Goal: Task Accomplishment & Management: Use online tool/utility

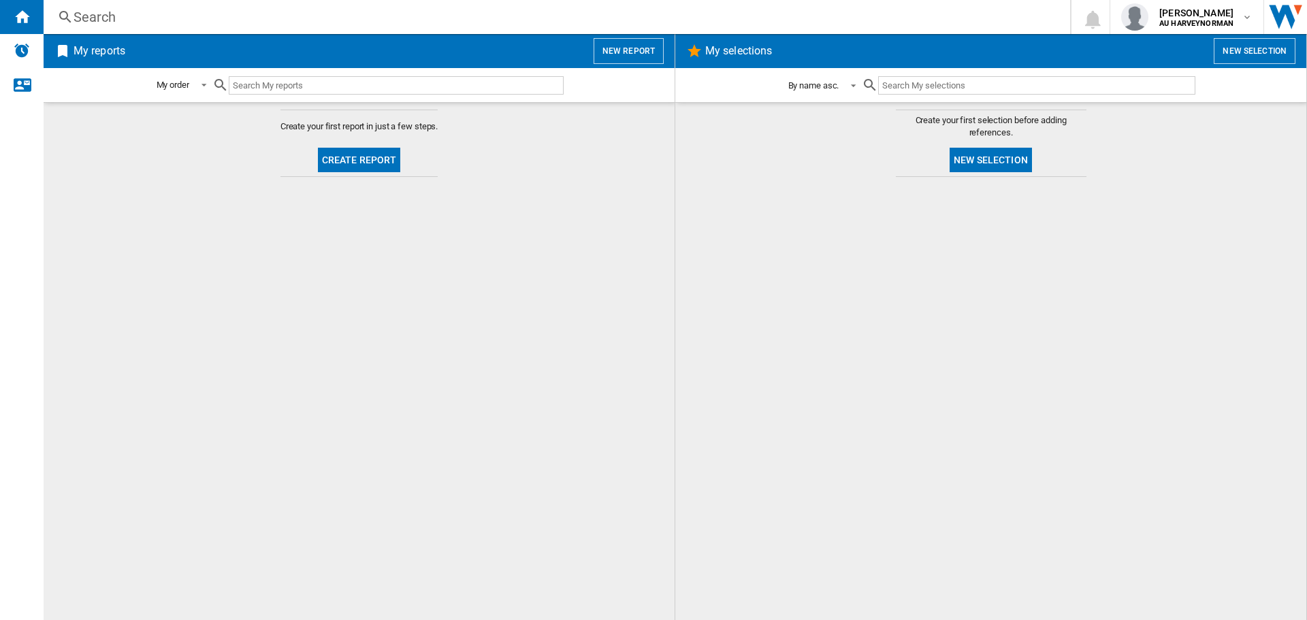
click at [852, 86] on span at bounding box center [849, 84] width 16 height 12
click at [852, 86] on md-option "By name asc." at bounding box center [826, 85] width 98 height 33
click at [979, 162] on button "New selection" at bounding box center [991, 160] width 82 height 25
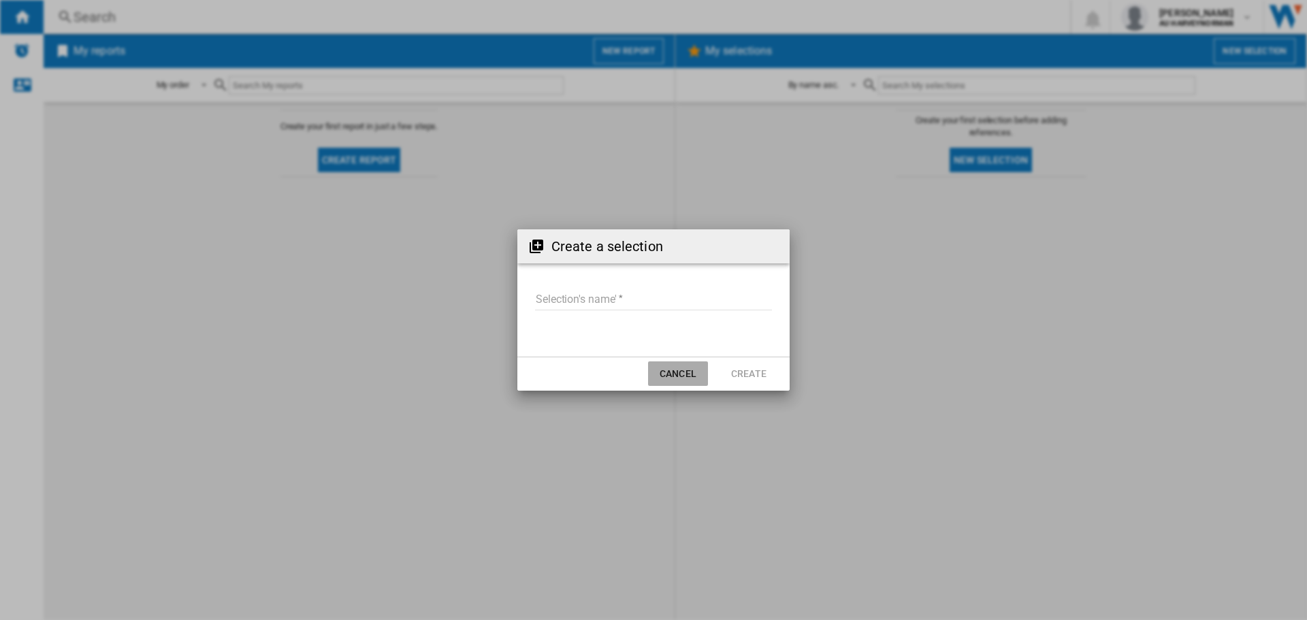
click at [684, 381] on button "Cancel" at bounding box center [678, 373] width 60 height 25
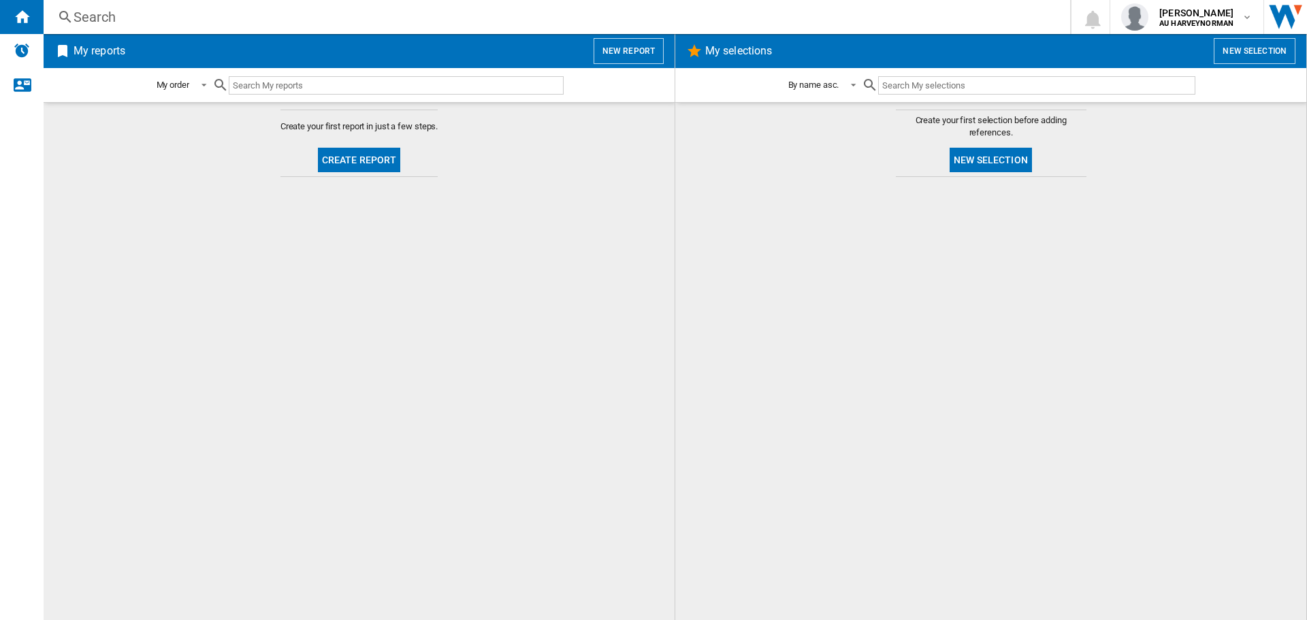
click at [344, 161] on button "Create report" at bounding box center [359, 160] width 83 height 25
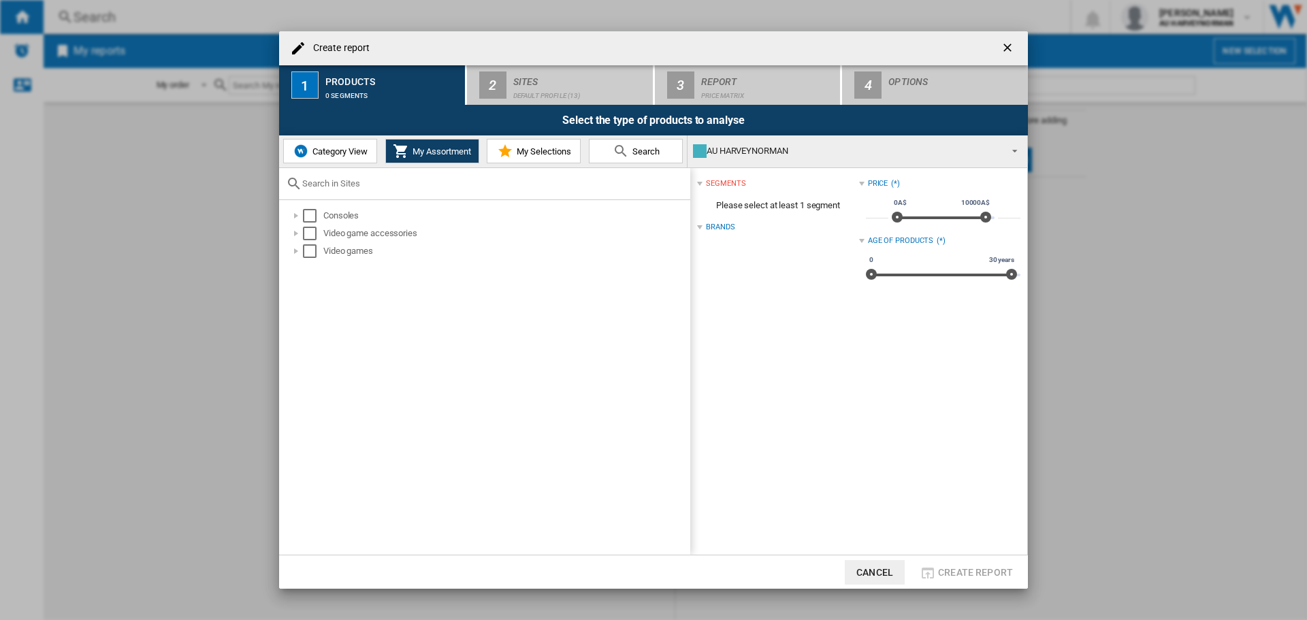
click at [549, 155] on span "My Selections" at bounding box center [542, 151] width 58 height 10
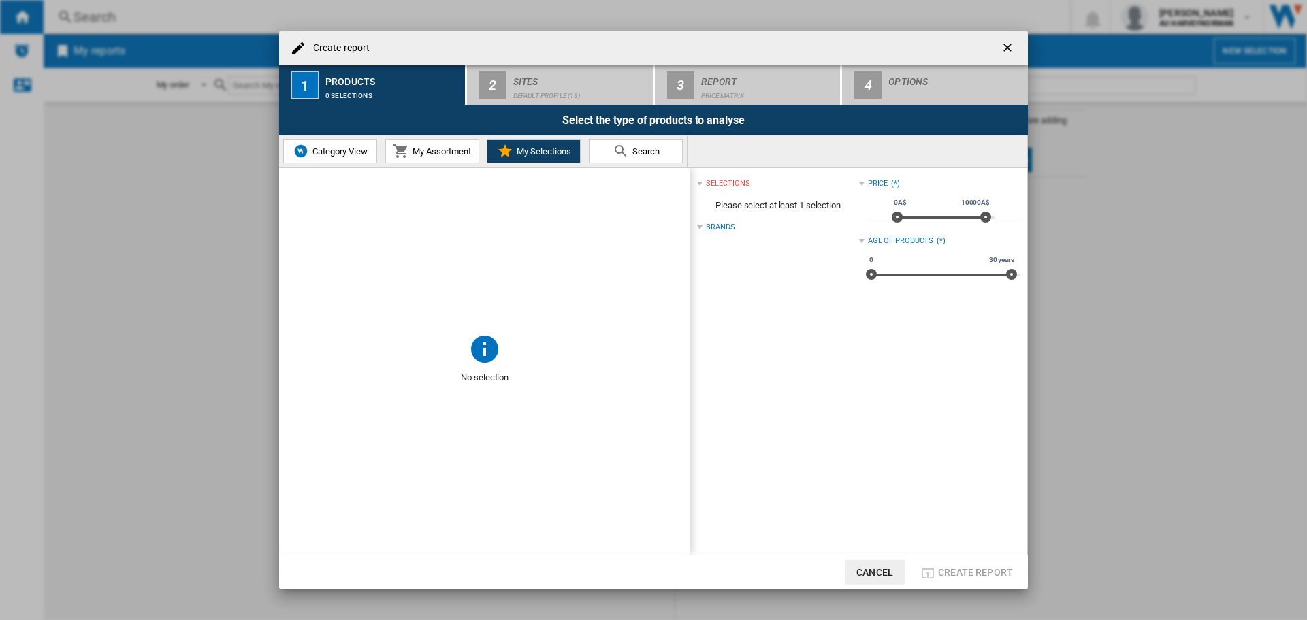
click at [871, 572] on button "Cancel" at bounding box center [875, 572] width 60 height 25
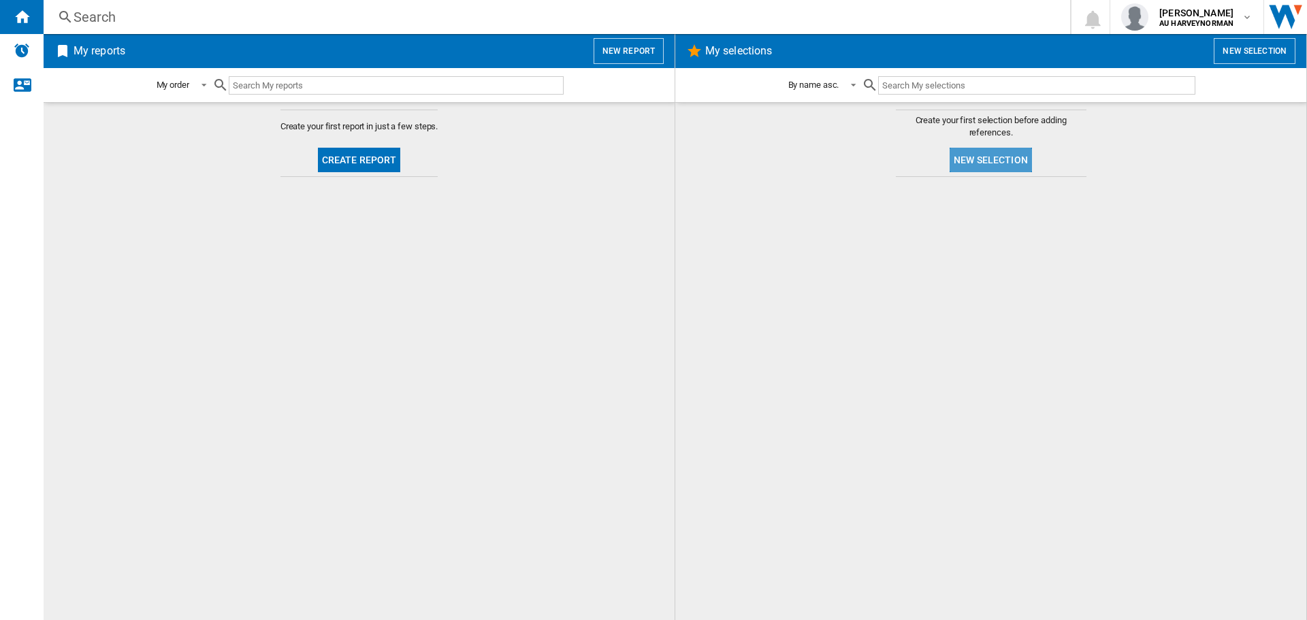
click at [982, 153] on button "New selection" at bounding box center [991, 160] width 82 height 25
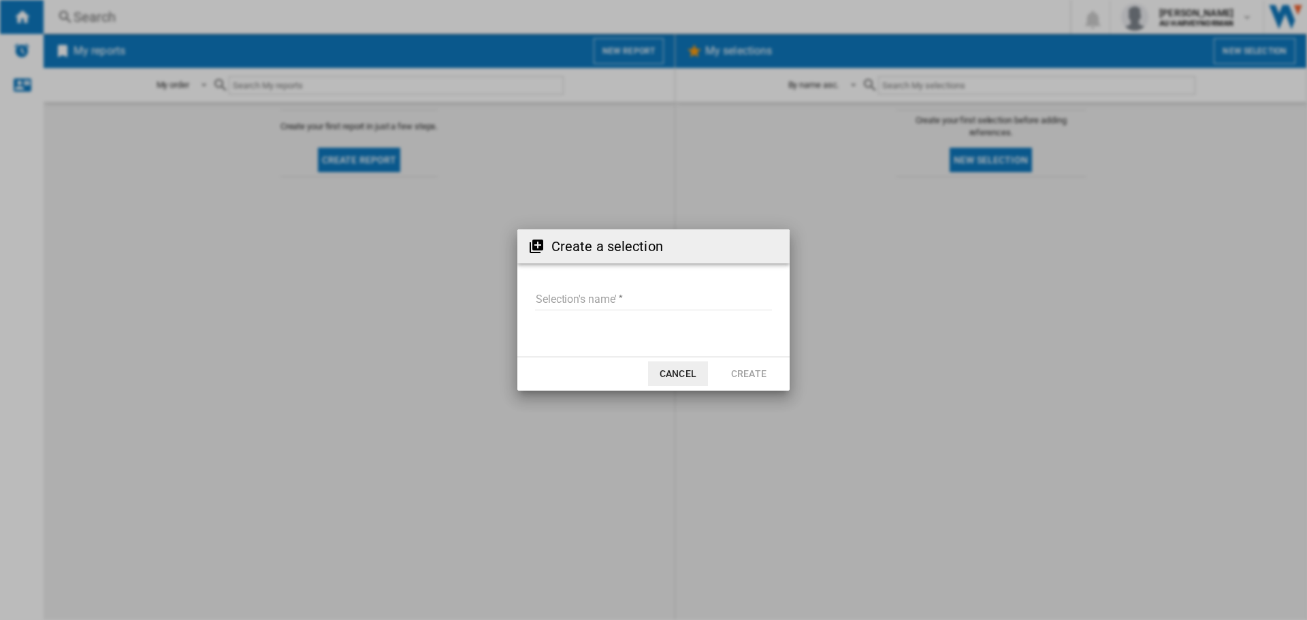
click at [563, 302] on input "Selection's name'" at bounding box center [653, 300] width 237 height 20
type input "*****"
click at [734, 372] on button "Create" at bounding box center [749, 373] width 60 height 25
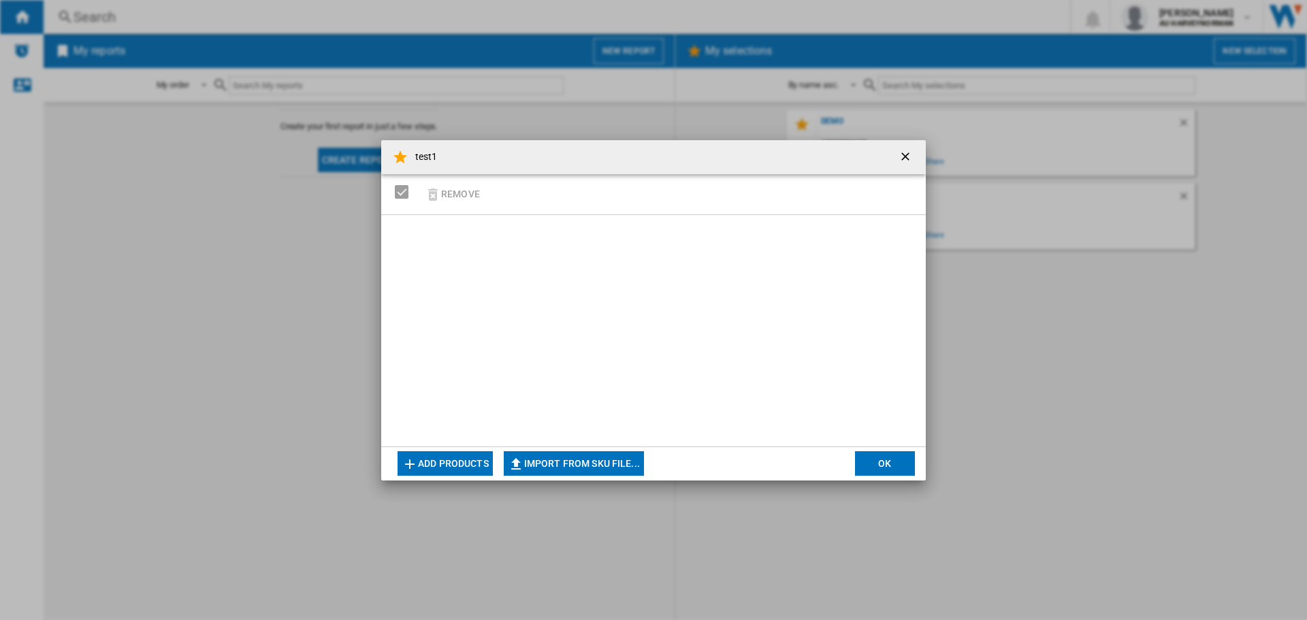
click at [608, 467] on button "Import from SKU file..." at bounding box center [574, 463] width 140 height 25
click at [866, 459] on button "OK" at bounding box center [885, 463] width 60 height 25
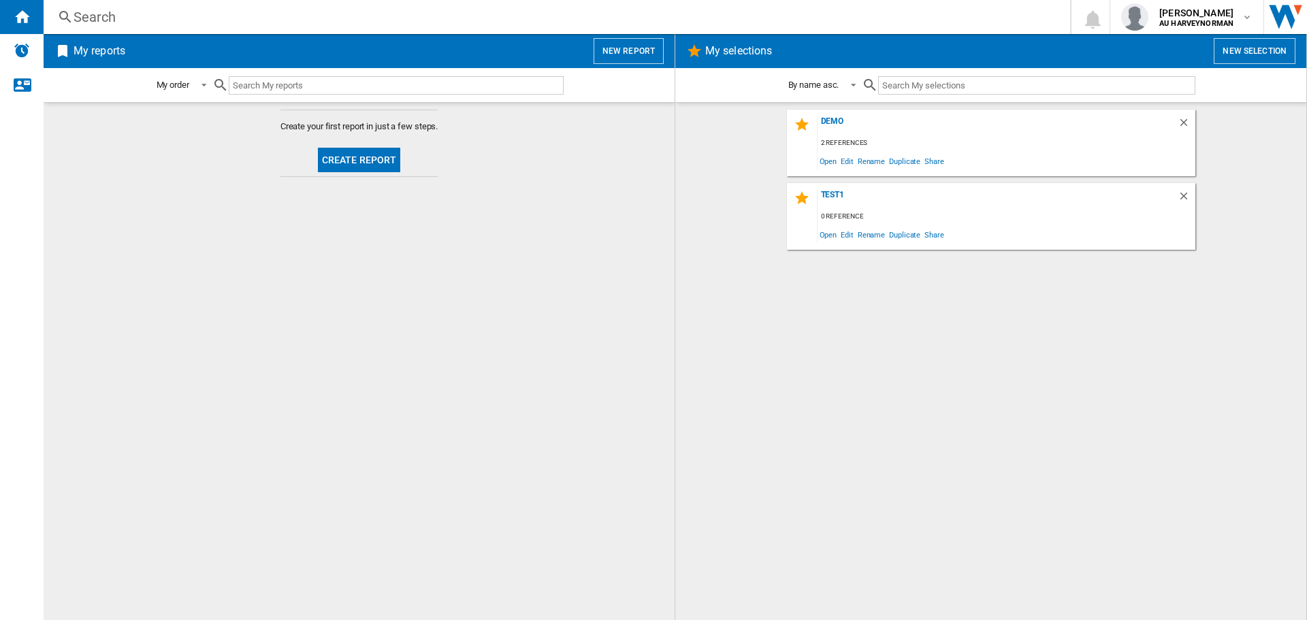
click at [892, 142] on div "2 references" at bounding box center [1007, 143] width 378 height 17
click at [843, 344] on div "Demo 2 references Open Edit Rename Duplicate Share test1 0 reference Open Edit …" at bounding box center [991, 362] width 604 height 504
click at [833, 161] on span "Open" at bounding box center [829, 161] width 22 height 18
click at [350, 169] on button "Create report" at bounding box center [359, 160] width 83 height 25
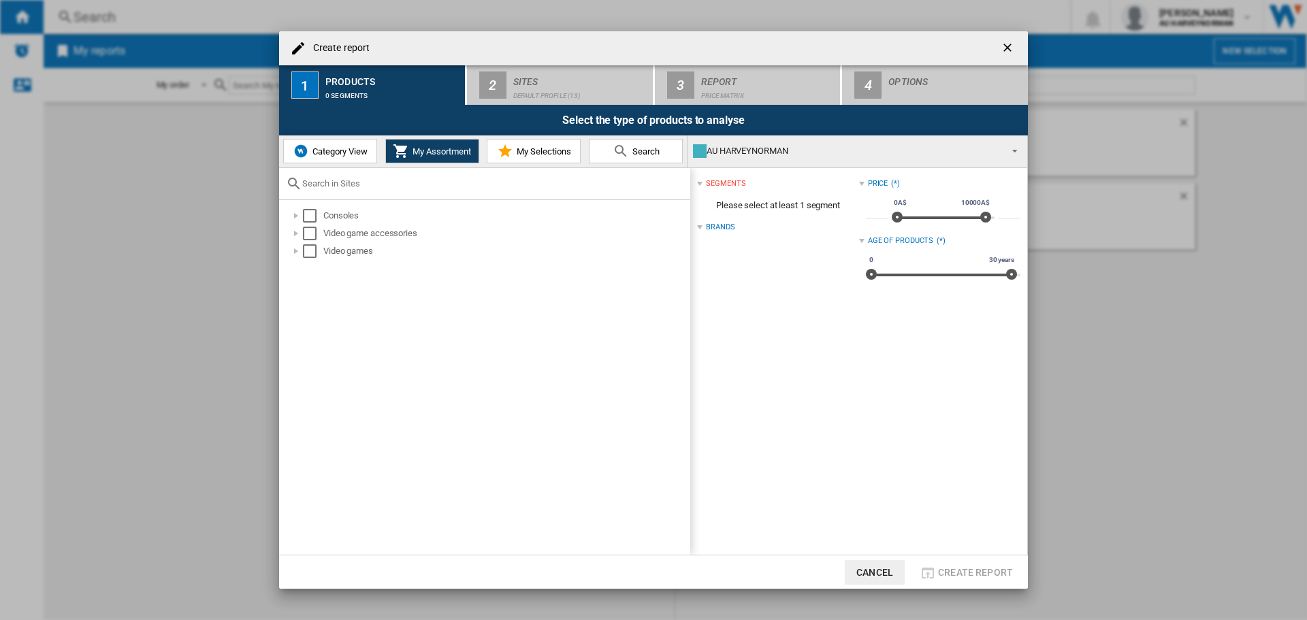
click at [526, 155] on span "My Selections" at bounding box center [542, 151] width 58 height 10
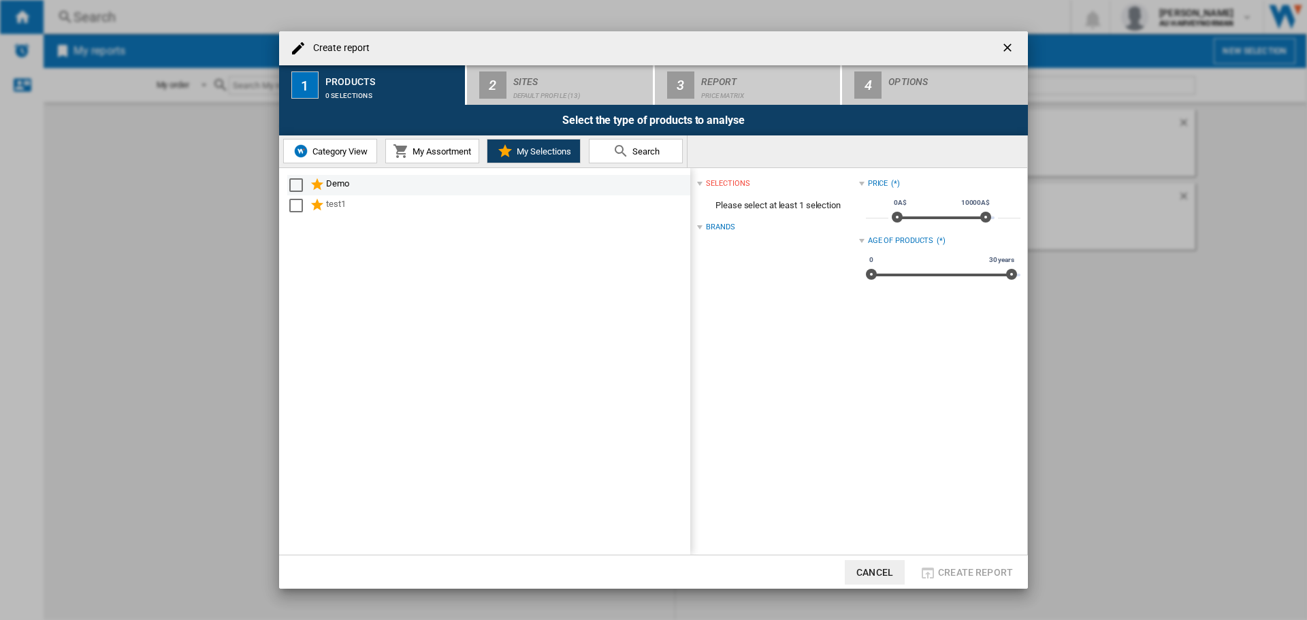
click at [297, 182] on div "Select" at bounding box center [296, 185] width 14 height 14
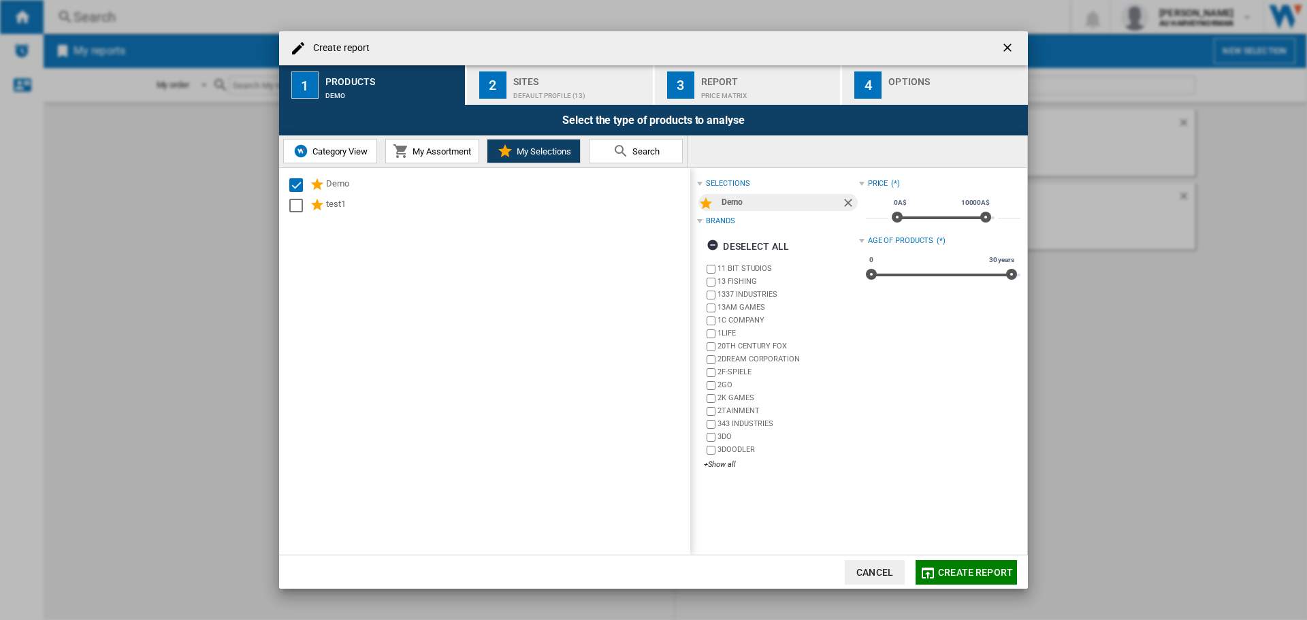
click at [528, 88] on div "Default profile (13)" at bounding box center [580, 92] width 134 height 14
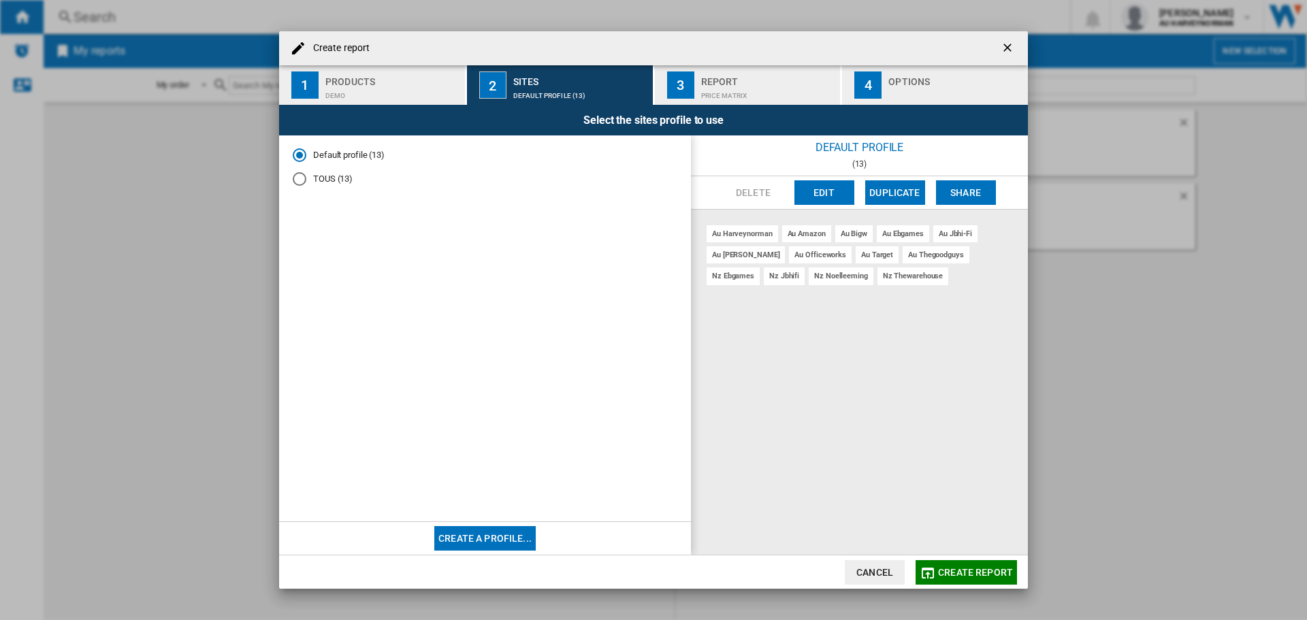
click at [724, 88] on div "Price Matrix" at bounding box center [768, 92] width 134 height 14
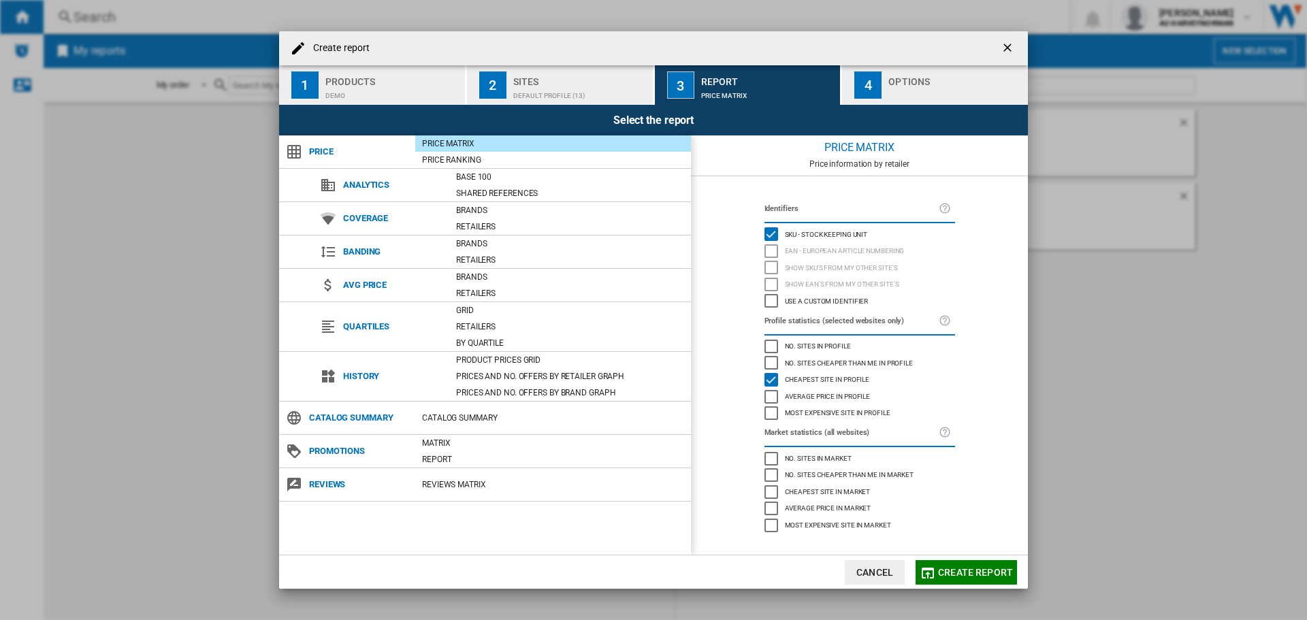
click at [447, 144] on div "Price Matrix" at bounding box center [553, 144] width 276 height 14
click at [771, 411] on div "Most expensive site in profile" at bounding box center [771, 413] width 14 height 14
click at [901, 97] on div "Create report ..." at bounding box center [955, 92] width 134 height 14
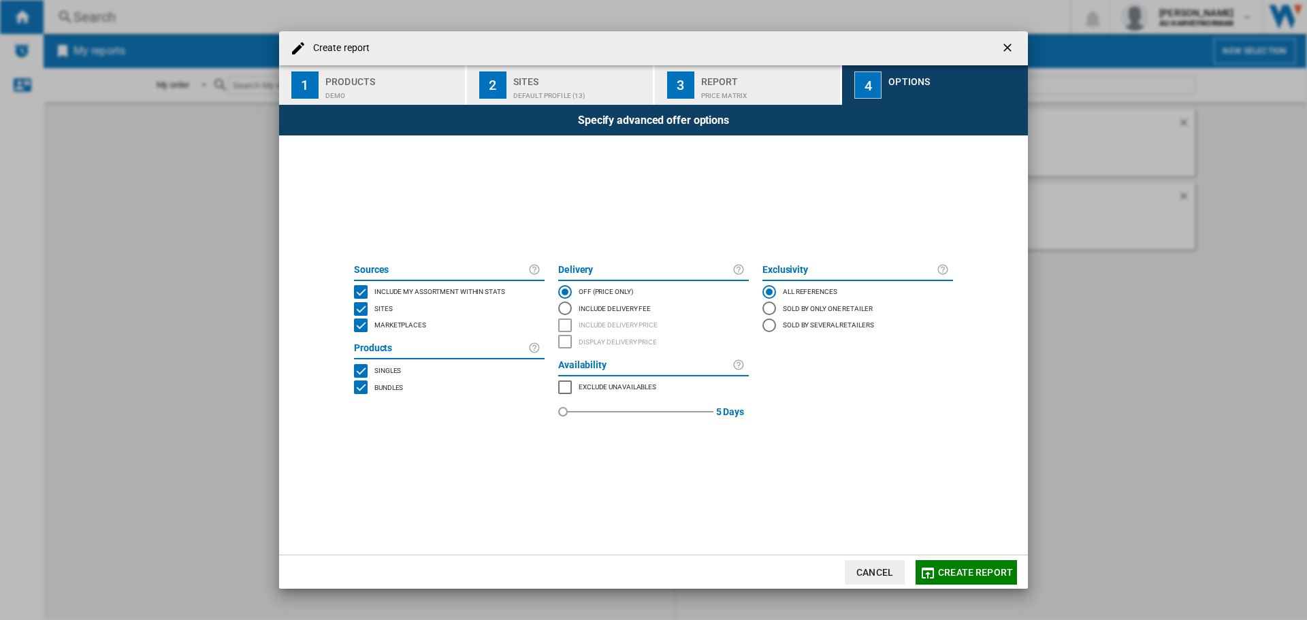
click at [945, 568] on span "Create report" at bounding box center [975, 572] width 75 height 11
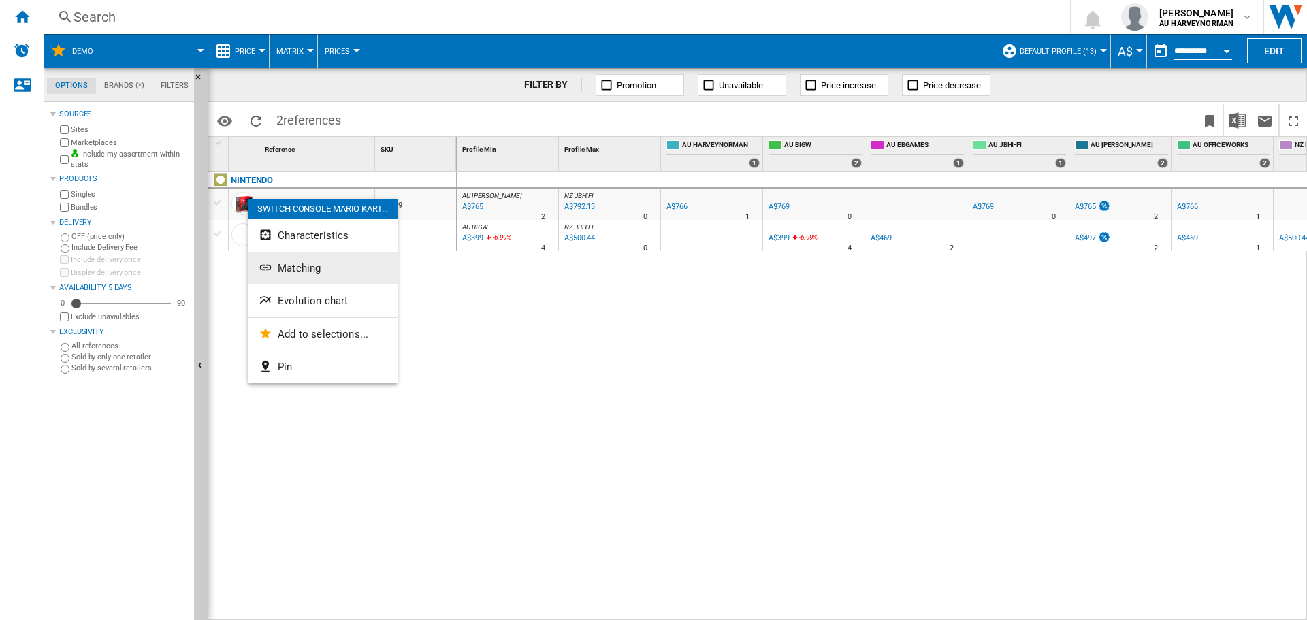
click at [276, 268] on button "Matching" at bounding box center [323, 268] width 150 height 33
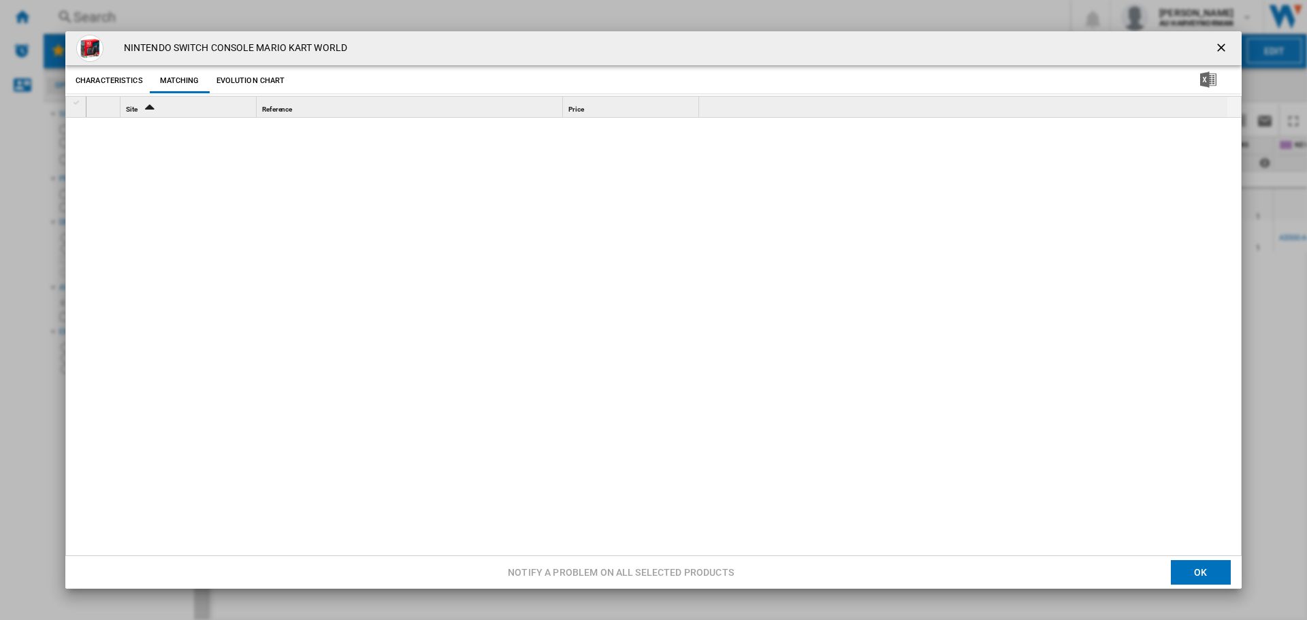
click at [267, 82] on button "Evolution chart" at bounding box center [251, 81] width 76 height 25
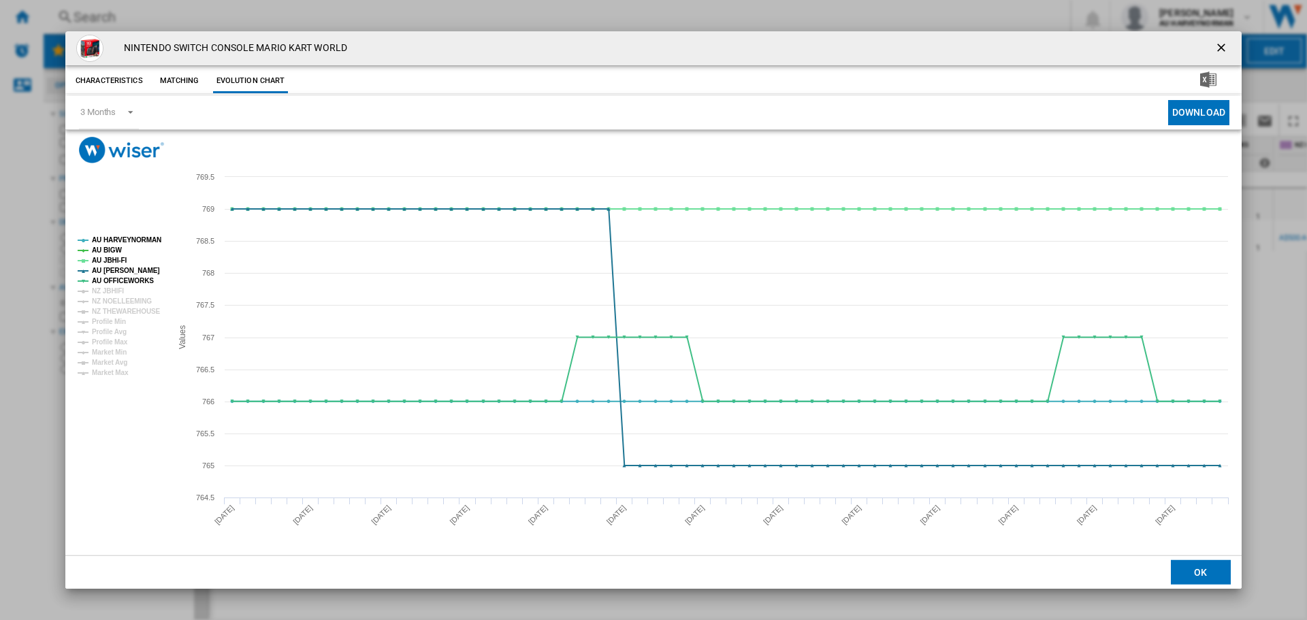
click at [90, 80] on button "Characteristics" at bounding box center [109, 81] width 74 height 25
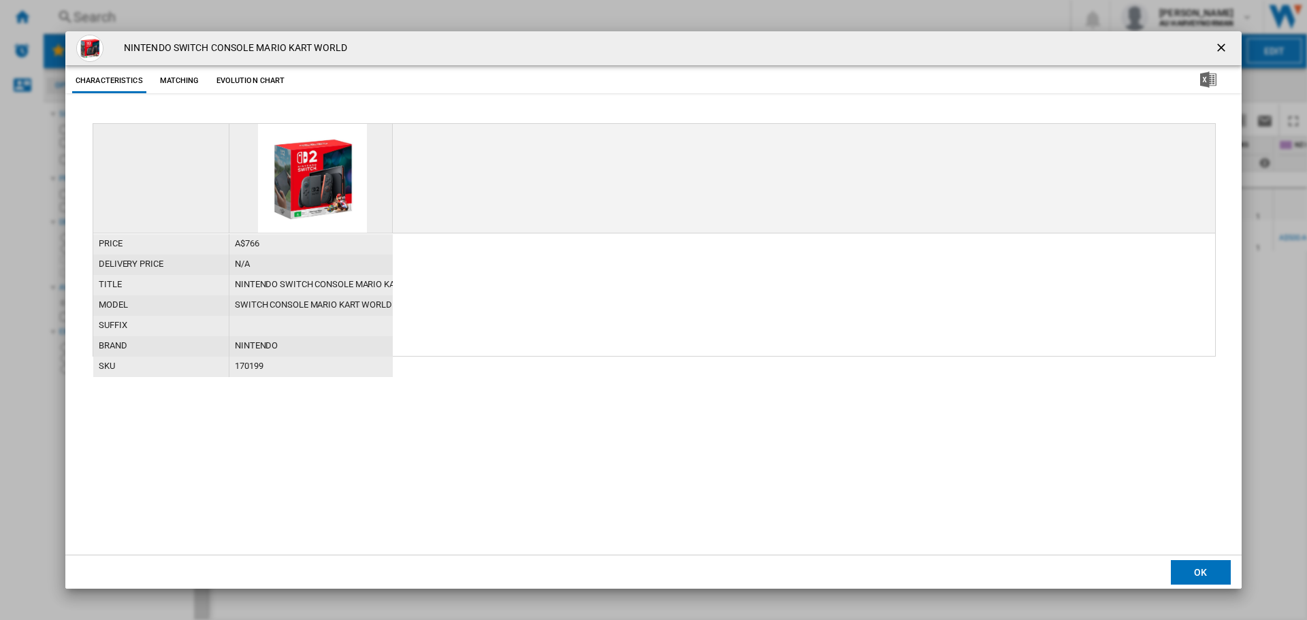
click at [1191, 577] on button "OK" at bounding box center [1201, 572] width 60 height 25
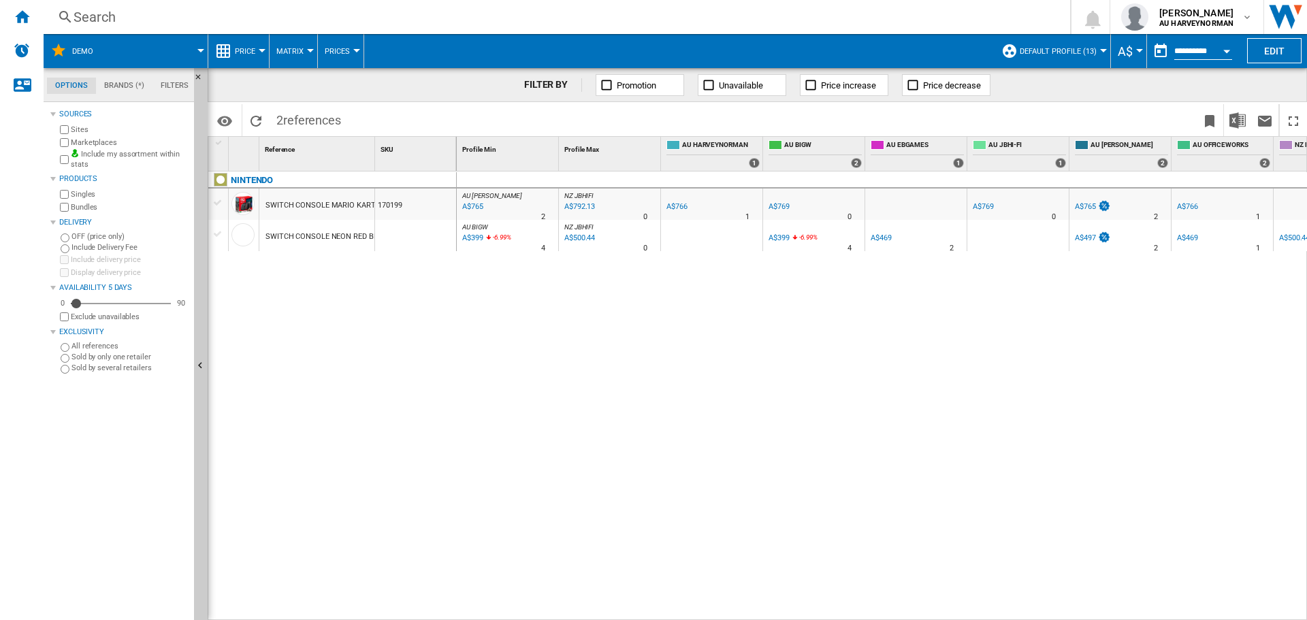
click at [98, 56] on button "Demo" at bounding box center [89, 51] width 35 height 34
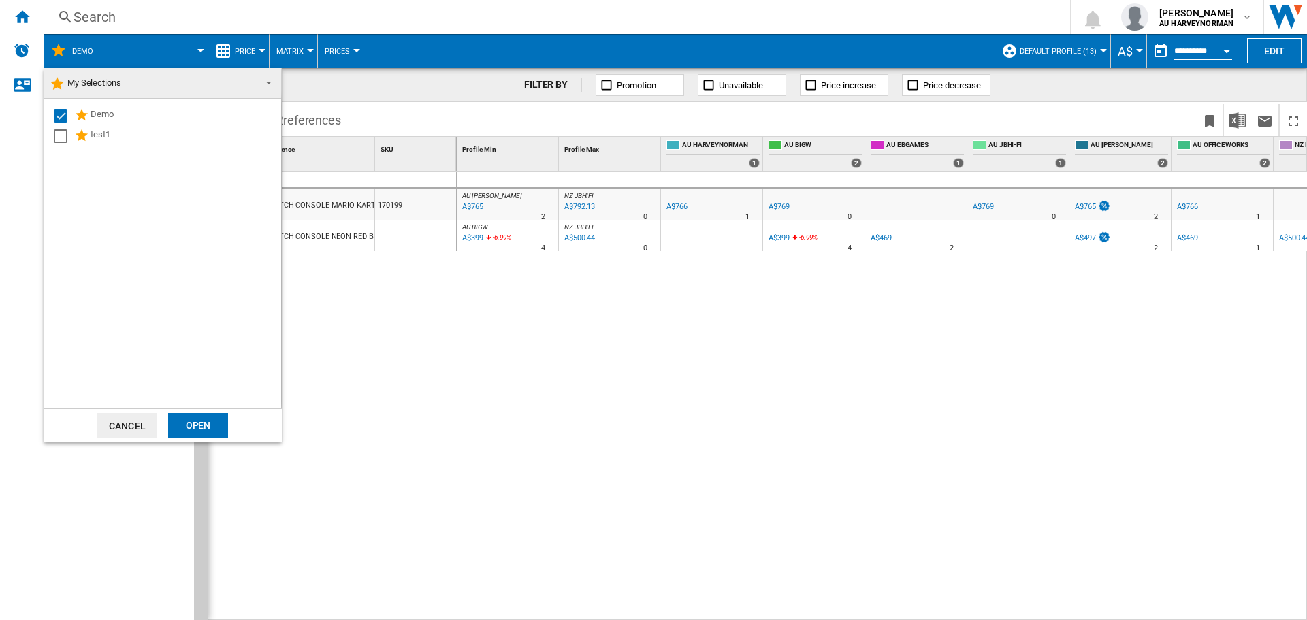
click at [194, 433] on div "Open" at bounding box center [198, 425] width 60 height 25
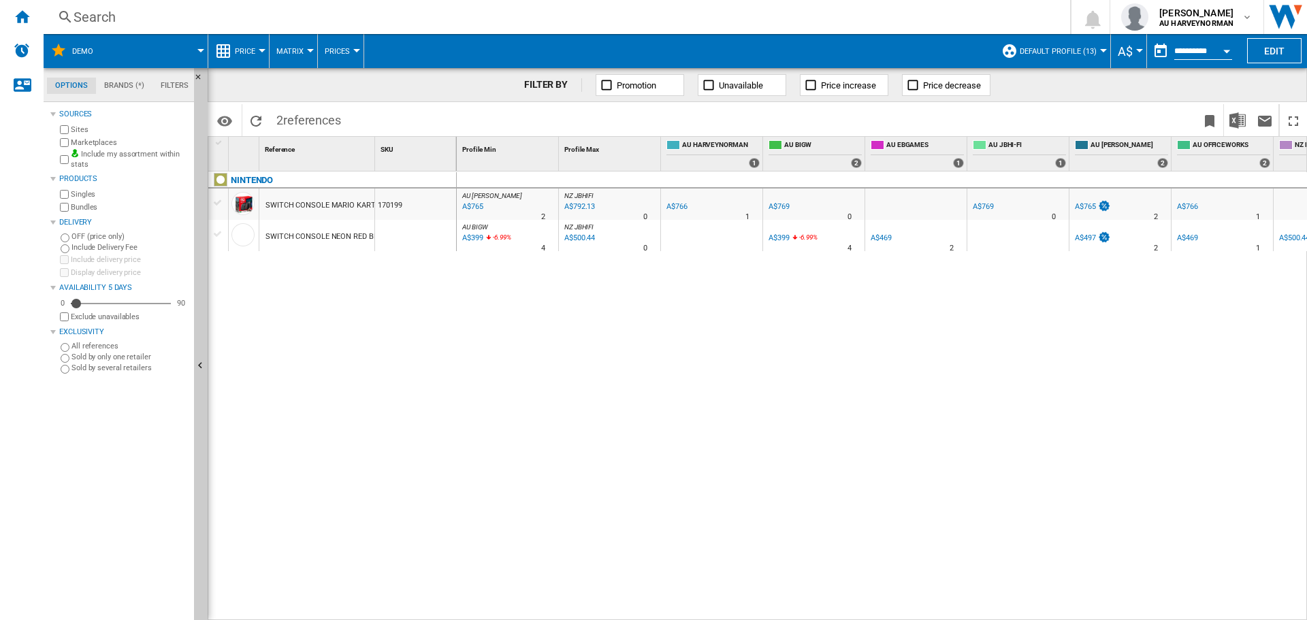
click at [74, 50] on span "Demo" at bounding box center [82, 51] width 21 height 9
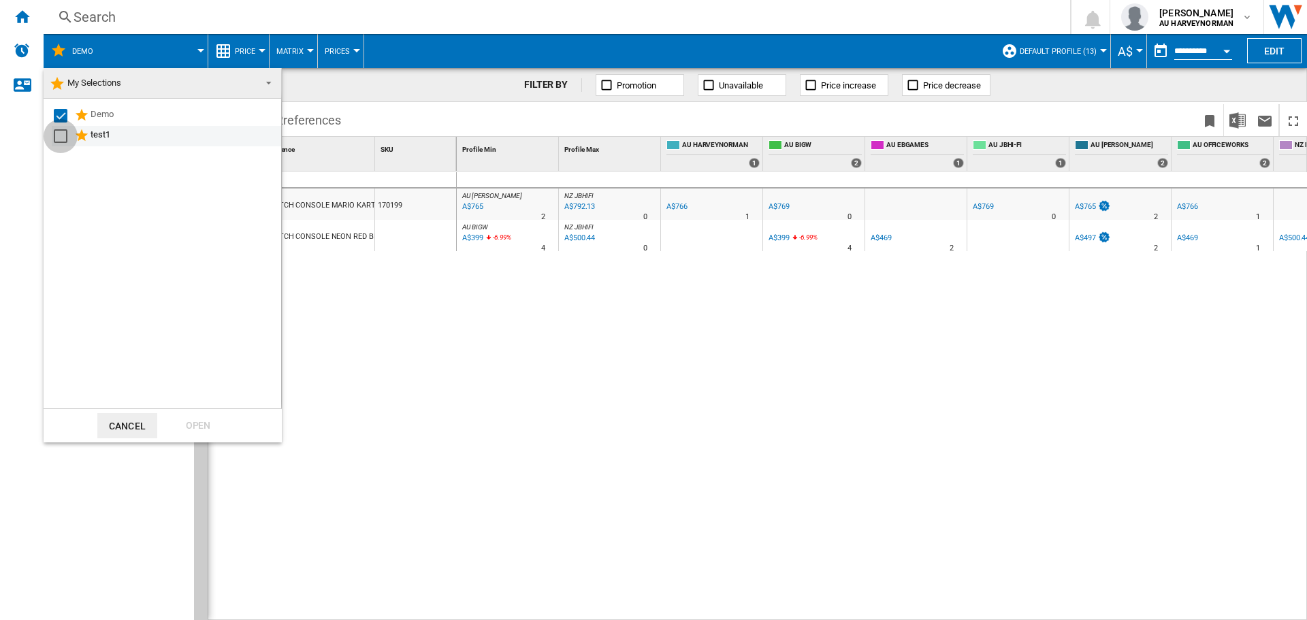
click at [55, 139] on div "Select" at bounding box center [61, 136] width 14 height 14
click at [62, 112] on div "Select" at bounding box center [61, 116] width 14 height 14
click at [201, 425] on div "Open" at bounding box center [198, 425] width 60 height 25
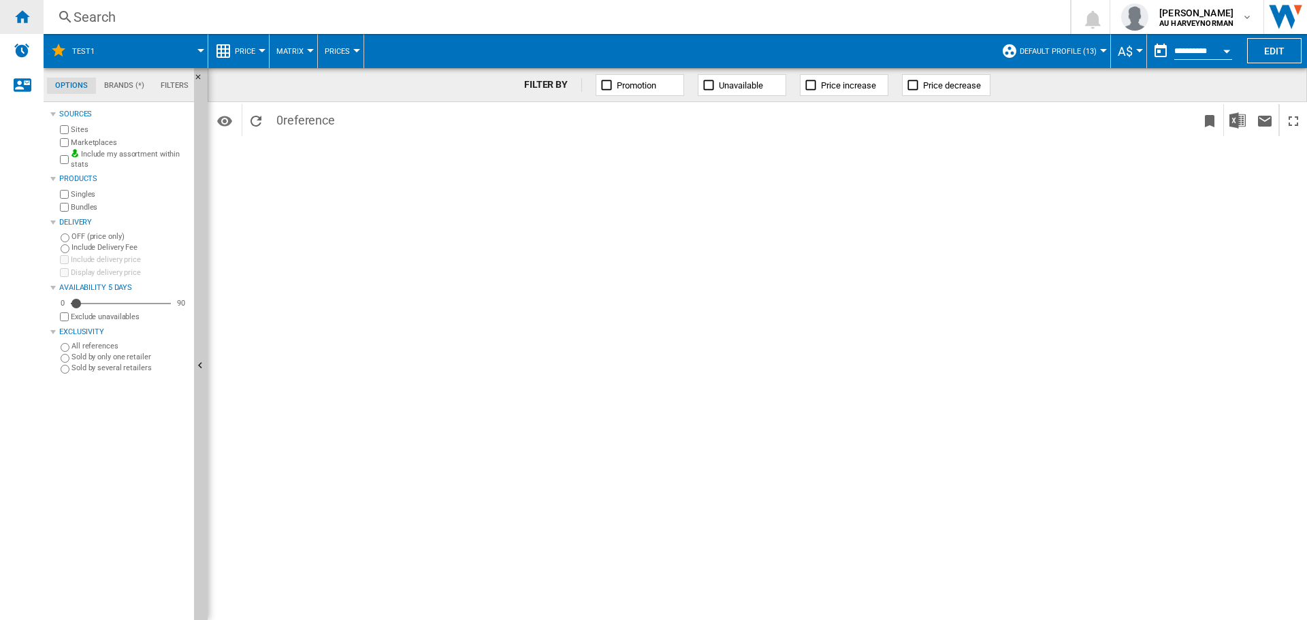
click at [31, 21] on div "Home" at bounding box center [22, 17] width 44 height 34
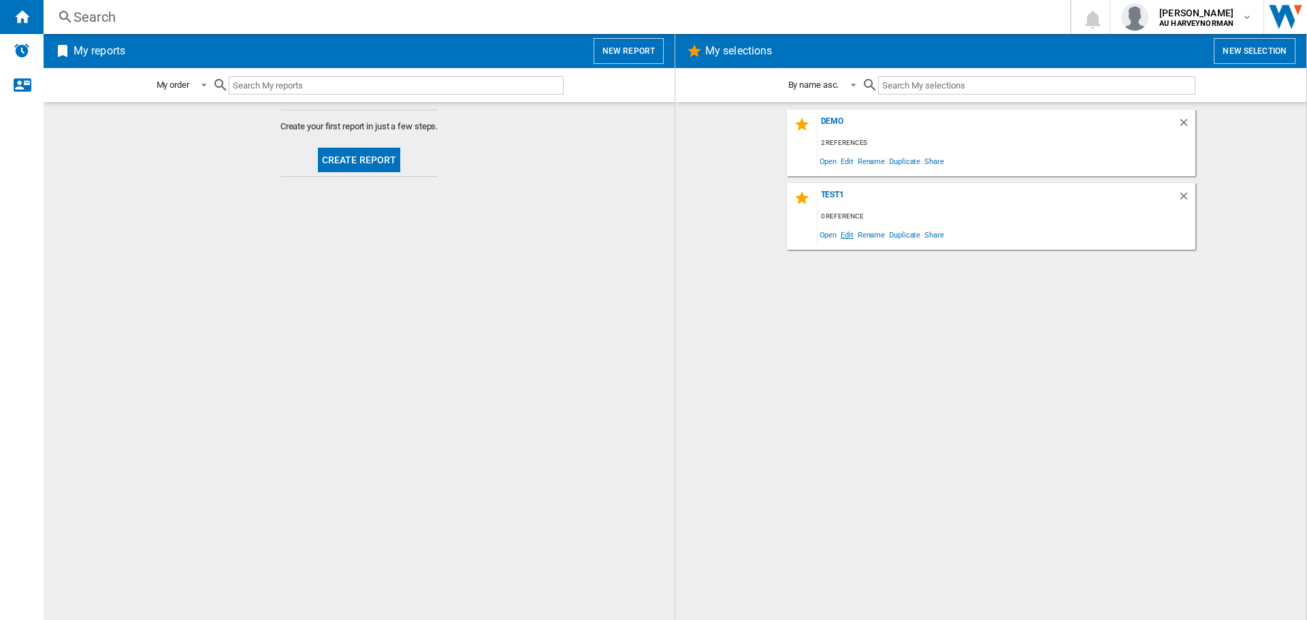
click at [847, 234] on span "Edit" at bounding box center [847, 234] width 17 height 18
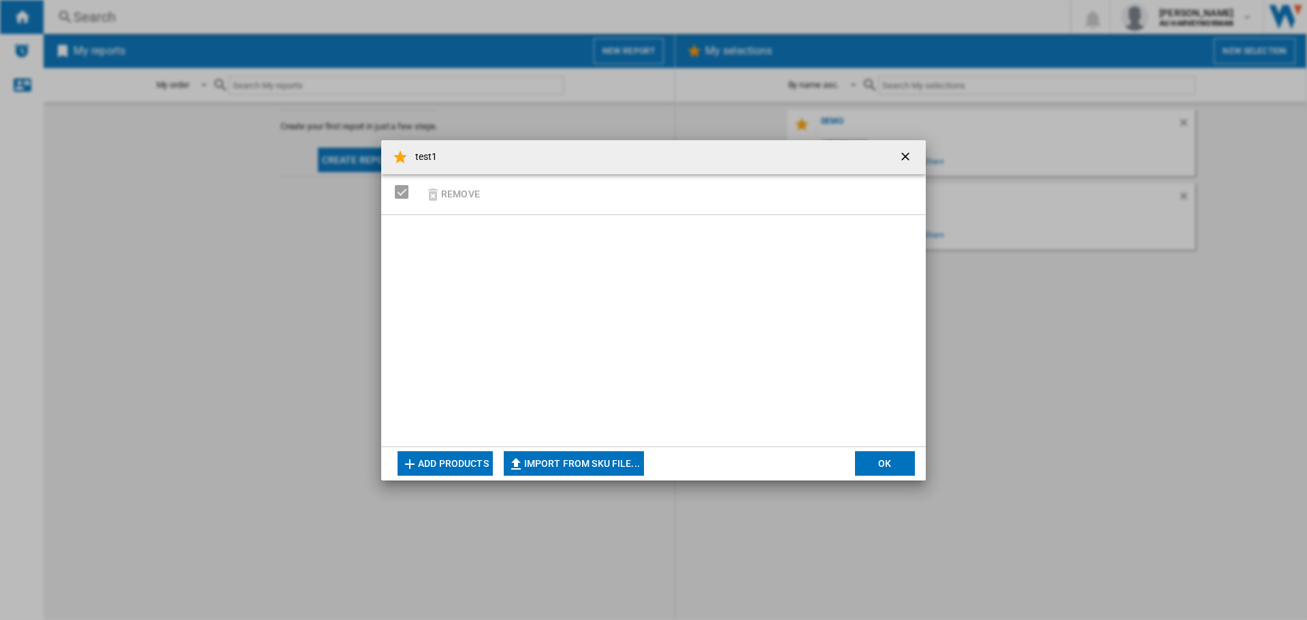
click at [440, 467] on button "Add products" at bounding box center [445, 463] width 95 height 25
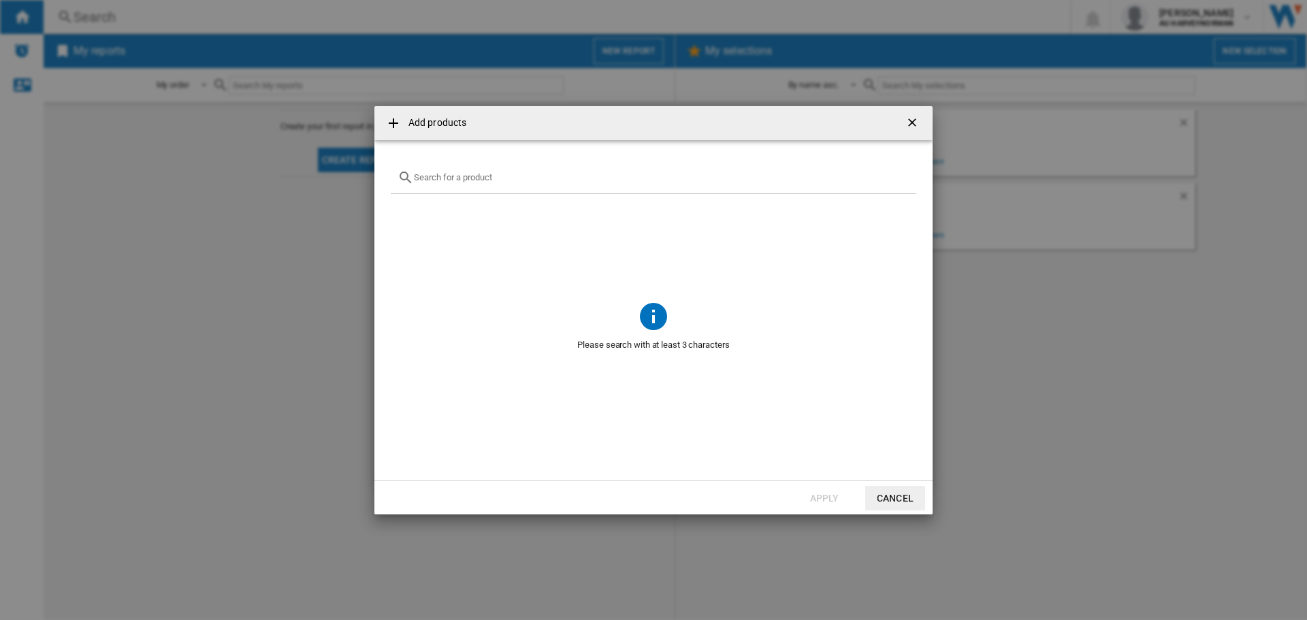
click at [592, 180] on input "text" at bounding box center [662, 177] width 496 height 10
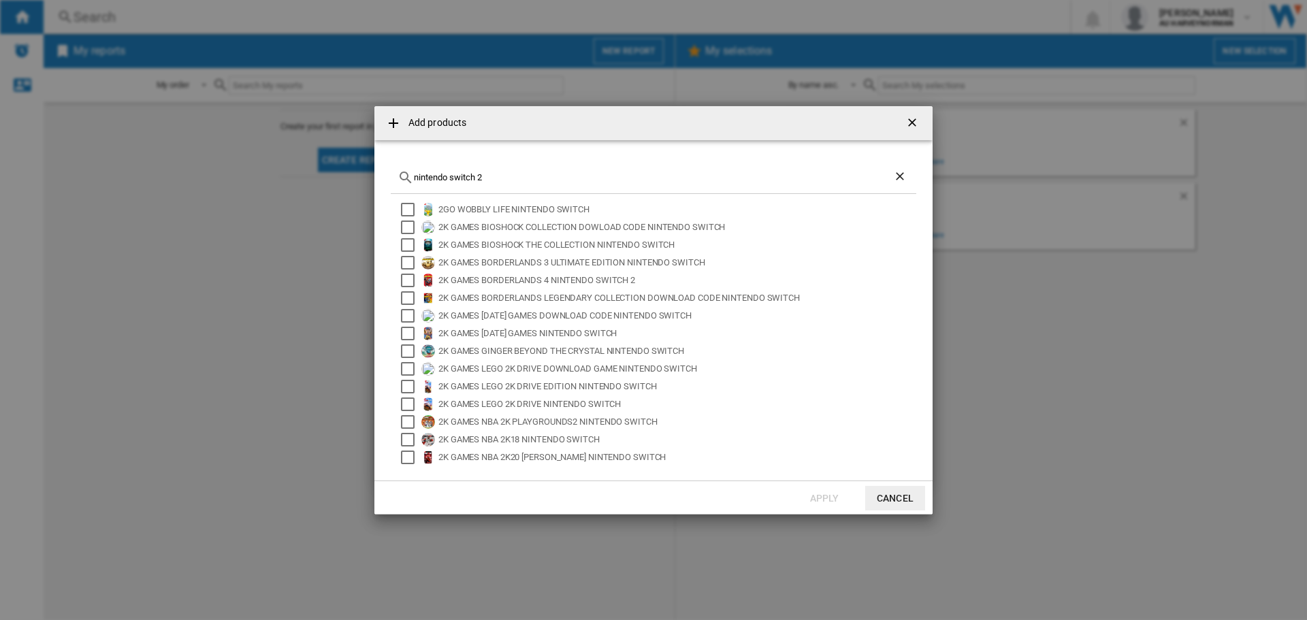
drag, startPoint x: 530, startPoint y: 178, endPoint x: 246, endPoint y: 164, distance: 284.2
click at [245, 165] on div "Add products nintendo switch 2 2GO WOBBLY LIFE NINTENDO SWITCH 2K GAMES BIOSHOC…" at bounding box center [653, 310] width 1307 height 620
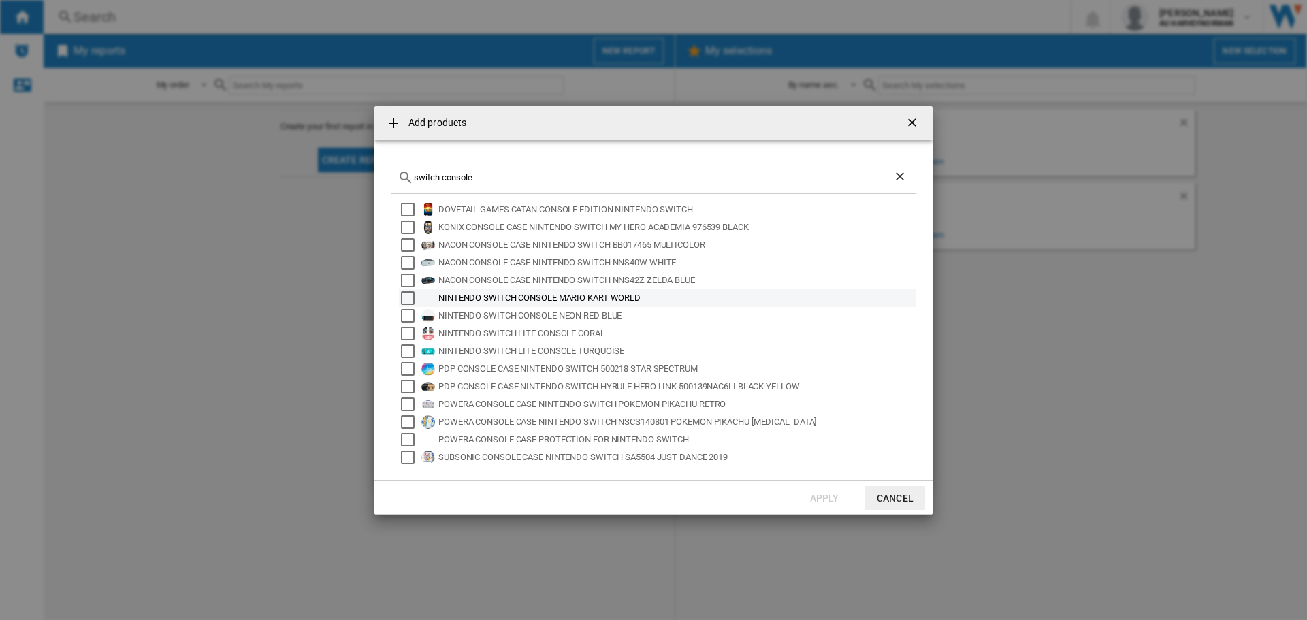
type input "switch console"
click at [547, 295] on div "NINTENDO SWITCH CONSOLE MARIO KART WORLD" at bounding box center [676, 298] width 476 height 14
click at [804, 492] on button "Apply" at bounding box center [824, 498] width 60 height 25
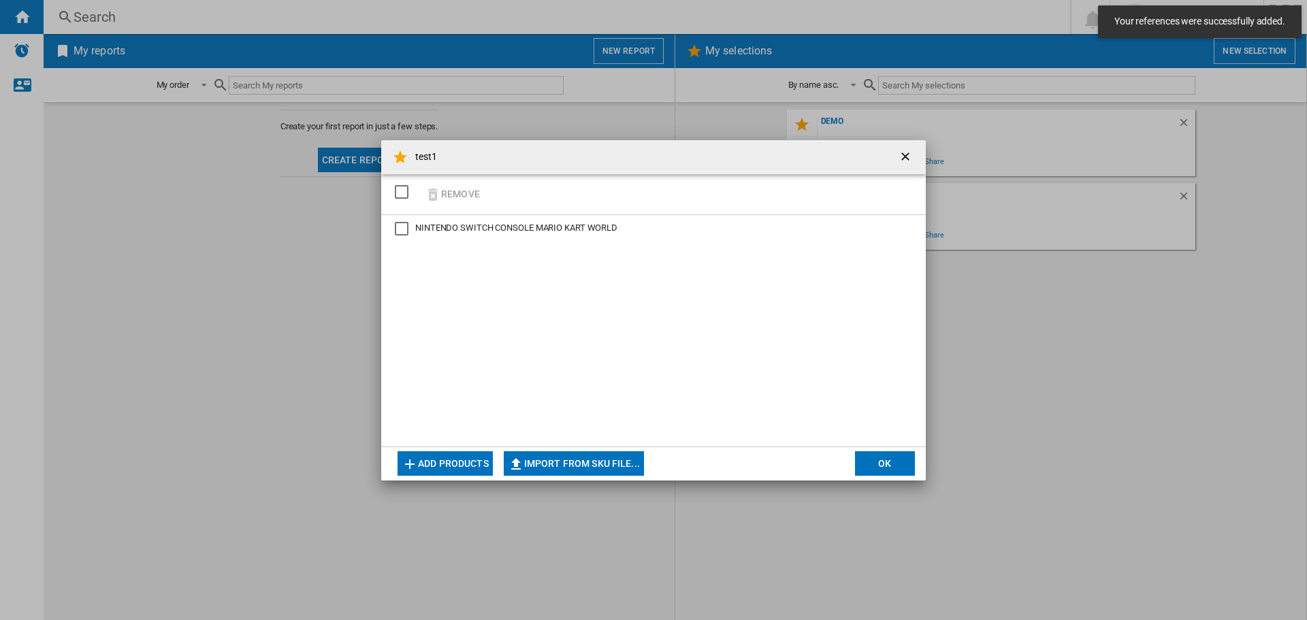
click at [461, 466] on button "Add products" at bounding box center [445, 463] width 95 height 25
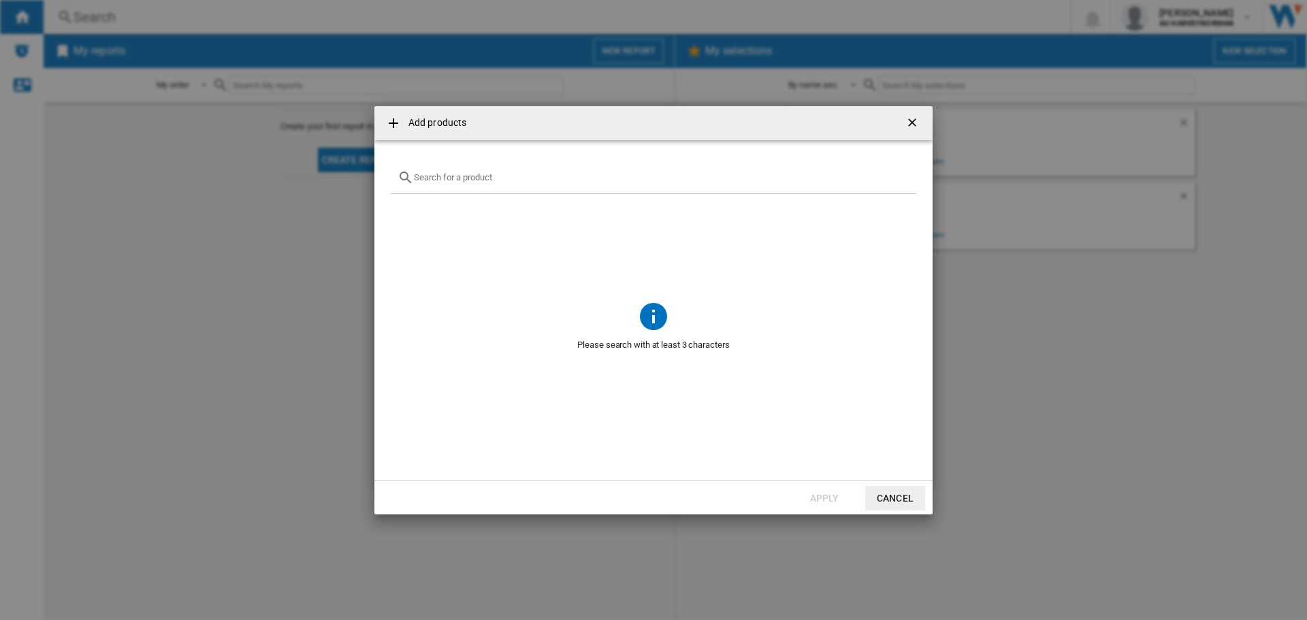
click at [480, 171] on div "Add products ..." at bounding box center [654, 178] width 526 height 32
click at [483, 169] on div "Add products ..." at bounding box center [654, 178] width 526 height 32
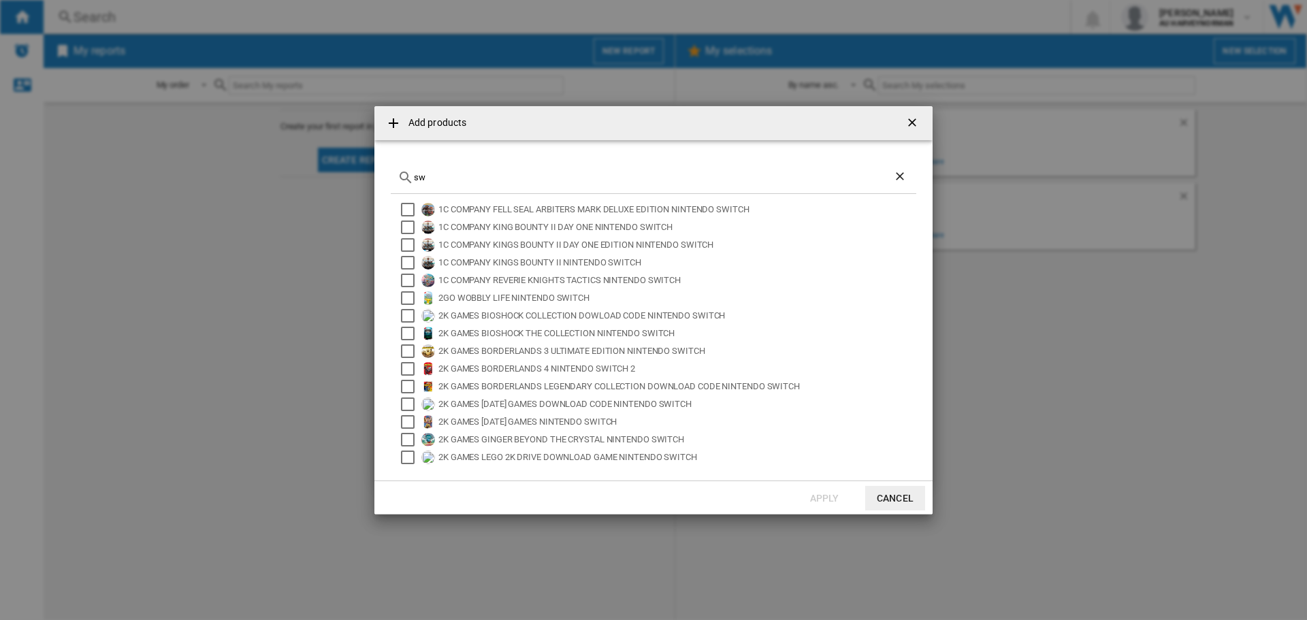
type input "s"
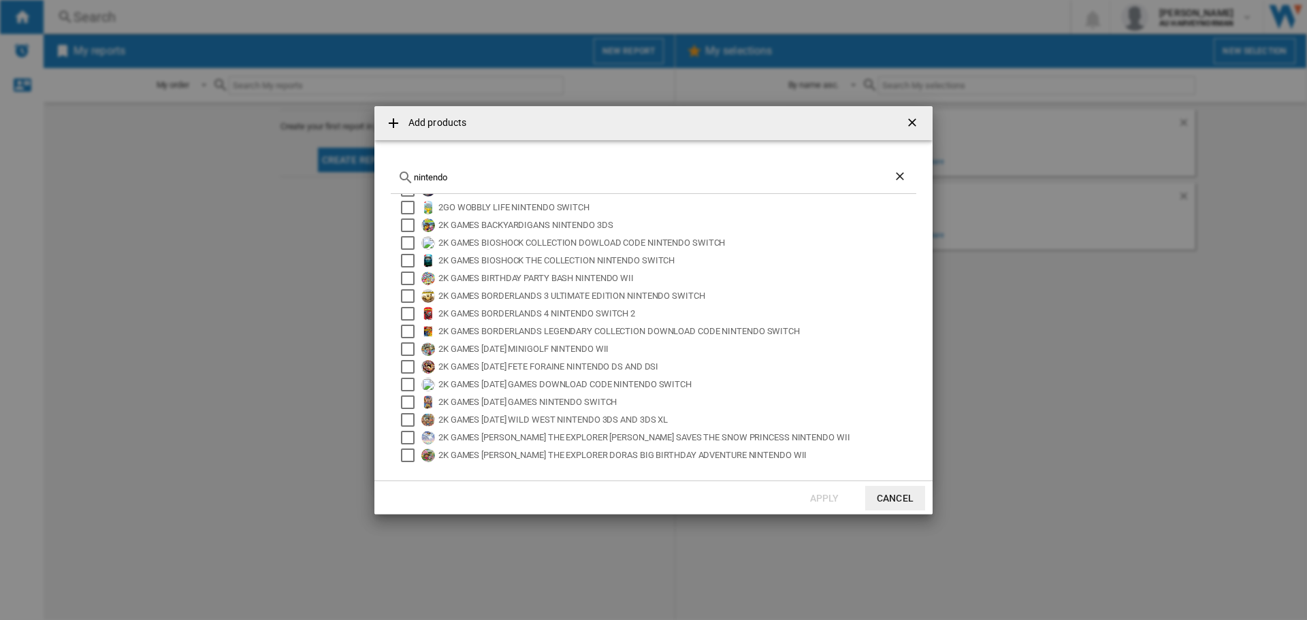
click at [508, 180] on input "nintendo" at bounding box center [653, 177] width 479 height 10
type input "n"
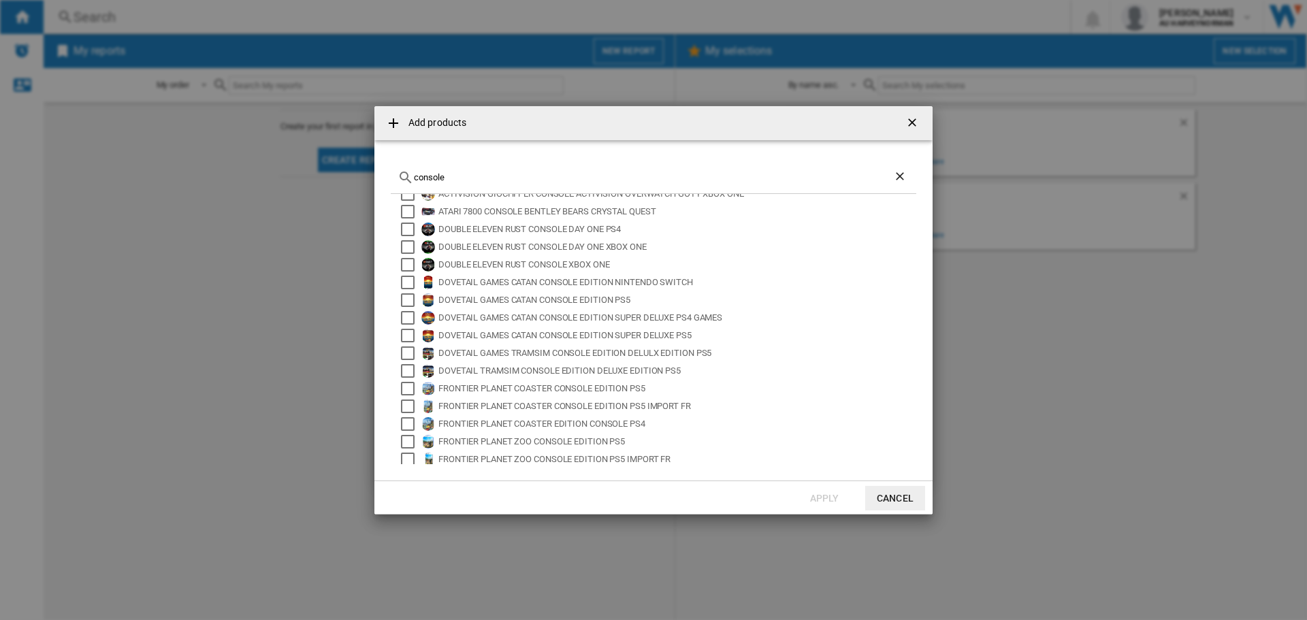
scroll to position [0, 0]
click at [484, 176] on input "console" at bounding box center [653, 177] width 479 height 10
drag, startPoint x: 555, startPoint y: 180, endPoint x: 406, endPoint y: 176, distance: 149.1
click at [406, 176] on div "console" at bounding box center [654, 178] width 526 height 32
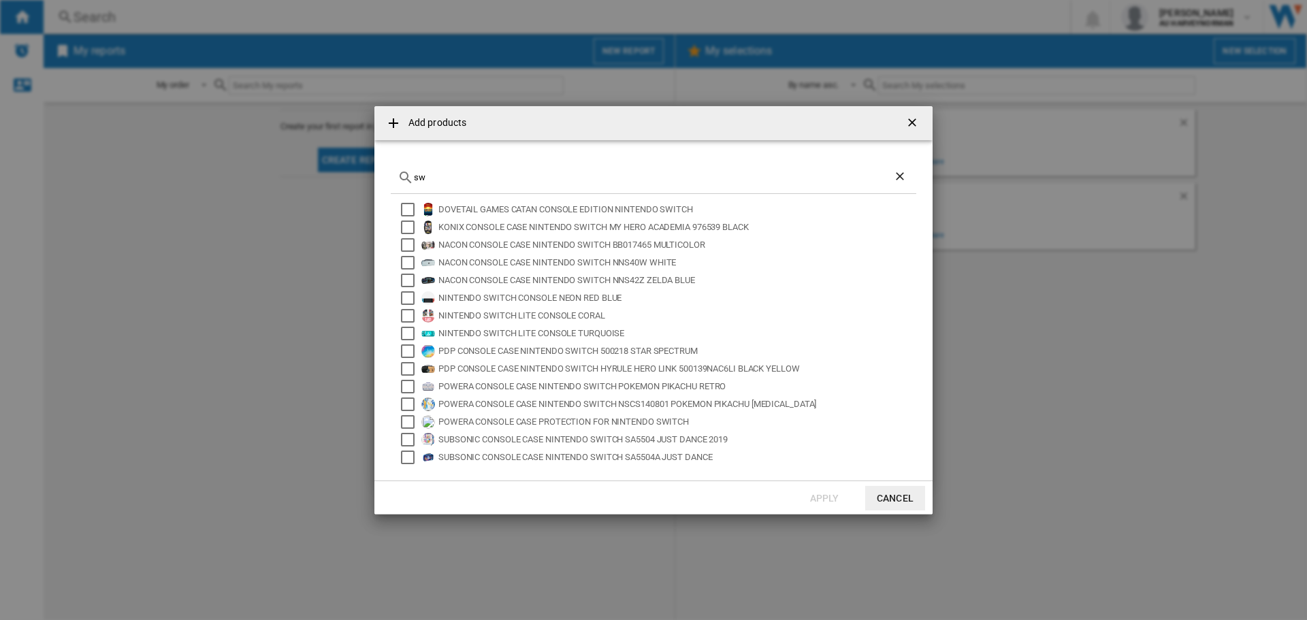
type input "s"
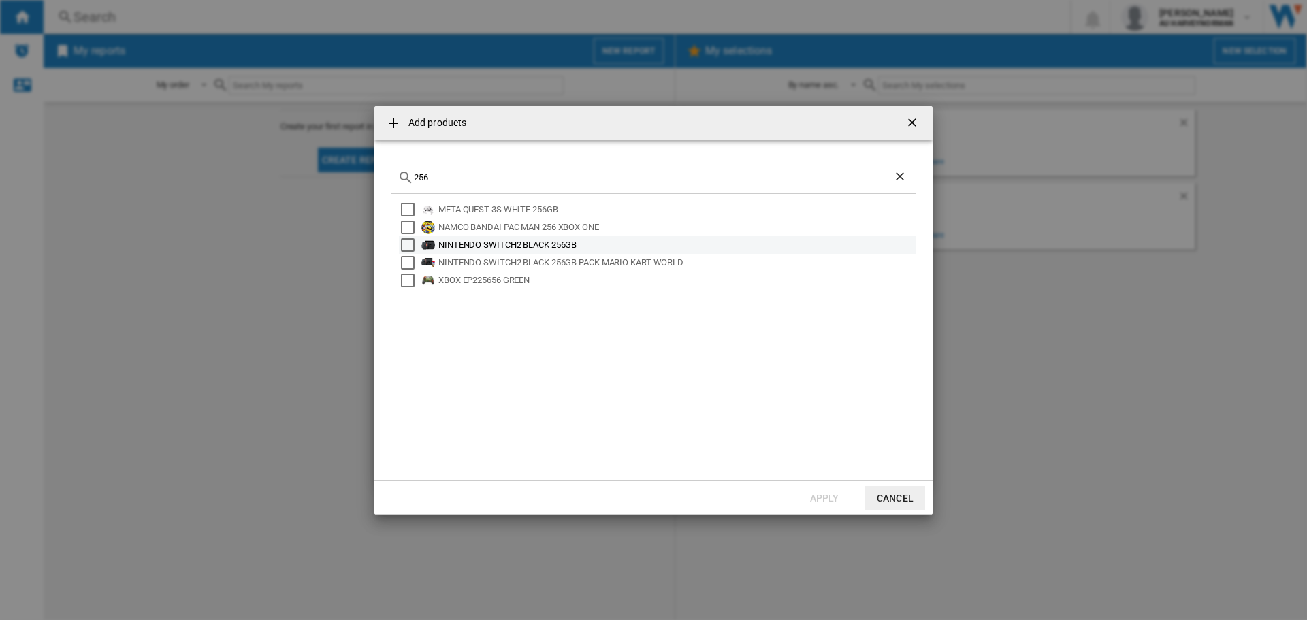
type input "256"
click at [467, 247] on div "NINTENDO SWITCH2 BLACK 256GB" at bounding box center [676, 245] width 476 height 14
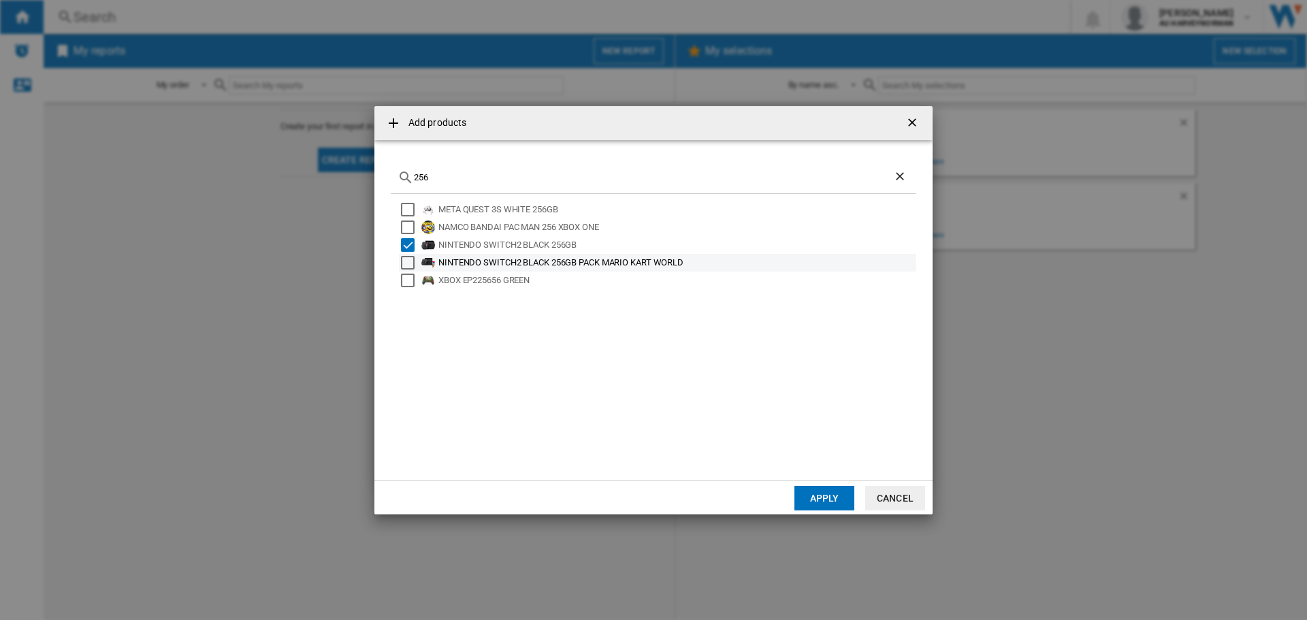
click at [567, 261] on div "NINTENDO SWITCH2 BLACK 256GB PACK MARIO KART WORLD" at bounding box center [676, 263] width 476 height 14
click at [821, 495] on button "Apply" at bounding box center [824, 498] width 60 height 25
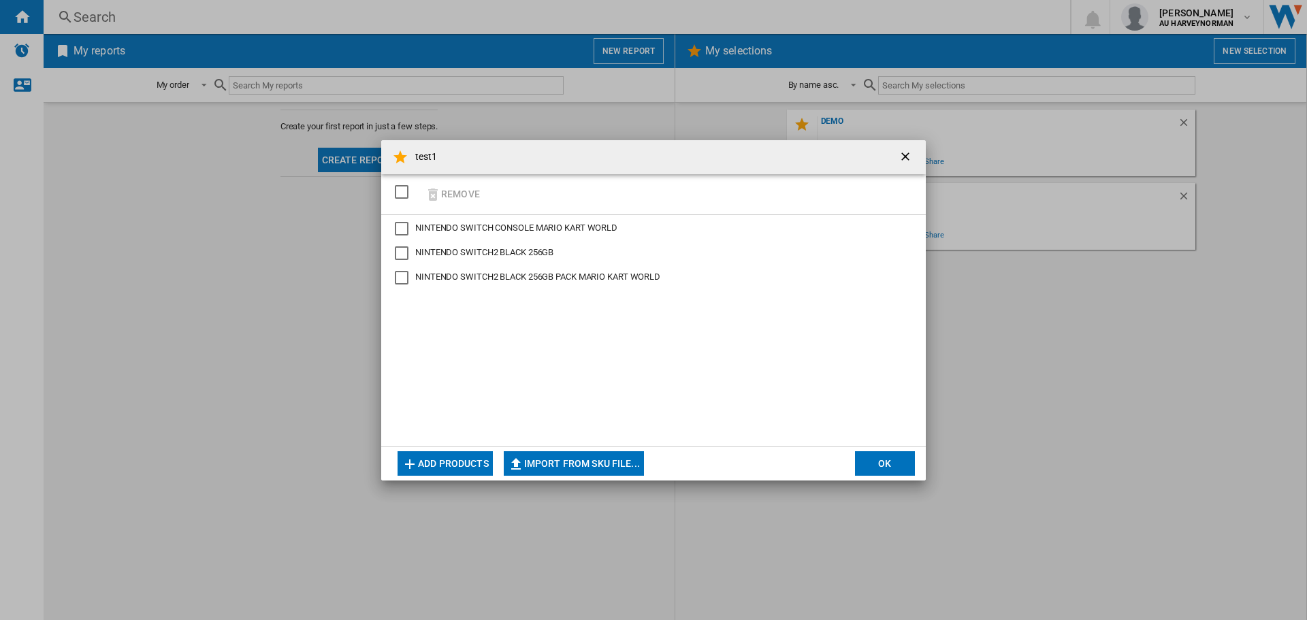
click at [896, 468] on button "OK" at bounding box center [885, 463] width 60 height 25
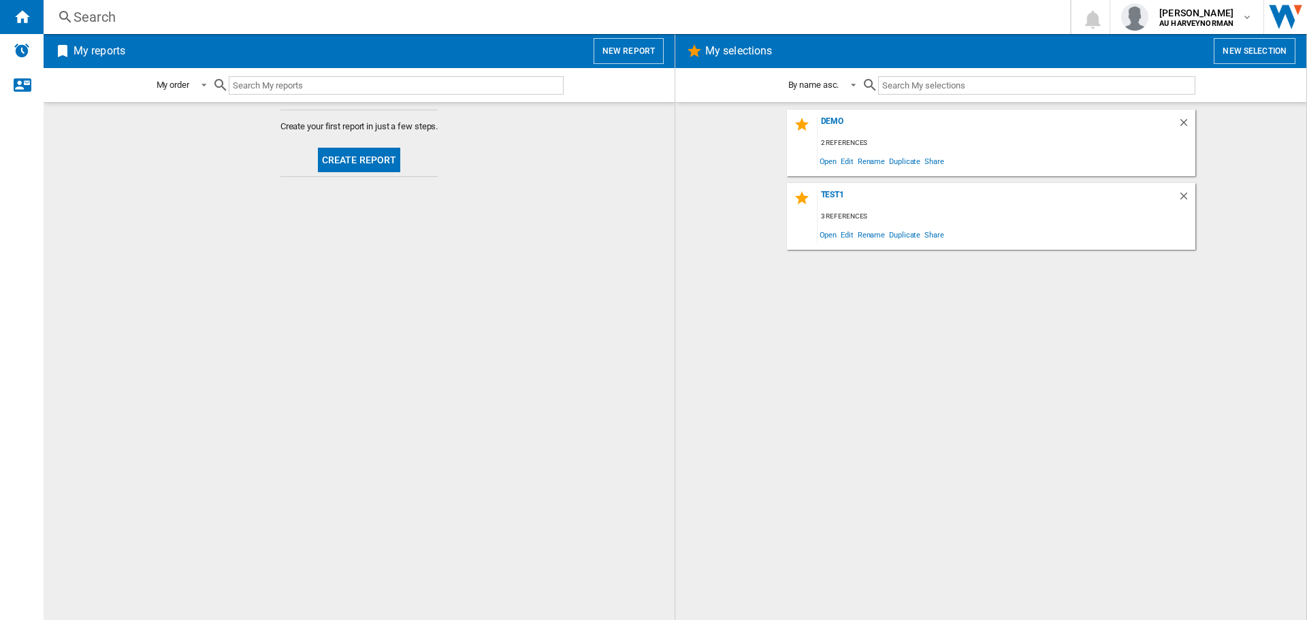
click at [1002, 219] on div "3 references" at bounding box center [1007, 216] width 378 height 17
click at [89, 56] on h2 "My reports" at bounding box center [99, 51] width 57 height 26
click at [351, 164] on button "Create report" at bounding box center [359, 160] width 83 height 25
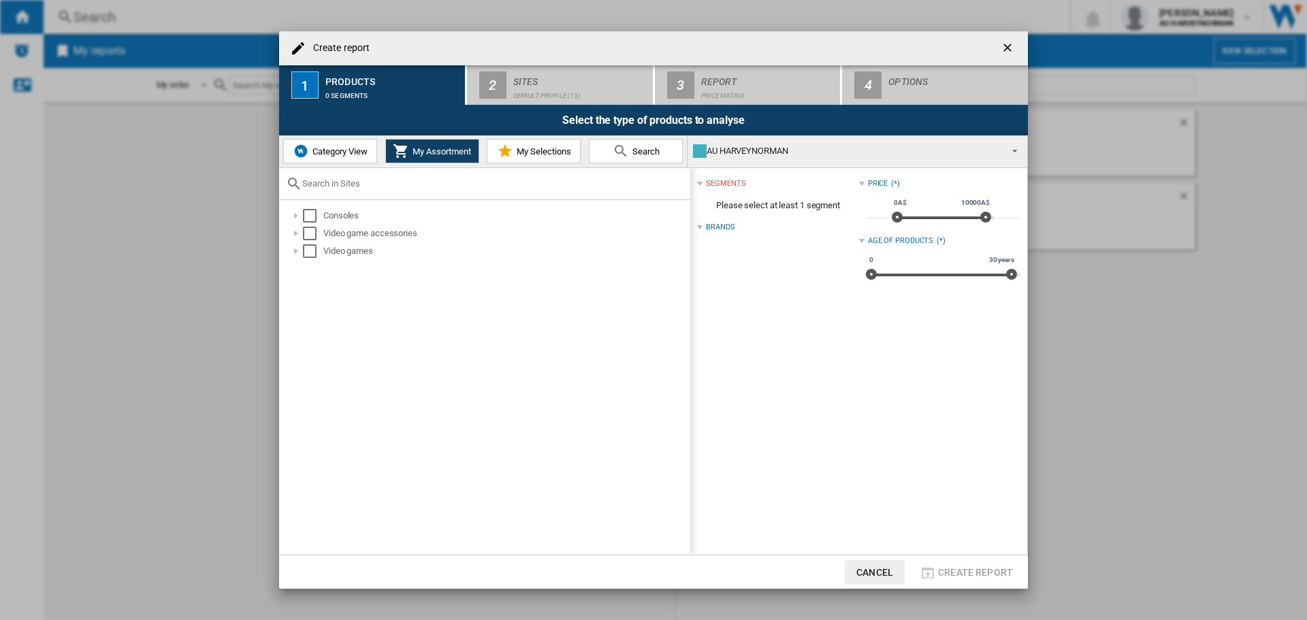
click at [561, 160] on button "My Selections" at bounding box center [534, 151] width 94 height 25
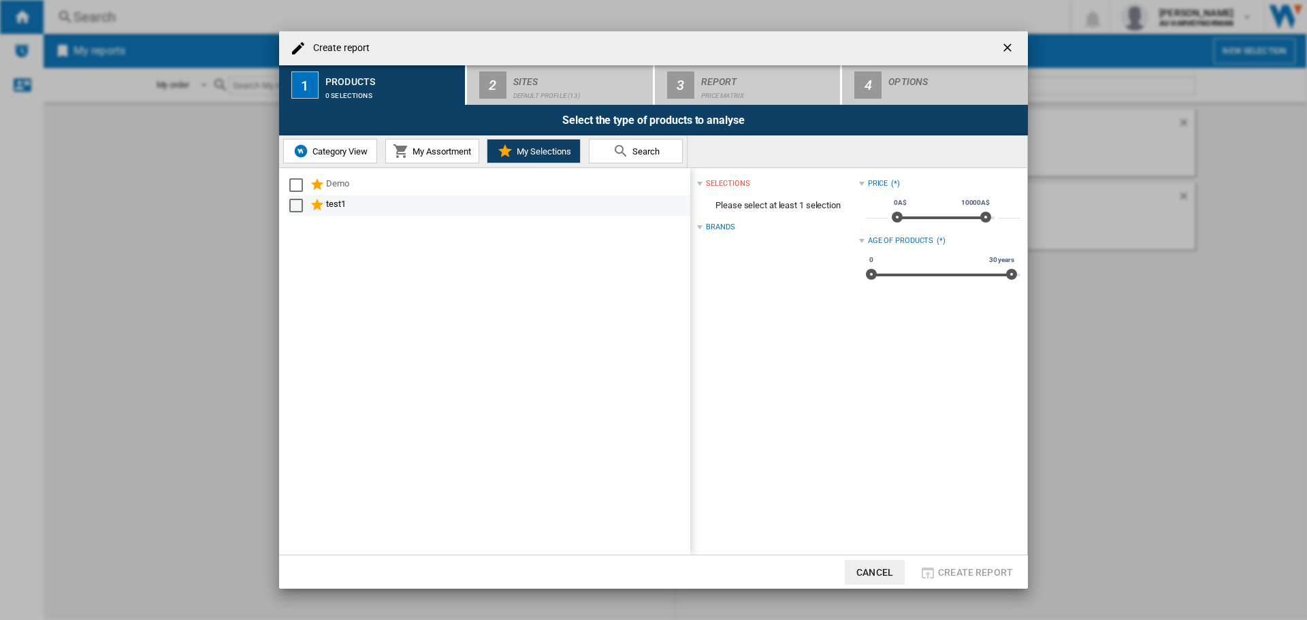
click at [300, 203] on div "Select" at bounding box center [296, 206] width 14 height 14
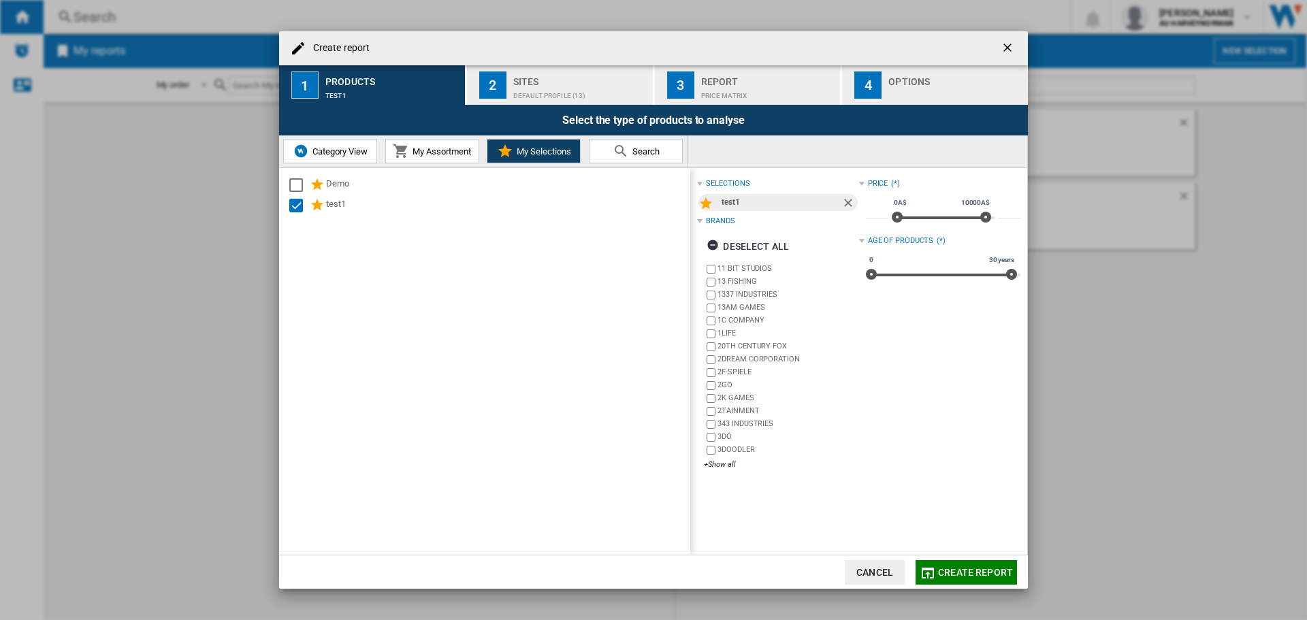
click at [877, 567] on button "Cancel" at bounding box center [875, 572] width 60 height 25
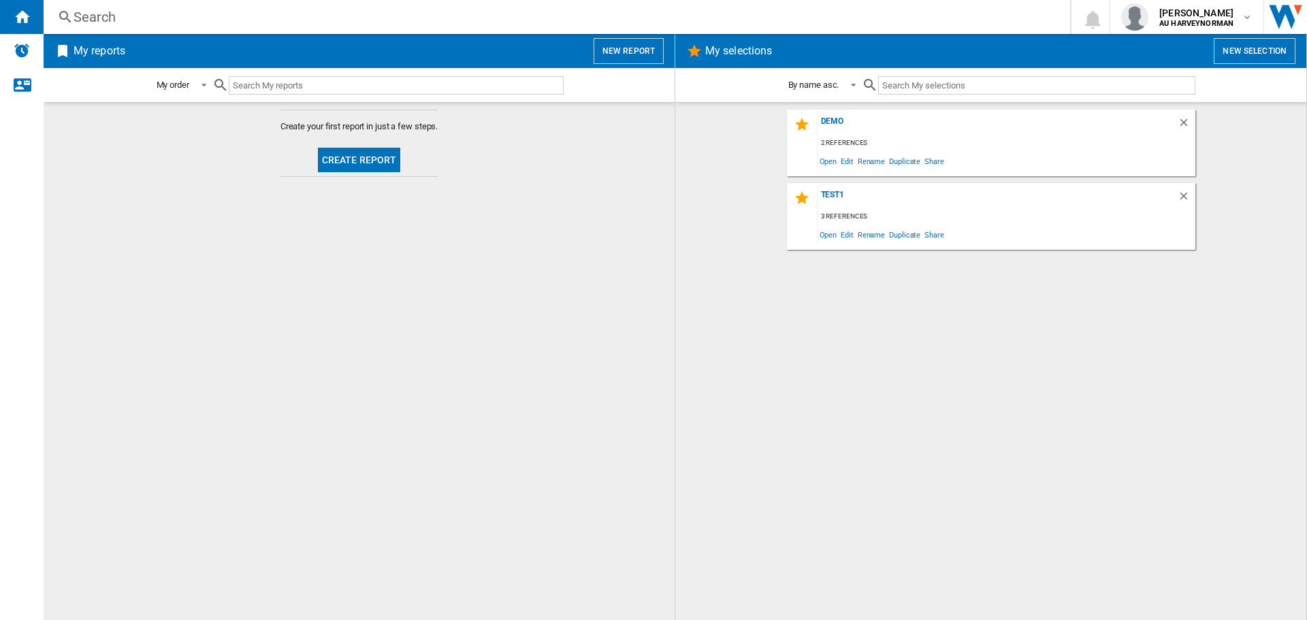
click at [368, 161] on button "Create report" at bounding box center [359, 160] width 83 height 25
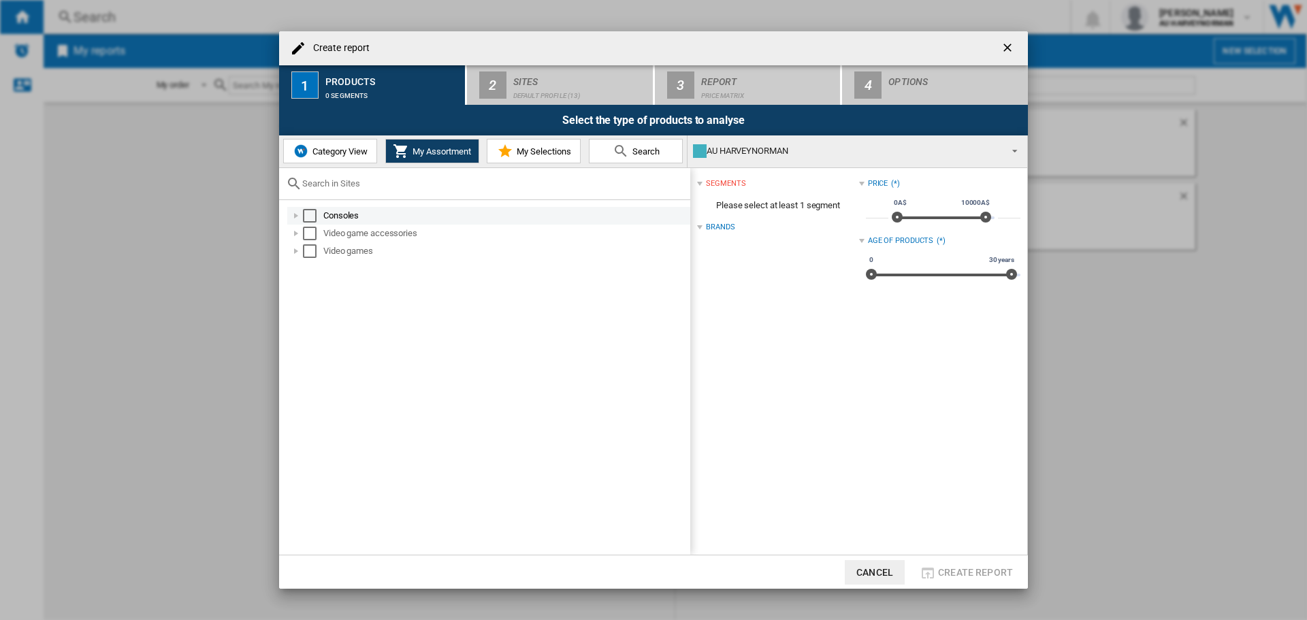
drag, startPoint x: 346, startPoint y: 217, endPoint x: 430, endPoint y: 217, distance: 83.7
click at [346, 217] on div "Consoles" at bounding box center [505, 216] width 365 height 14
click at [349, 157] on button "Category View" at bounding box center [330, 151] width 94 height 25
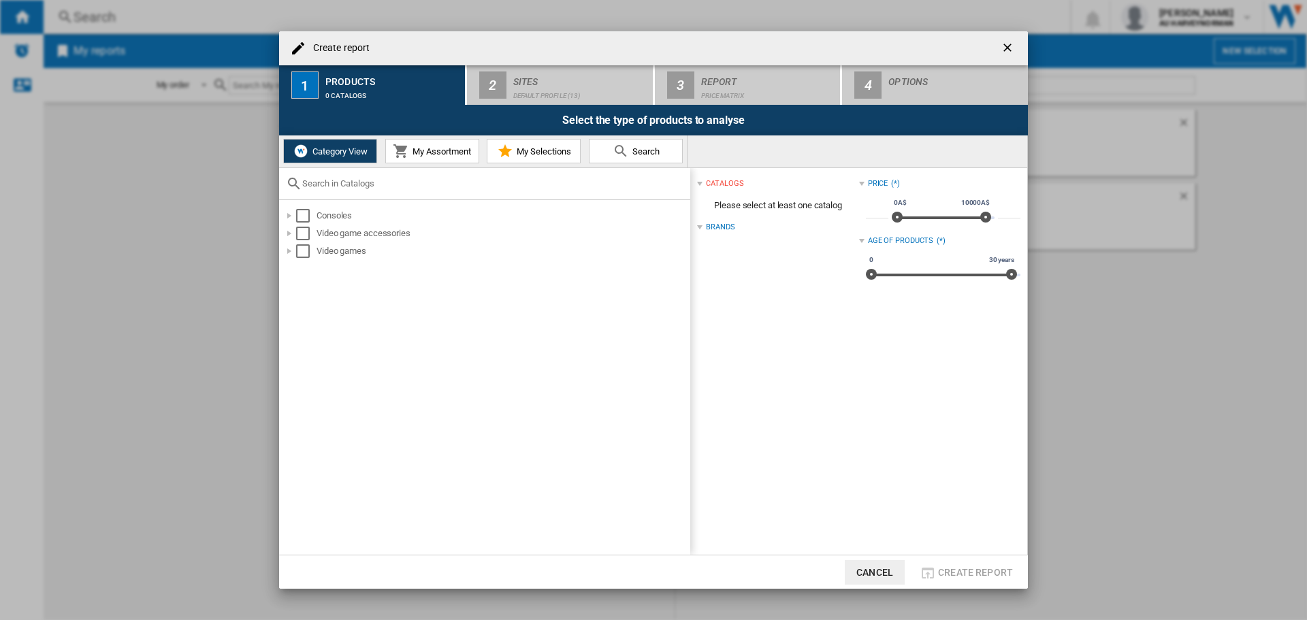
click at [437, 155] on span "My Assortment" at bounding box center [440, 151] width 62 height 10
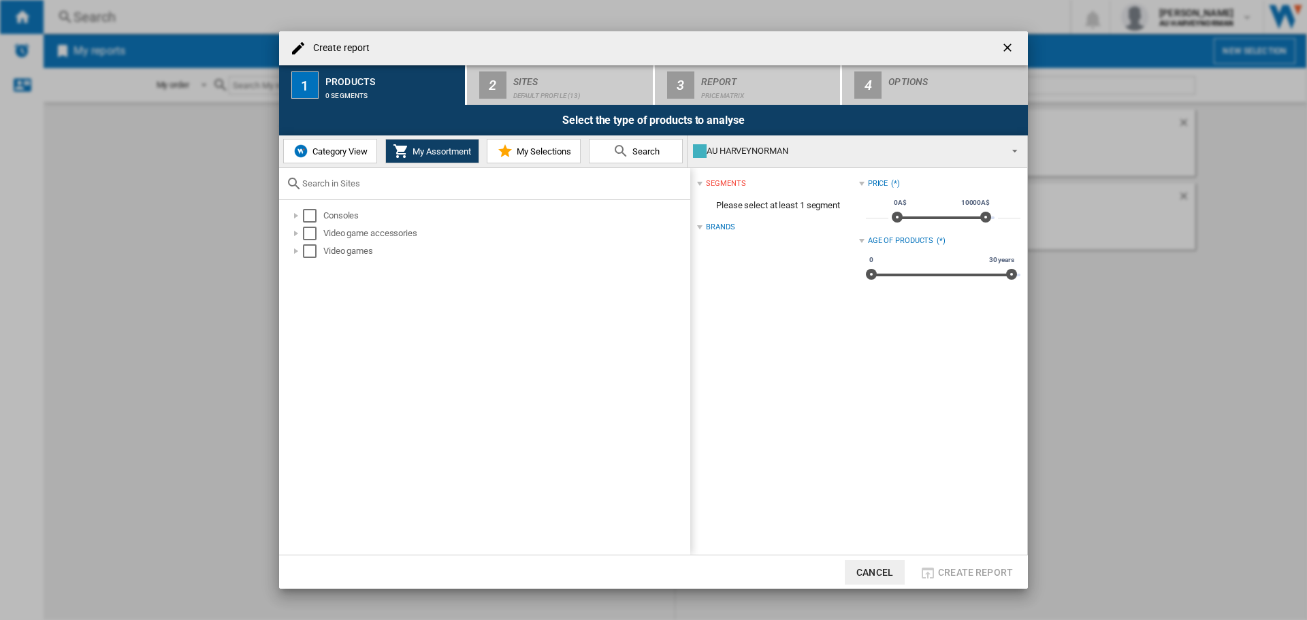
click at [528, 155] on span "My Selections" at bounding box center [542, 151] width 58 height 10
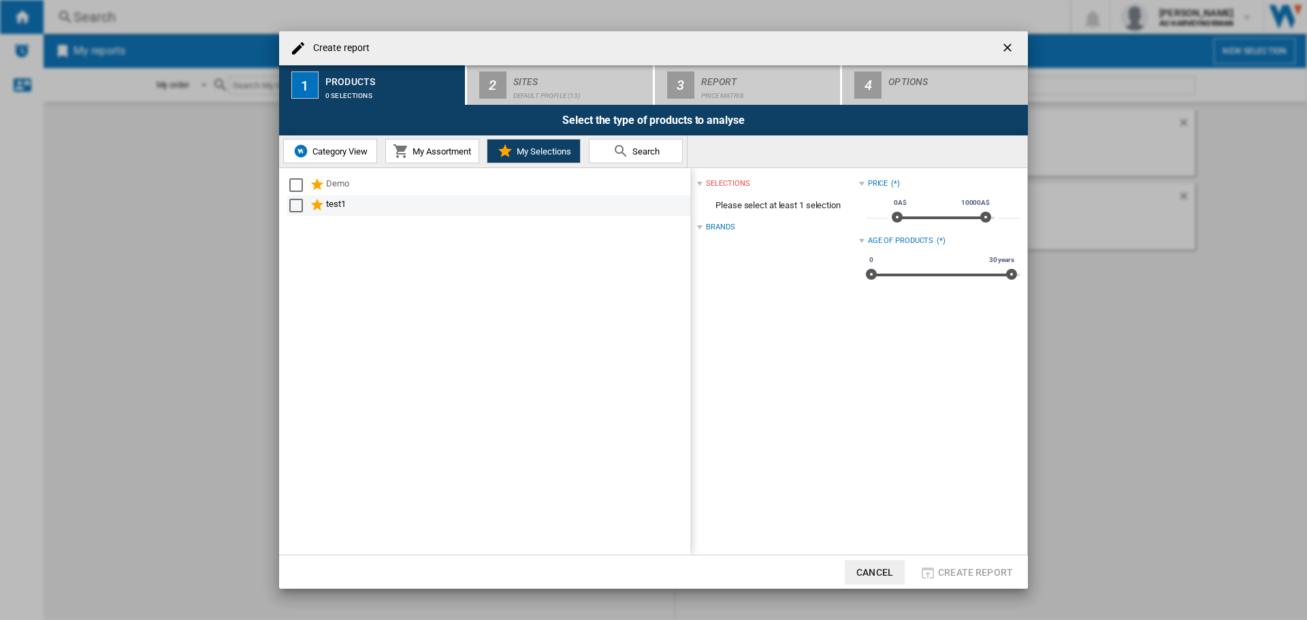
click at [294, 206] on div "Select" at bounding box center [296, 206] width 14 height 14
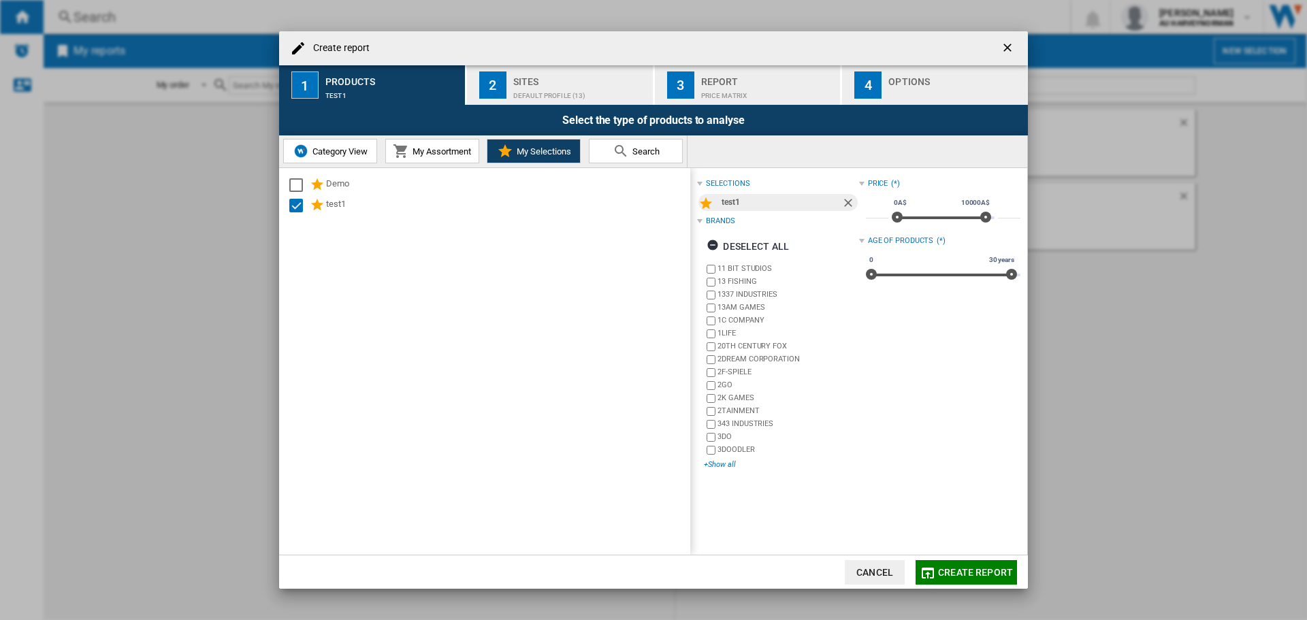
click at [729, 460] on div "+Show all" at bounding box center [781, 464] width 155 height 10
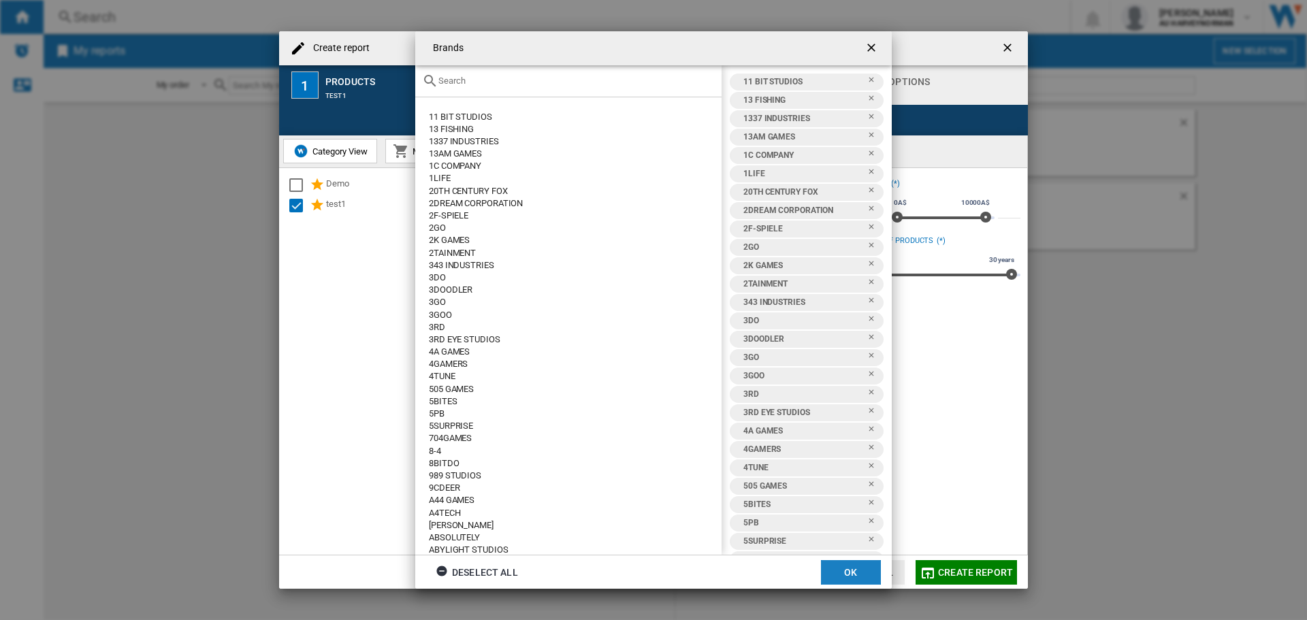
click at [862, 580] on button "OK" at bounding box center [851, 572] width 60 height 25
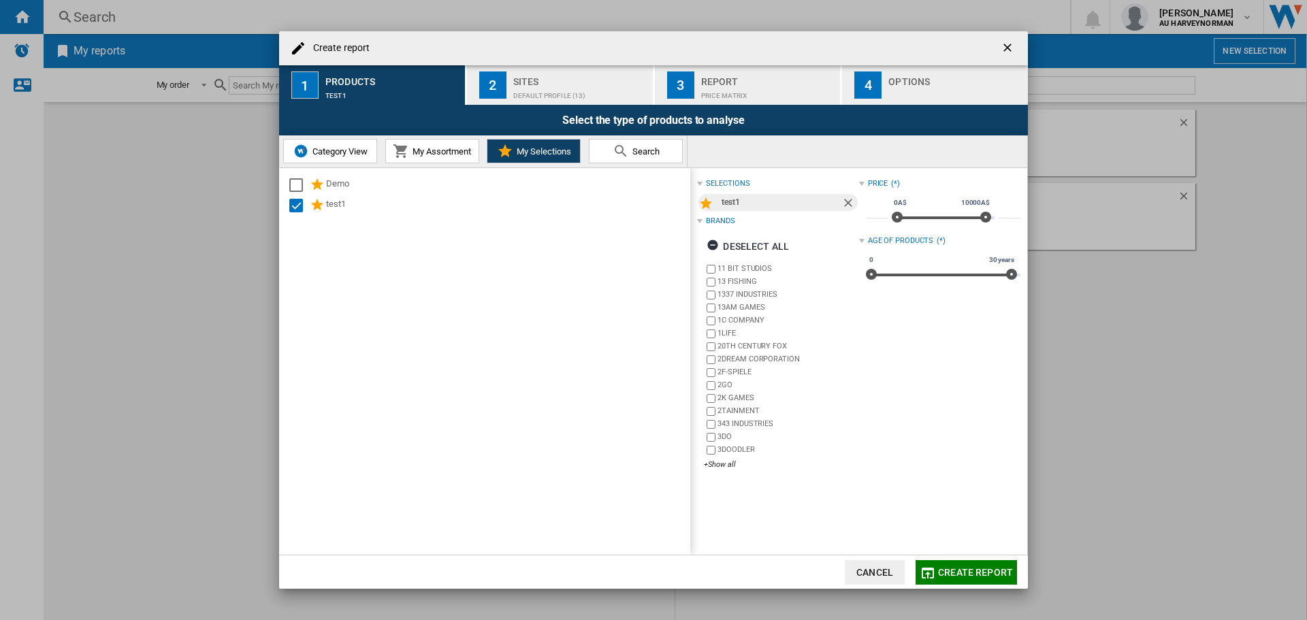
click at [572, 89] on div "Default profile (13)" at bounding box center [580, 92] width 134 height 14
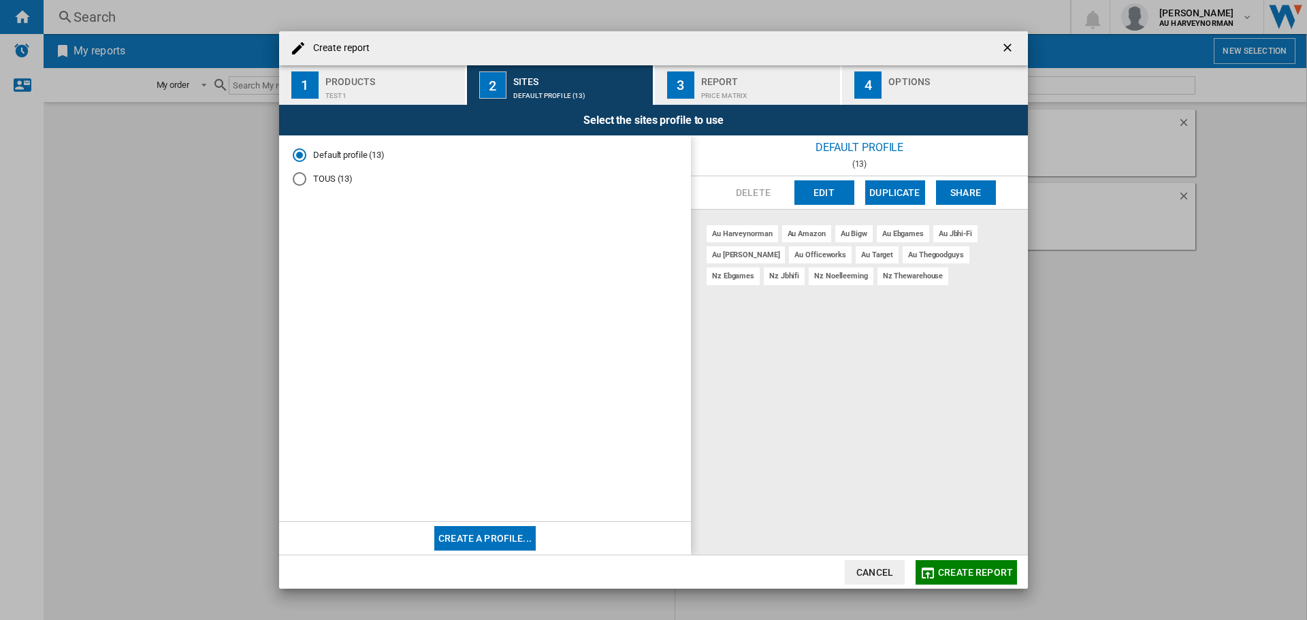
click at [754, 232] on div "au harveynorman" at bounding box center [742, 233] width 71 height 17
click at [312, 178] on md-radio-button "TOUS (13)" at bounding box center [485, 178] width 385 height 13
click at [296, 152] on div "Default profile (13)" at bounding box center [300, 155] width 14 height 14
click at [809, 278] on div "nz noelleeming" at bounding box center [841, 276] width 65 height 17
click at [751, 94] on div "Price Matrix" at bounding box center [768, 92] width 134 height 14
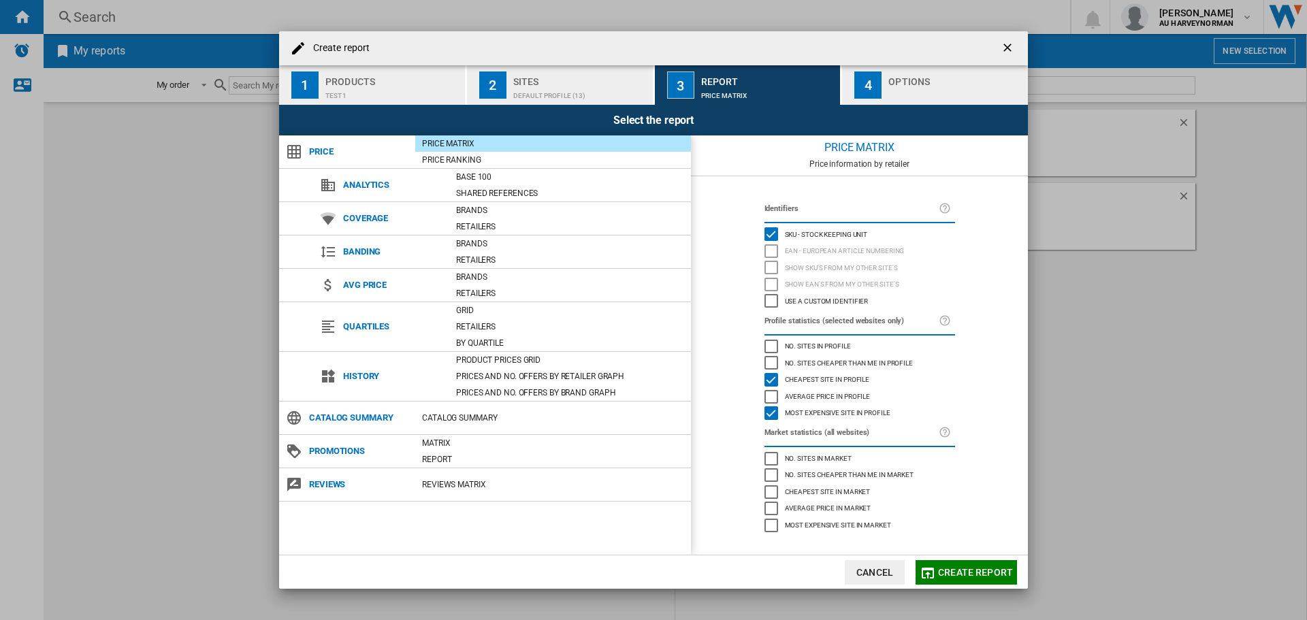
click at [433, 144] on div "Price Matrix" at bounding box center [553, 144] width 276 height 14
click at [886, 87] on button "4 Options" at bounding box center [935, 84] width 186 height 39
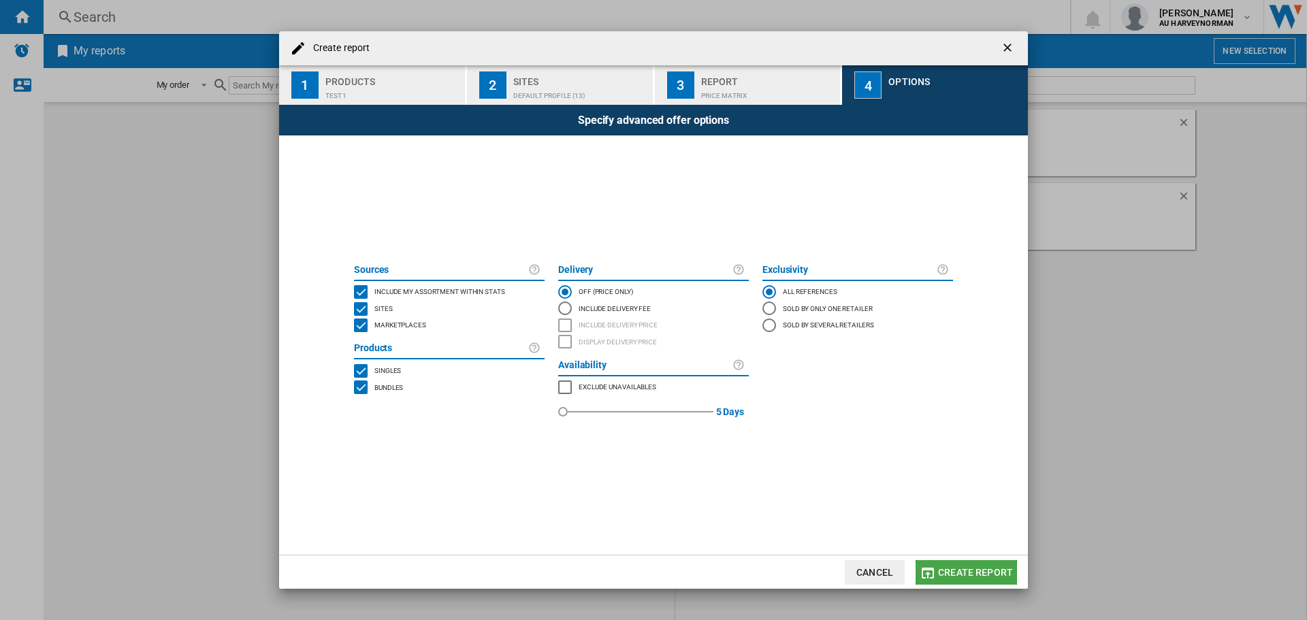
click at [936, 579] on md-icon "Create report ..." at bounding box center [928, 573] width 16 height 16
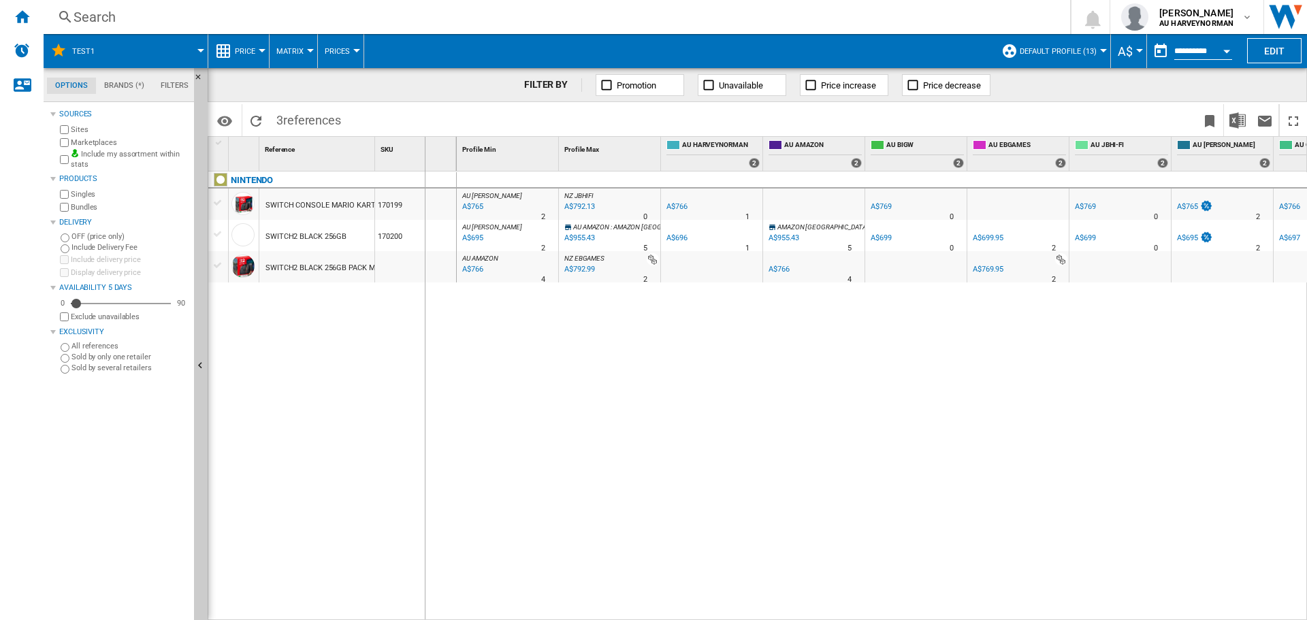
drag, startPoint x: 372, startPoint y: 160, endPoint x: 424, endPoint y: 156, distance: 51.9
click at [424, 156] on div "1 Reference 1 SKU 1" at bounding box center [332, 154] width 248 height 34
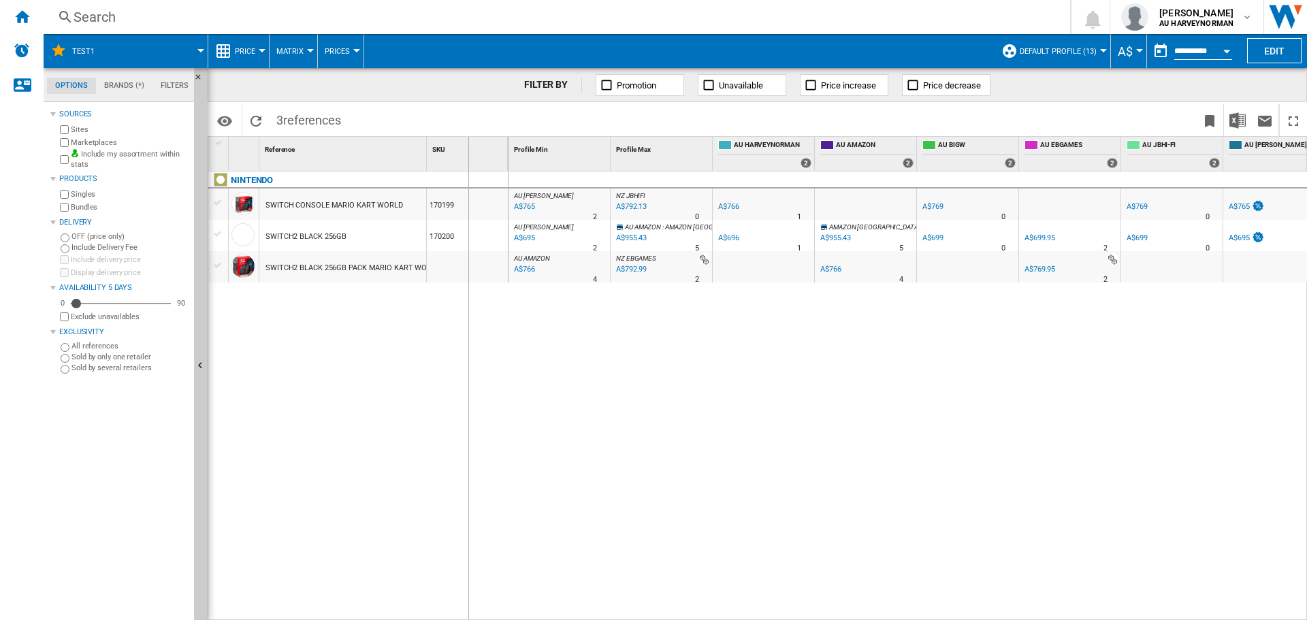
drag, startPoint x: 428, startPoint y: 157, endPoint x: 468, endPoint y: 155, distance: 39.5
click at [468, 155] on div "SKU 1" at bounding box center [468, 154] width 82 height 34
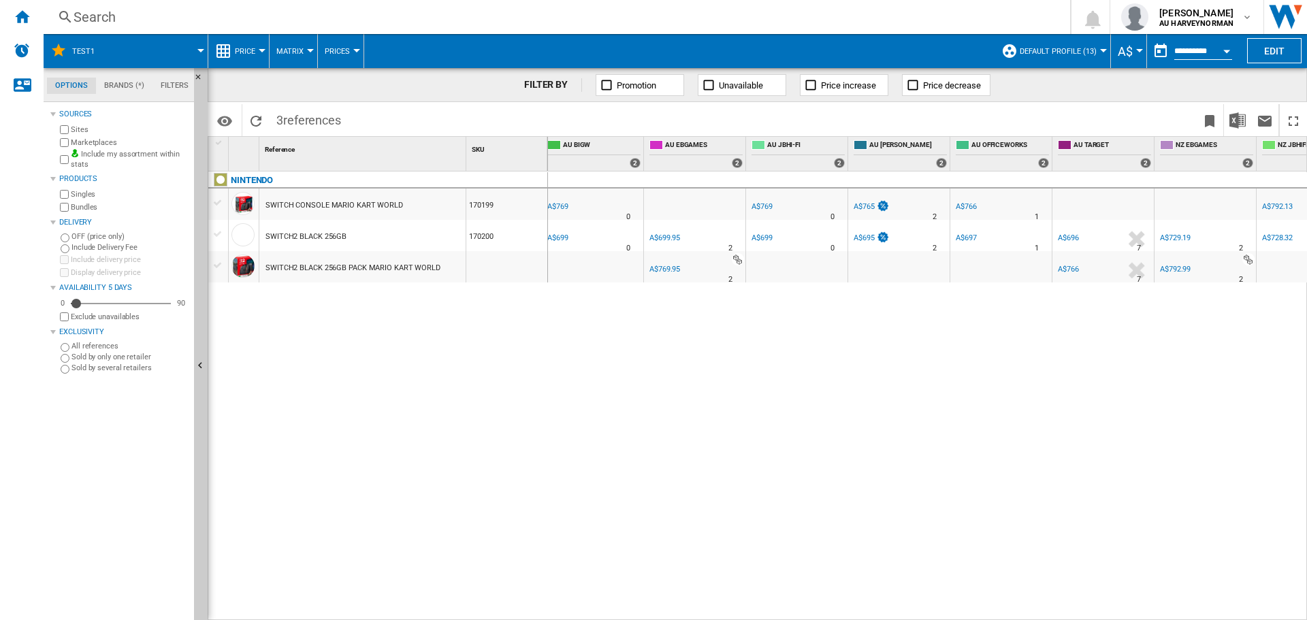
scroll to position [0, 436]
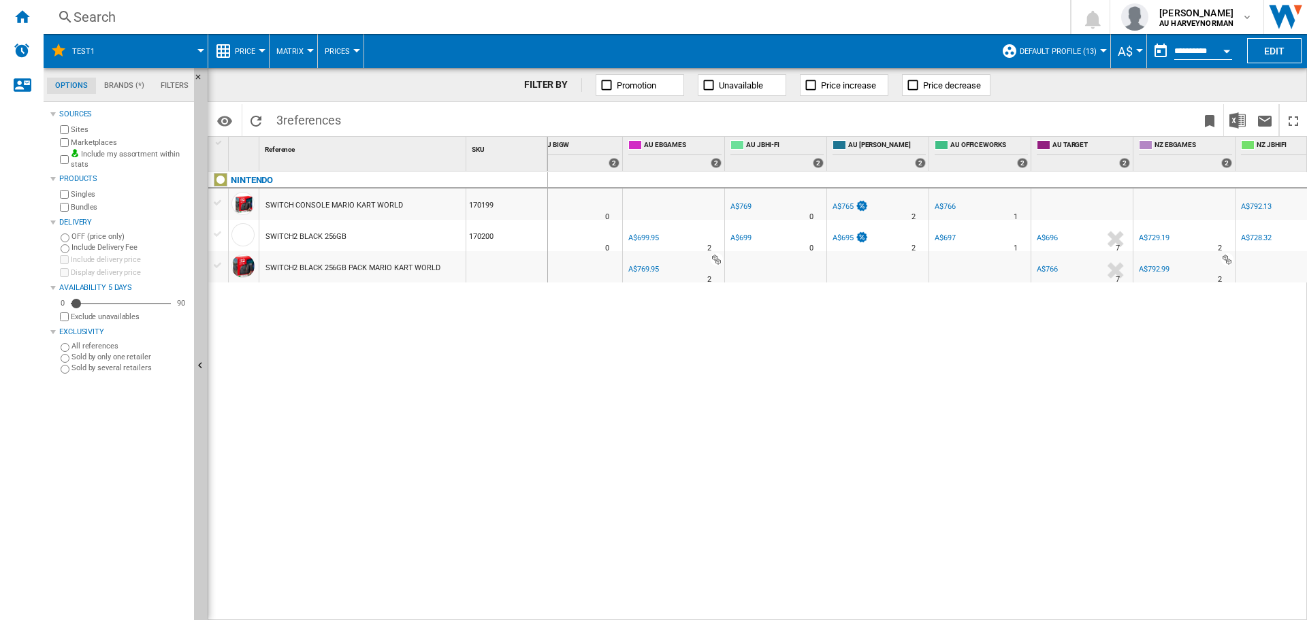
drag, startPoint x: 790, startPoint y: 613, endPoint x: 350, endPoint y: 604, distance: 440.5
click at [350, 604] on div "1 Reference 1 SKU 1 NINTENDO SWITCH CONSOLE MARIO KART WORLD 170199 SWITCH2 BLA…" at bounding box center [757, 378] width 1098 height 483
click at [240, 53] on span "Price" at bounding box center [245, 51] width 20 height 9
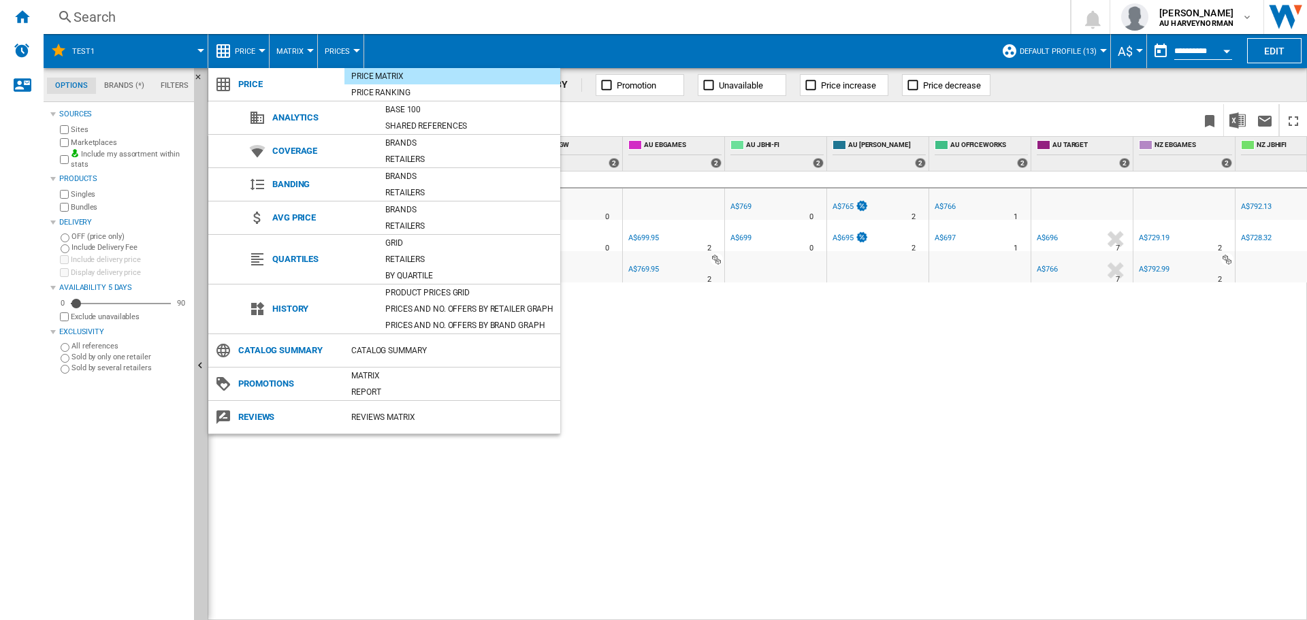
click at [290, 51] on md-backdrop at bounding box center [653, 310] width 1307 height 620
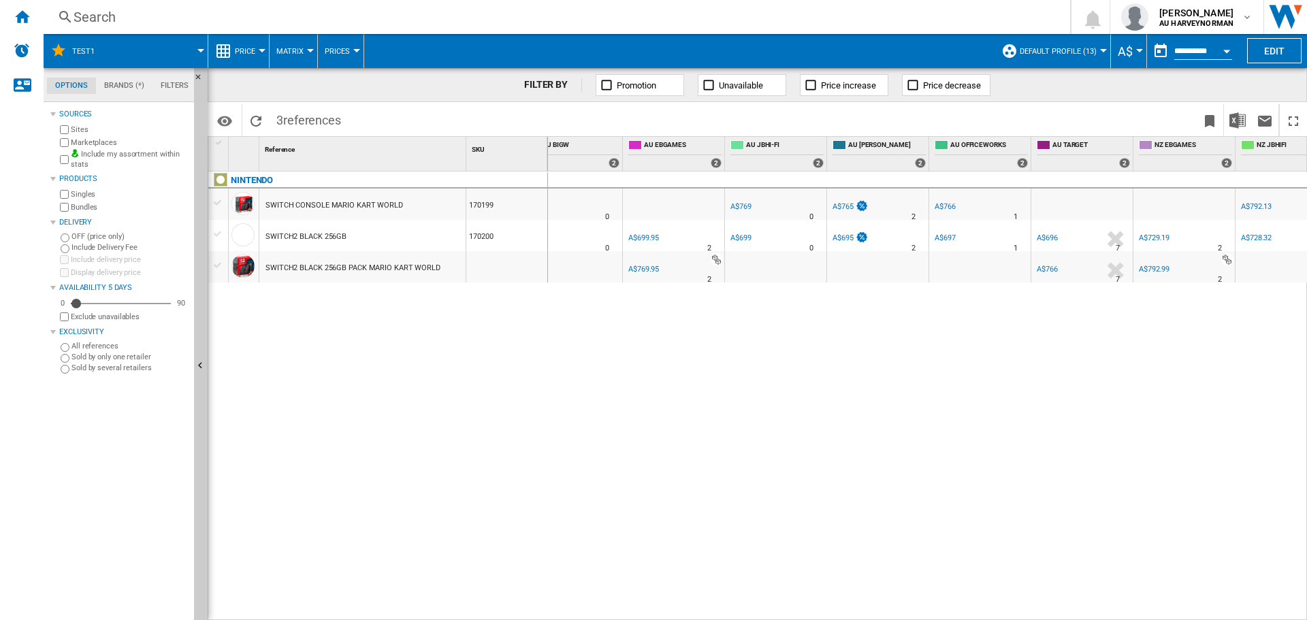
click at [304, 50] on button "Matrix" at bounding box center [293, 51] width 34 height 34
click at [304, 50] on md-backdrop at bounding box center [653, 310] width 1307 height 620
click at [343, 50] on span "Prices" at bounding box center [337, 51] width 25 height 9
click at [343, 50] on md-backdrop at bounding box center [653, 310] width 1307 height 620
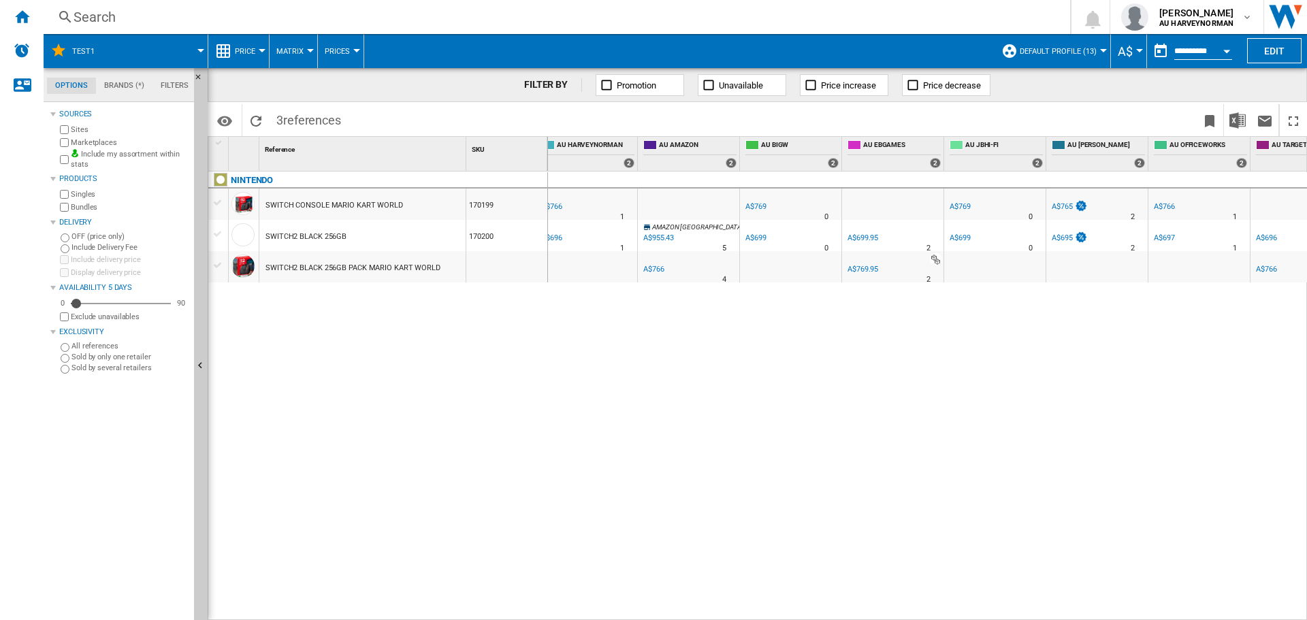
scroll to position [0, 0]
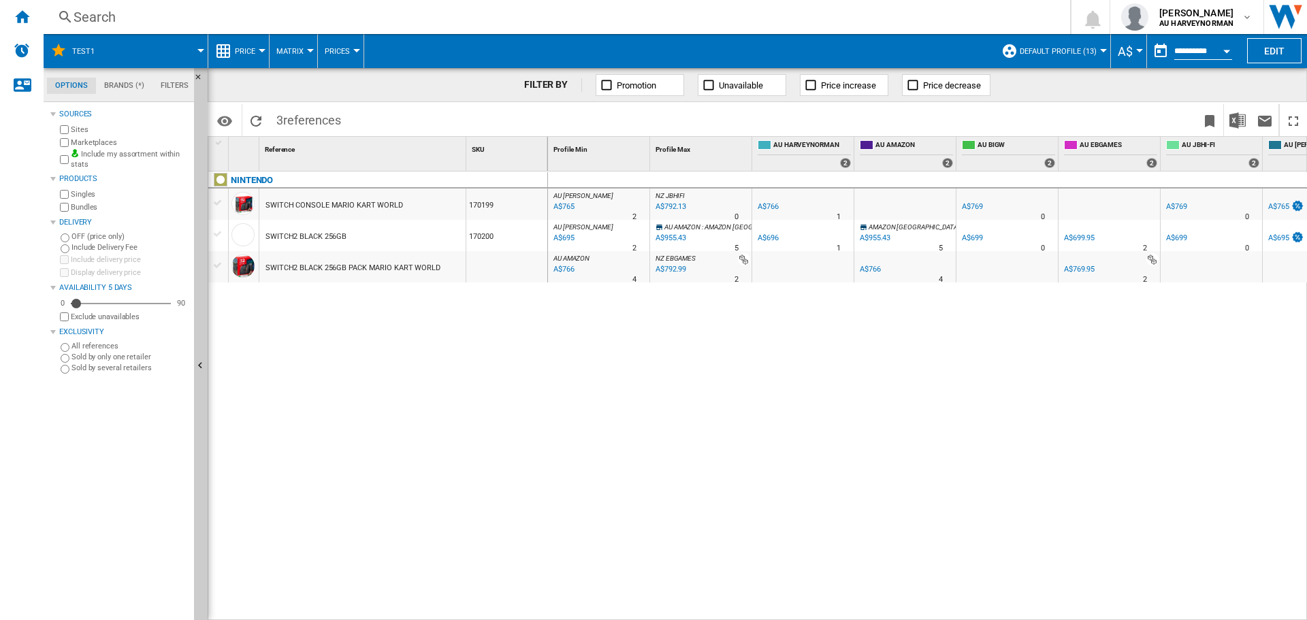
click at [1082, 268] on div "A$769.95" at bounding box center [1079, 269] width 31 height 9
click at [173, 85] on md-tab-item "Filters" at bounding box center [174, 86] width 44 height 16
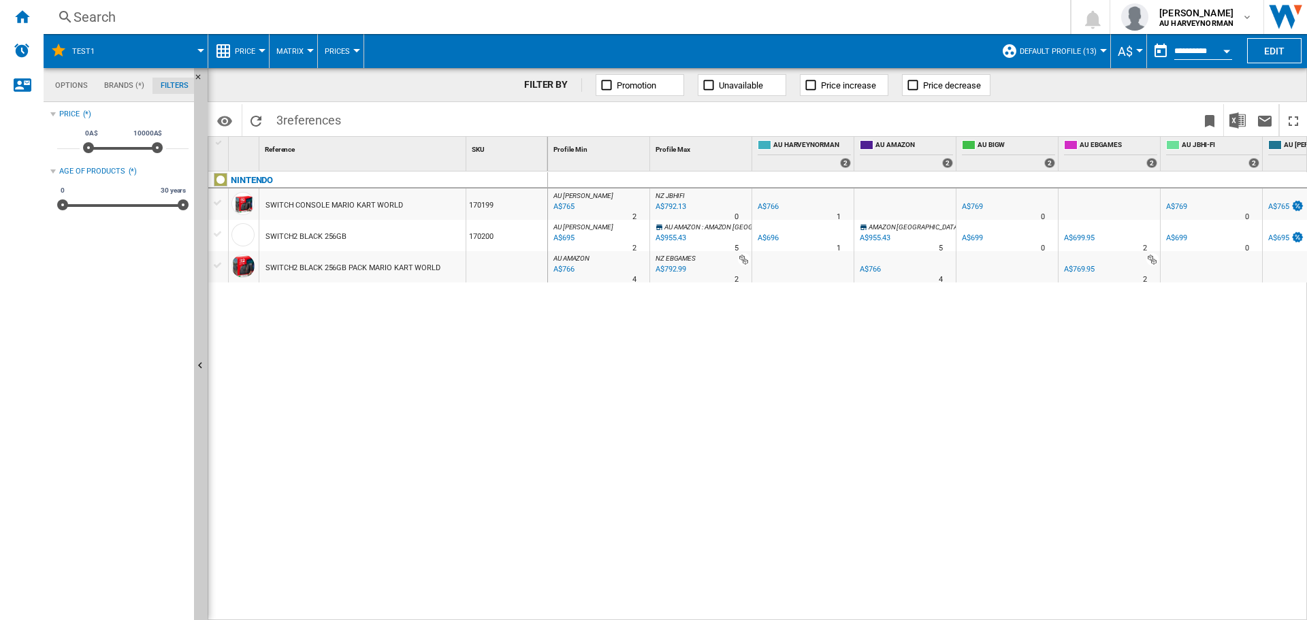
scroll to position [88, 0]
click at [74, 88] on md-tab-item "Options" at bounding box center [71, 86] width 49 height 16
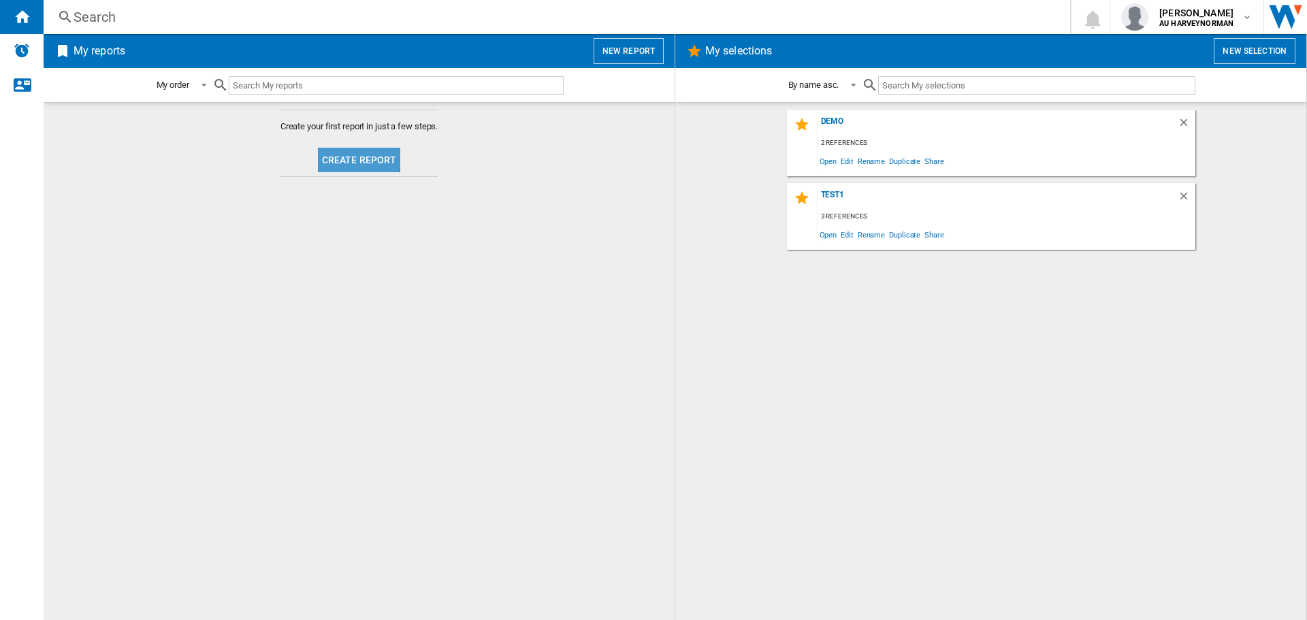
click at [347, 158] on button "Create report" at bounding box center [359, 160] width 83 height 25
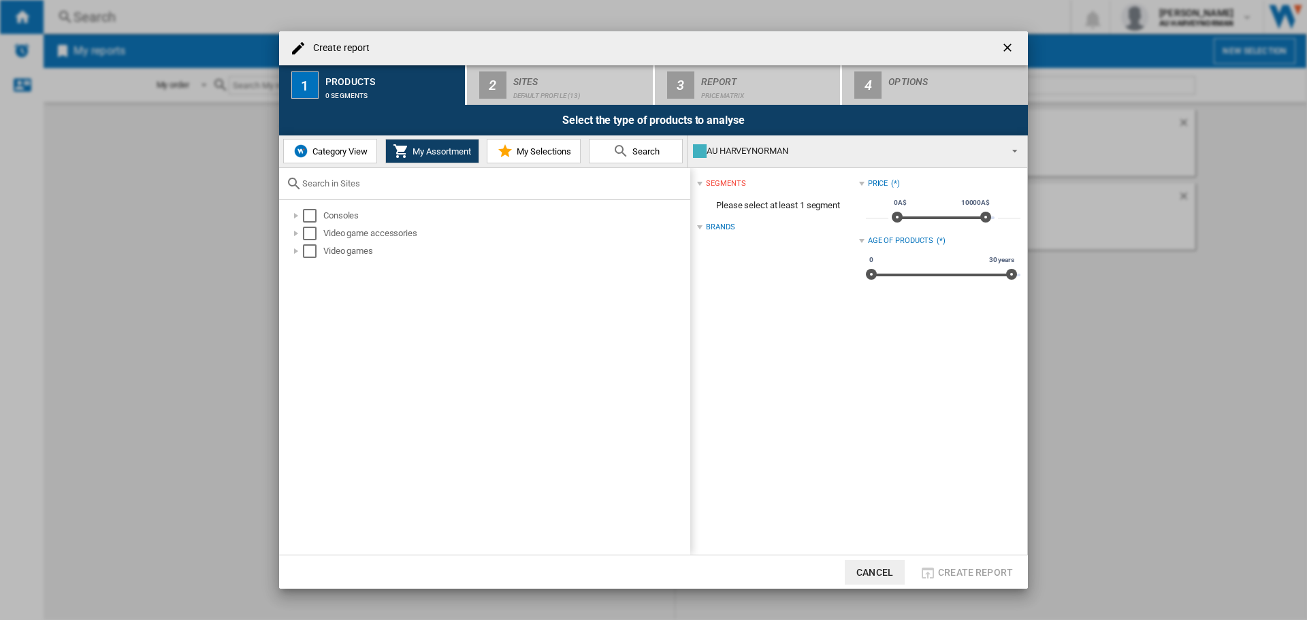
click at [510, 147] on md-icon "Create report ..." at bounding box center [505, 151] width 16 height 16
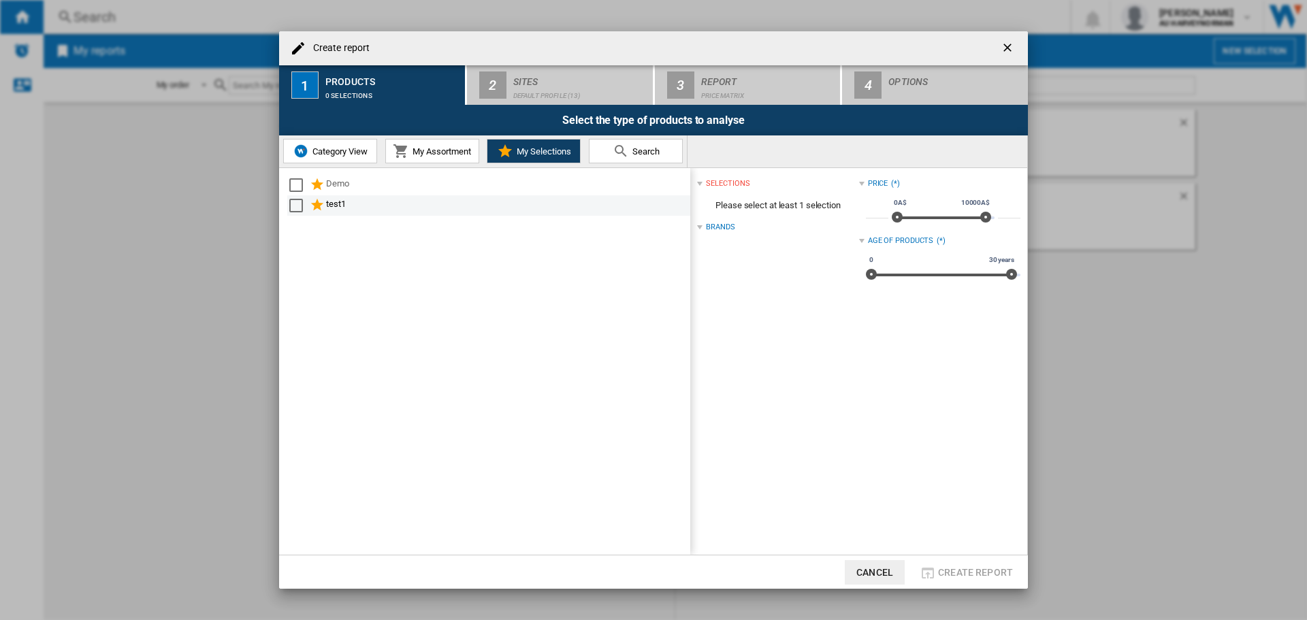
click at [311, 210] on ng-md-icon "Create report ..." at bounding box center [318, 205] width 16 height 16
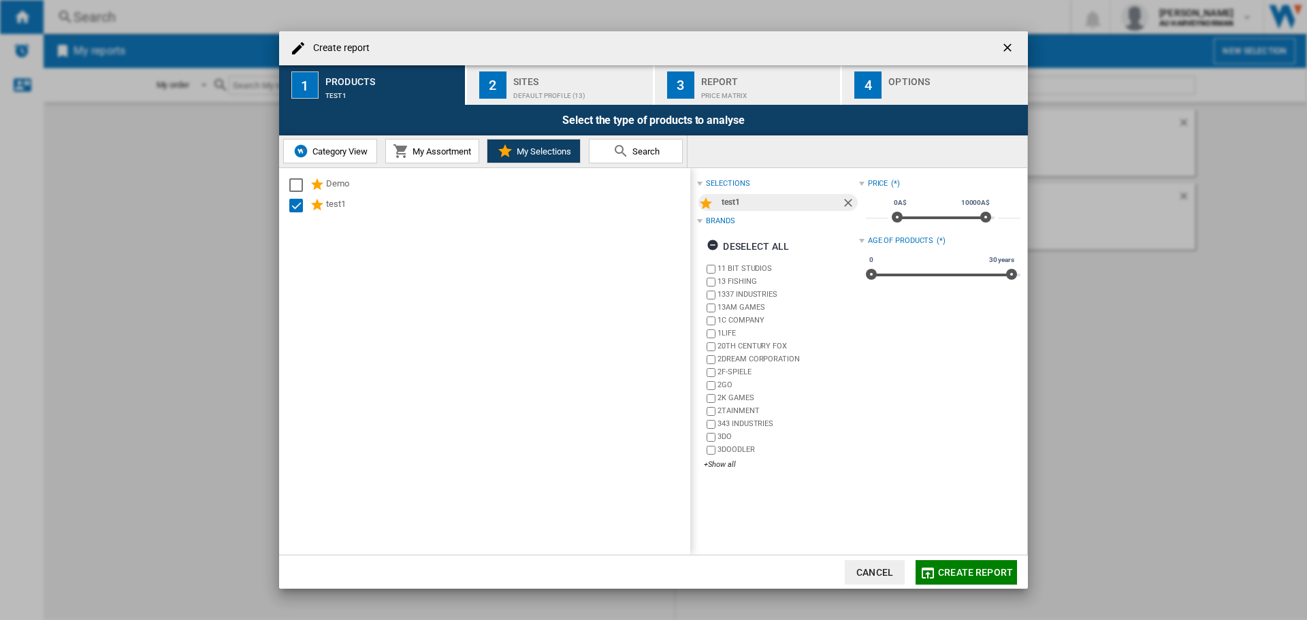
click at [514, 94] on div "Default profile (13)" at bounding box center [580, 92] width 134 height 14
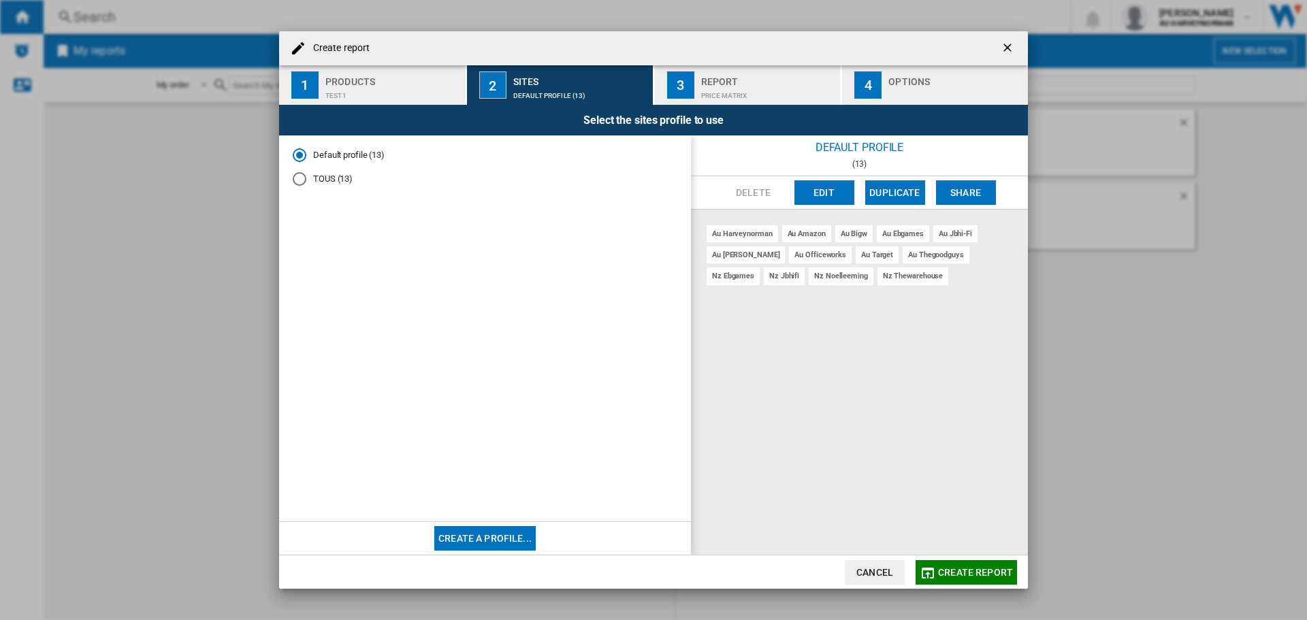
click at [841, 194] on button "Edit" at bounding box center [824, 192] width 60 height 25
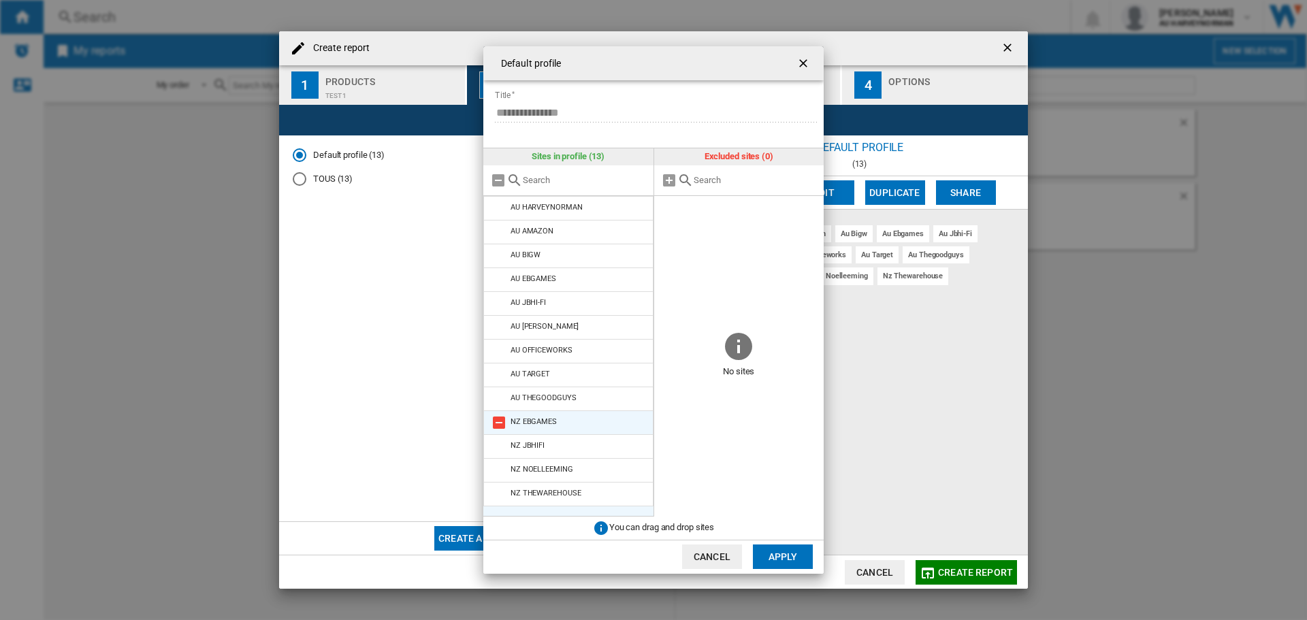
click at [554, 419] on div "NZ EBGAMES" at bounding box center [534, 421] width 46 height 9
click at [566, 440] on li "NZ JBHIFI" at bounding box center [568, 446] width 170 height 25
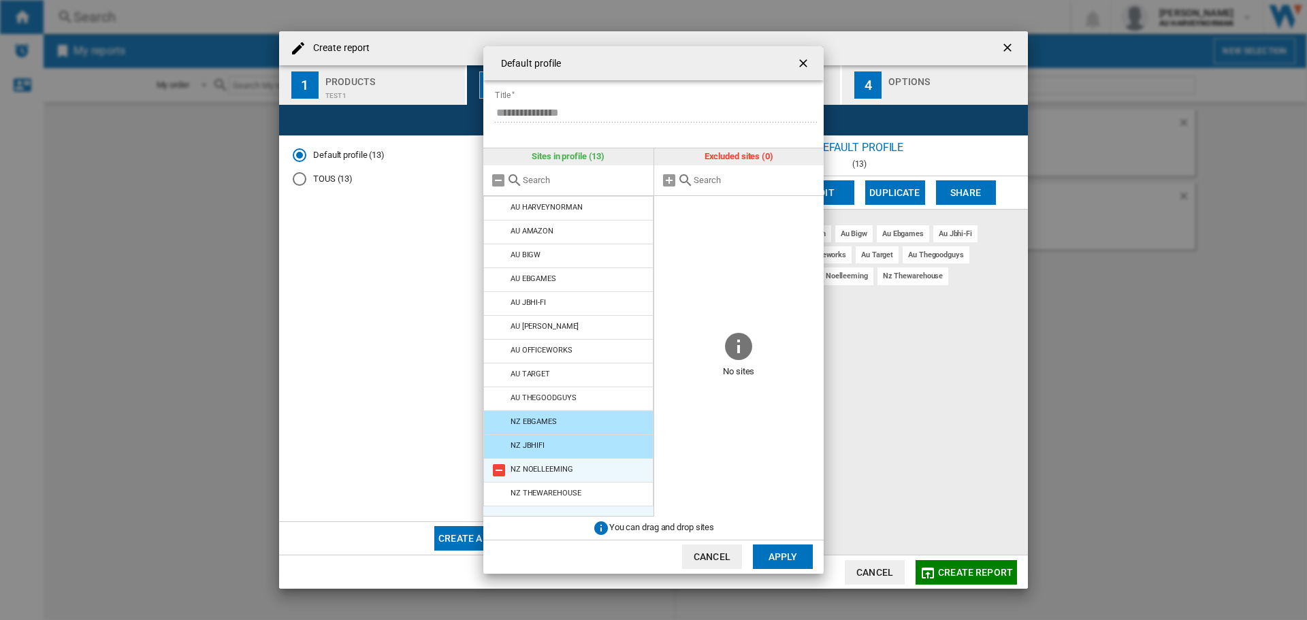
click at [591, 467] on li "NZ NOELLEEMING" at bounding box center [568, 470] width 170 height 25
click at [598, 493] on li "NZ THEWAREHOUSE" at bounding box center [568, 494] width 170 height 25
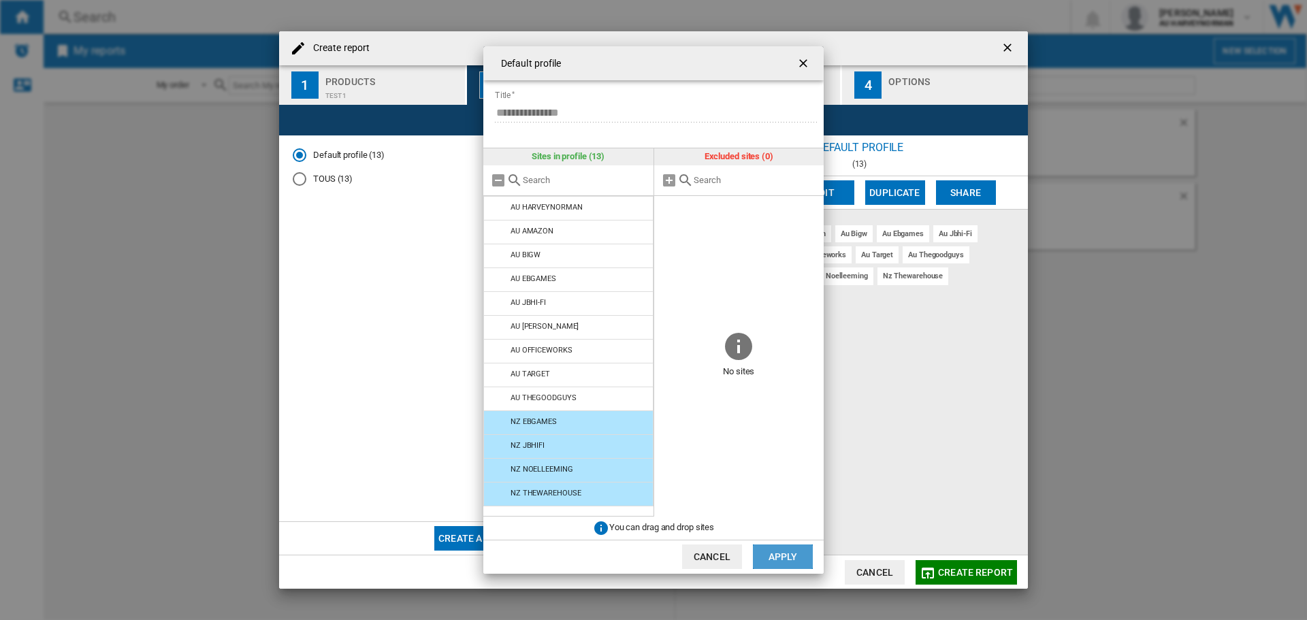
click at [755, 557] on button "Apply" at bounding box center [783, 557] width 60 height 25
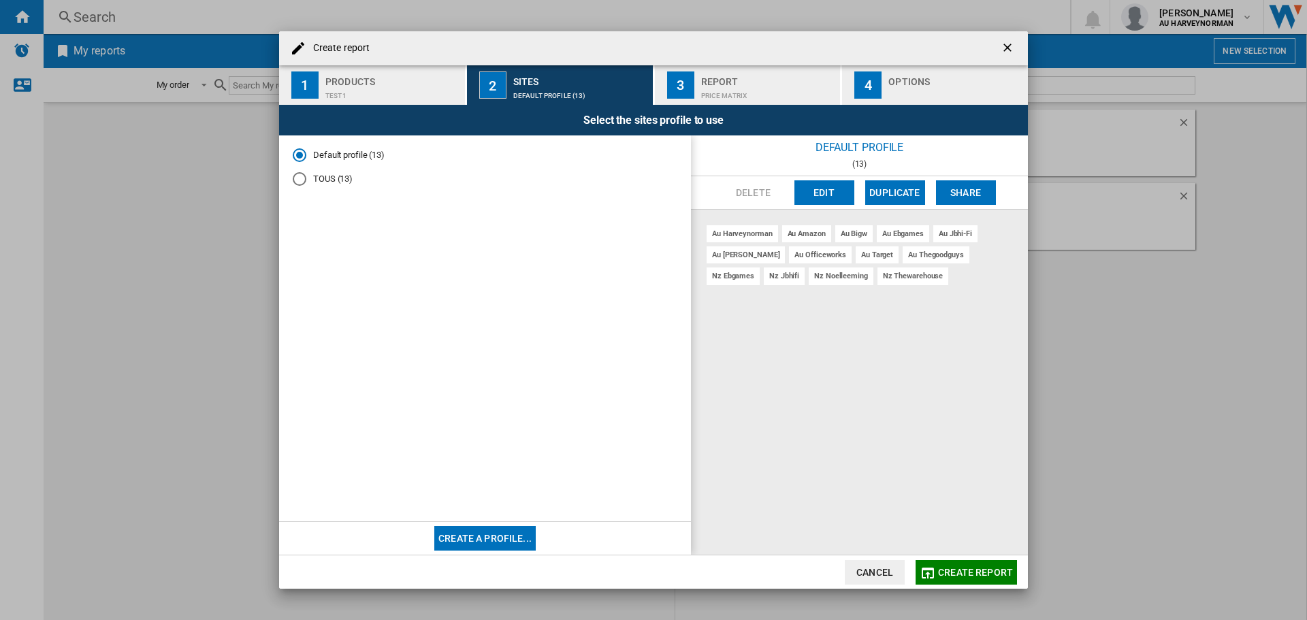
click at [830, 195] on button "Edit" at bounding box center [824, 192] width 60 height 25
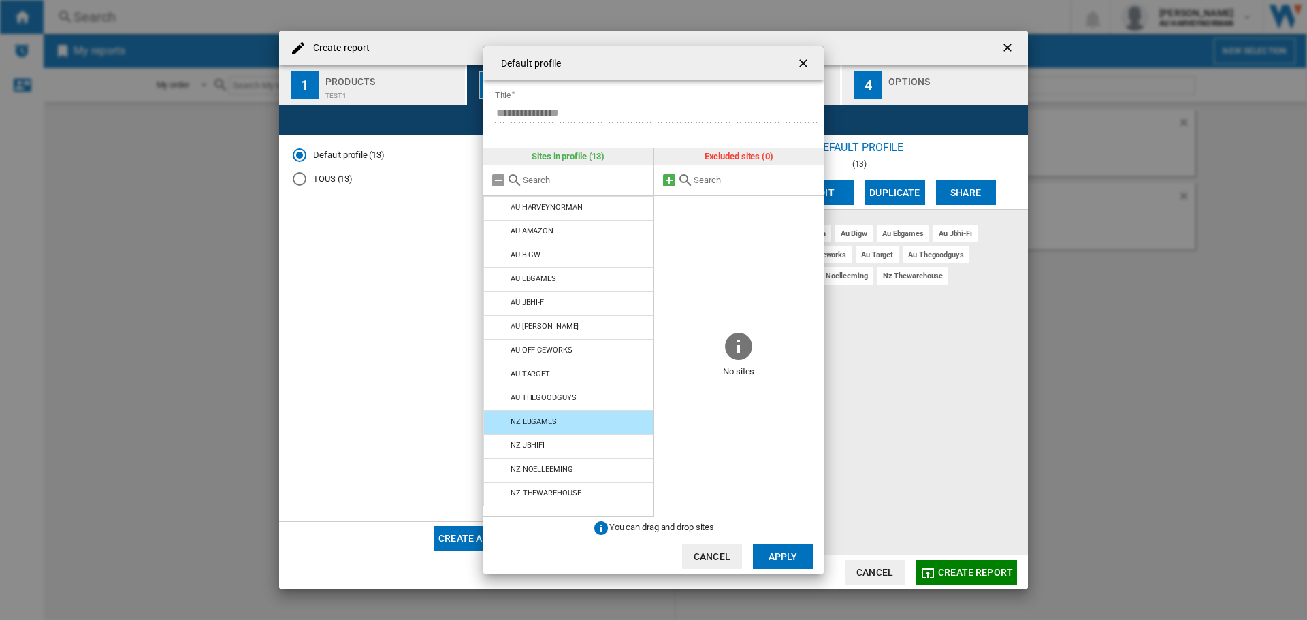
click at [665, 178] on md-icon "Default profile ..." at bounding box center [669, 180] width 16 height 16
click at [540, 427] on li "NZ EBGAMES" at bounding box center [568, 422] width 170 height 25
click at [497, 425] on md-icon "Default profile ..." at bounding box center [499, 423] width 16 height 16
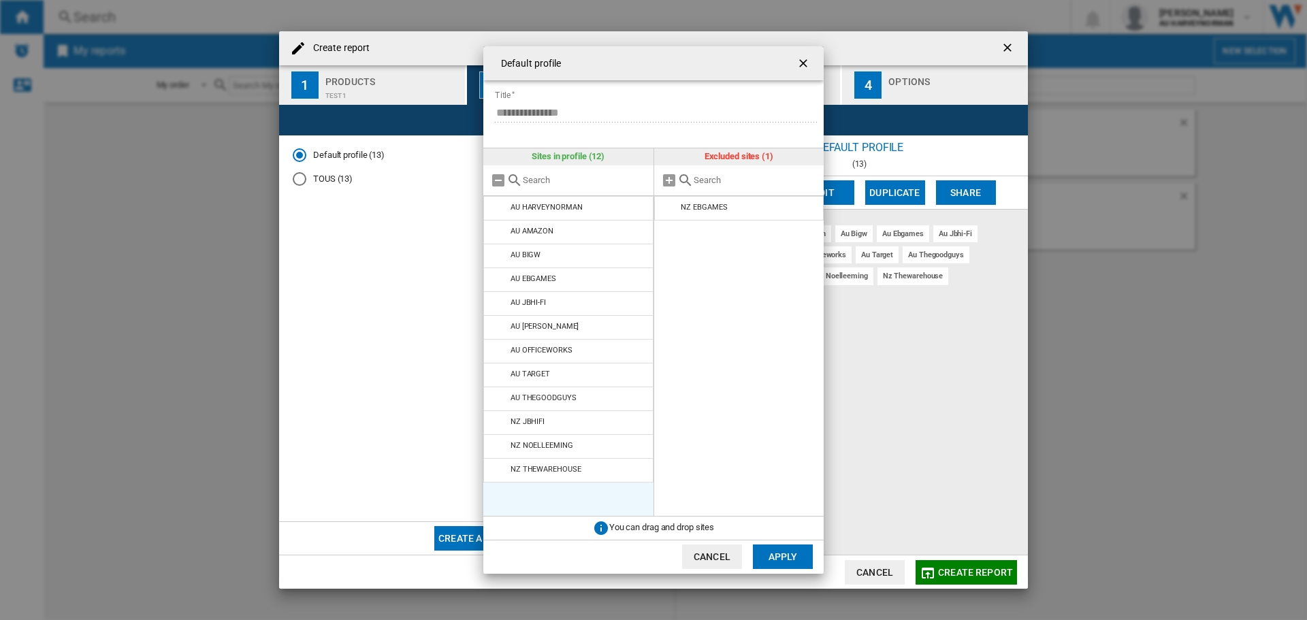
click at [497, 425] on md-icon "Default profile ..." at bounding box center [499, 423] width 16 height 16
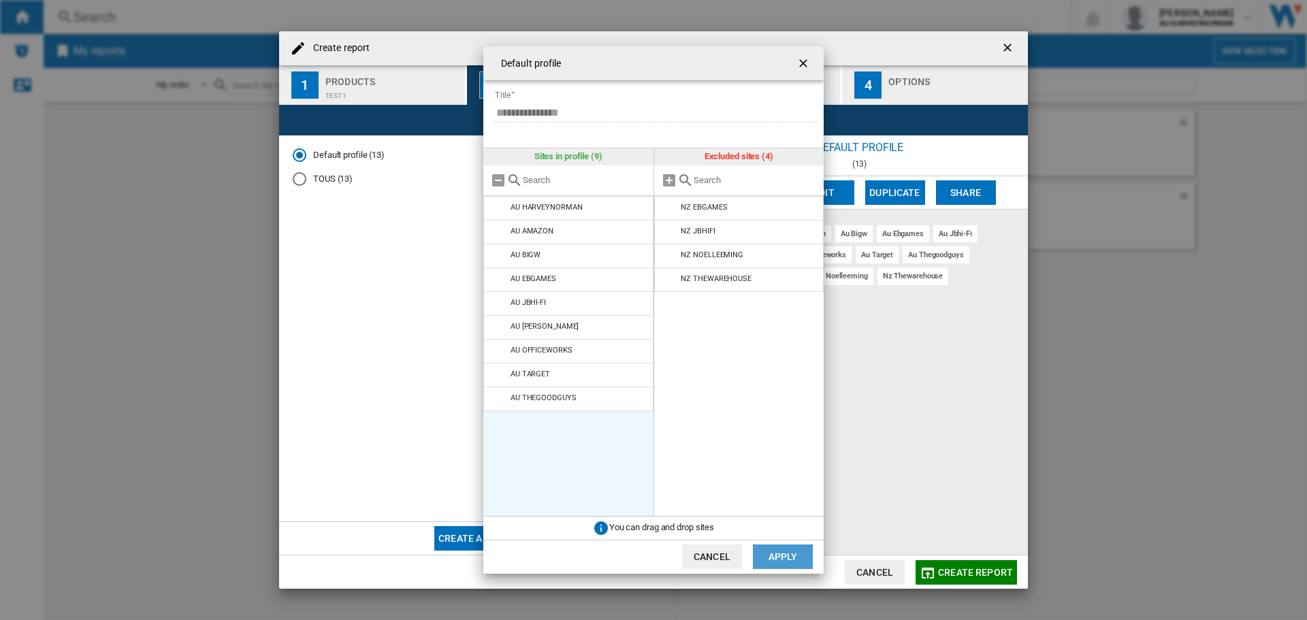
click at [771, 561] on button "Apply" at bounding box center [783, 557] width 60 height 25
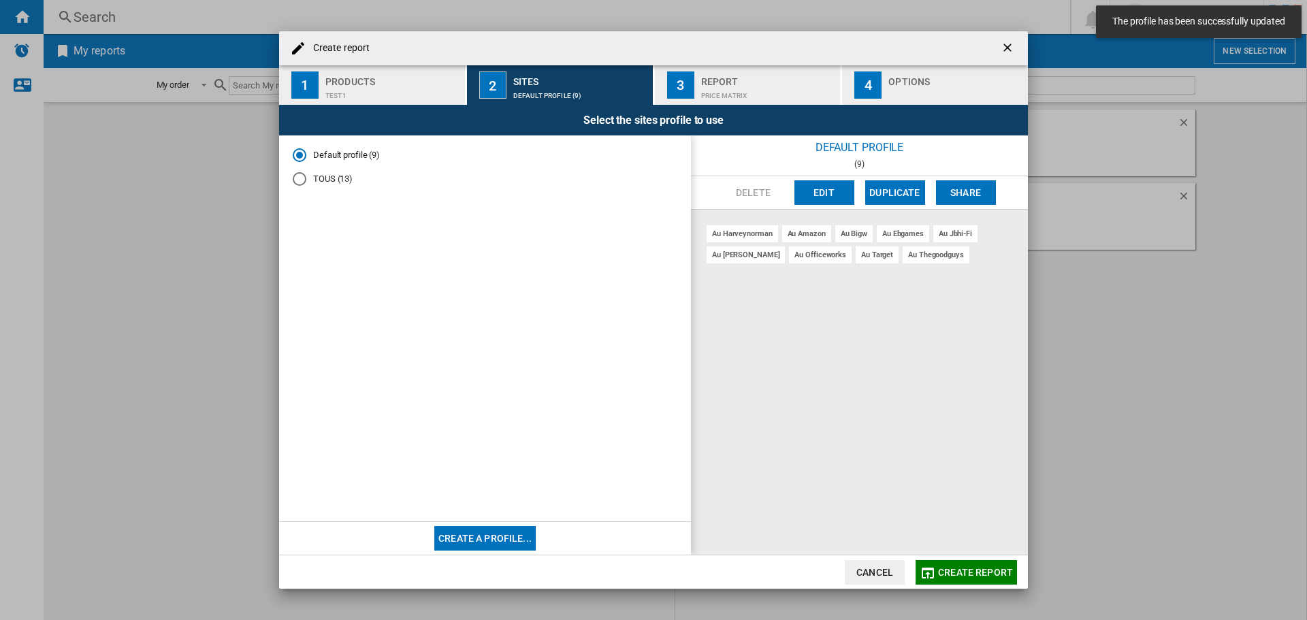
click at [741, 62] on div "Create report" at bounding box center [653, 48] width 749 height 34
click at [739, 90] on div "Price Matrix" at bounding box center [768, 92] width 134 height 14
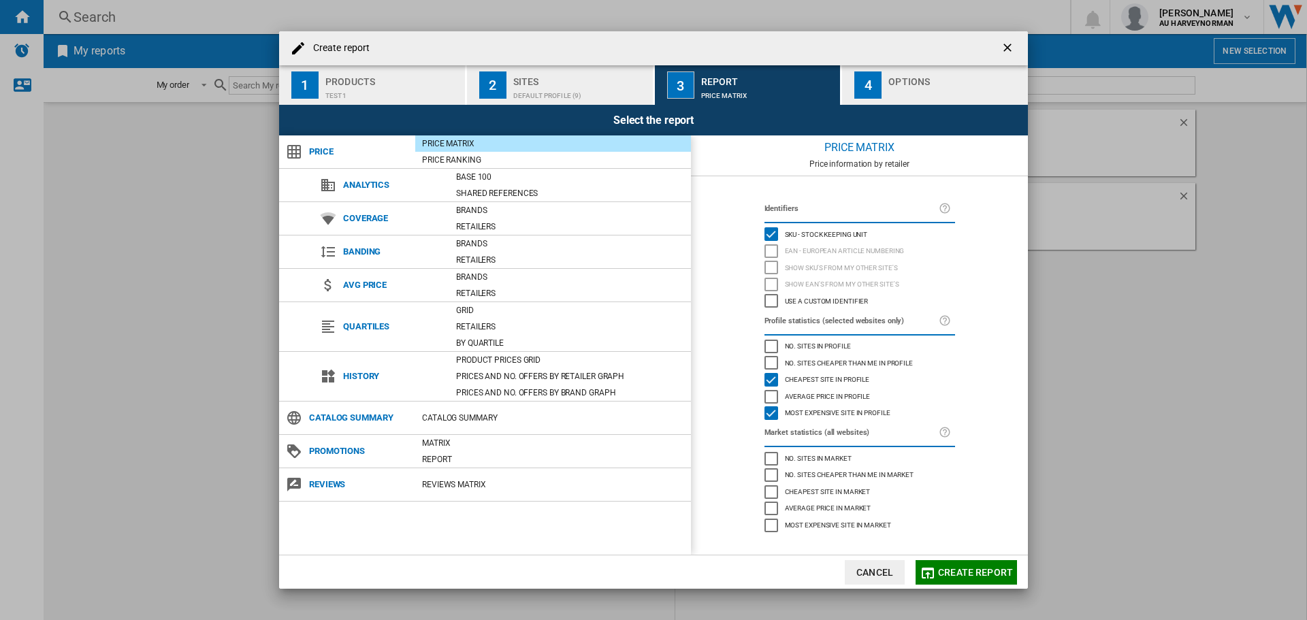
click at [897, 80] on div "Options" at bounding box center [955, 78] width 134 height 14
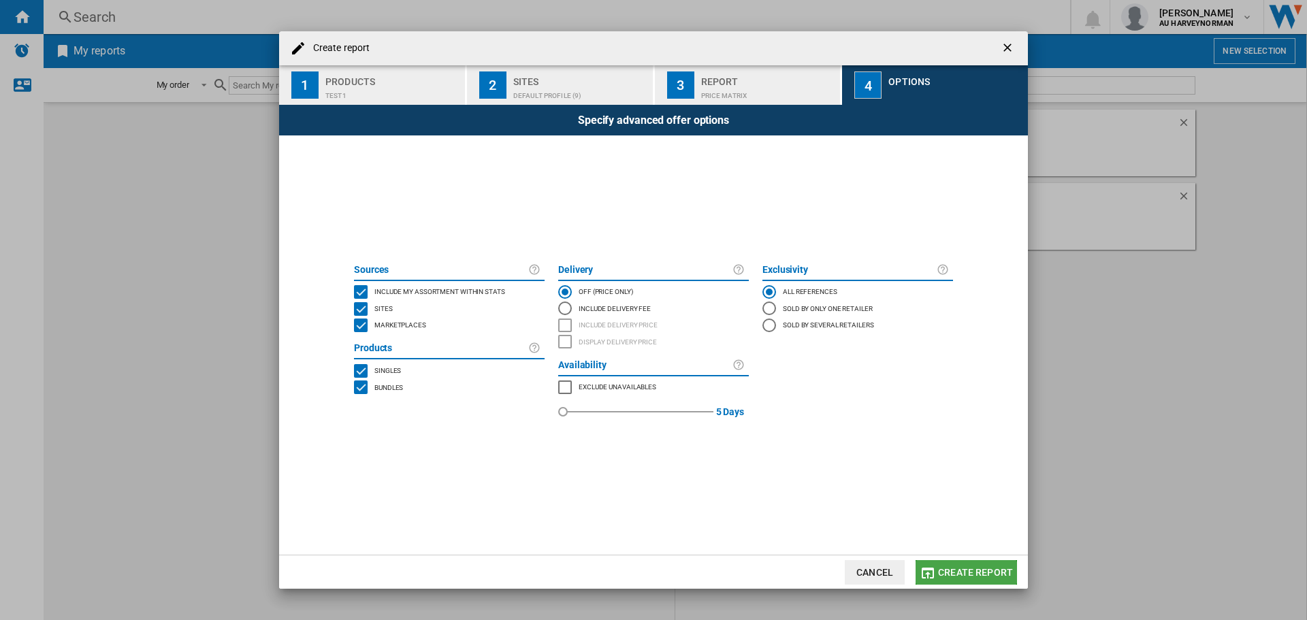
click at [949, 581] on button "Create report" at bounding box center [966, 572] width 101 height 25
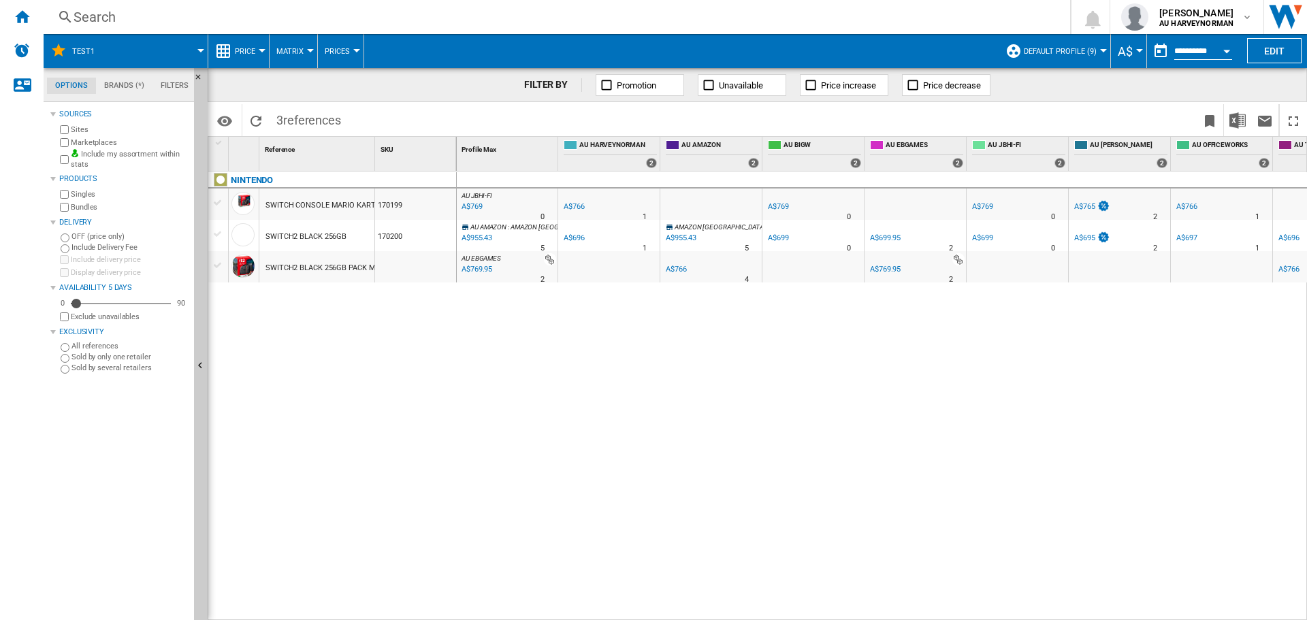
scroll to position [0, 170]
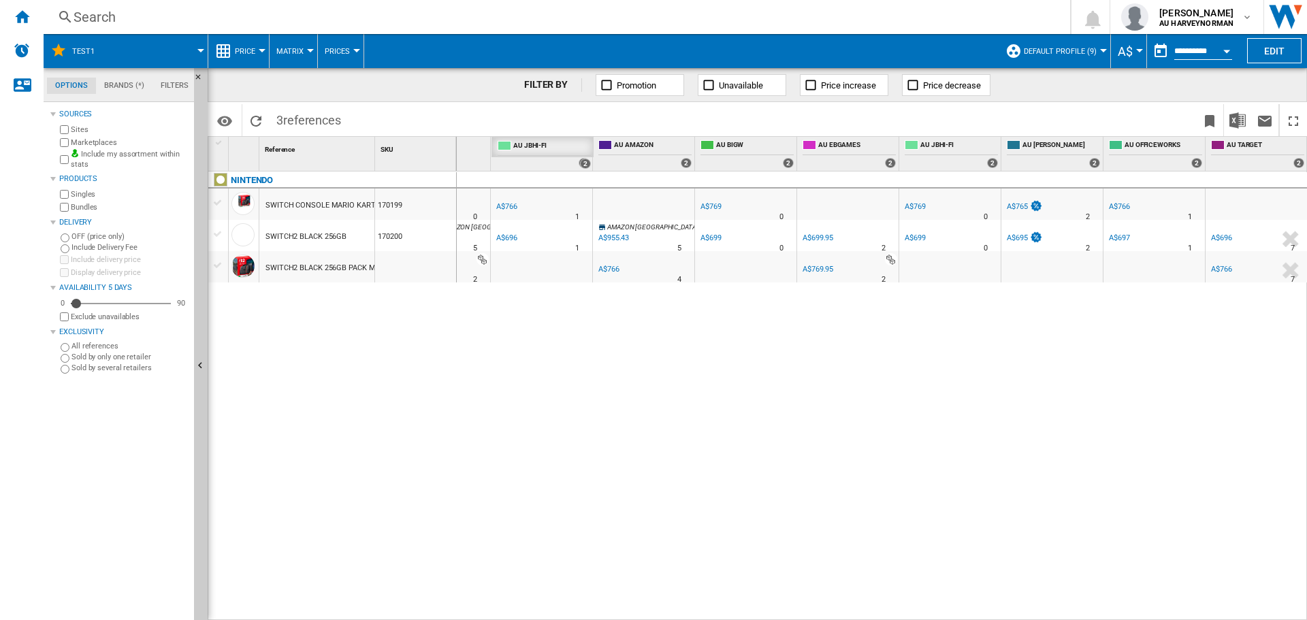
drag, startPoint x: 930, startPoint y: 165, endPoint x: 519, endPoint y: 172, distance: 410.5
click at [519, 172] on div "Profile Min 1 Profile Max 1 AU HARVEYNORMAN 2 AU AMAZON 2 AU BIGW 2 AU EBGAMES …" at bounding box center [882, 378] width 850 height 483
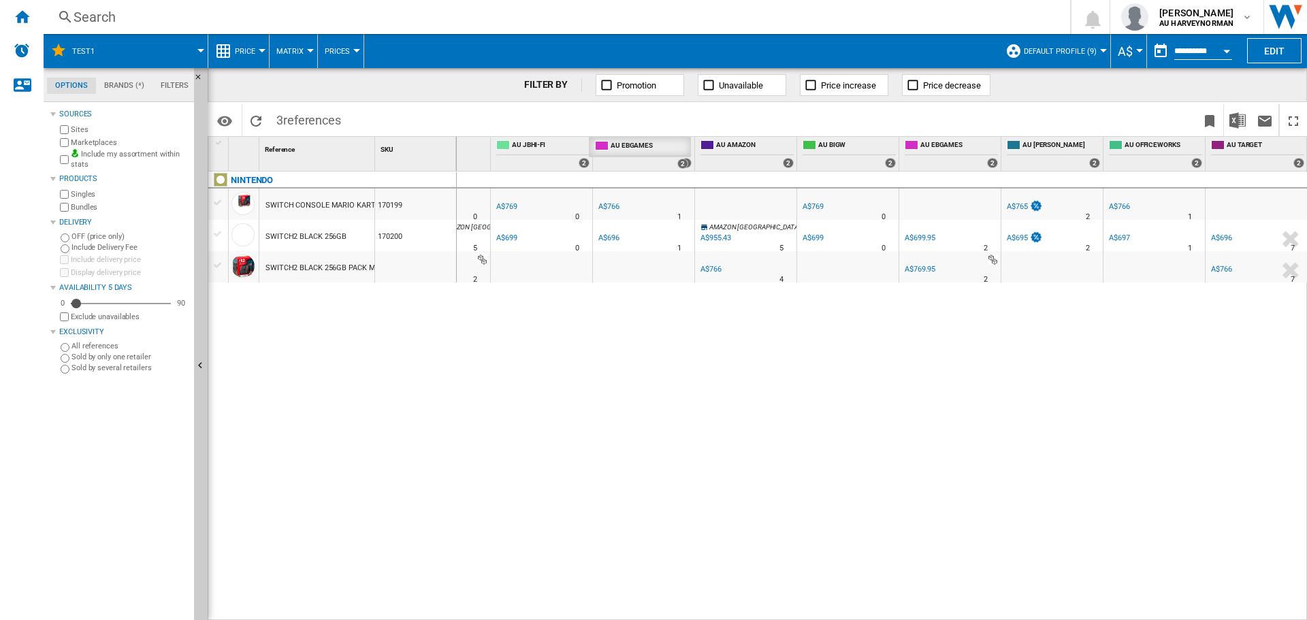
drag, startPoint x: 920, startPoint y: 166, endPoint x: 609, endPoint y: 151, distance: 310.8
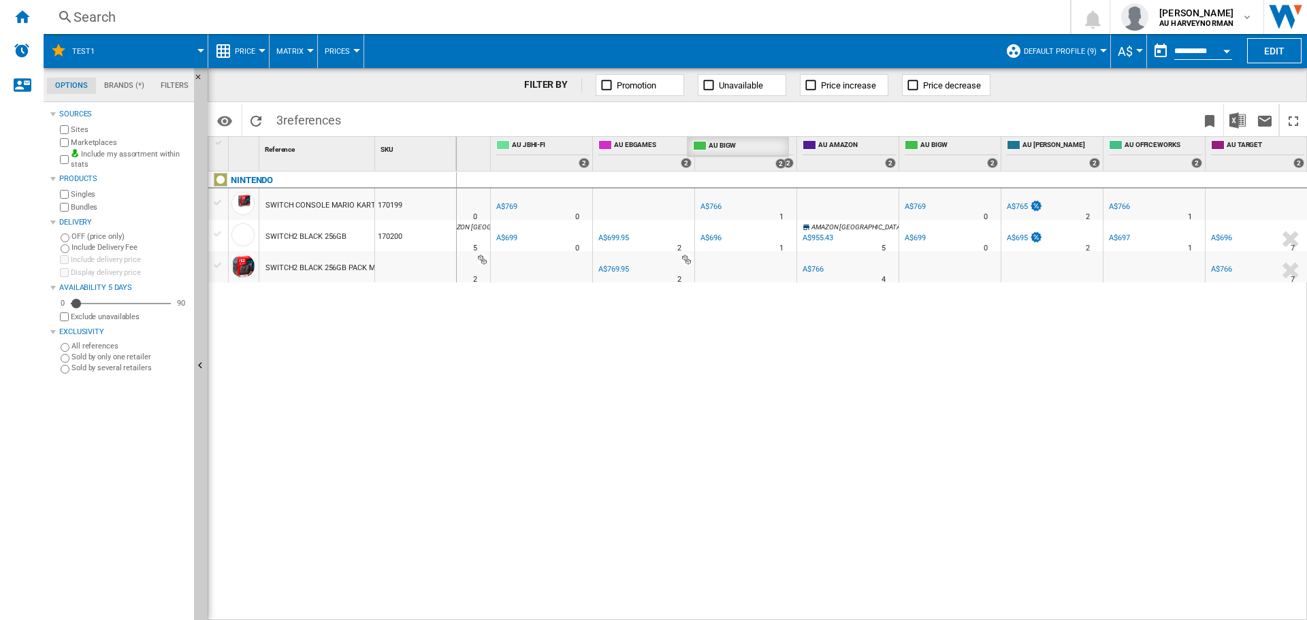
drag, startPoint x: 938, startPoint y: 163, endPoint x: 726, endPoint y: 165, distance: 212.4
drag, startPoint x: 1221, startPoint y: 163, endPoint x: 907, endPoint y: 172, distance: 313.9
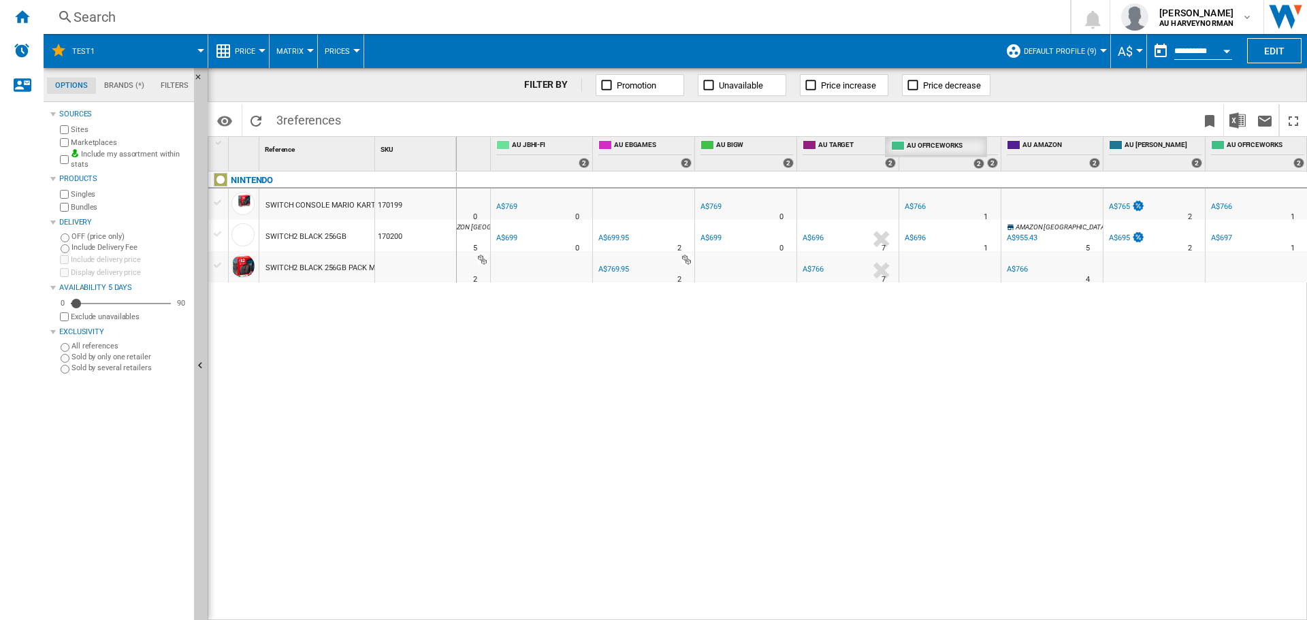
drag, startPoint x: 1216, startPoint y: 163, endPoint x: 903, endPoint y: 169, distance: 312.5
click at [1224, 50] on div "Open calendar" at bounding box center [1226, 51] width 7 height 3
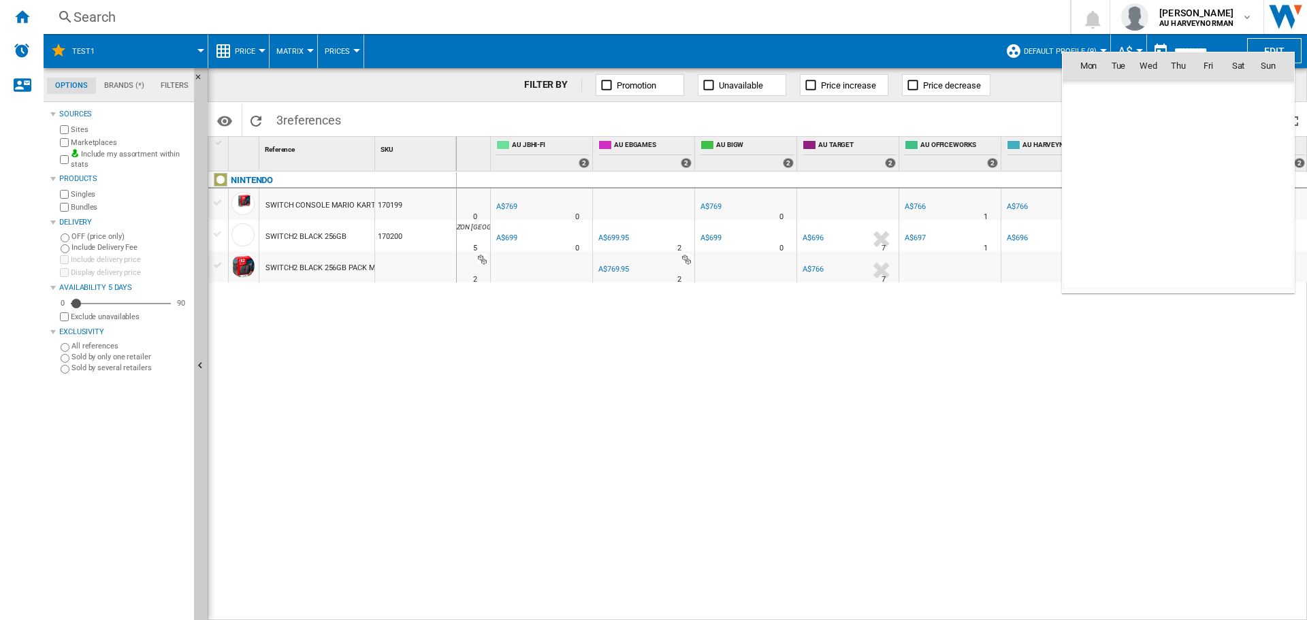
scroll to position [6494, 0]
click at [1263, 128] on span "10" at bounding box center [1268, 125] width 27 height 27
type input "**********"
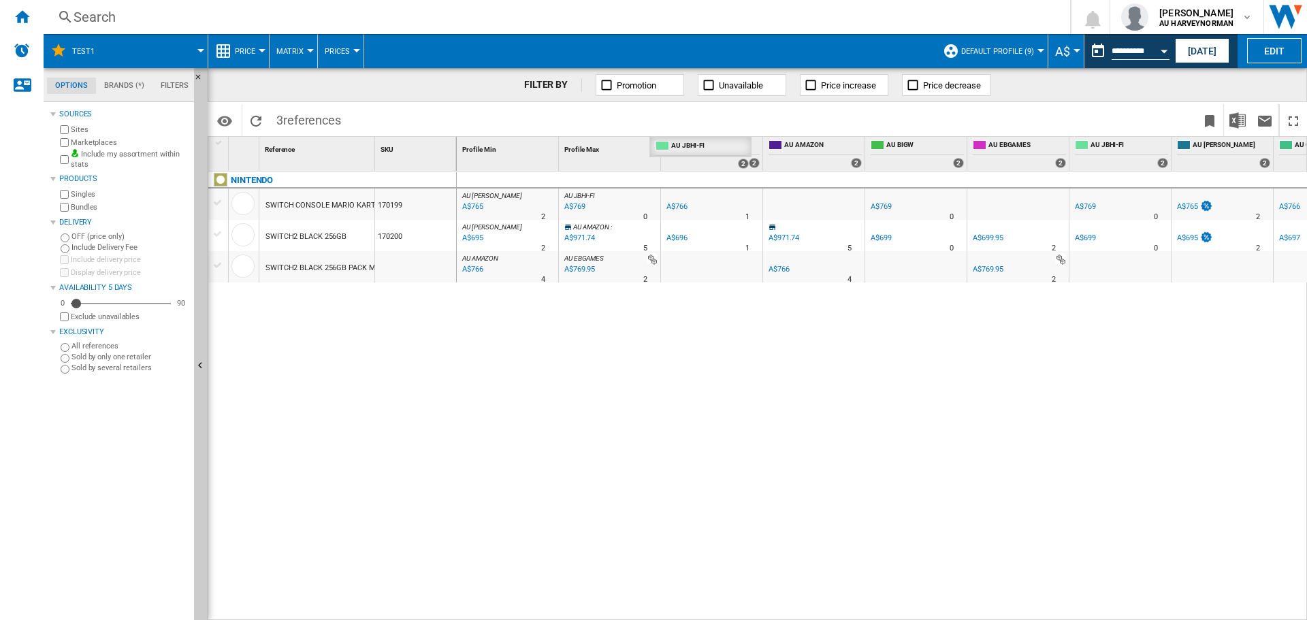
drag, startPoint x: 1101, startPoint y: 159, endPoint x: 681, endPoint y: 152, distance: 420.0
drag, startPoint x: 1103, startPoint y: 160, endPoint x: 789, endPoint y: 162, distance: 313.8
drag, startPoint x: 1107, startPoint y: 157, endPoint x: 912, endPoint y: 156, distance: 194.7
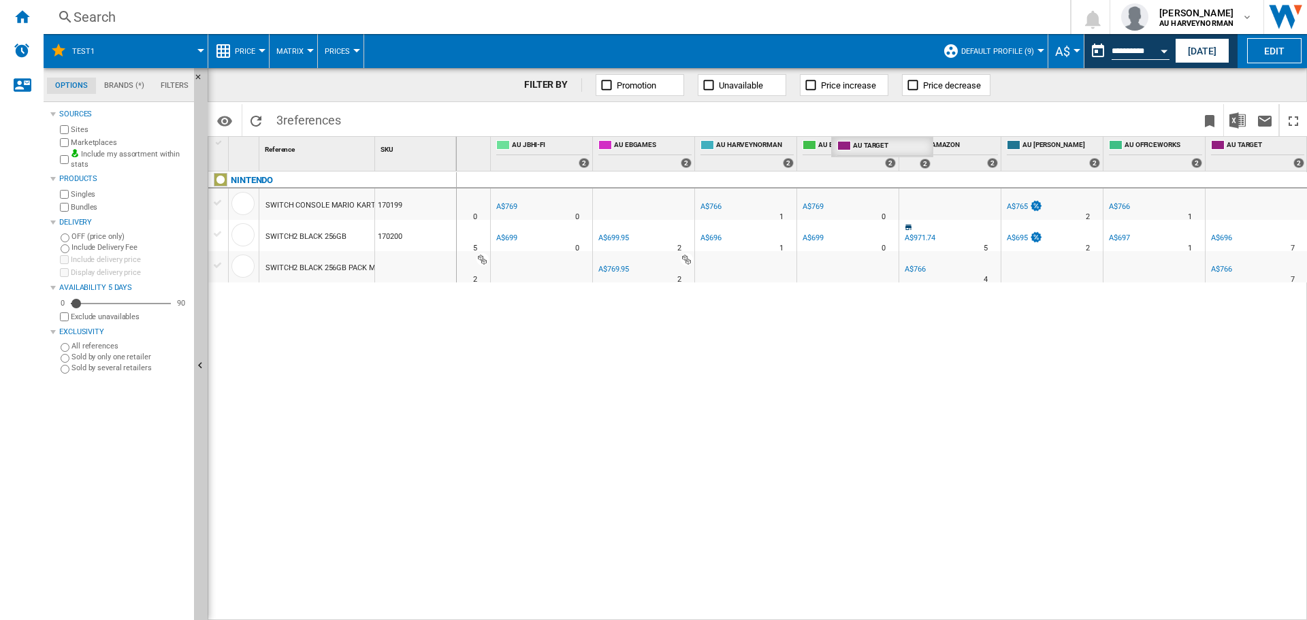
drag, startPoint x: 1249, startPoint y: 163, endPoint x: 882, endPoint y: 149, distance: 367.2
drag, startPoint x: 1239, startPoint y: 155, endPoint x: 1022, endPoint y: 155, distance: 217.1
click at [1220, 208] on div "A$765" at bounding box center [1221, 206] width 21 height 9
click at [1224, 203] on div "A$765" at bounding box center [1221, 206] width 21 height 9
click at [1215, 234] on div "A$695" at bounding box center [1221, 237] width 21 height 9
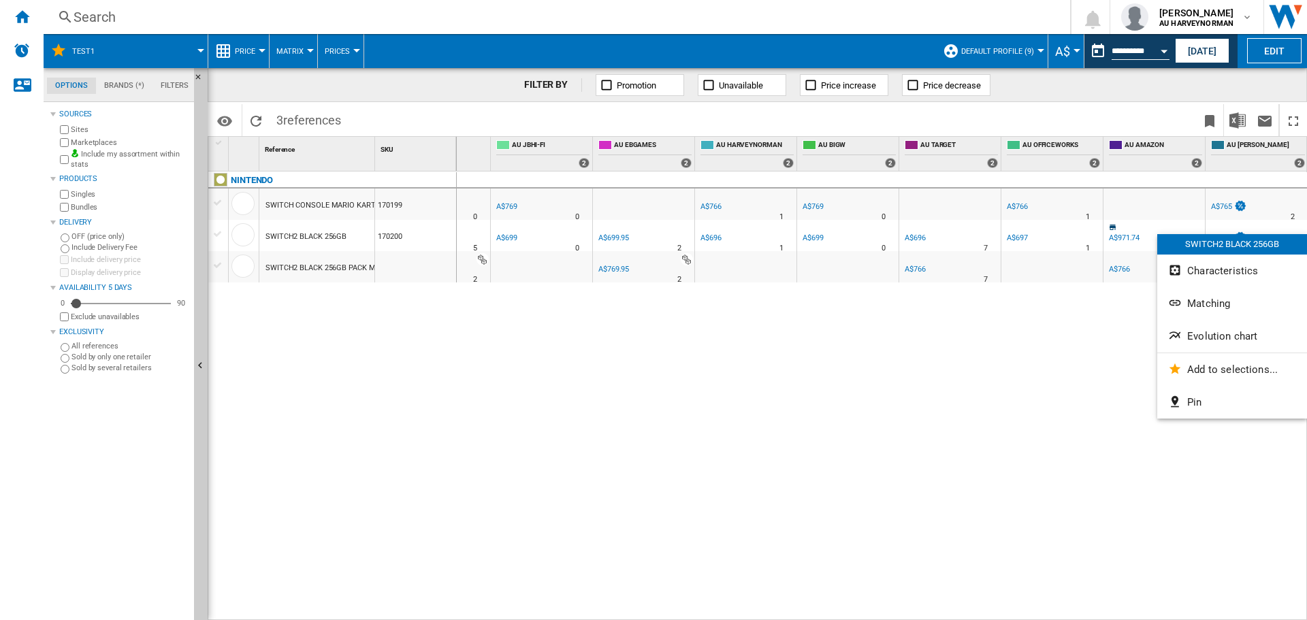
click at [986, 334] on div at bounding box center [653, 310] width 1307 height 620
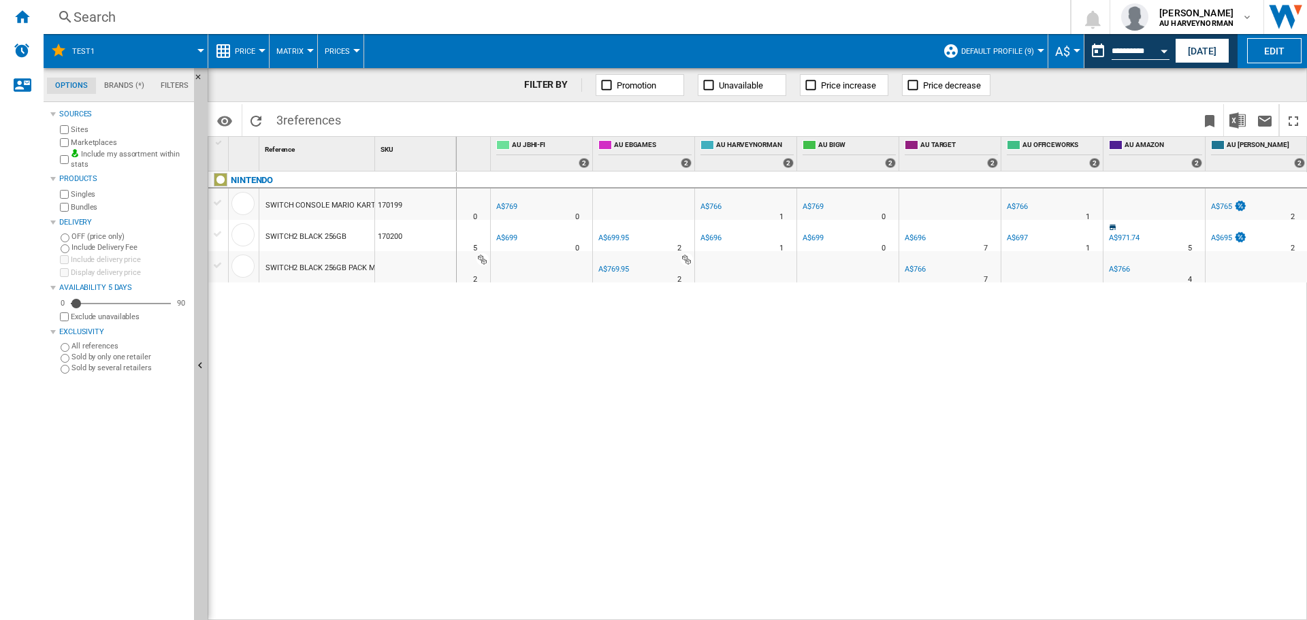
click at [606, 240] on div "A$699.95" at bounding box center [613, 237] width 31 height 9
click at [614, 233] on div "A$699.95" at bounding box center [612, 238] width 33 height 14
click at [515, 200] on div "A$769" at bounding box center [505, 207] width 23 height 14
click at [642, 520] on div "AU [PERSON_NAME] : -0.1 % A$765 % N/A 2 AU [GEOGRAPHIC_DATA] : AU JBHI-FI : +0.…" at bounding box center [882, 396] width 851 height 449
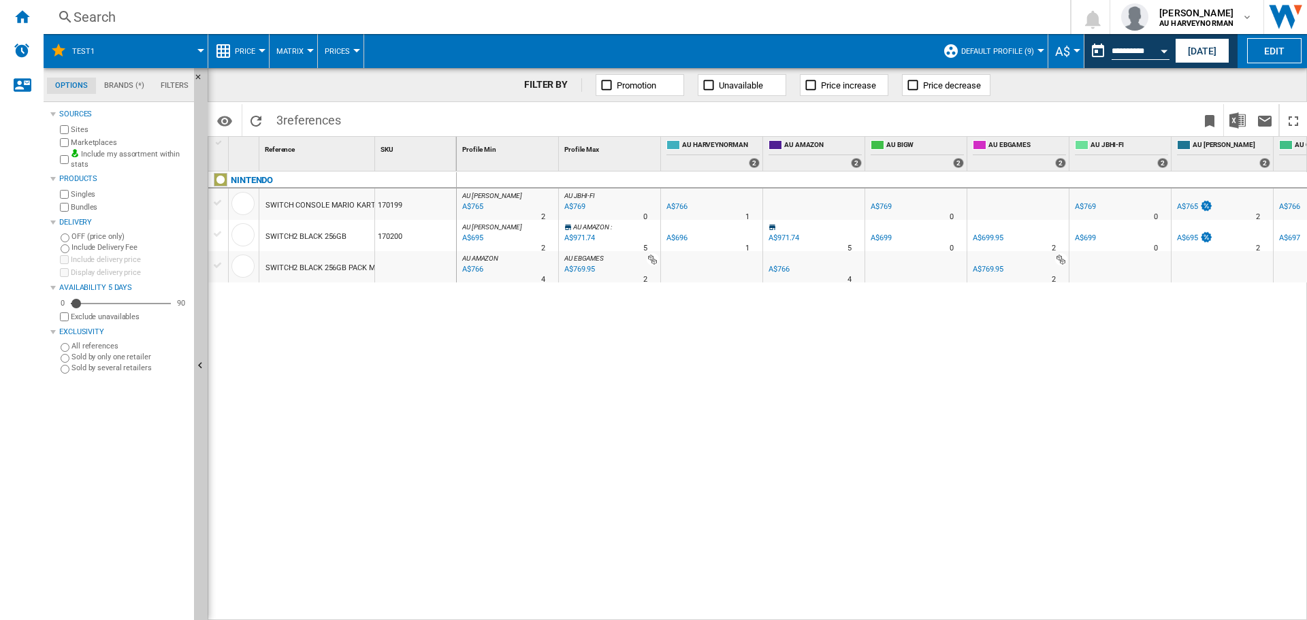
click at [579, 266] on div "A$769.95" at bounding box center [578, 270] width 33 height 14
click at [575, 268] on div "A$769.95" at bounding box center [578, 270] width 33 height 14
click at [242, 227] on div at bounding box center [242, 234] width 23 height 23
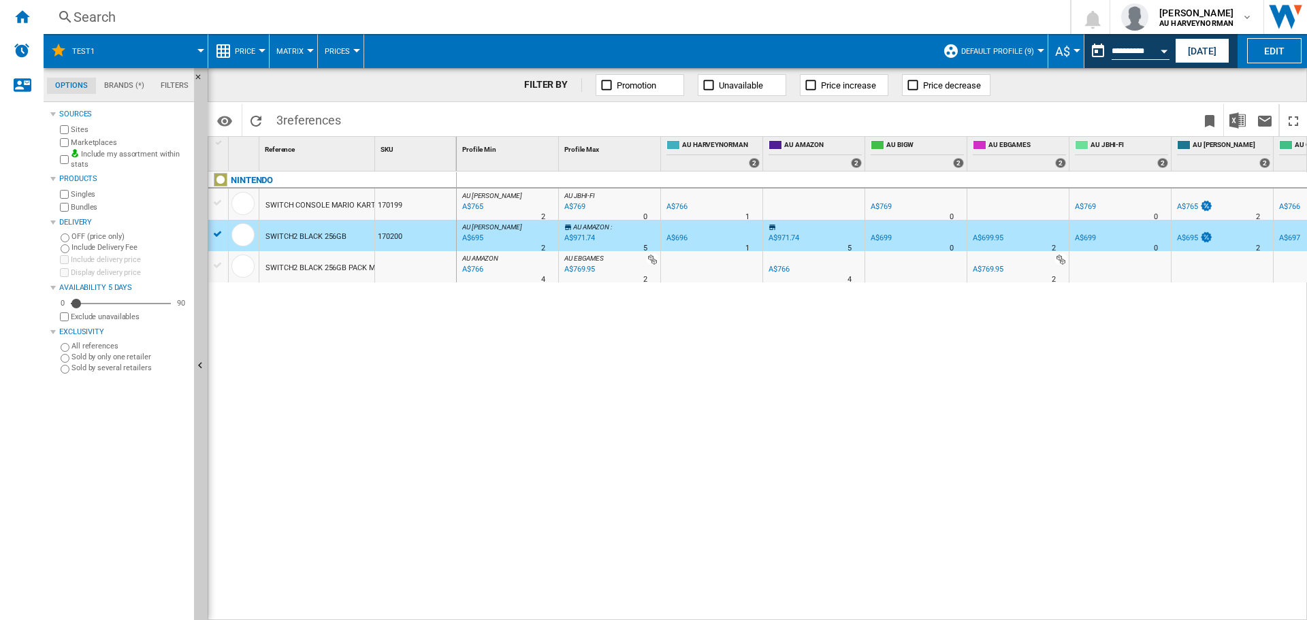
click at [214, 232] on div at bounding box center [218, 234] width 14 height 12
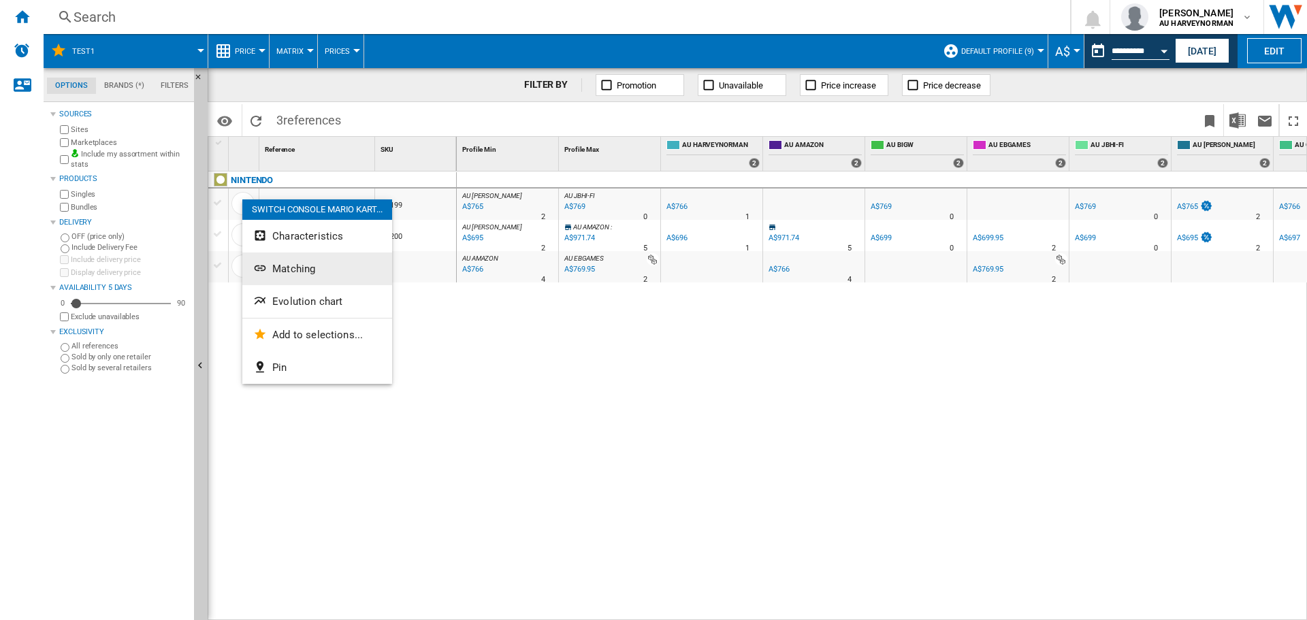
click at [284, 271] on span "Matching" at bounding box center [293, 269] width 43 height 12
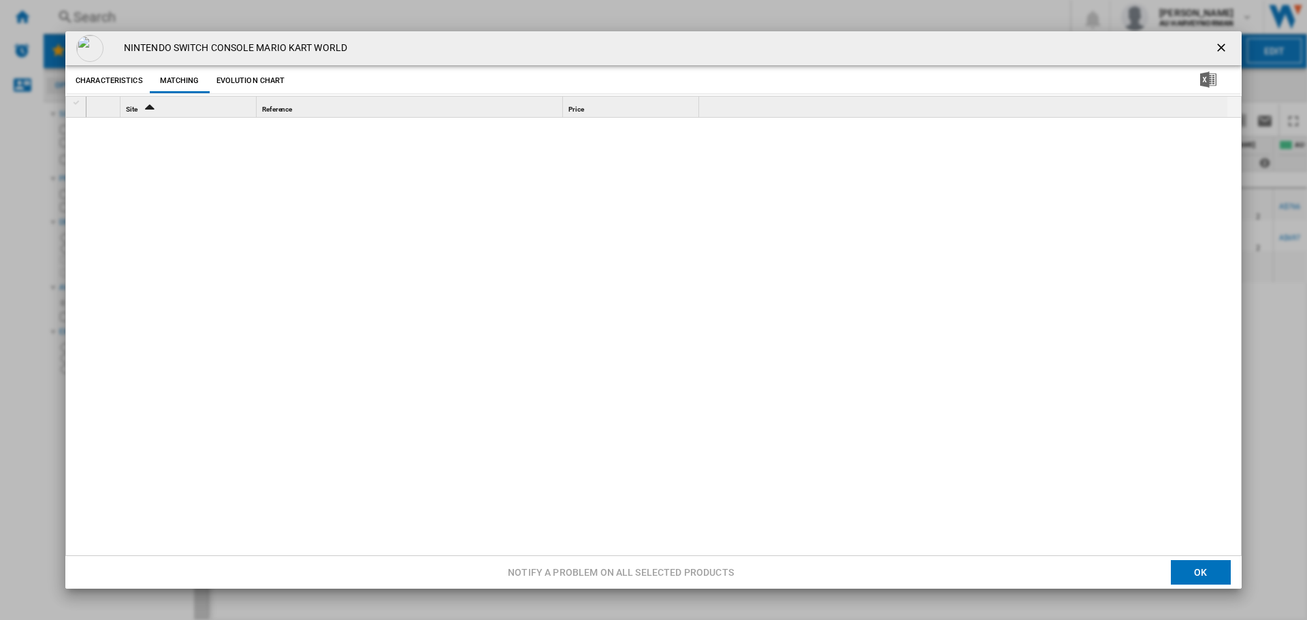
click at [247, 77] on button "Evolution chart" at bounding box center [251, 81] width 76 height 25
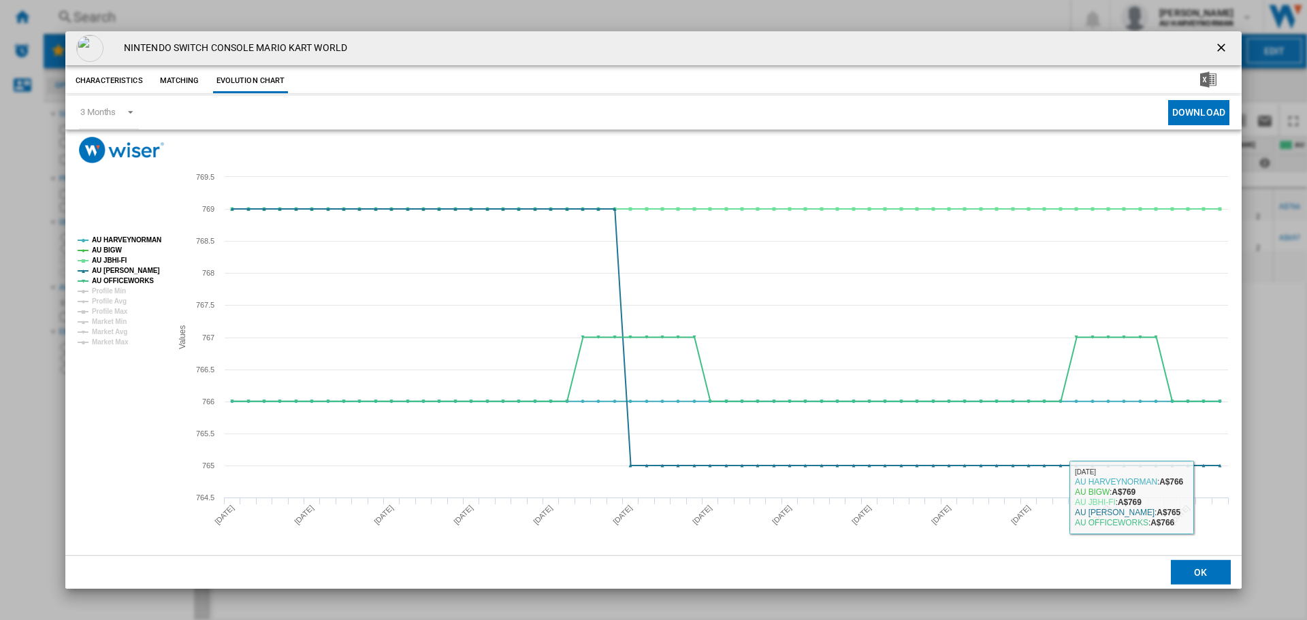
click at [1208, 570] on button "OK" at bounding box center [1201, 572] width 60 height 25
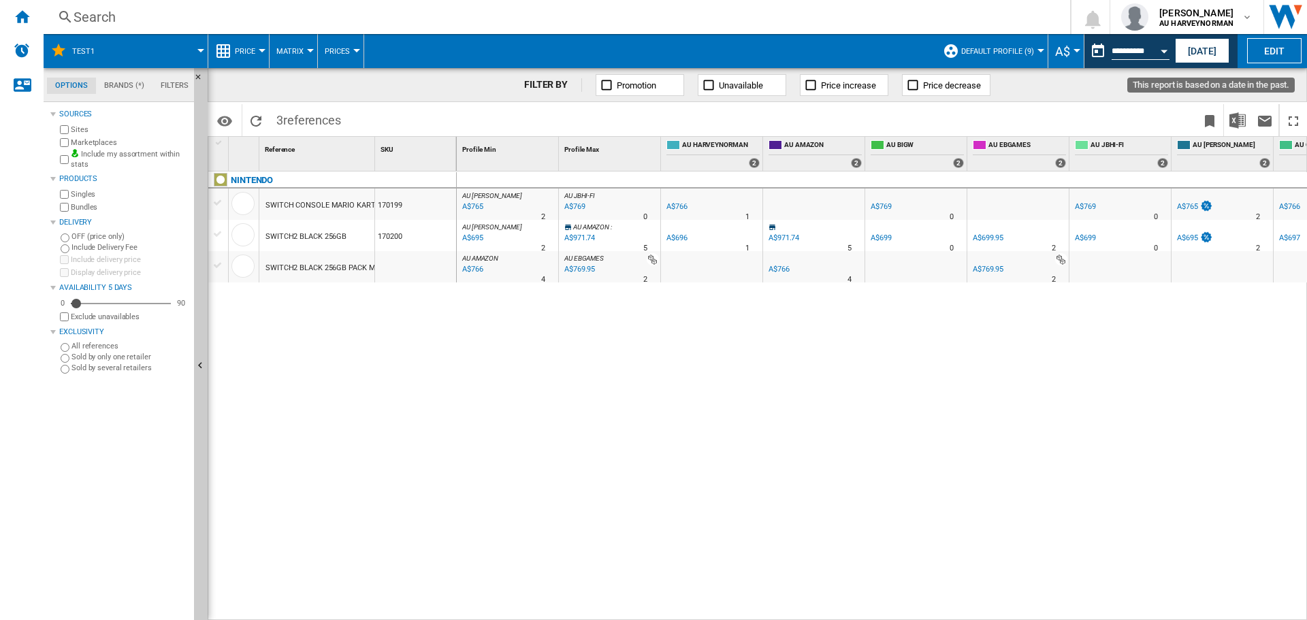
click at [1144, 51] on input "**********" at bounding box center [1141, 53] width 58 height 12
click at [1157, 51] on button "Open calendar" at bounding box center [1164, 49] width 25 height 25
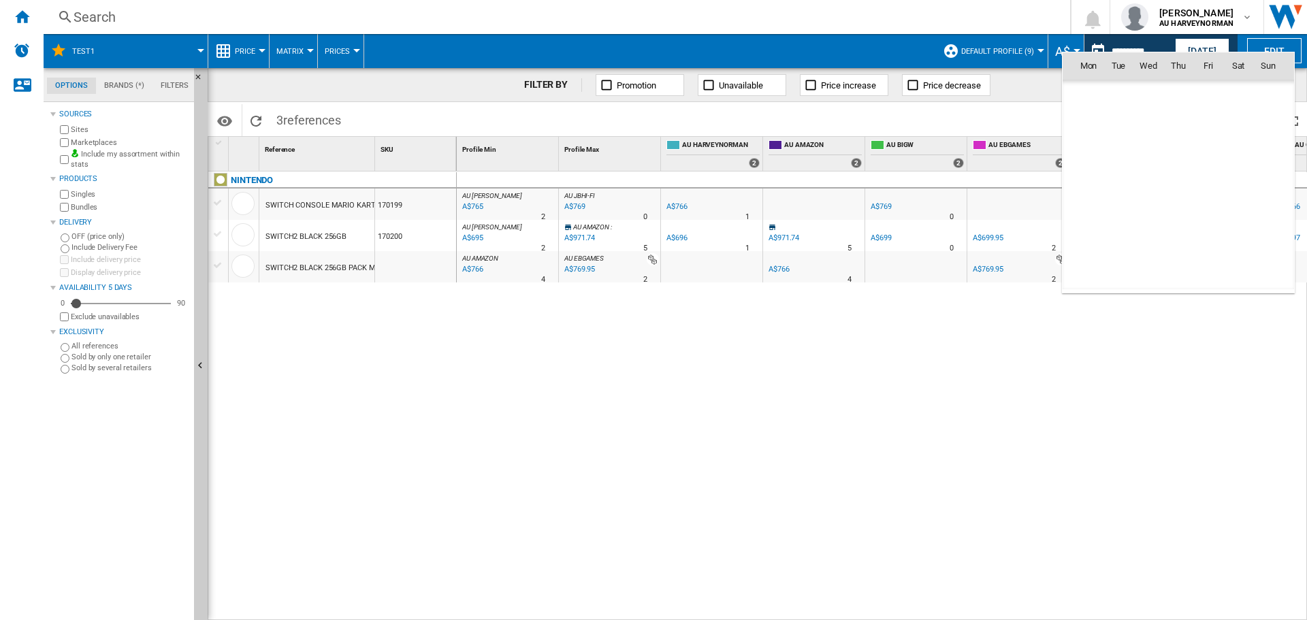
scroll to position [6494, 0]
click at [1120, 150] on span "12" at bounding box center [1118, 155] width 29 height 29
type input "**********"
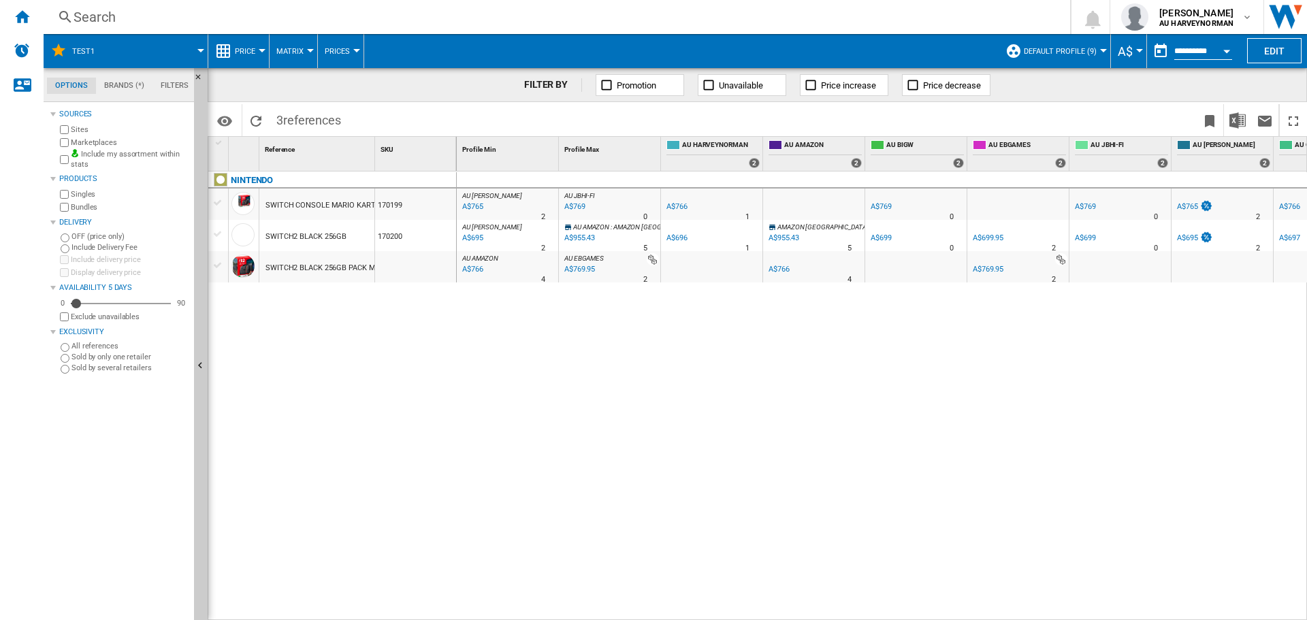
click at [989, 268] on div "A$769.95" at bounding box center [988, 269] width 31 height 9
click at [583, 236] on div "A$955.43" at bounding box center [578, 238] width 33 height 14
click at [1195, 205] on div "A$765" at bounding box center [1187, 206] width 21 height 9
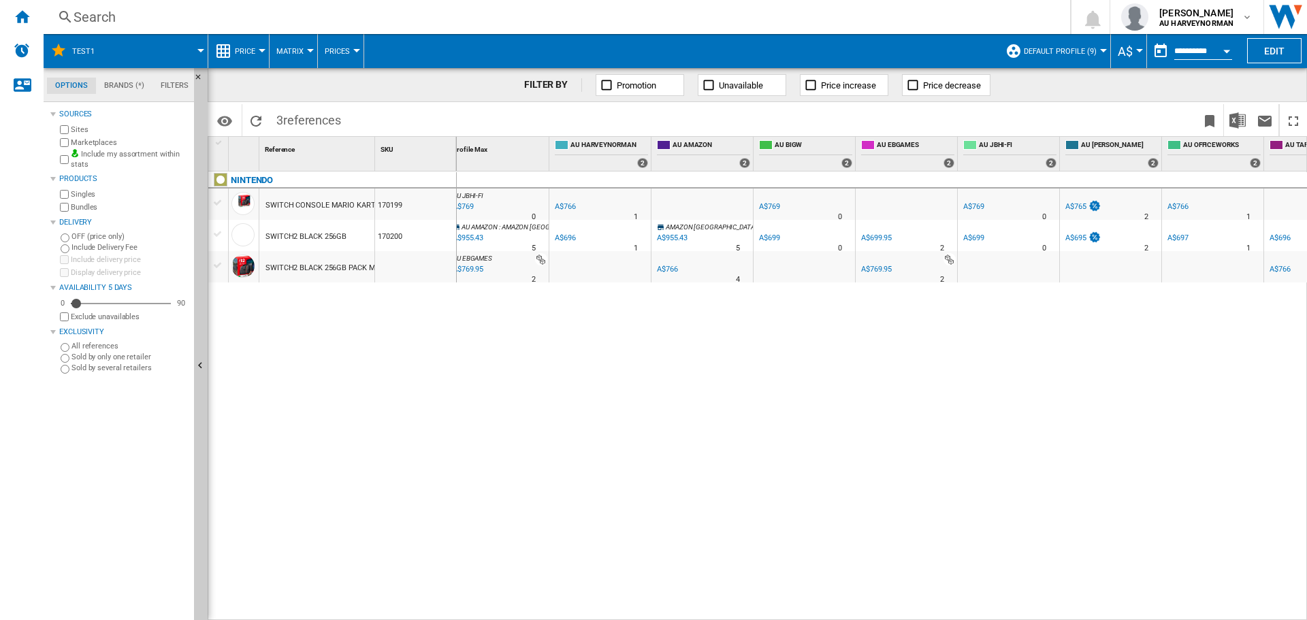
scroll to position [0, 170]
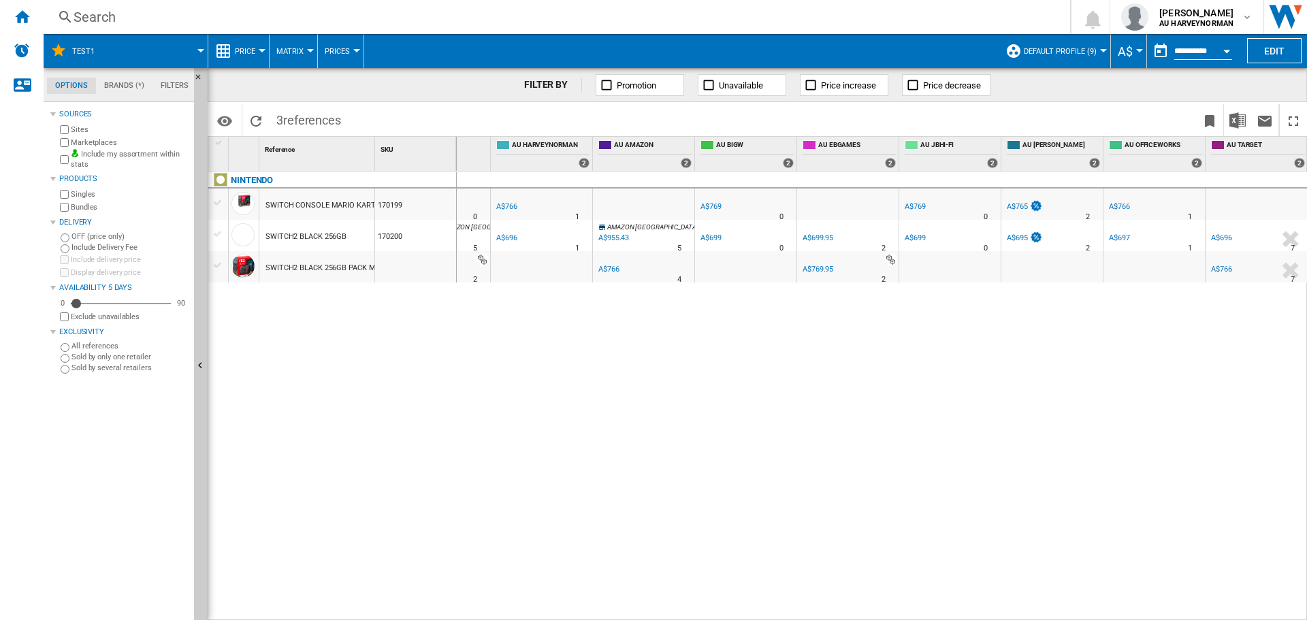
click at [1229, 236] on div "A$696" at bounding box center [1221, 237] width 21 height 9
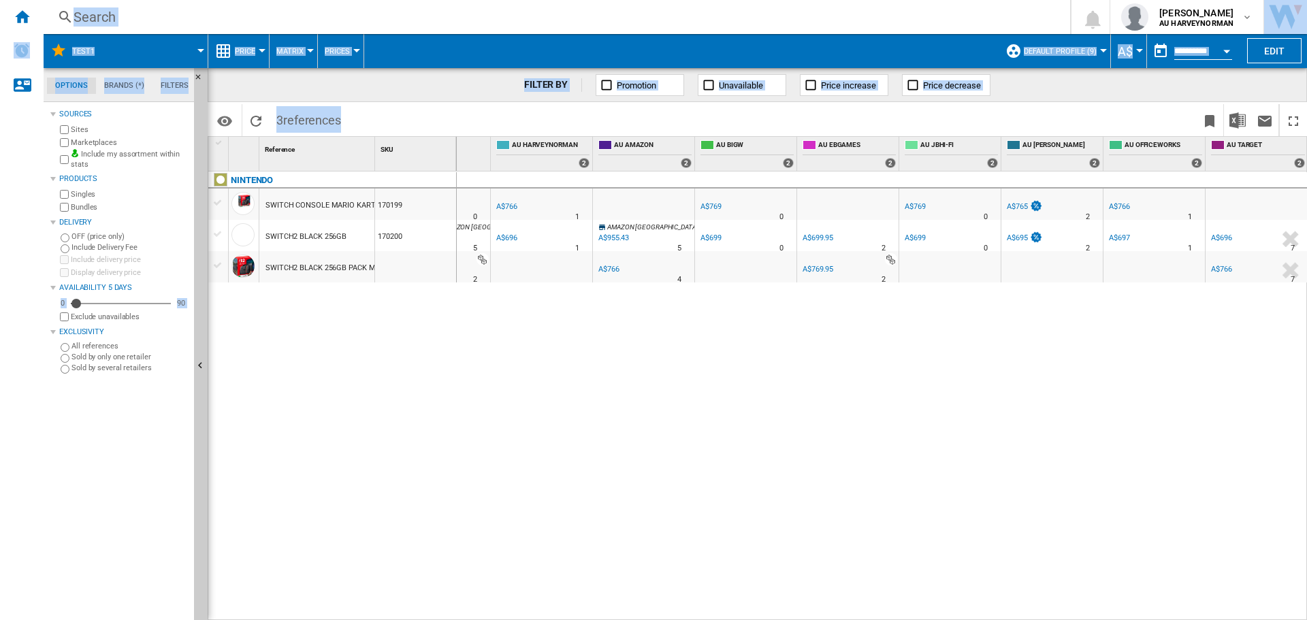
drag, startPoint x: 969, startPoint y: 612, endPoint x: 71, endPoint y: 548, distance: 900.1
click at [15, 573] on div "NEW Search Search 0 richard sk AU HARVEYNORMAN AU HARVEYNORMAN Logout" at bounding box center [653, 310] width 1307 height 620
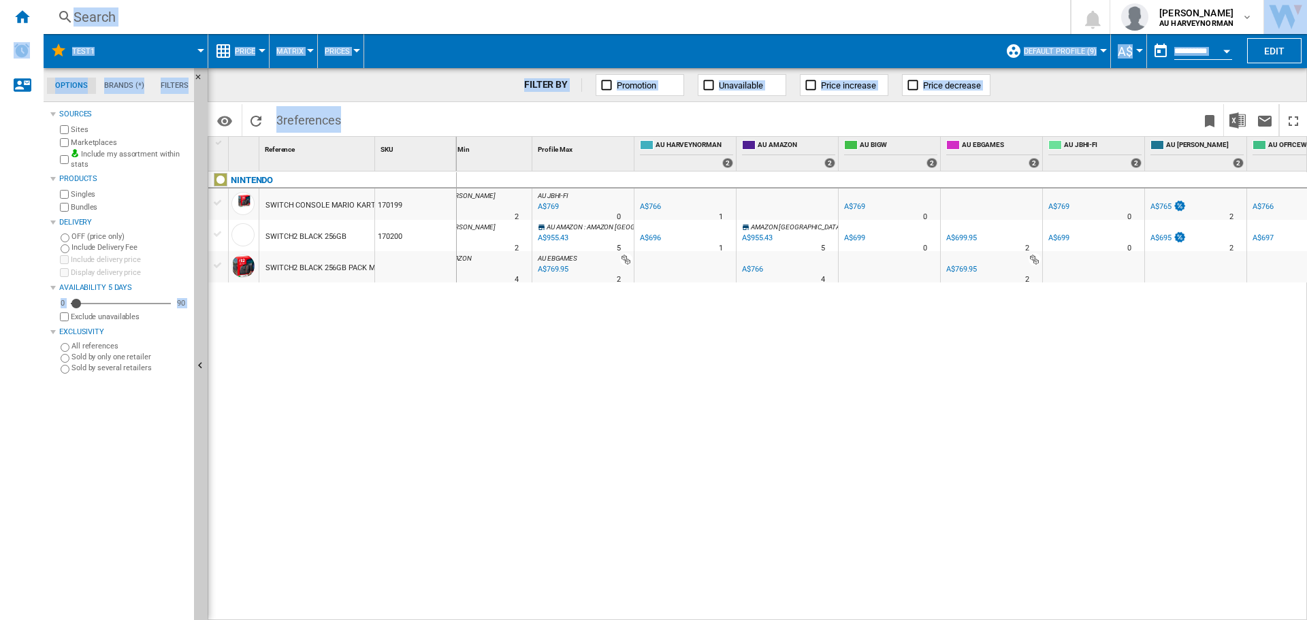
scroll to position [0, 0]
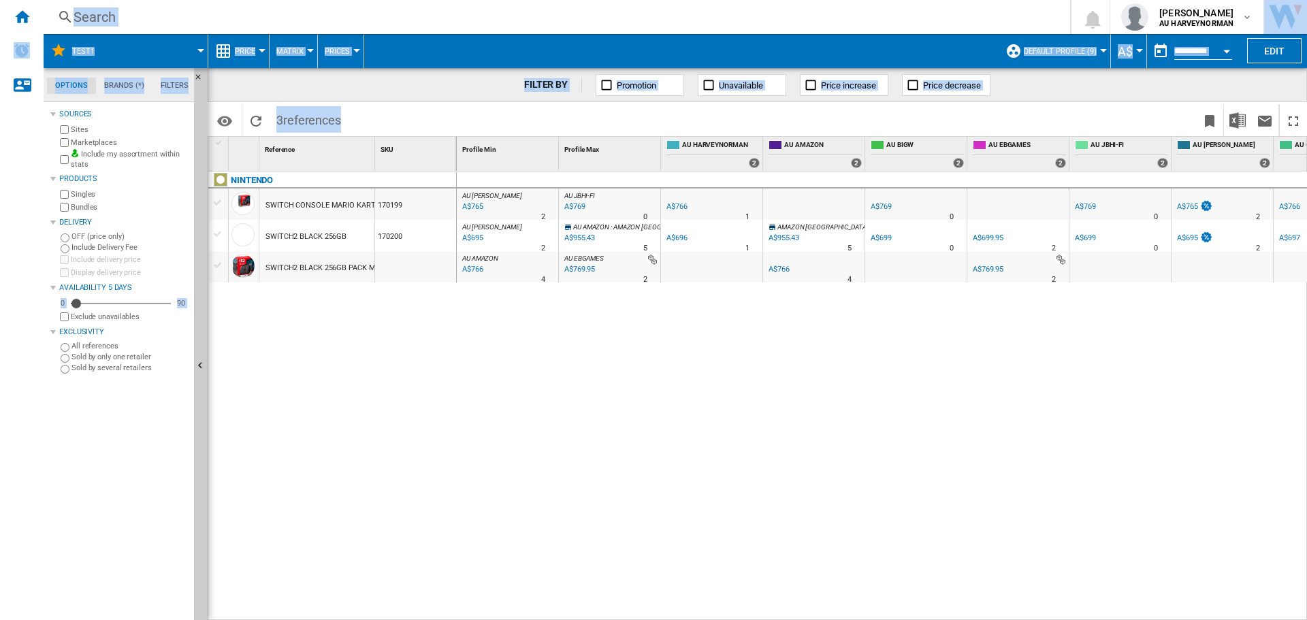
click at [544, 528] on div "AU KOGAN : AU KOGAN -0.1 % A$765 % N/A 2 AU KOGAN : AU KOGAN AU JBHI-FI : AU JB…" at bounding box center [882, 396] width 851 height 449
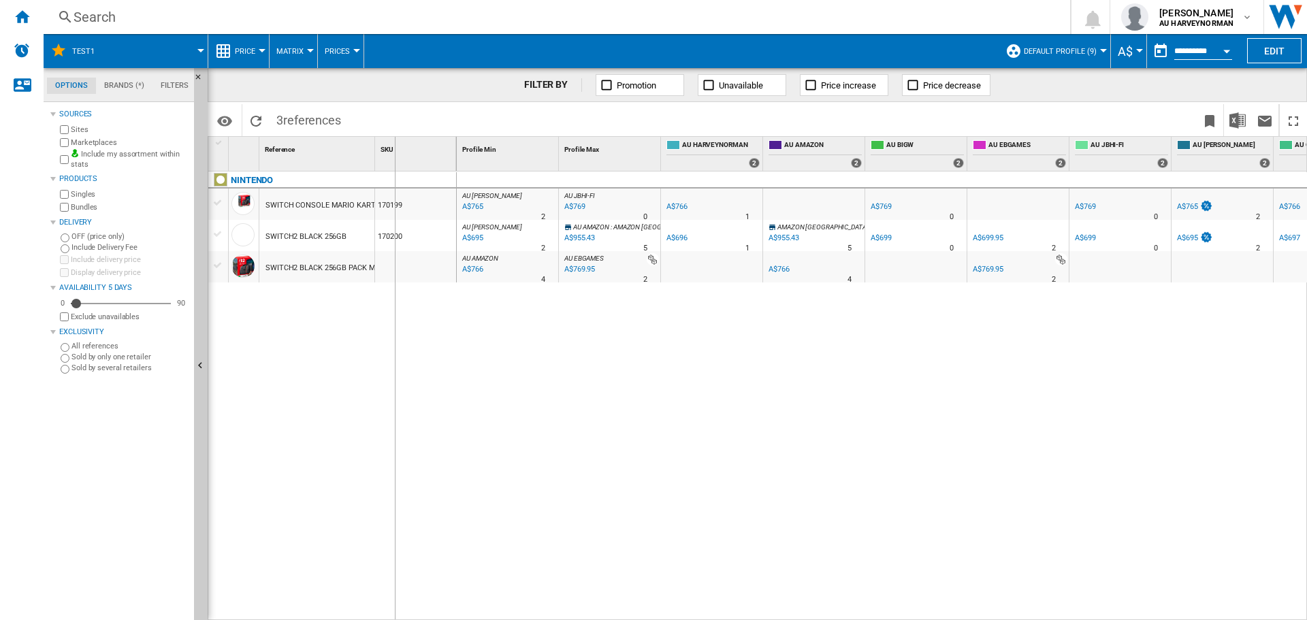
drag, startPoint x: 372, startPoint y: 151, endPoint x: 394, endPoint y: 141, distance: 24.1
click at [394, 141] on div "1 Reference 1 SKU 1" at bounding box center [332, 154] width 248 height 34
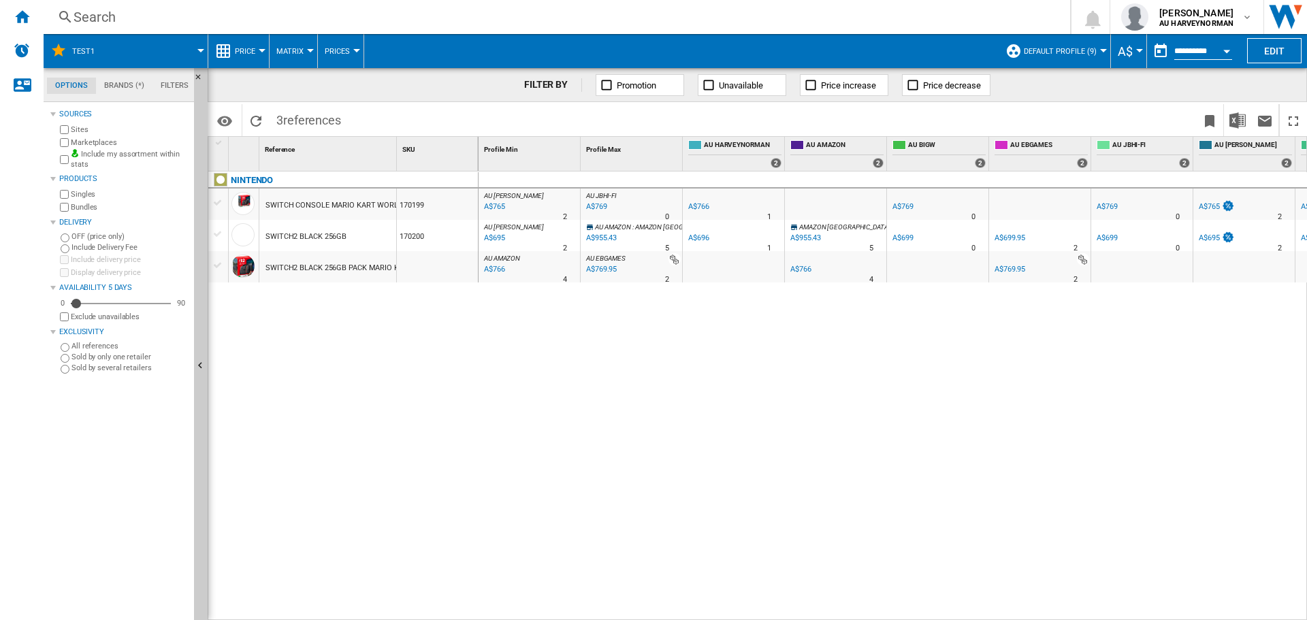
drag, startPoint x: 396, startPoint y: 146, endPoint x: 447, endPoint y: 146, distance: 50.4
click at [447, 146] on div "1 Reference 1 SKU 1" at bounding box center [343, 154] width 270 height 34
drag, startPoint x: 477, startPoint y: 150, endPoint x: 527, endPoint y: 151, distance: 49.7
click at [527, 151] on div "1 Reference 1 SKU 1 NINTENDO SWITCH CONSOLE MARIO KART WORLD 170199 SWITCH2 BLA…" at bounding box center [757, 378] width 1098 height 483
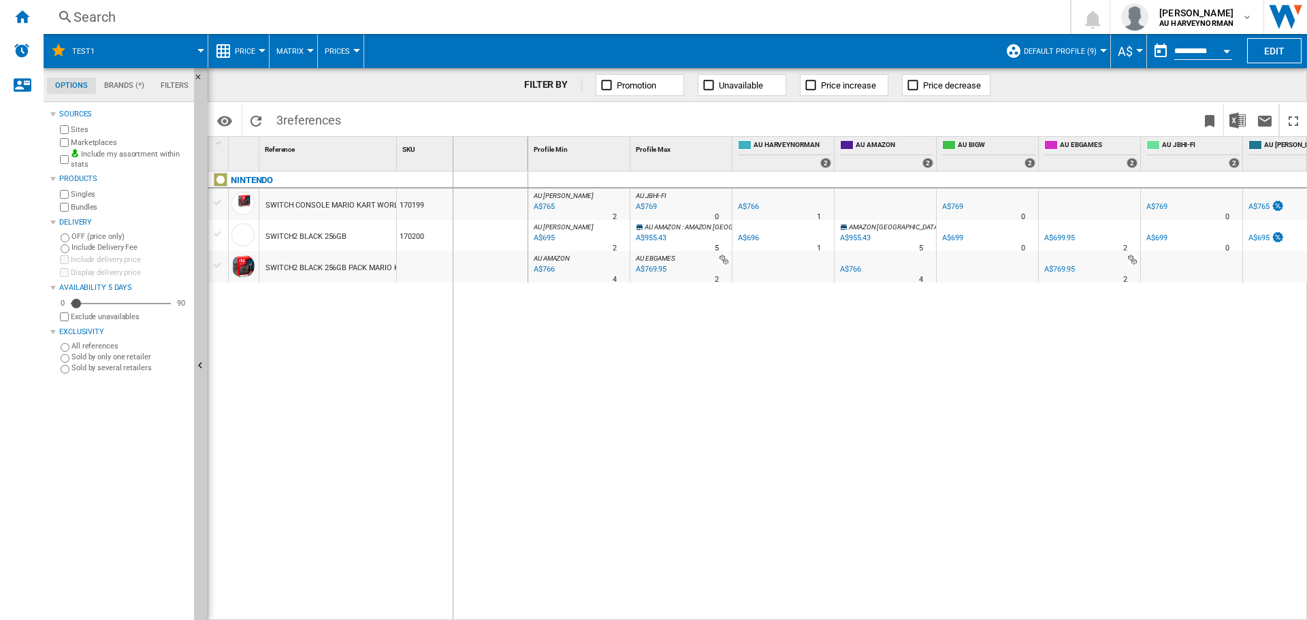
drag, startPoint x: 394, startPoint y: 157, endPoint x: 452, endPoint y: 157, distance: 57.9
click at [452, 157] on div "1 Reference 1 SKU 1" at bounding box center [368, 154] width 320 height 34
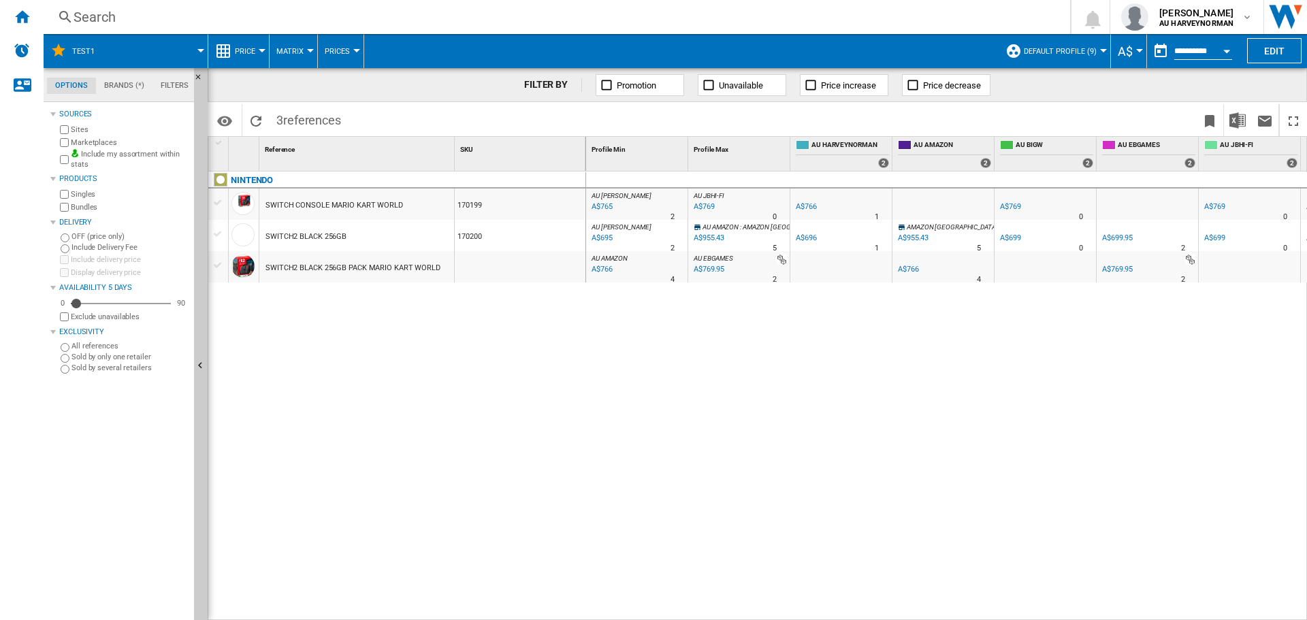
drag, startPoint x: 592, startPoint y: 612, endPoint x: 314, endPoint y: 602, distance: 277.9
click at [314, 602] on div "1 Reference 1 SKU 1 NINTENDO SWITCH CONSOLE MARIO KART WORLD 170199 SWITCH2 BLA…" at bounding box center [757, 378] width 1098 height 483
click at [1124, 48] on span "A$" at bounding box center [1125, 51] width 15 height 14
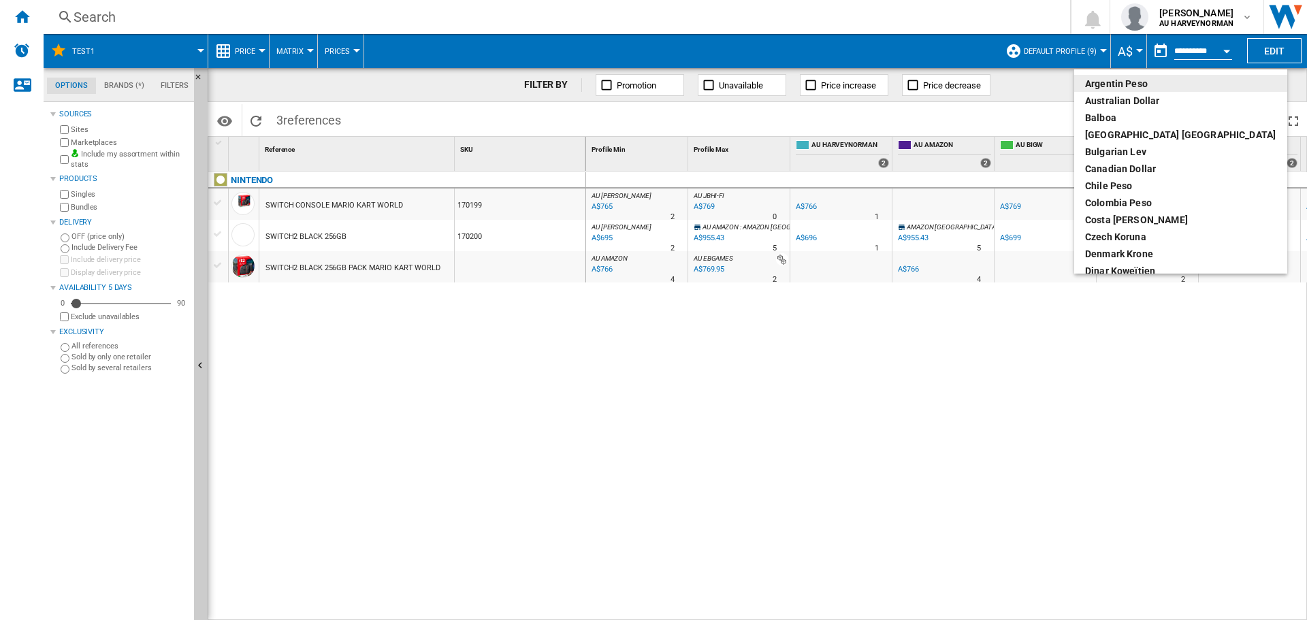
click at [1124, 48] on md-backdrop at bounding box center [653, 310] width 1307 height 620
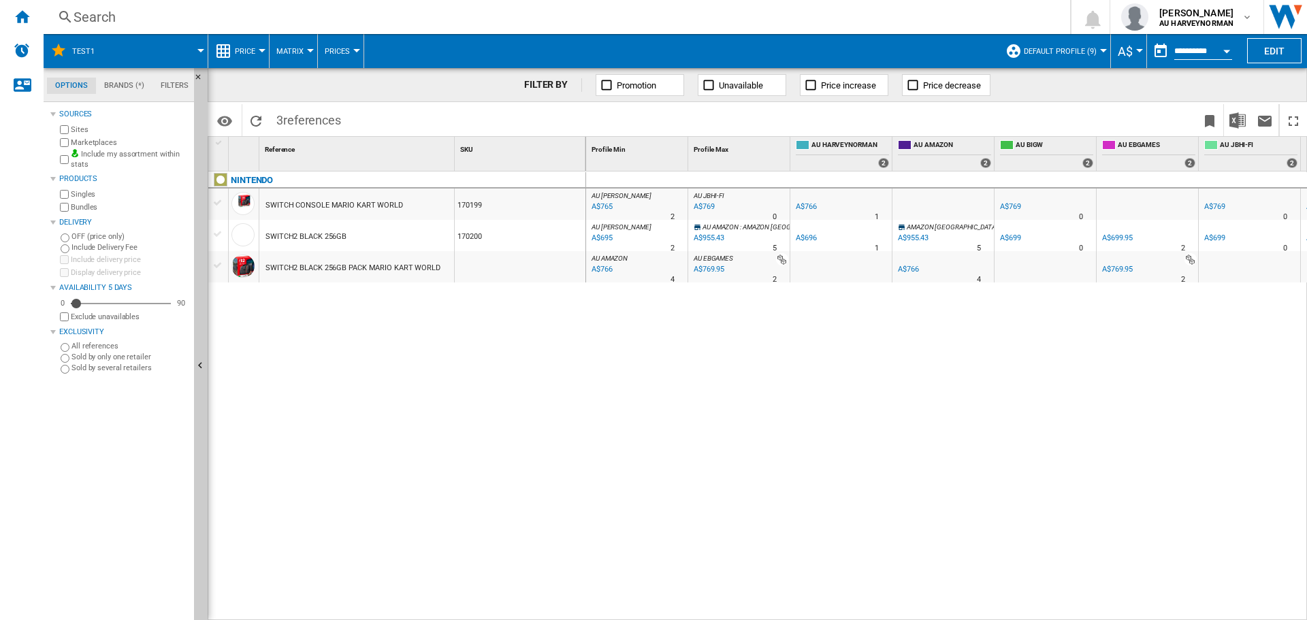
click at [1200, 54] on input "**********" at bounding box center [1203, 53] width 58 height 12
click at [1157, 51] on button "button" at bounding box center [1160, 50] width 27 height 27
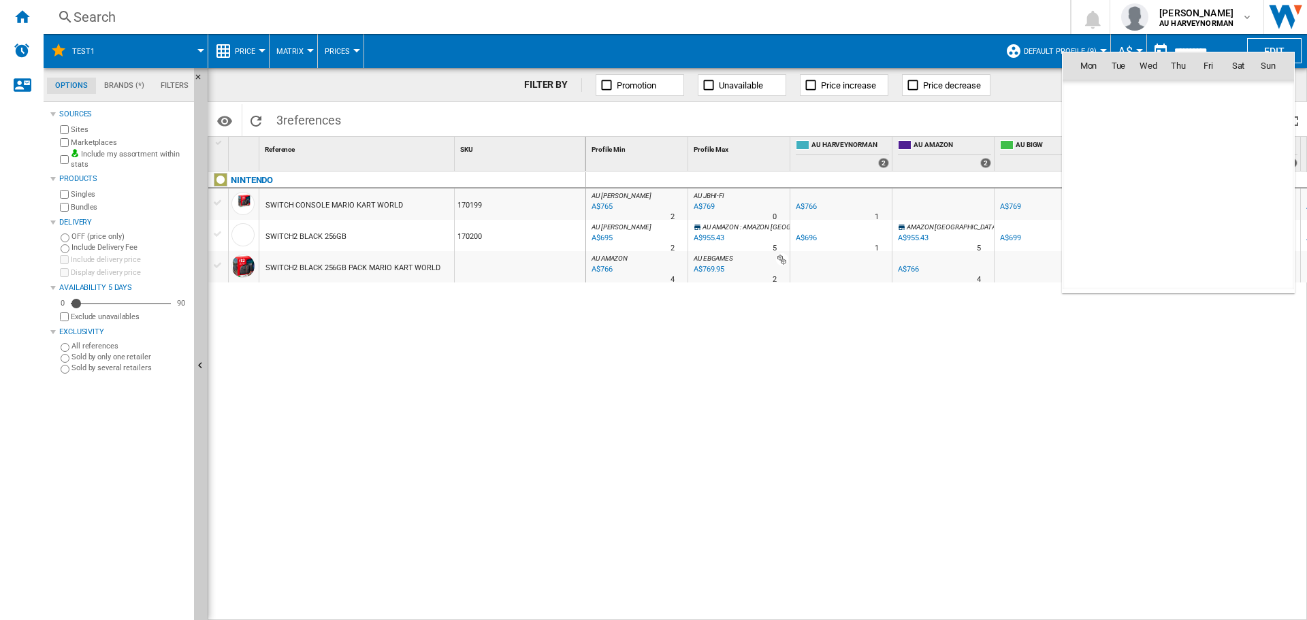
scroll to position [6494, 0]
click at [1157, 52] on div "Mon Tue Wed Thu Fri Sat Sun May 25 1 2 3 4 5 6 7 8 9 10 11 12 13 14 15 16 17 18…" at bounding box center [1178, 173] width 233 height 242
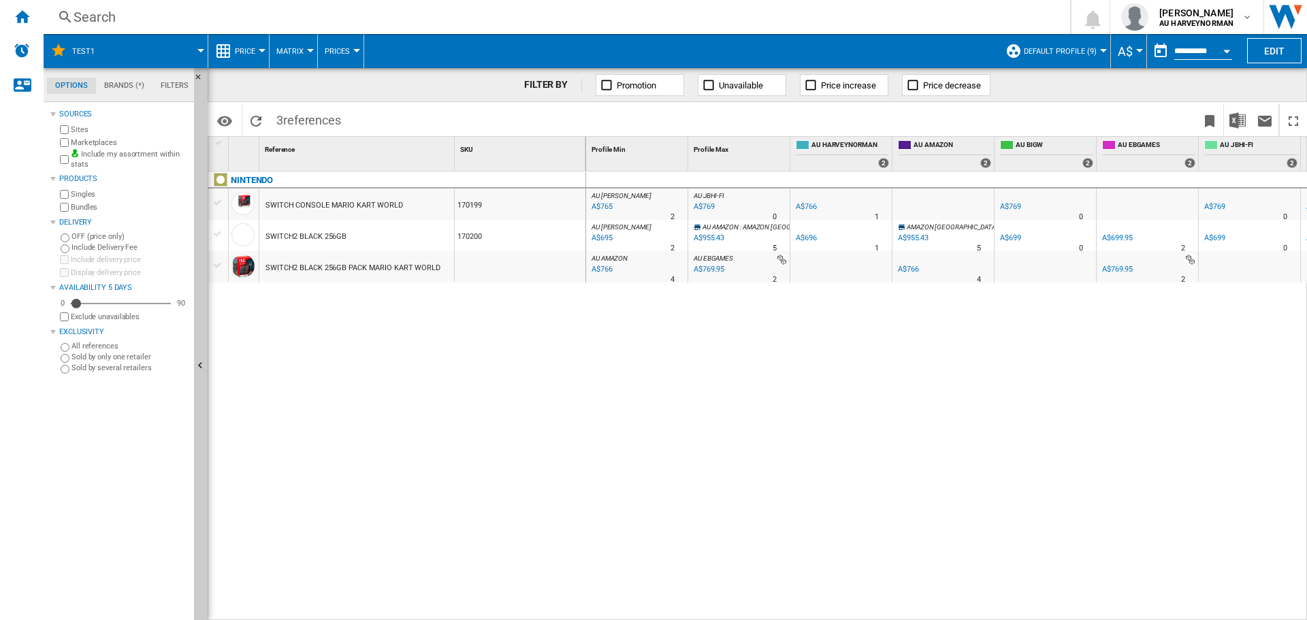
click at [1089, 48] on span "Default profile (9)" at bounding box center [1060, 51] width 73 height 9
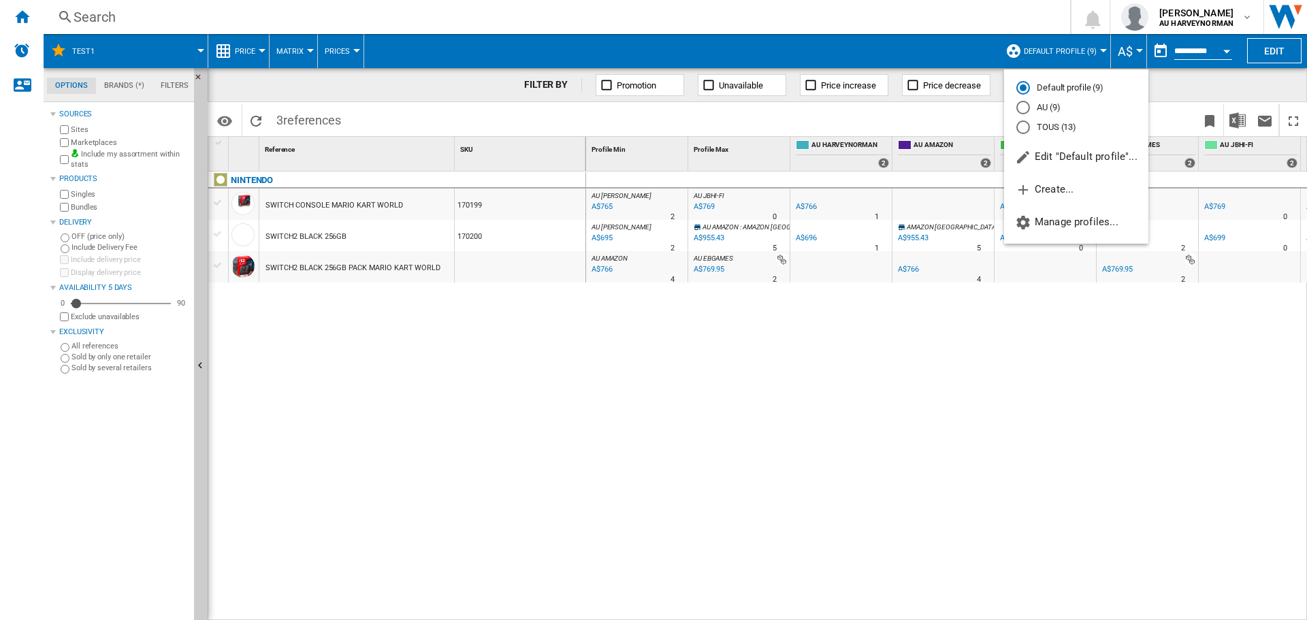
click at [1089, 48] on md-backdrop at bounding box center [653, 310] width 1307 height 620
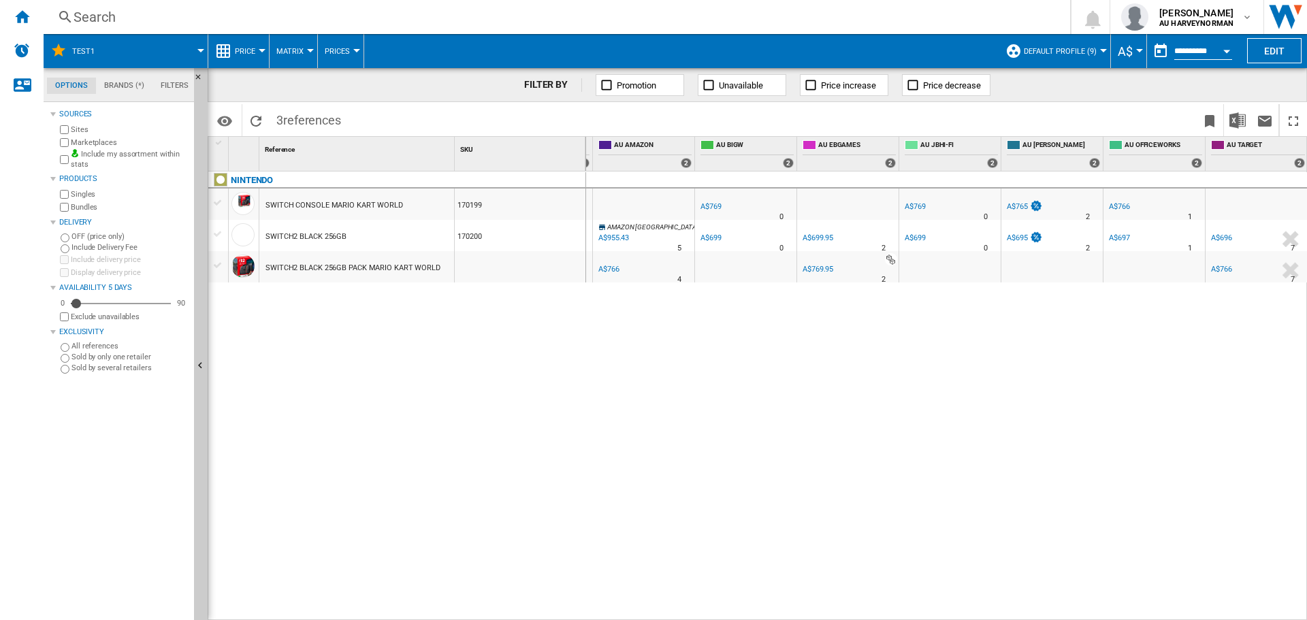
scroll to position [0, 0]
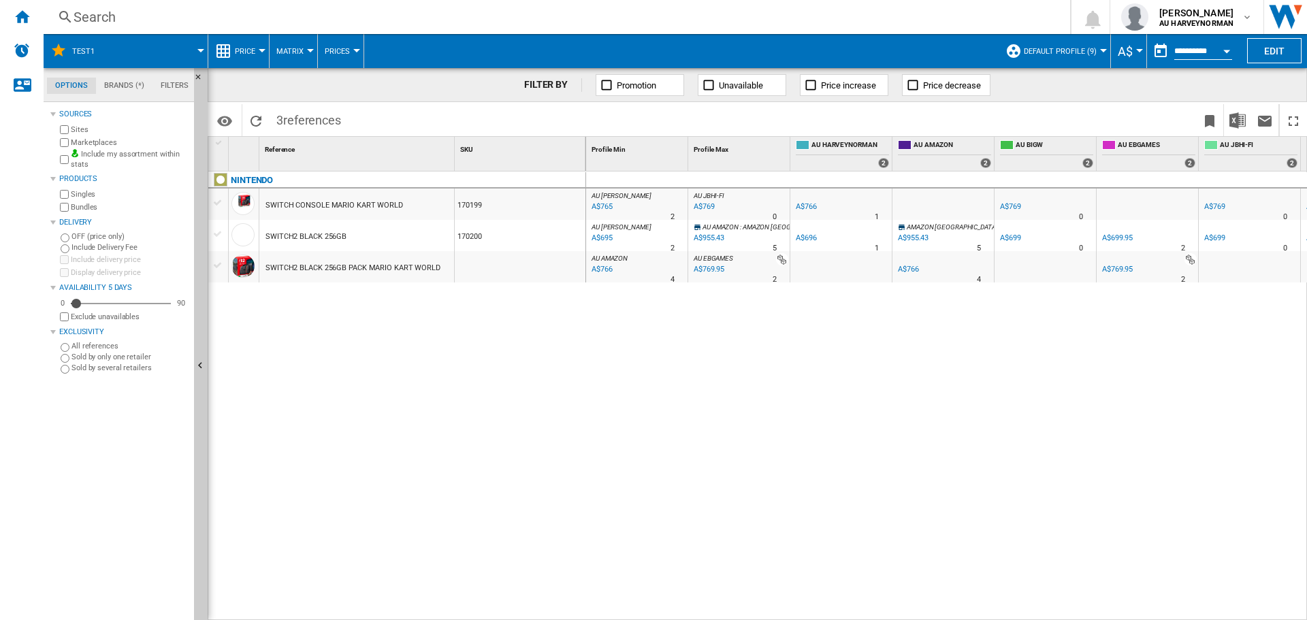
click at [298, 39] on button "Matrix" at bounding box center [293, 51] width 34 height 34
click at [298, 39] on md-backdrop at bounding box center [653, 310] width 1307 height 620
click at [347, 48] on span "Prices" at bounding box center [337, 51] width 25 height 9
click at [347, 48] on md-backdrop at bounding box center [653, 310] width 1307 height 620
click at [255, 50] on span "Price" at bounding box center [245, 51] width 20 height 9
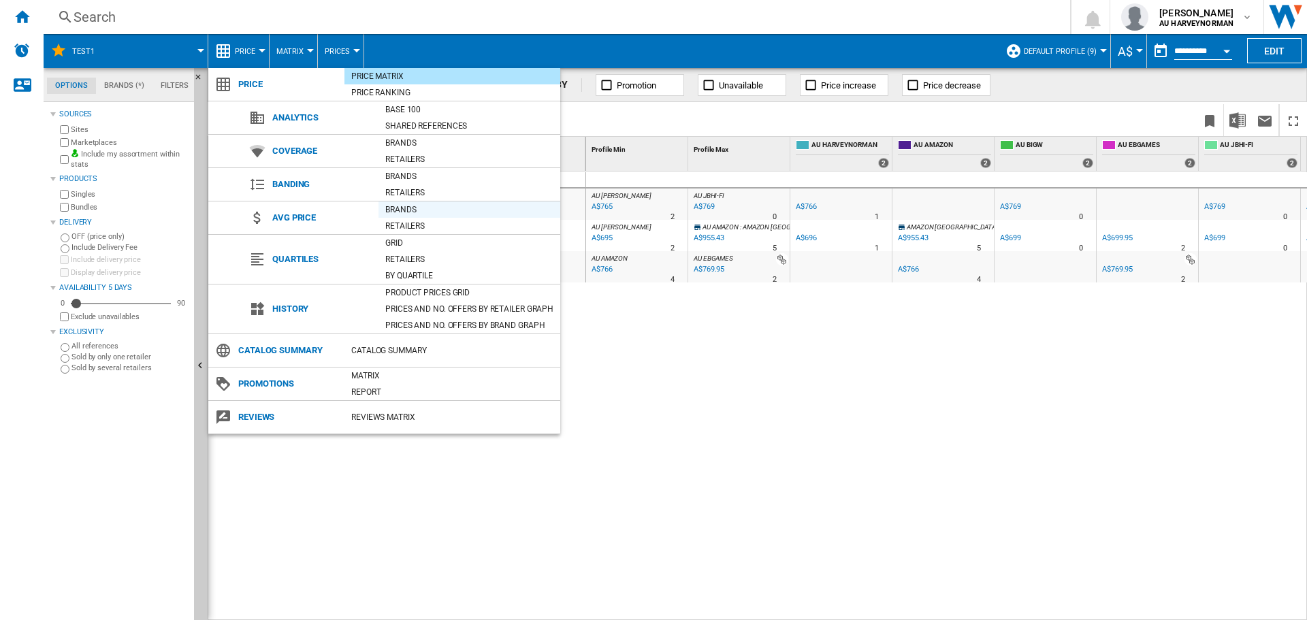
click at [416, 214] on div "Brands" at bounding box center [469, 210] width 182 height 14
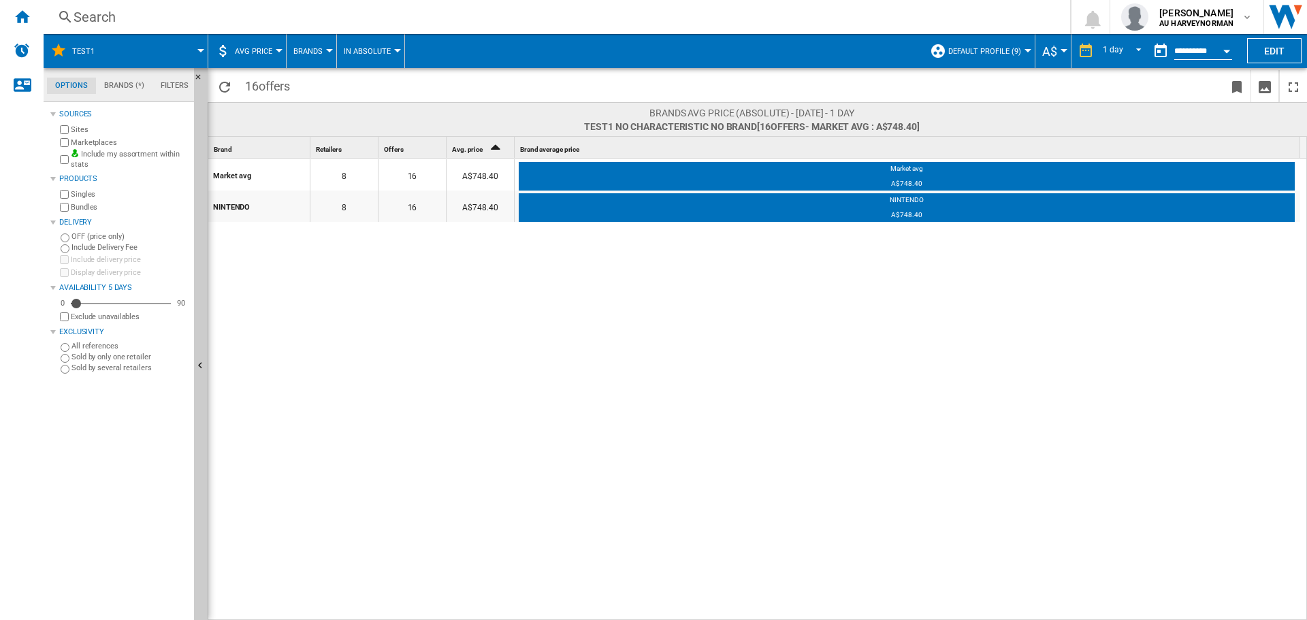
click at [265, 52] on span "AVG Price" at bounding box center [253, 51] width 37 height 9
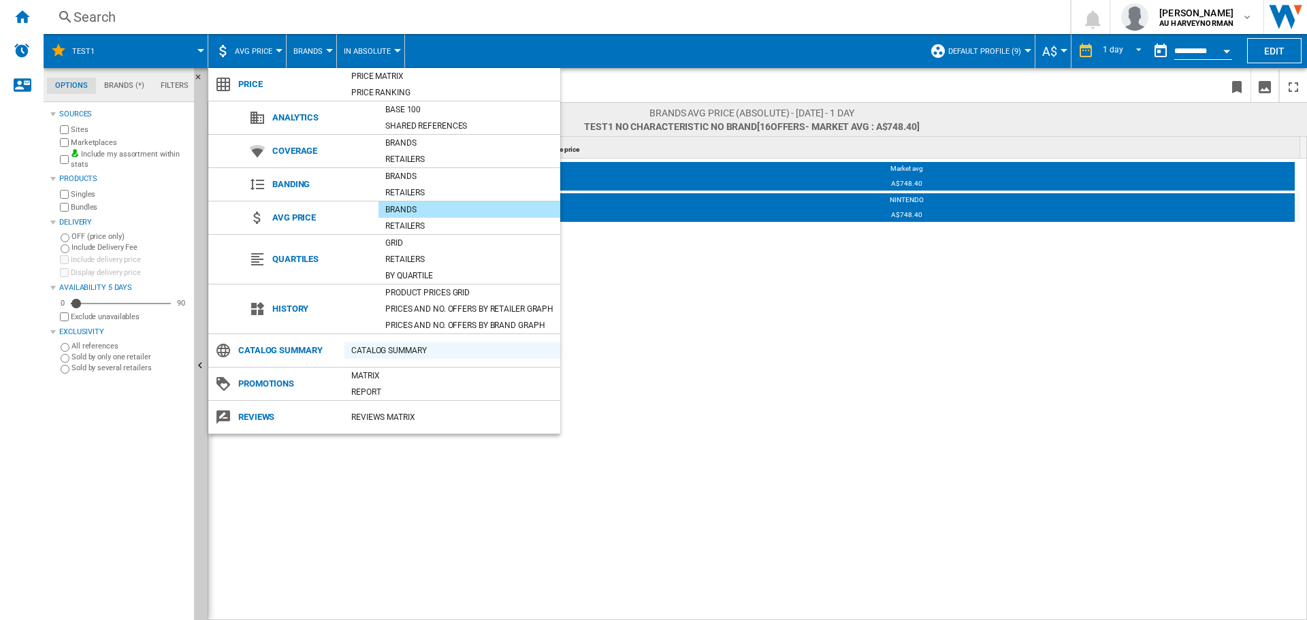
click at [395, 356] on div "Catalog Summary" at bounding box center [452, 351] width 216 height 14
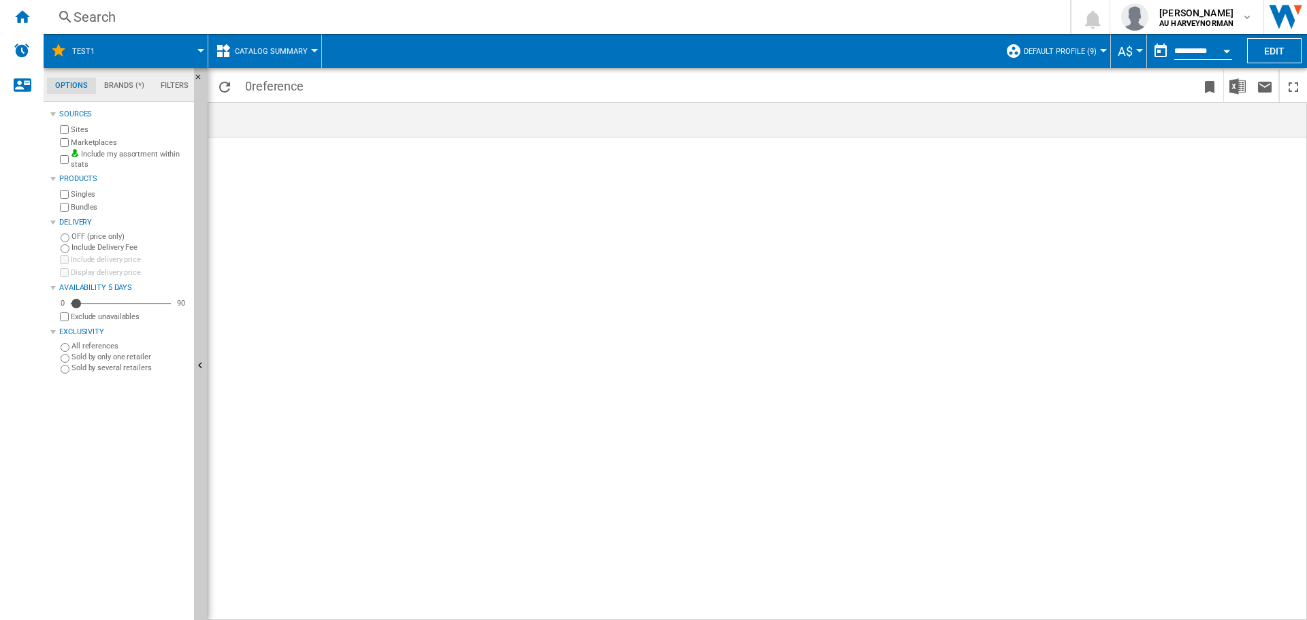
click at [285, 49] on span "Catalog Summary" at bounding box center [271, 51] width 73 height 9
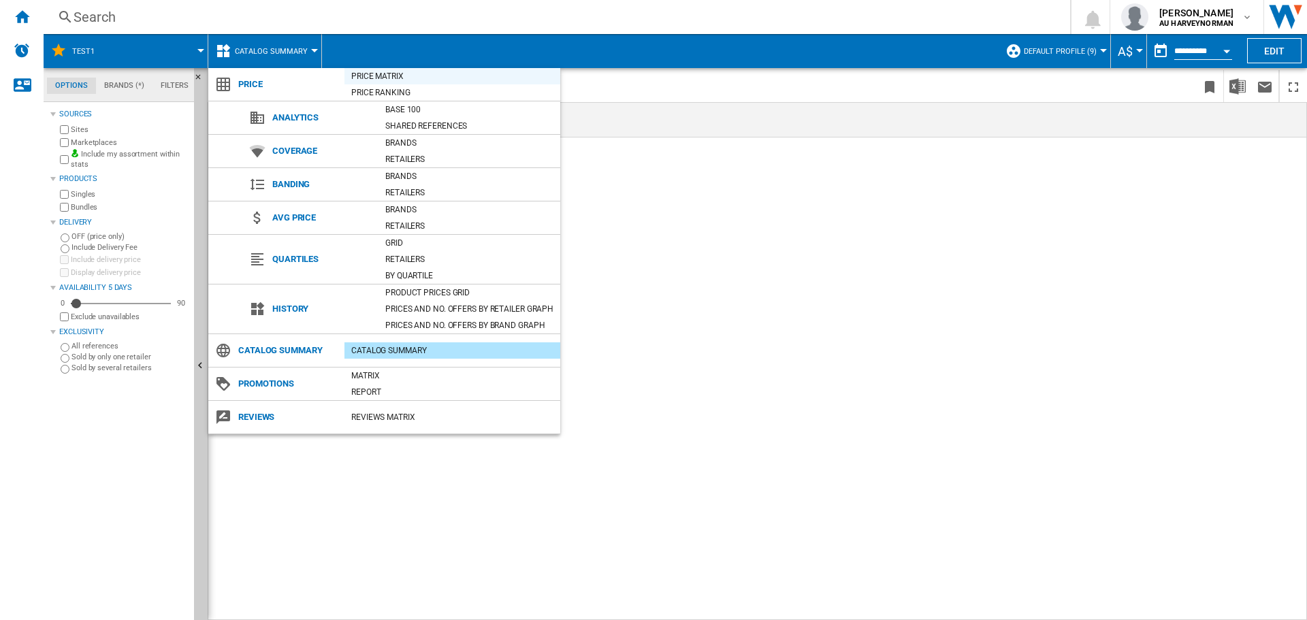
click at [370, 79] on div "Price Matrix" at bounding box center [452, 76] width 216 height 14
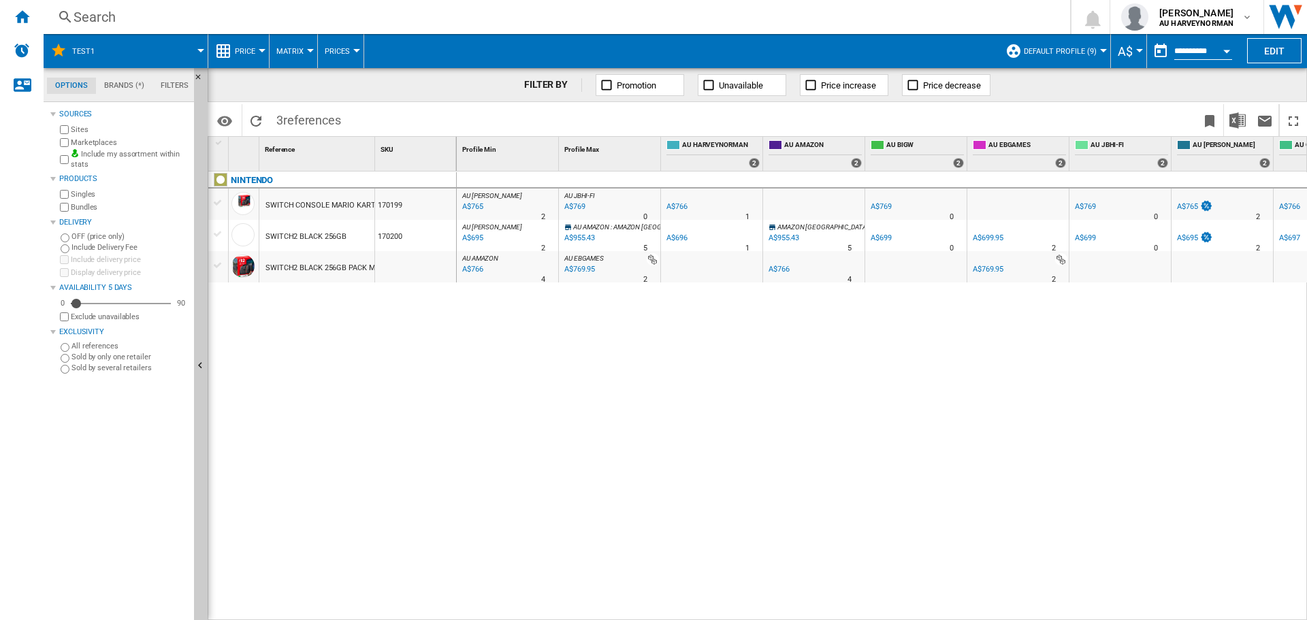
click at [1226, 50] on div "Open calendar" at bounding box center [1226, 51] width 7 height 3
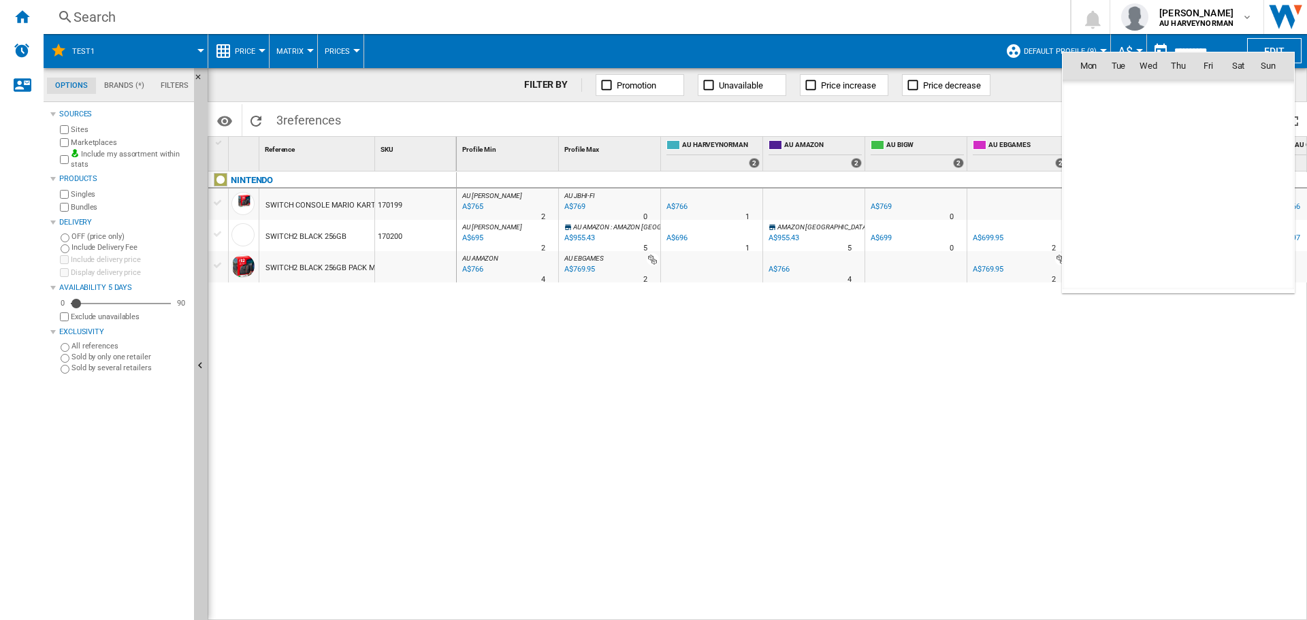
scroll to position [6494, 0]
click at [1226, 49] on div at bounding box center [653, 310] width 1307 height 620
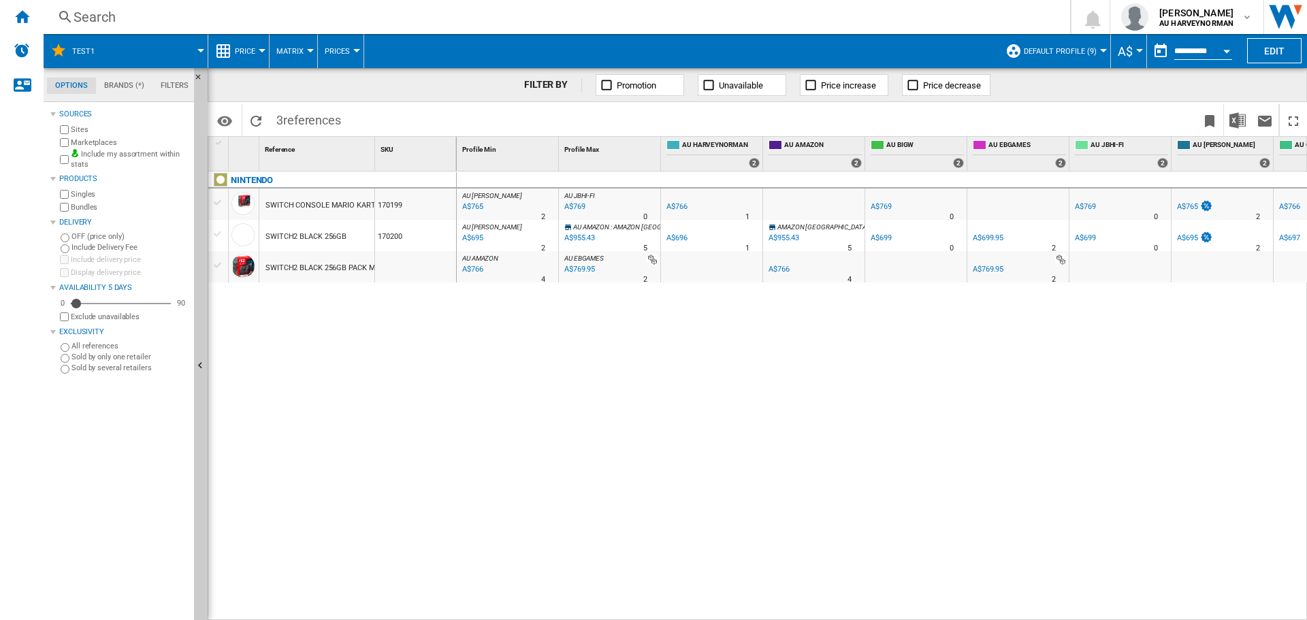
click at [263, 50] on div at bounding box center [262, 50] width 7 height 3
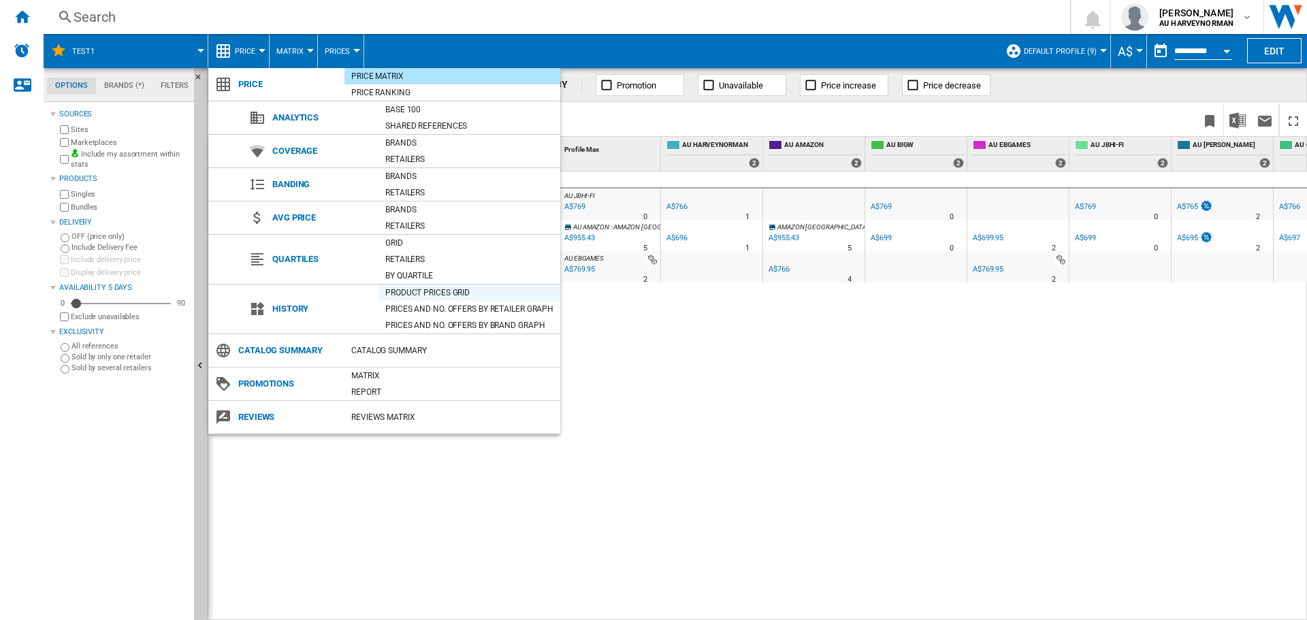
click at [408, 295] on div "Product prices grid" at bounding box center [469, 293] width 182 height 14
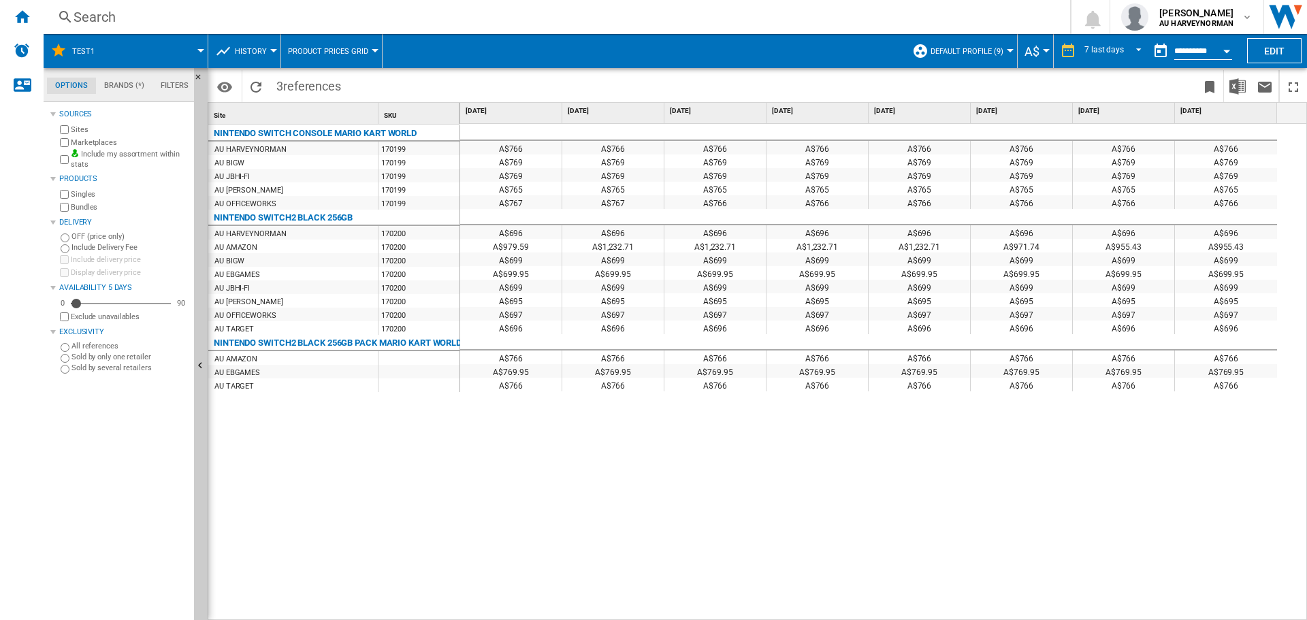
click at [1218, 52] on button "Open calendar" at bounding box center [1226, 49] width 25 height 25
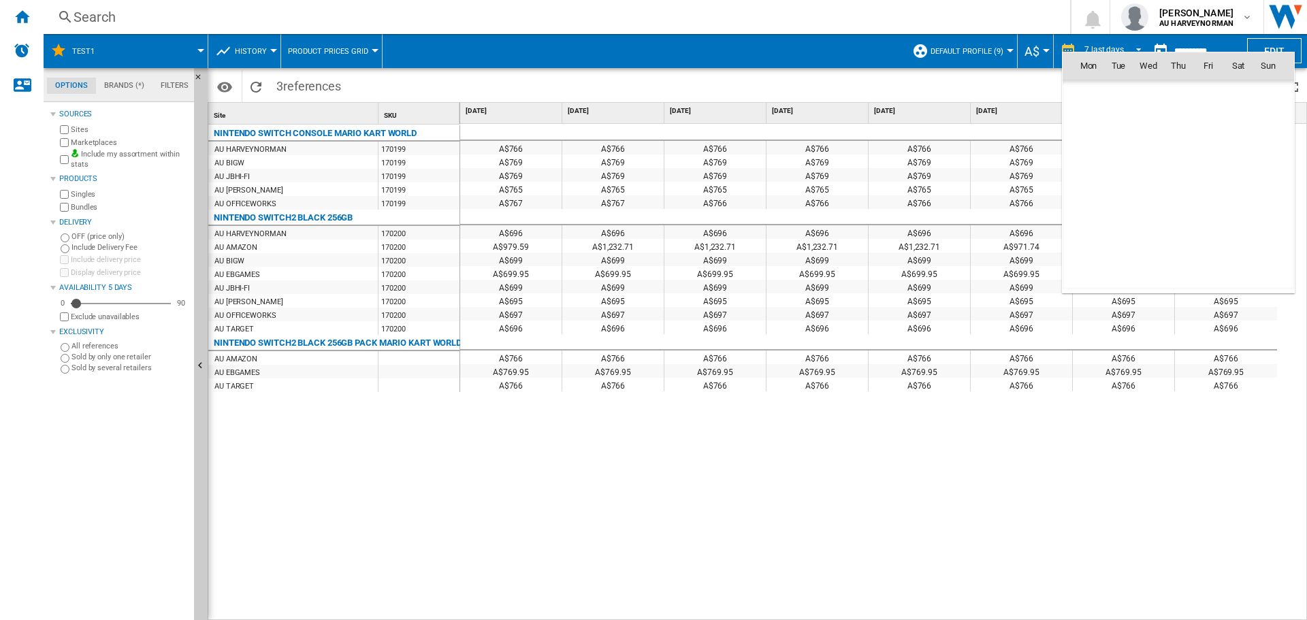
scroll to position [6494, 0]
click at [1267, 121] on span "10" at bounding box center [1268, 125] width 27 height 27
type input "**********"
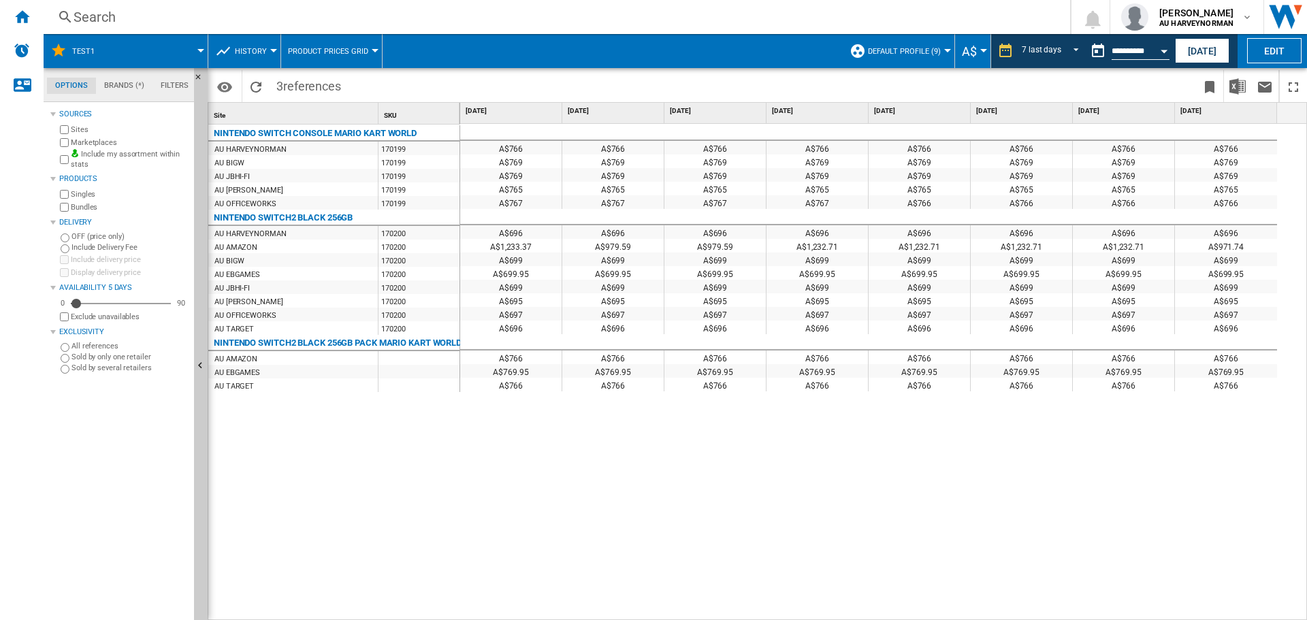
click at [270, 50] on div at bounding box center [273, 50] width 7 height 3
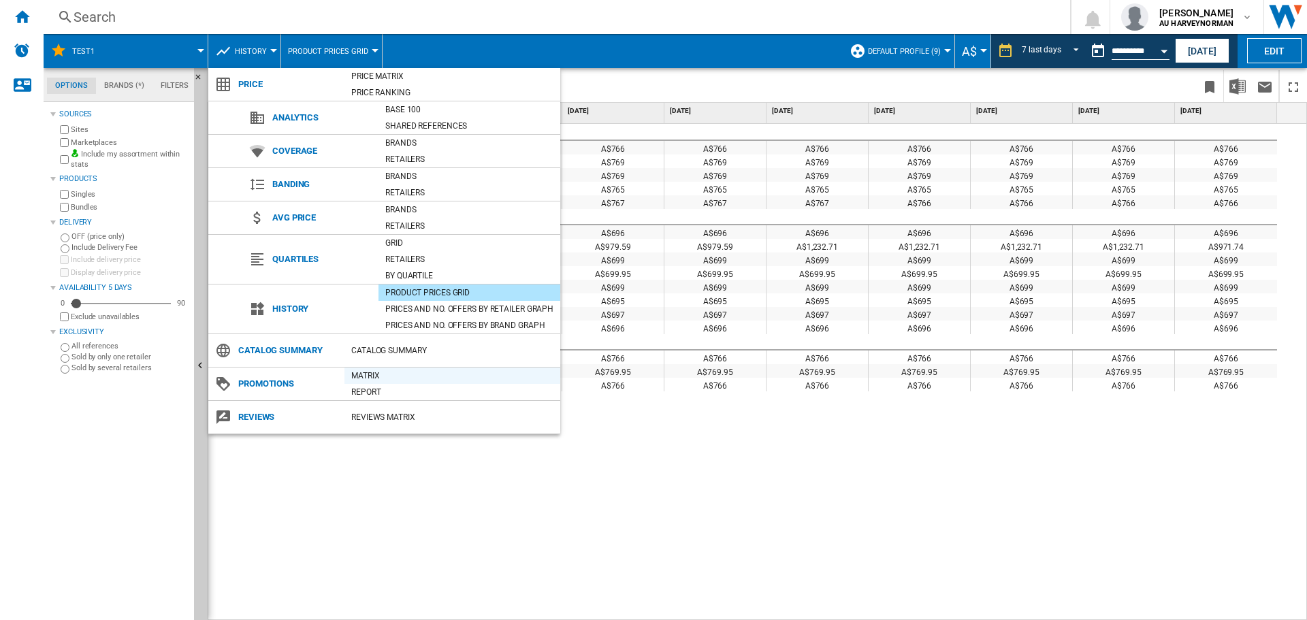
click at [366, 372] on div "Matrix" at bounding box center [452, 376] width 216 height 14
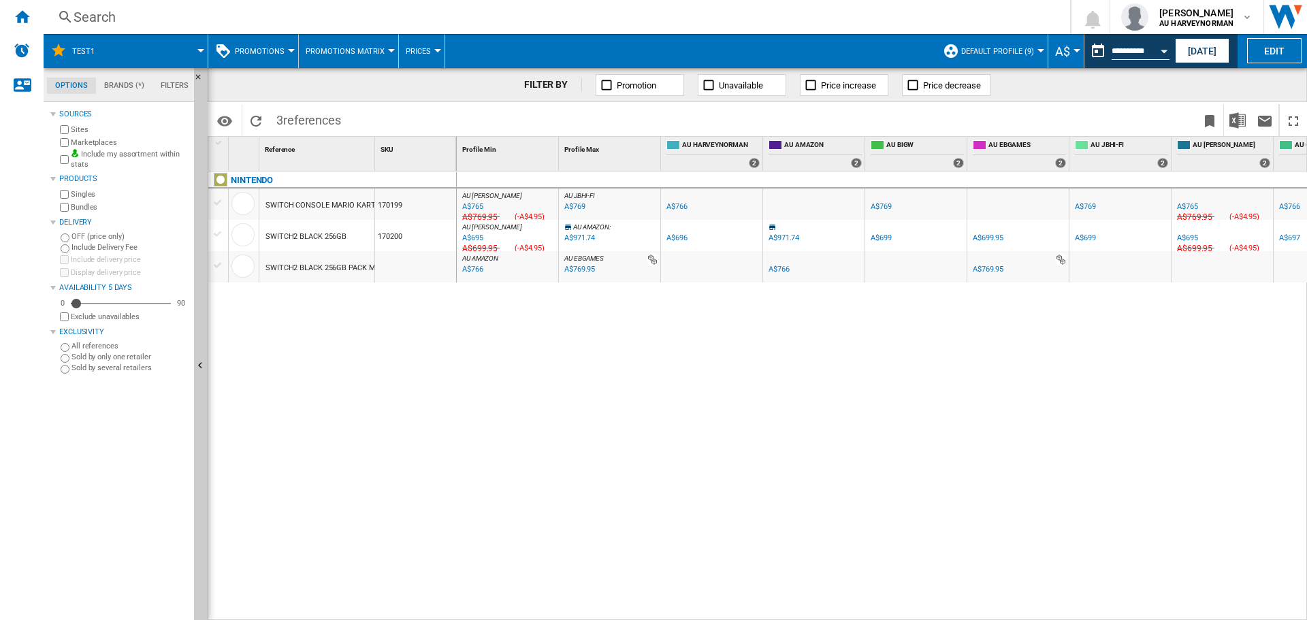
click at [279, 50] on span "Promotions" at bounding box center [260, 51] width 50 height 9
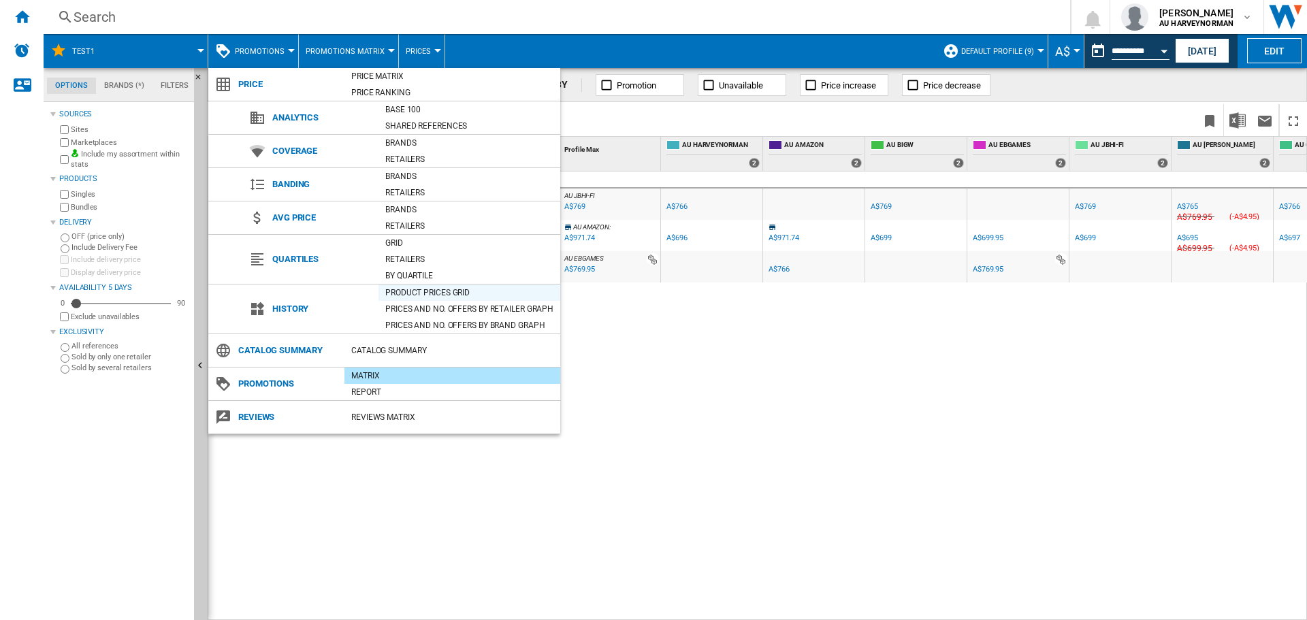
click at [409, 287] on div "Product prices grid" at bounding box center [469, 293] width 182 height 14
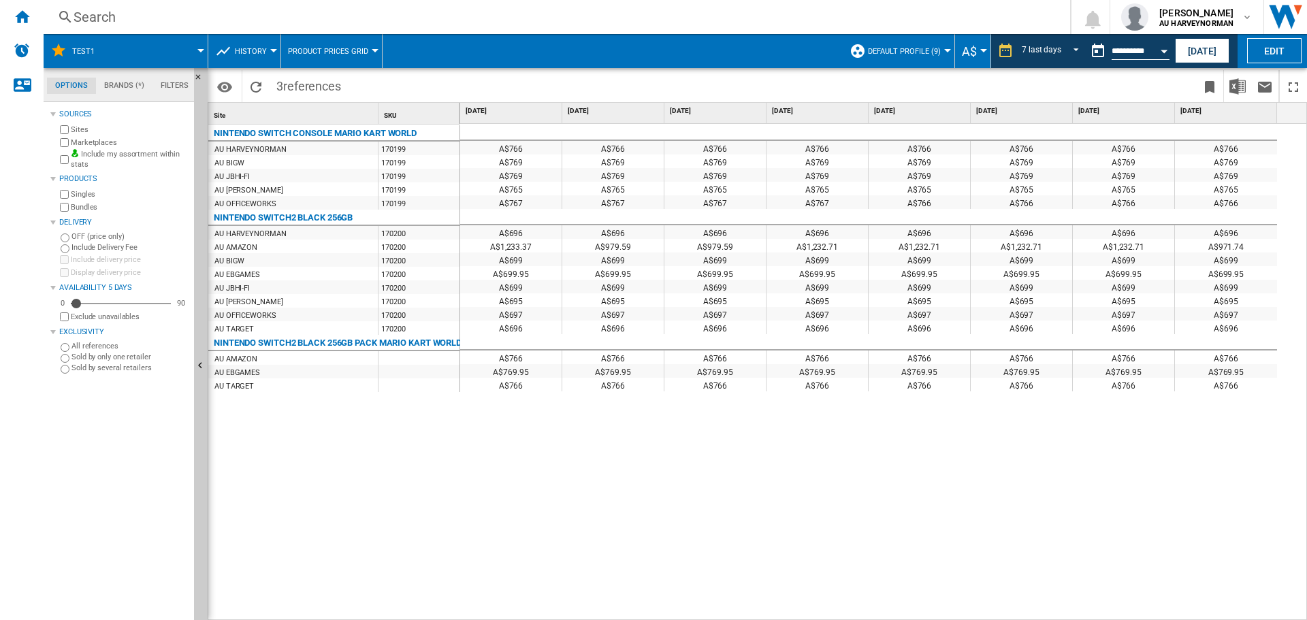
click at [253, 55] on span "History" at bounding box center [251, 51] width 32 height 9
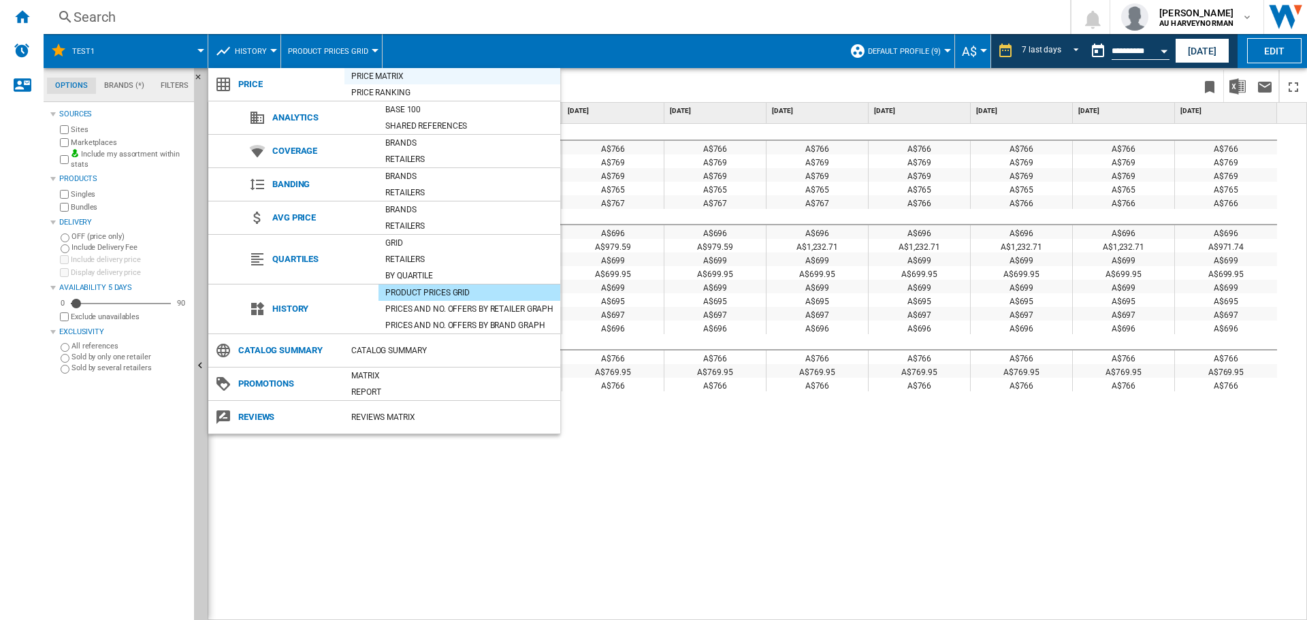
click at [368, 76] on div "Price Matrix" at bounding box center [452, 76] width 216 height 14
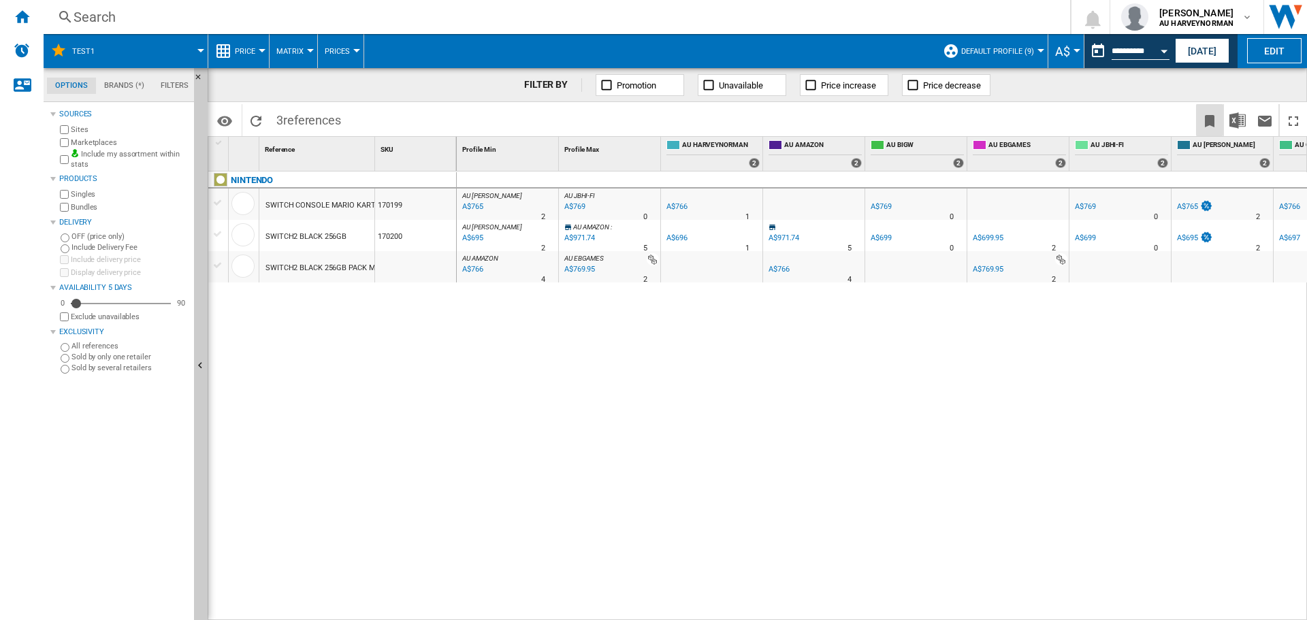
click at [1212, 122] on ng-md-icon "Bookmark this report" at bounding box center [1209, 121] width 16 height 16
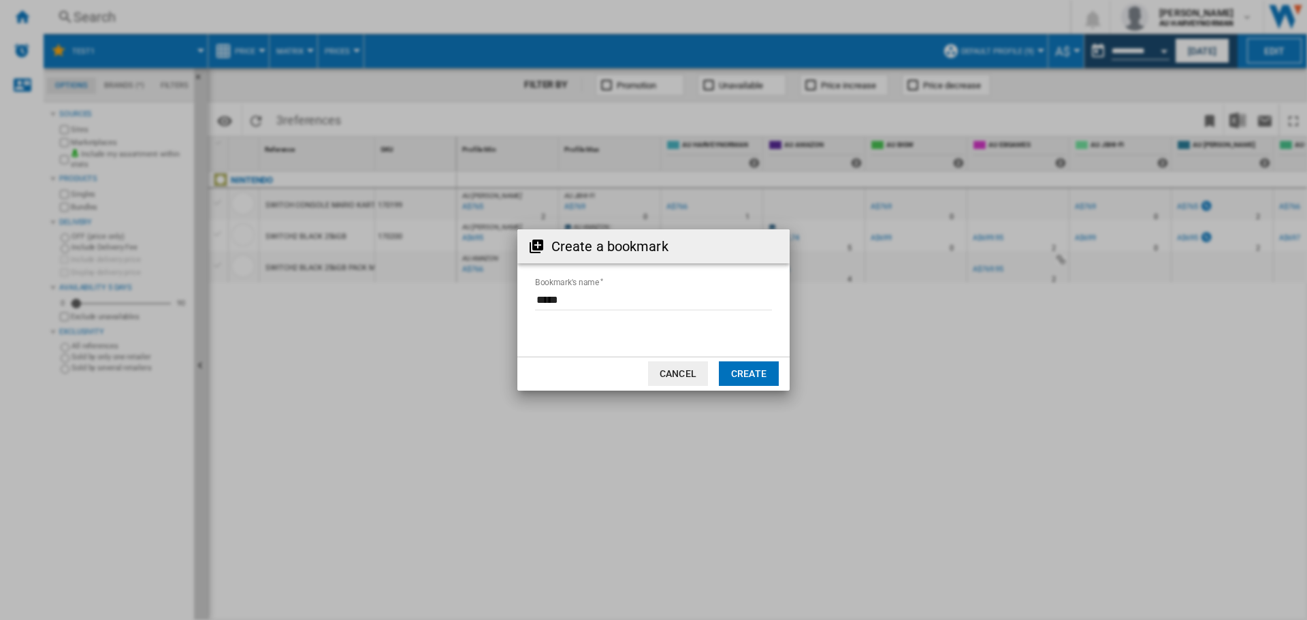
click at [600, 295] on input "Bookmark's name" at bounding box center [653, 300] width 237 height 20
type input "********"
click at [758, 374] on button "Create" at bounding box center [749, 373] width 60 height 25
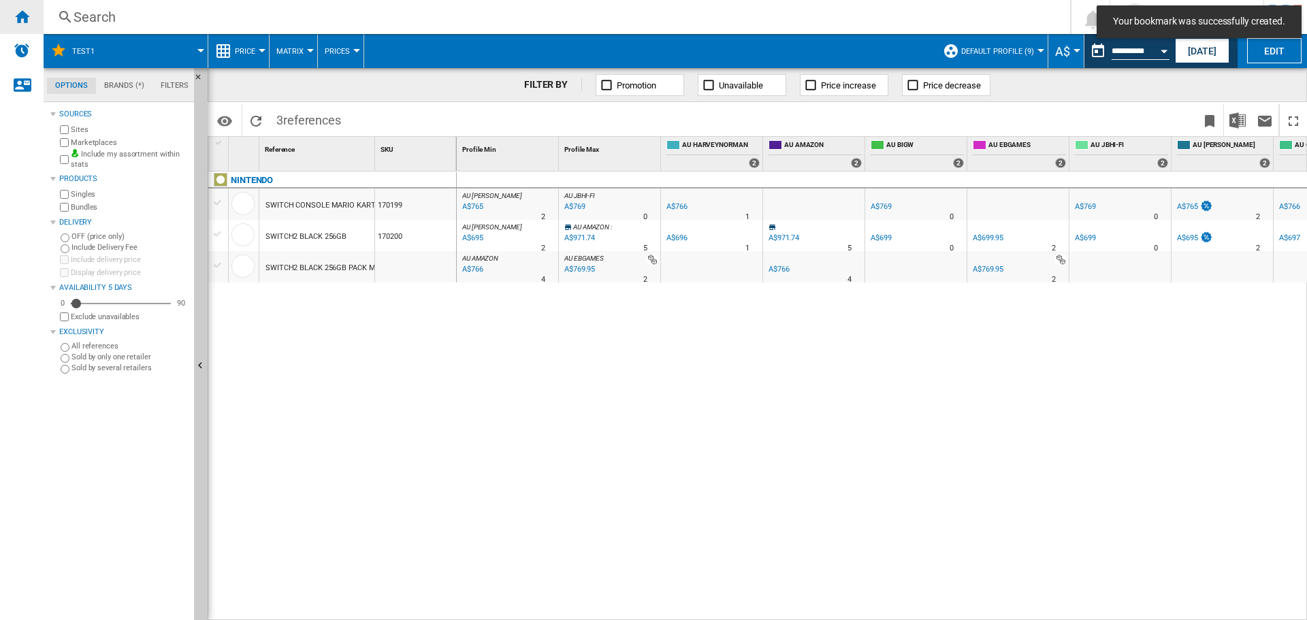
click at [16, 15] on ng-md-icon "Home" at bounding box center [22, 16] width 16 height 16
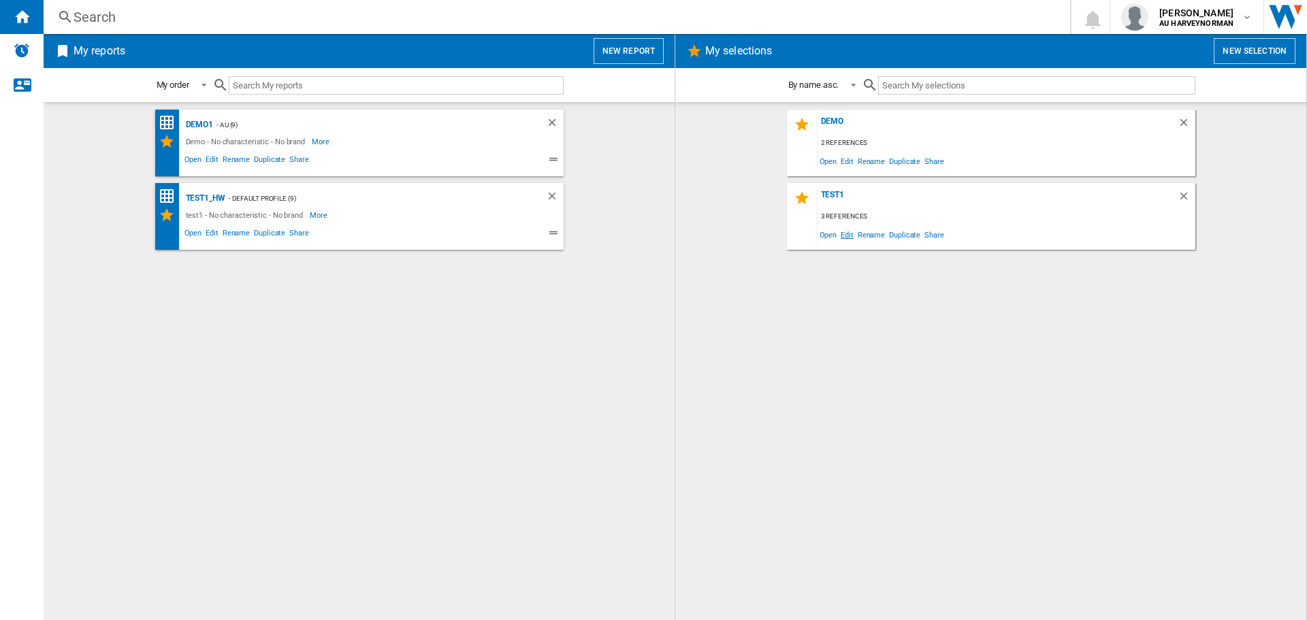
click at [850, 236] on span "Edit" at bounding box center [847, 234] width 17 height 18
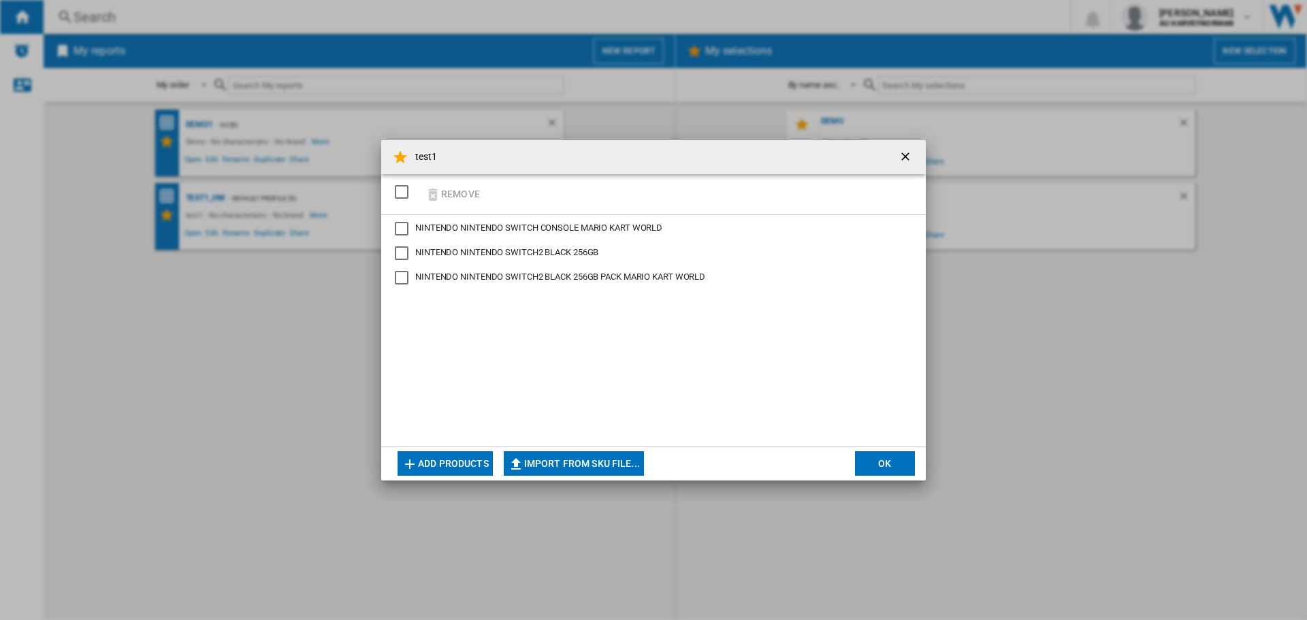
click at [399, 225] on div "NINTENDO SWITCH CONSOLE MARIO KART WORLD" at bounding box center [402, 229] width 14 height 14
drag, startPoint x: 402, startPoint y: 248, endPoint x: 398, endPoint y: 283, distance: 35.0
click at [402, 253] on div "NINTENDO SWITCH2 BLACK 256GB" at bounding box center [402, 253] width 14 height 14
click at [397, 281] on div "NINTENDO SWITCH2 BLACK 256GB PACK MARIO KART WORLD" at bounding box center [402, 278] width 14 height 14
click at [433, 201] on ng-md-icon "button" at bounding box center [433, 195] width 16 height 16
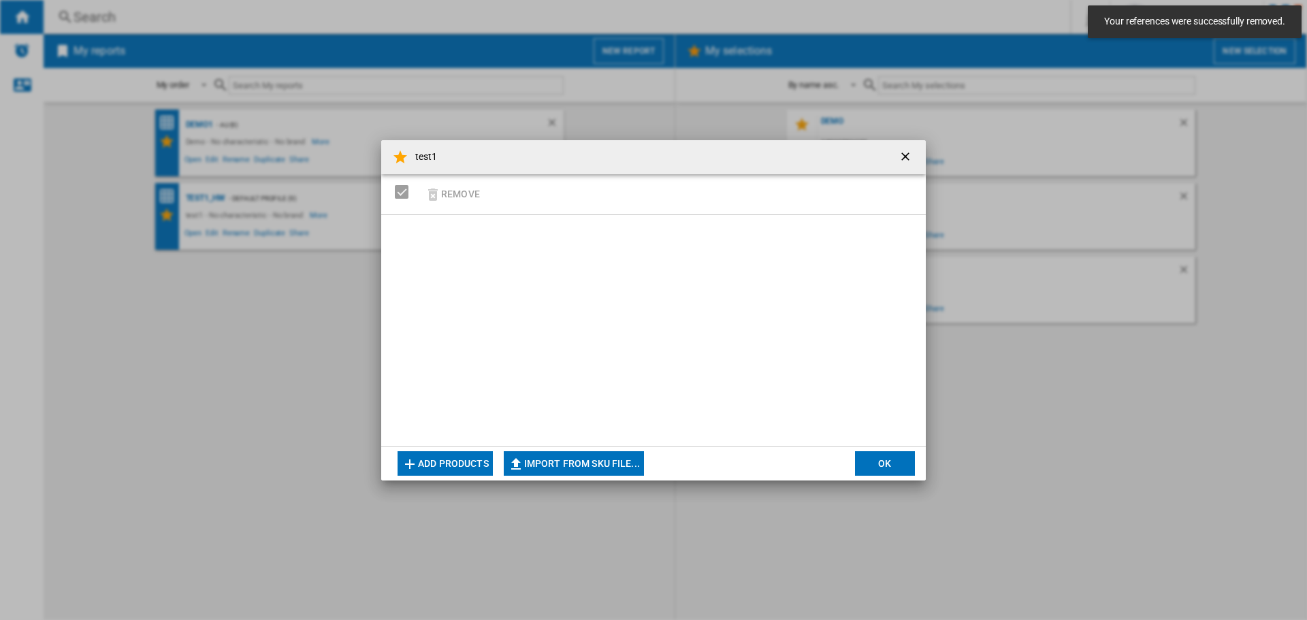
click at [430, 463] on button "Add products" at bounding box center [445, 463] width 95 height 25
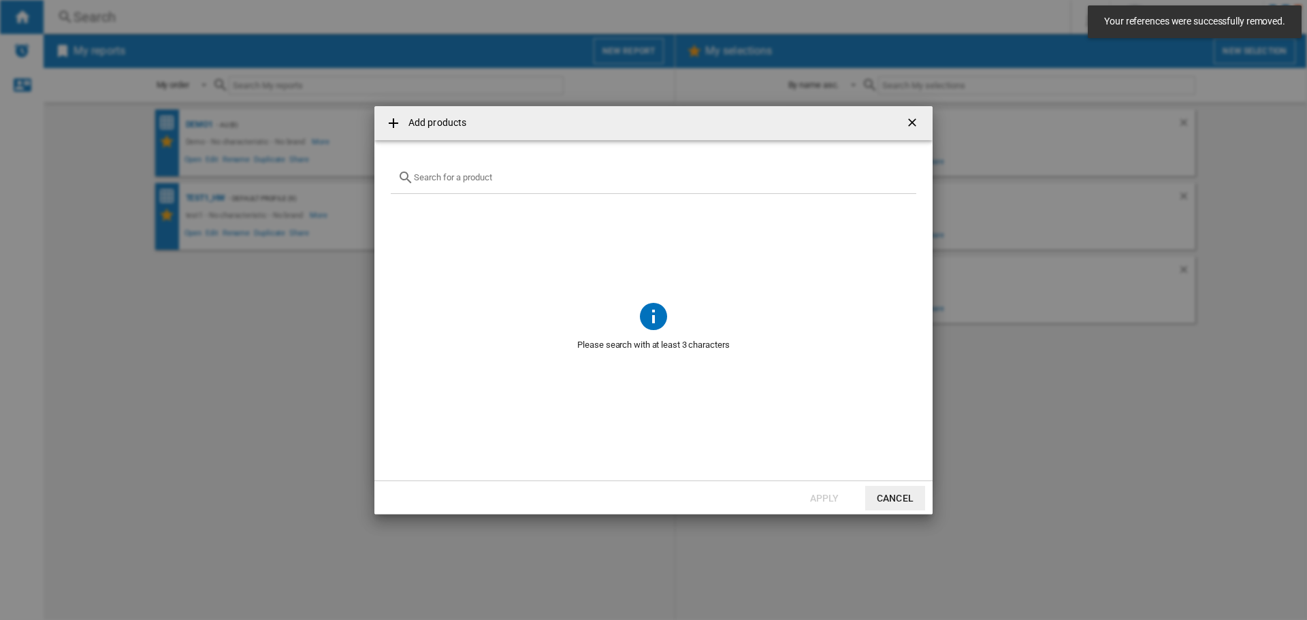
click at [525, 172] on div at bounding box center [654, 178] width 526 height 32
click at [526, 174] on input "text" at bounding box center [662, 177] width 496 height 10
type input ","
type input "mario kart world"
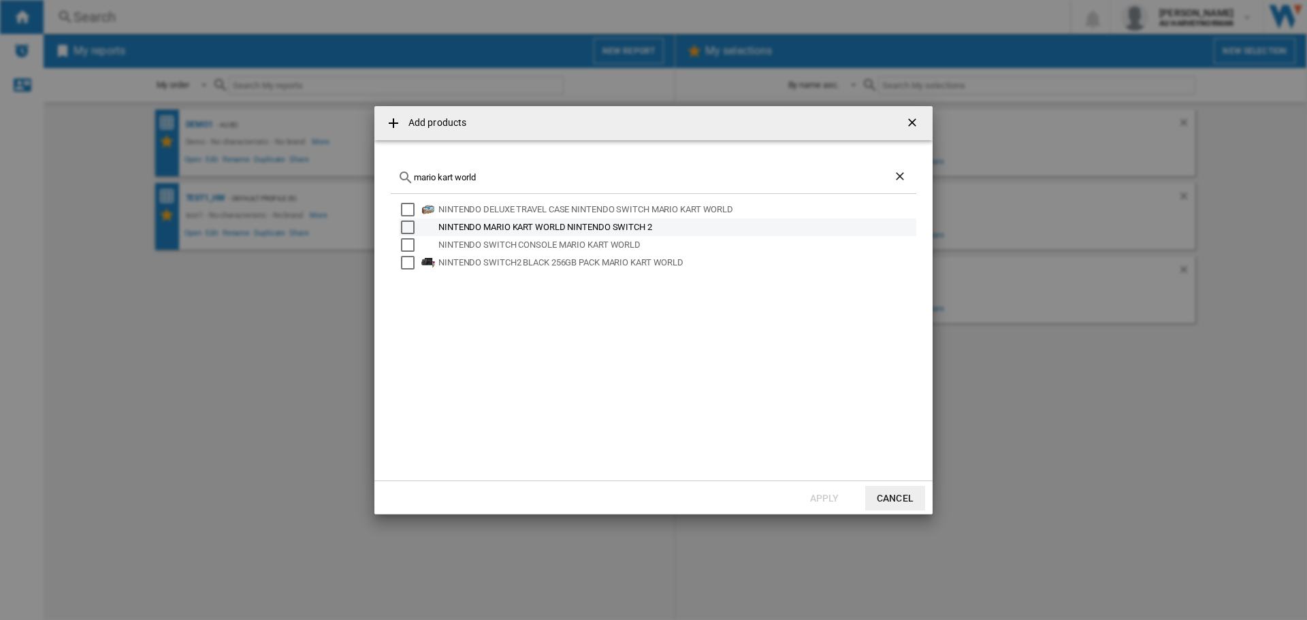
click at [551, 224] on div "NINTENDO MARIO KART WORLD NINTENDO SWITCH 2" at bounding box center [676, 228] width 476 height 14
click at [818, 494] on button "Apply" at bounding box center [824, 498] width 60 height 25
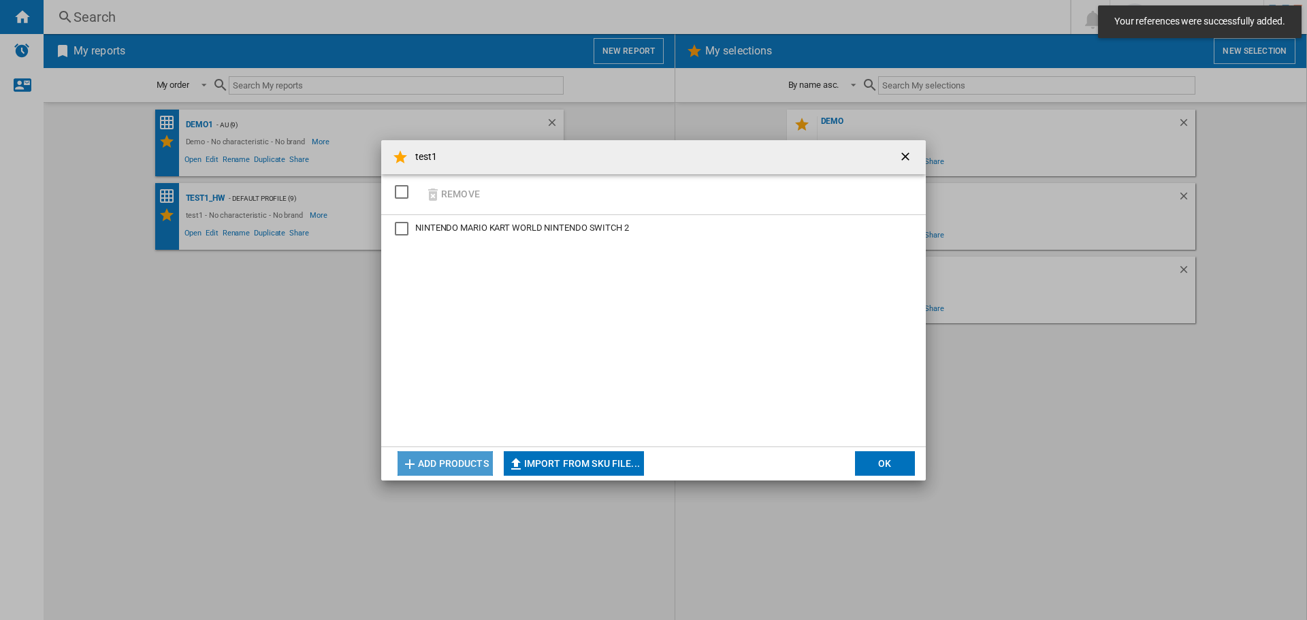
click at [449, 457] on button "Add products" at bounding box center [445, 463] width 95 height 25
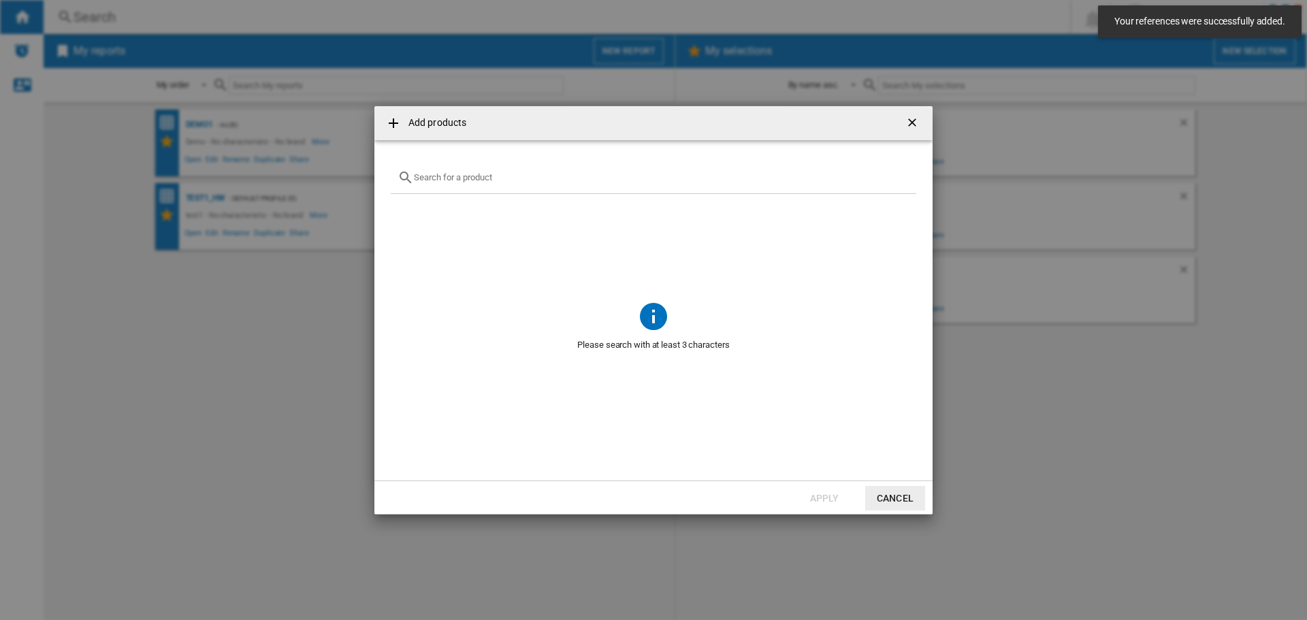
click at [480, 182] on div "Add products ..." at bounding box center [654, 178] width 526 height 32
click at [457, 184] on div "Add products ..." at bounding box center [654, 178] width 526 height 32
click at [438, 179] on input "Add products ..." at bounding box center [662, 177] width 496 height 10
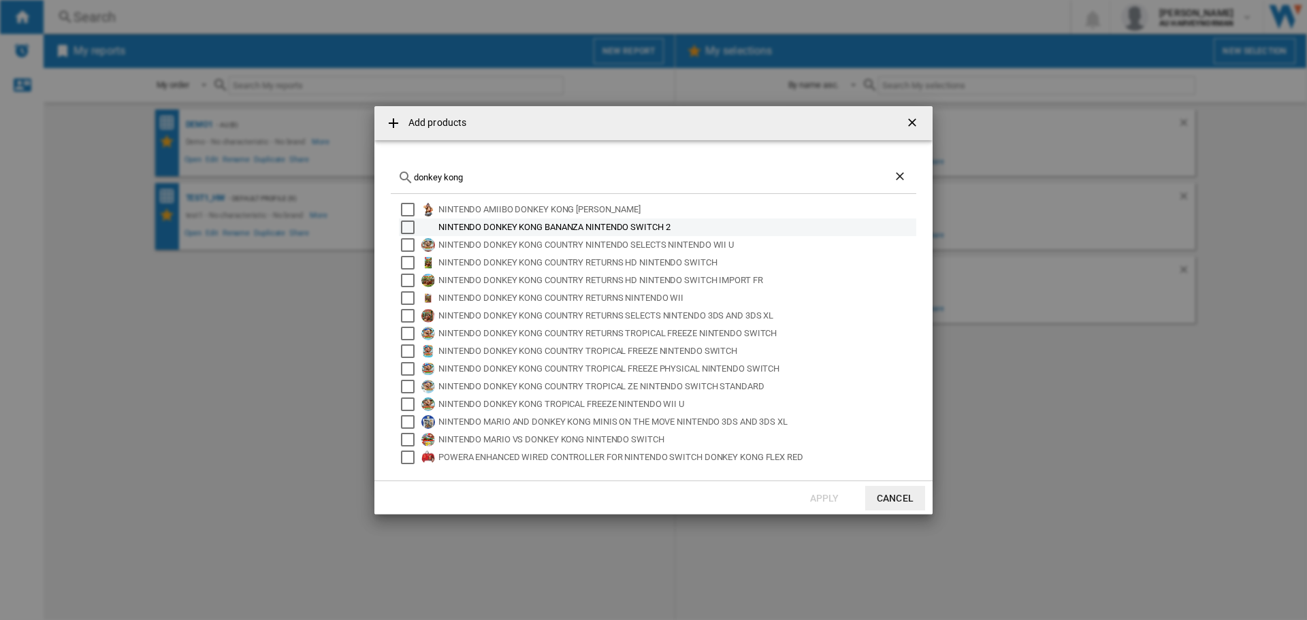
type input "donkey kong"
click at [663, 229] on div "NINTENDO DONKEY KONG BANANZA NINTENDO SWITCH 2" at bounding box center [676, 228] width 476 height 14
click at [809, 499] on button "Apply" at bounding box center [824, 498] width 60 height 25
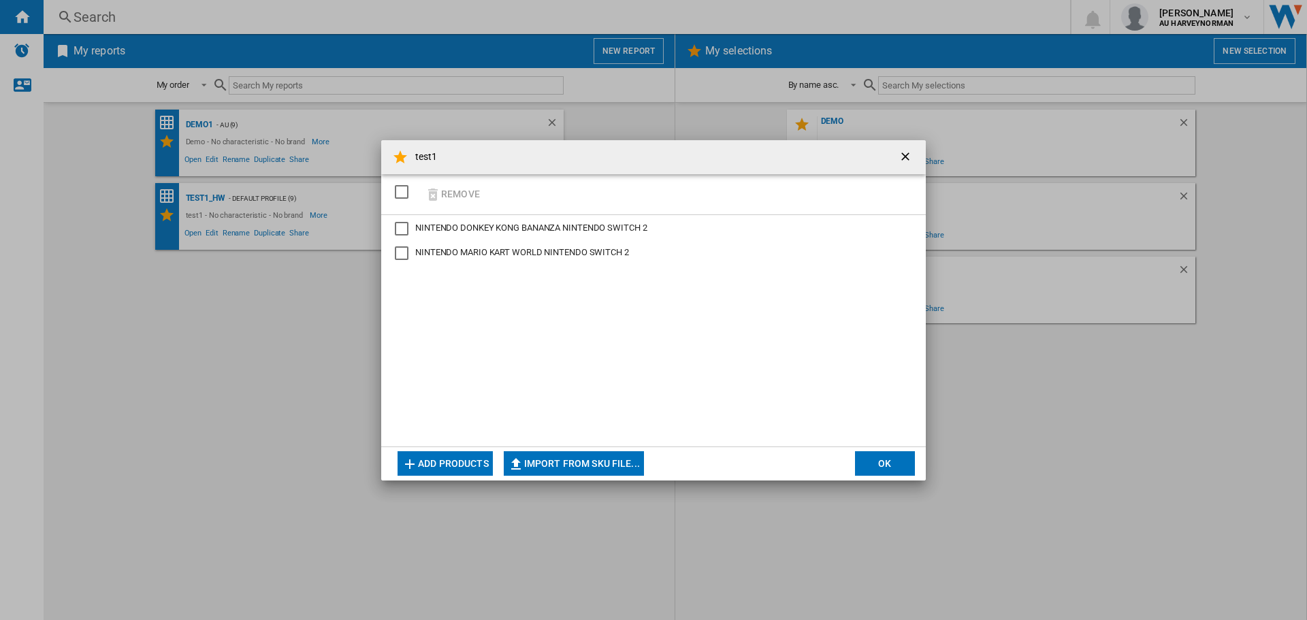
click at [447, 463] on button "Add products" at bounding box center [445, 463] width 95 height 25
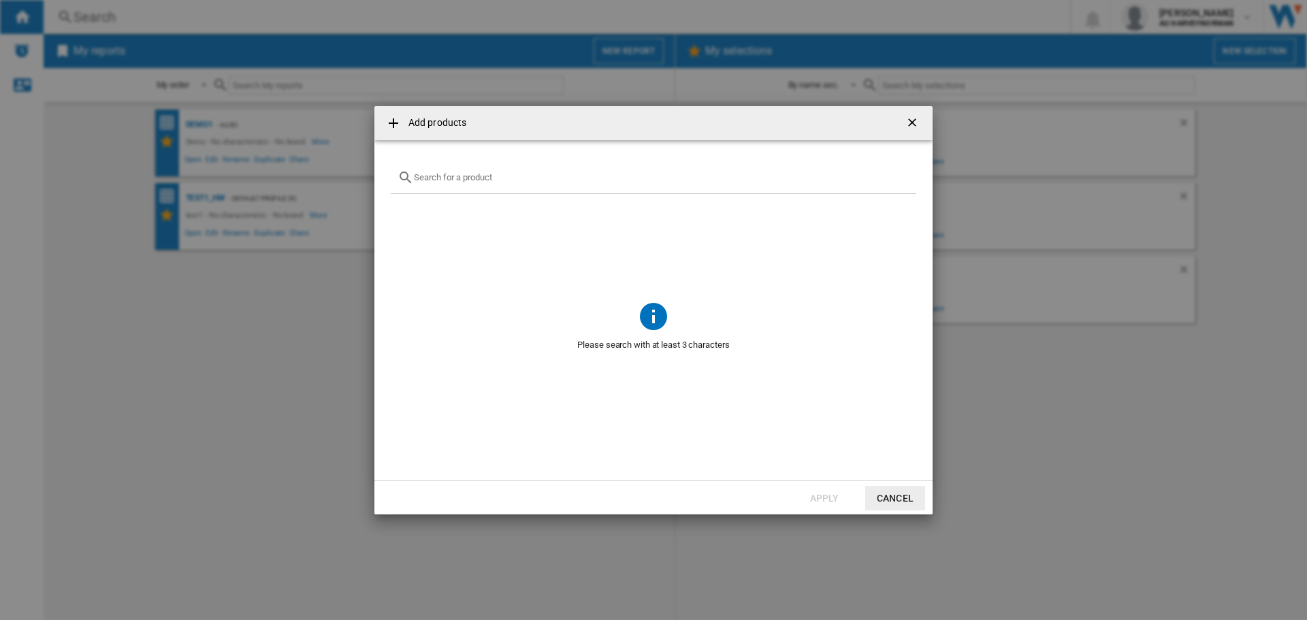
click at [453, 180] on input "Add products ..." at bounding box center [662, 177] width 496 height 10
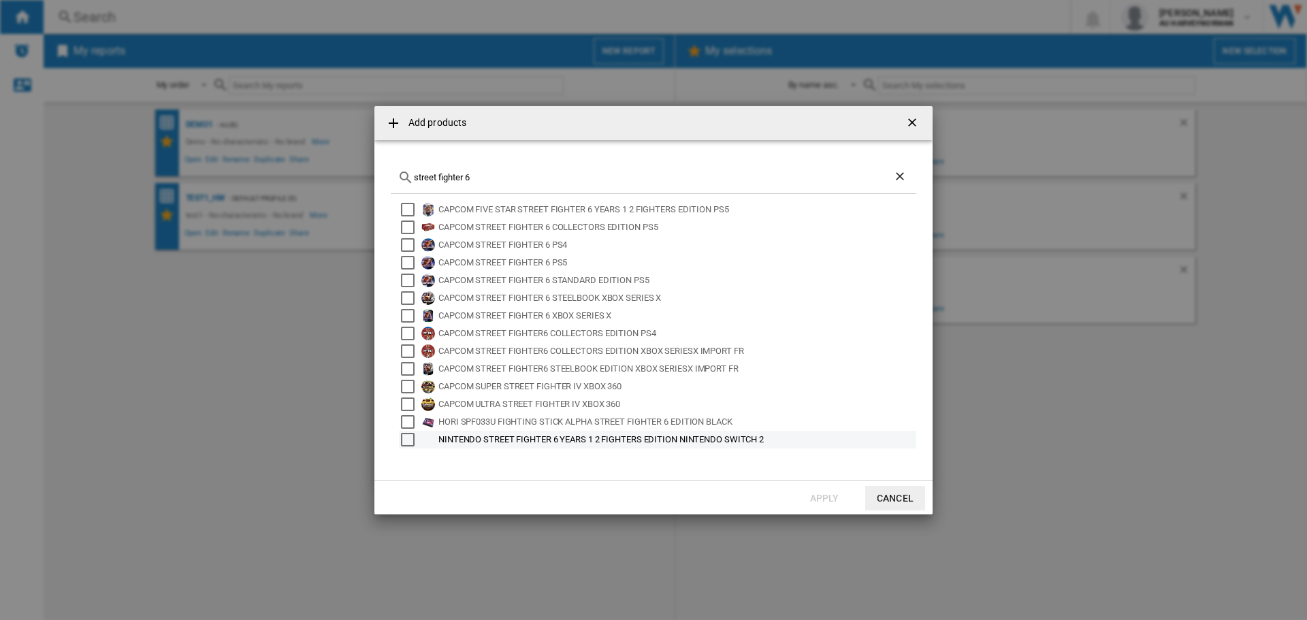
type input "street fighter 6"
click at [543, 440] on div "NINTENDO STREET FIGHTER 6 YEARS 1 2 FIGHTERS EDITION NINTENDO SWITCH 2" at bounding box center [676, 440] width 476 height 14
click at [823, 500] on button "Apply" at bounding box center [824, 498] width 60 height 25
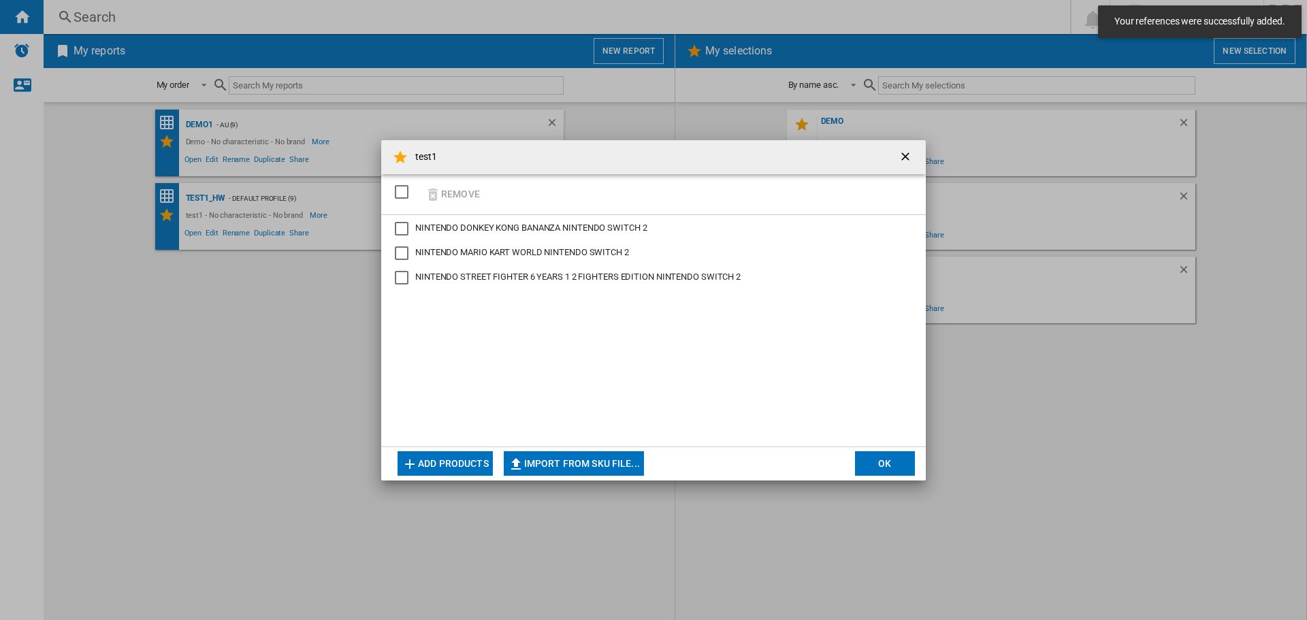
click at [433, 466] on button "Add products" at bounding box center [445, 463] width 95 height 25
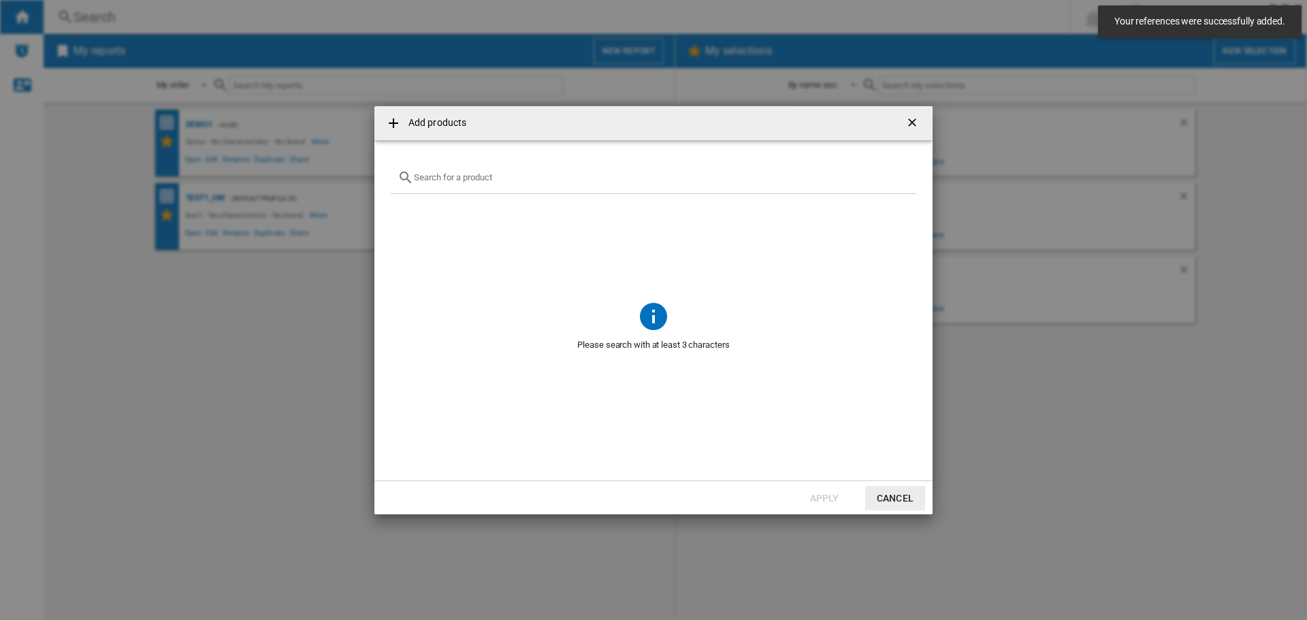
click at [442, 186] on div "Add products ..." at bounding box center [654, 178] width 526 height 32
click at [447, 180] on input "Add products ..." at bounding box center [662, 177] width 496 height 10
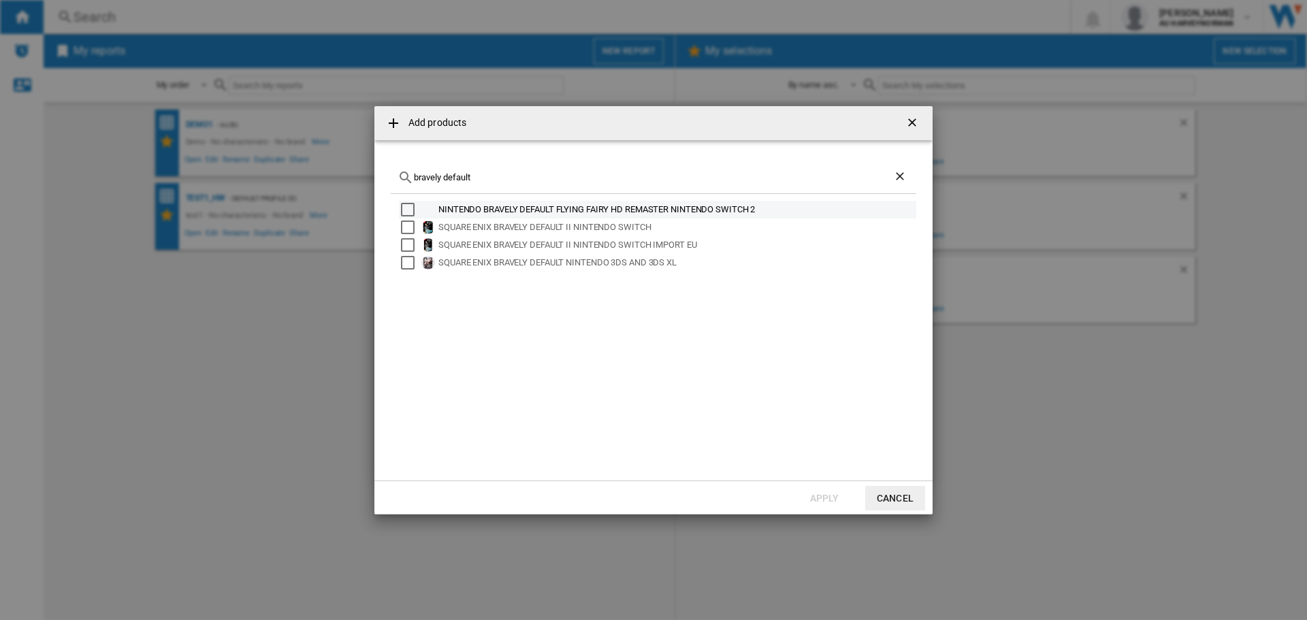
type input "bravely default"
click at [748, 210] on div "NINTENDO BRAVELY DEFAULT FLYING FAIRY HD REMASTER NINTENDO SWITCH 2" at bounding box center [676, 210] width 476 height 14
click at [831, 497] on button "Apply" at bounding box center [824, 498] width 60 height 25
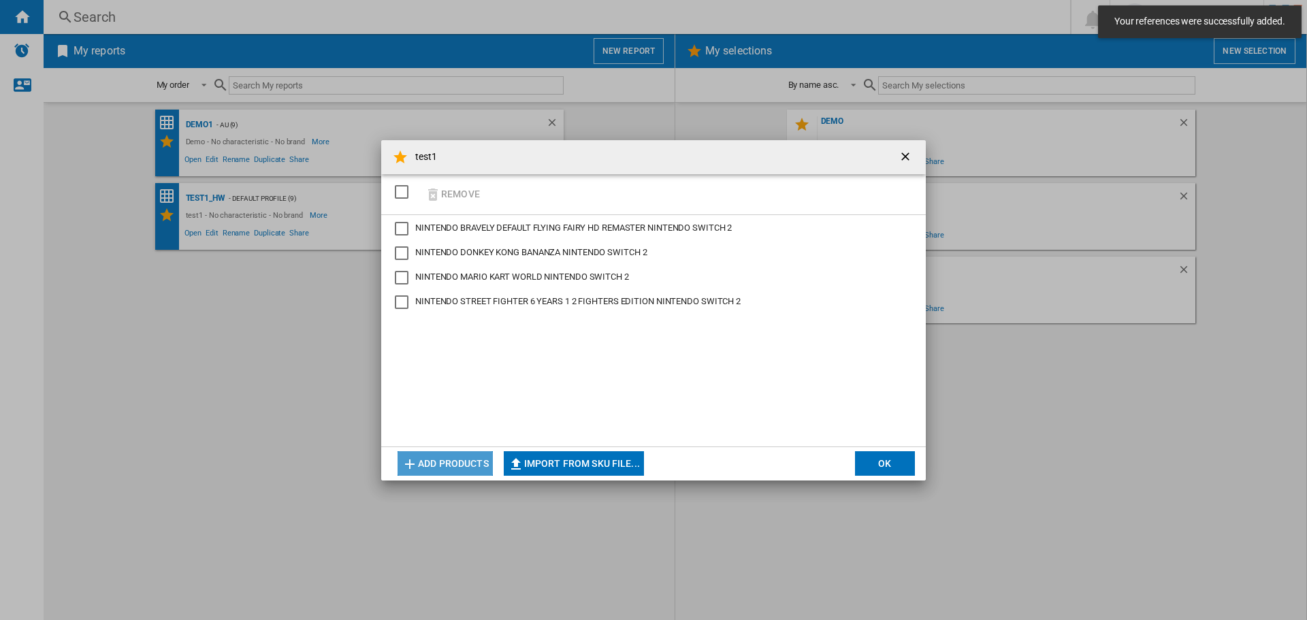
click at [421, 462] on button "Add products" at bounding box center [445, 463] width 95 height 25
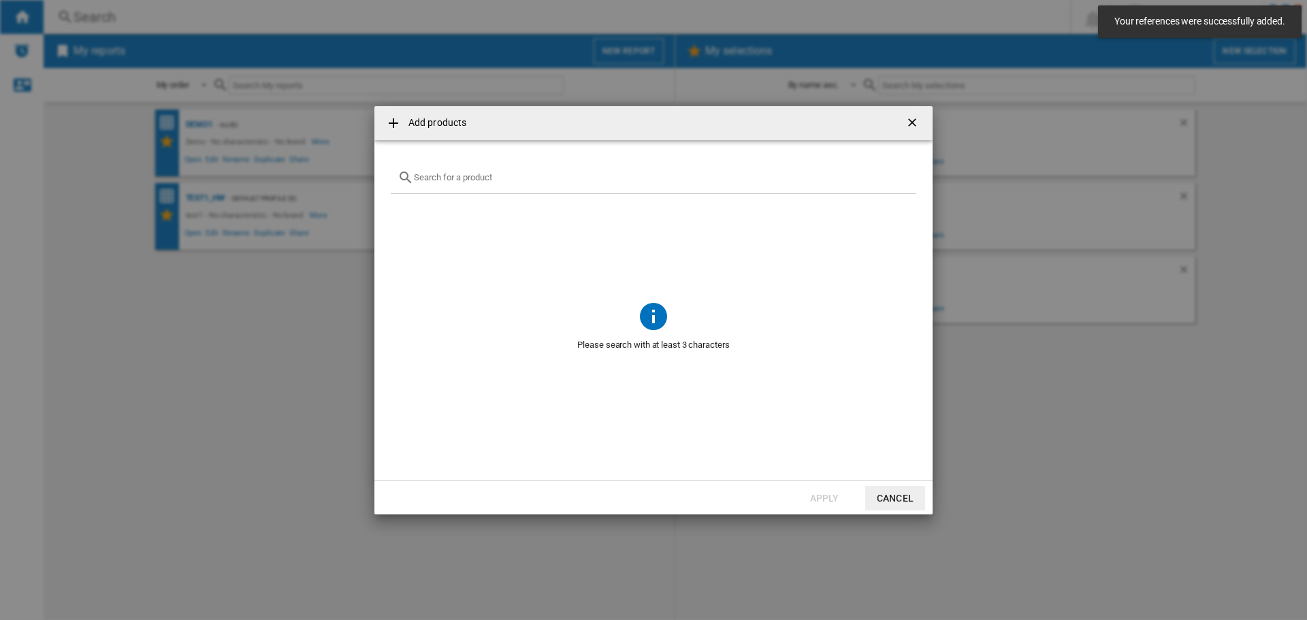
click at [443, 179] on input "Add products ..." at bounding box center [662, 177] width 496 height 10
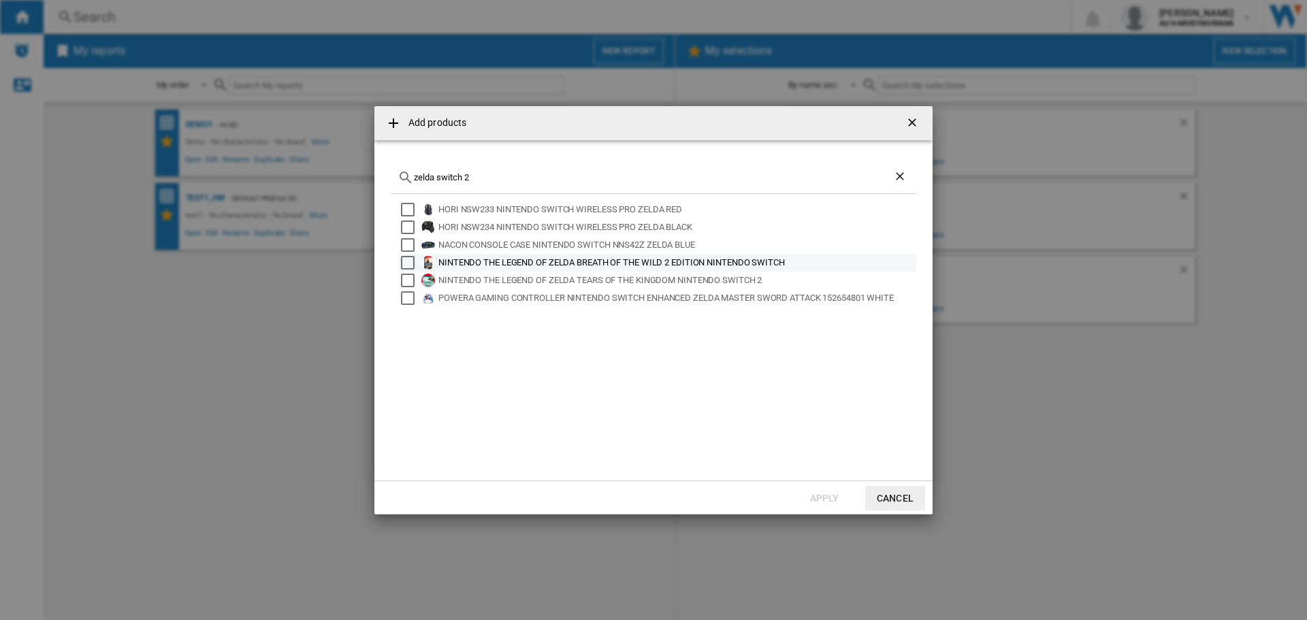
type input "zelda switch 2"
click at [764, 264] on div "NINTENDO THE LEGEND OF ZELDA BREATH OF THE WILD 2 EDITION NINTENDO SWITCH" at bounding box center [676, 263] width 476 height 14
click at [842, 497] on button "Apply" at bounding box center [824, 498] width 60 height 25
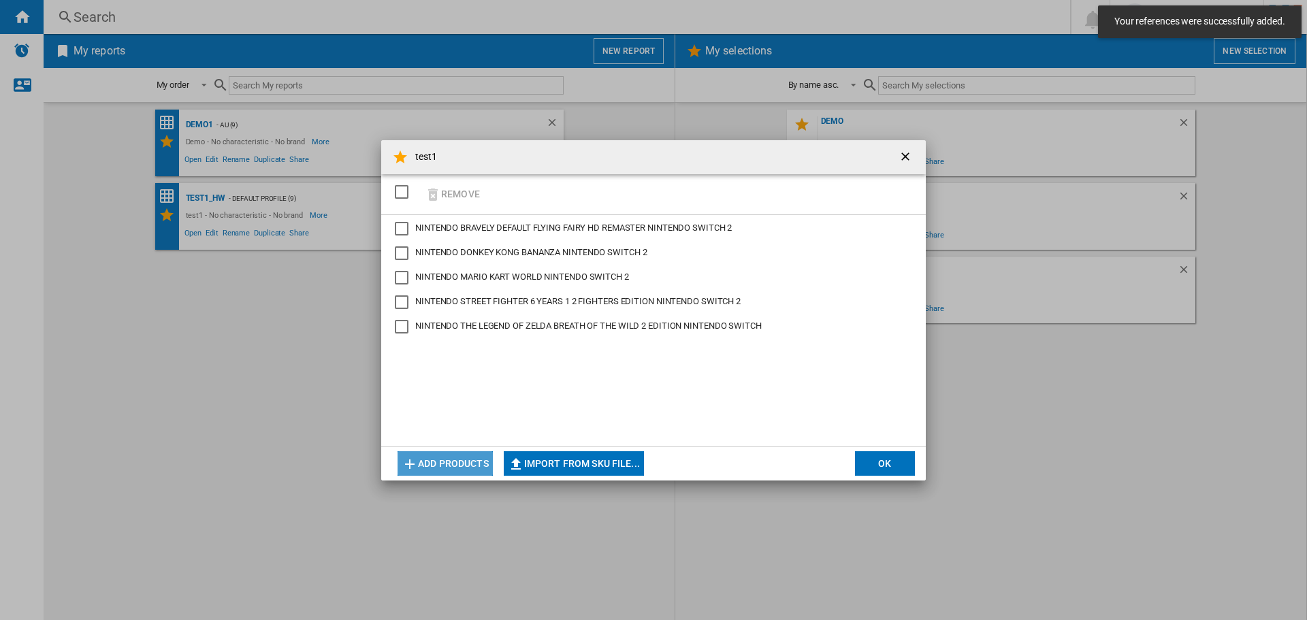
click at [455, 465] on button "Add products" at bounding box center [445, 463] width 95 height 25
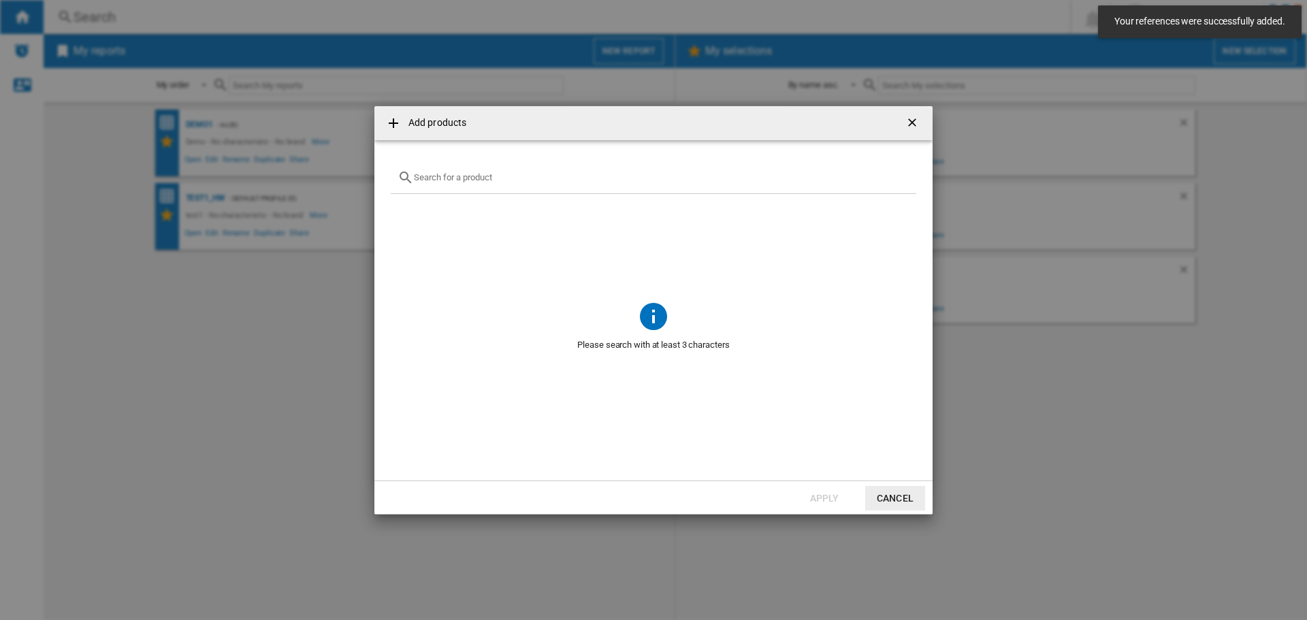
click at [462, 179] on input "Add products ..." at bounding box center [662, 177] width 496 height 10
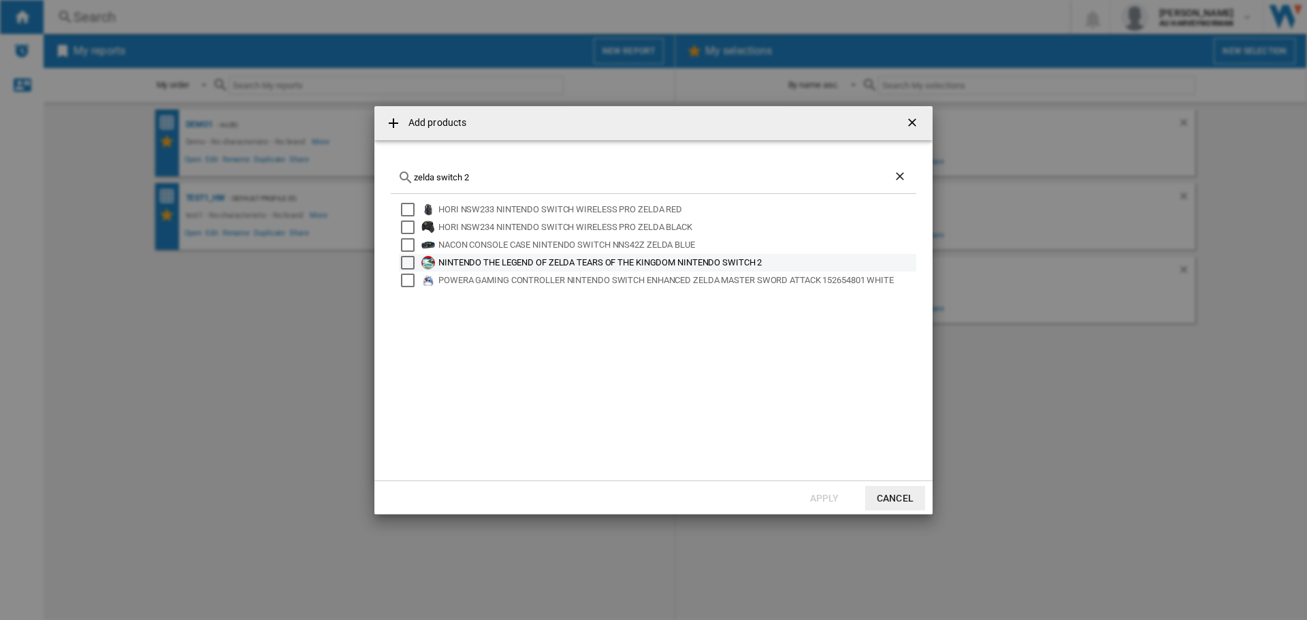
type input "zelda switch 2"
click at [642, 254] on div "NINTENDO THE LEGEND OF ZELDA TEARS OF THE KINGDOM NINTENDO SWITCH 2" at bounding box center [657, 263] width 517 height 18
click at [406, 265] on div "Select" at bounding box center [408, 263] width 14 height 14
click at [811, 496] on button "Apply" at bounding box center [824, 498] width 60 height 25
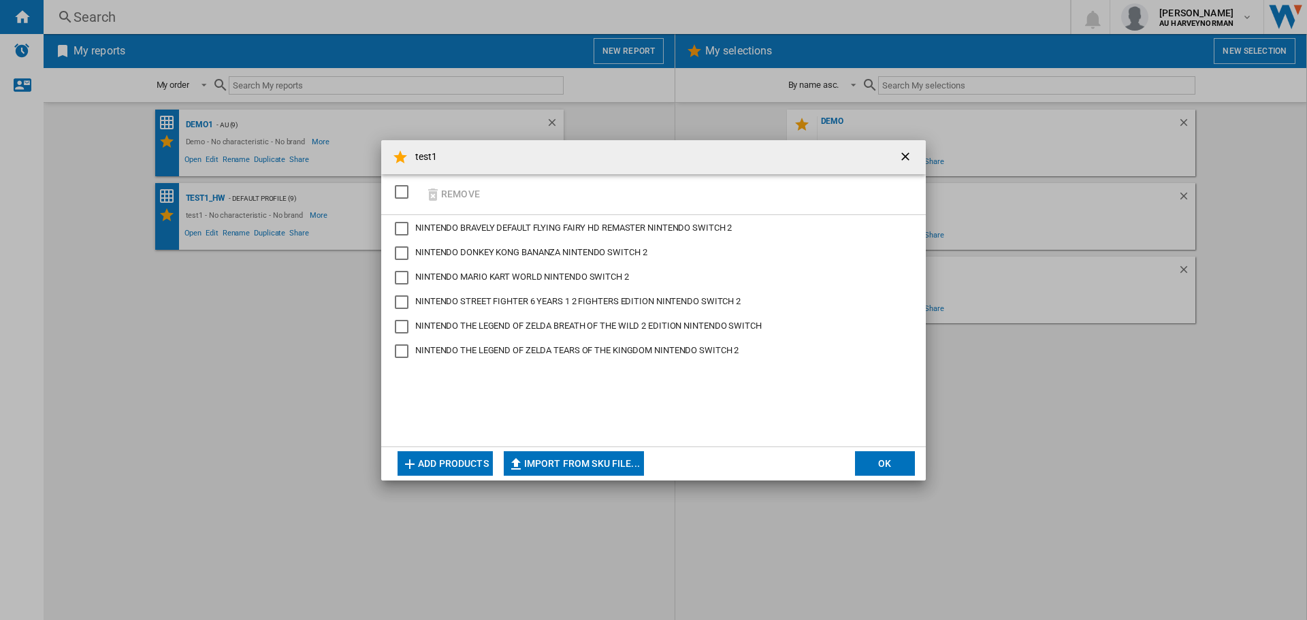
click at [462, 456] on button "Add products" at bounding box center [445, 463] width 95 height 25
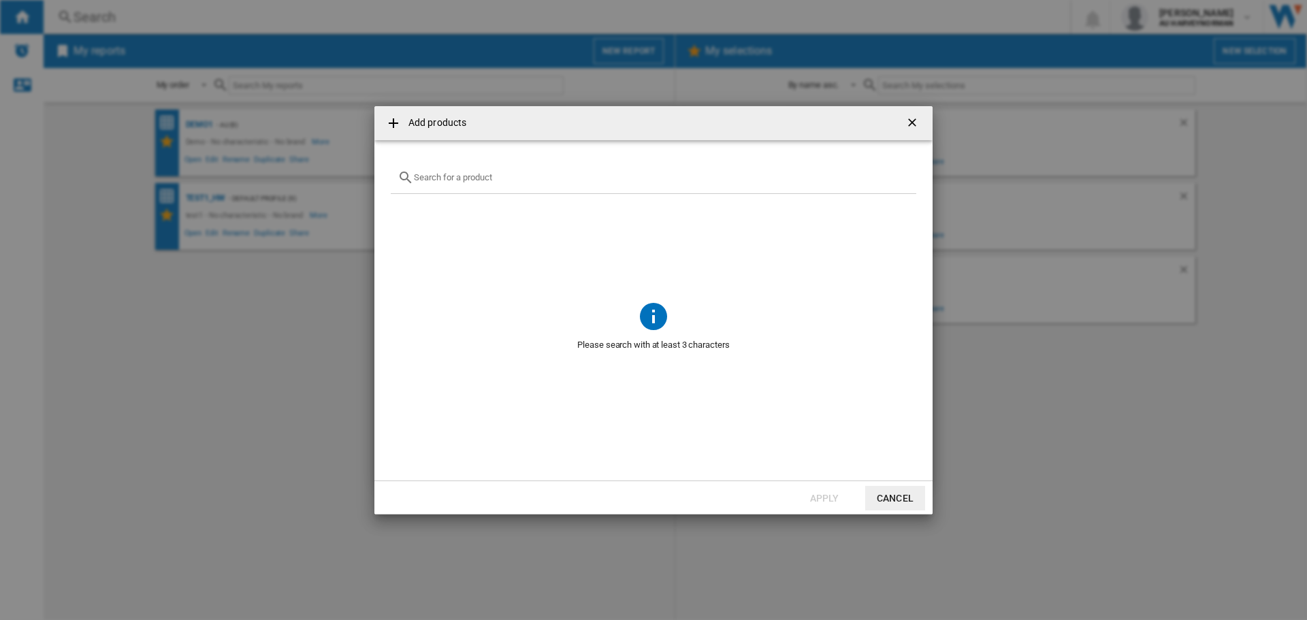
click at [478, 173] on input "Add products ..." at bounding box center [662, 177] width 496 height 10
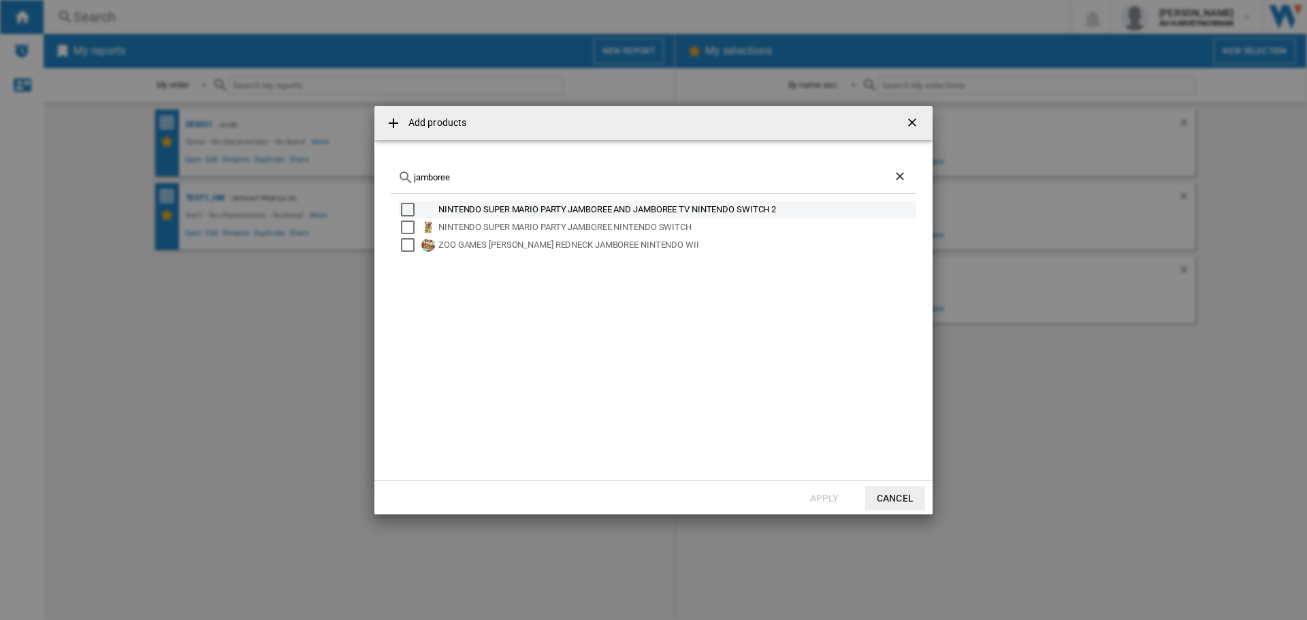
type input "jamboree"
click at [518, 207] on div "NINTENDO SUPER MARIO PARTY JAMBOREE AND JAMBOREE TV NINTENDO SWITCH 2" at bounding box center [676, 210] width 476 height 14
click at [824, 494] on button "Apply" at bounding box center [824, 498] width 60 height 25
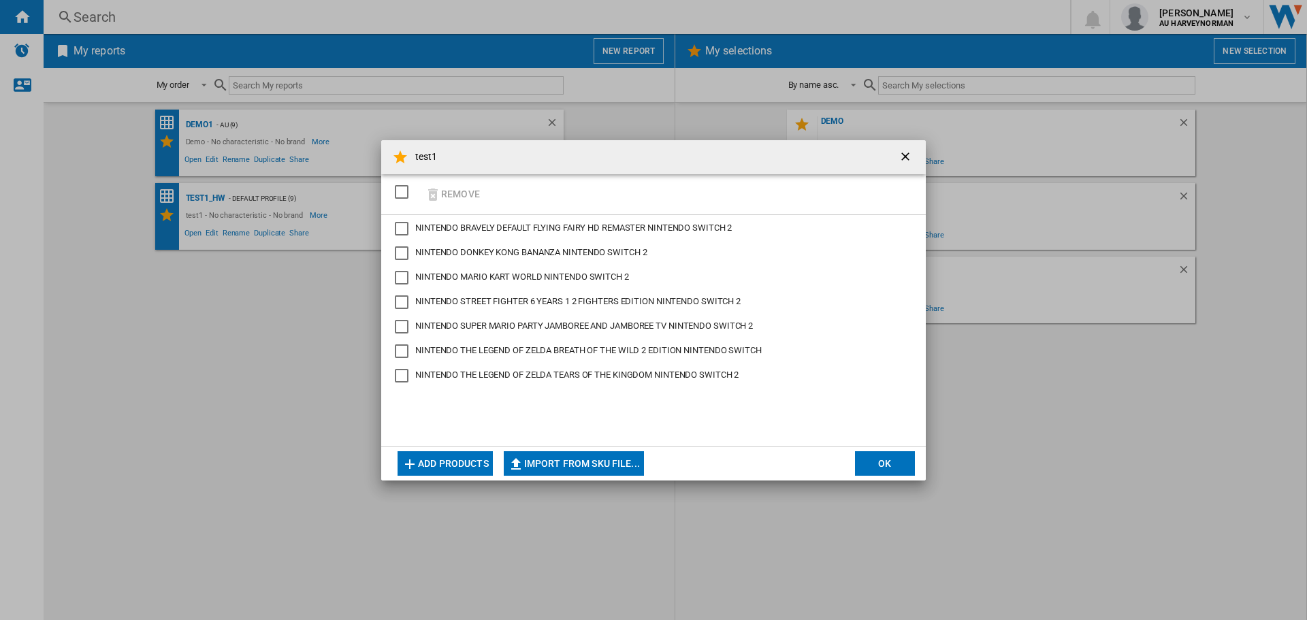
click at [453, 459] on button "Add products" at bounding box center [445, 463] width 95 height 25
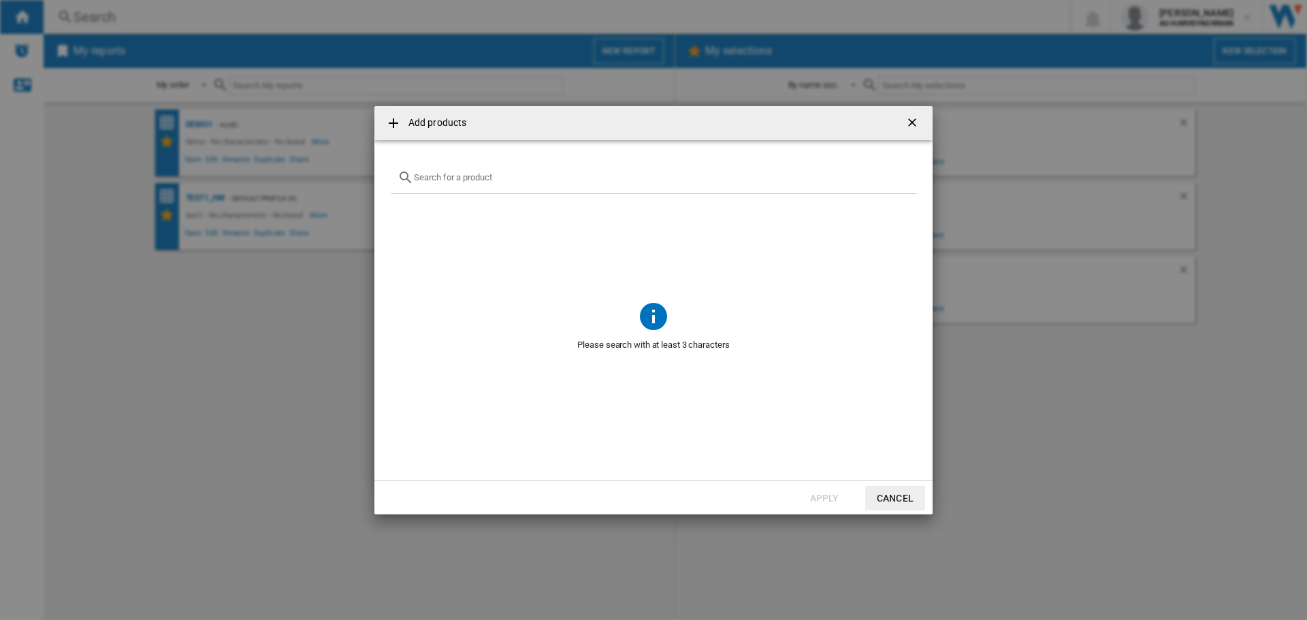
click at [477, 179] on input "Add products ..." at bounding box center [662, 177] width 496 height 10
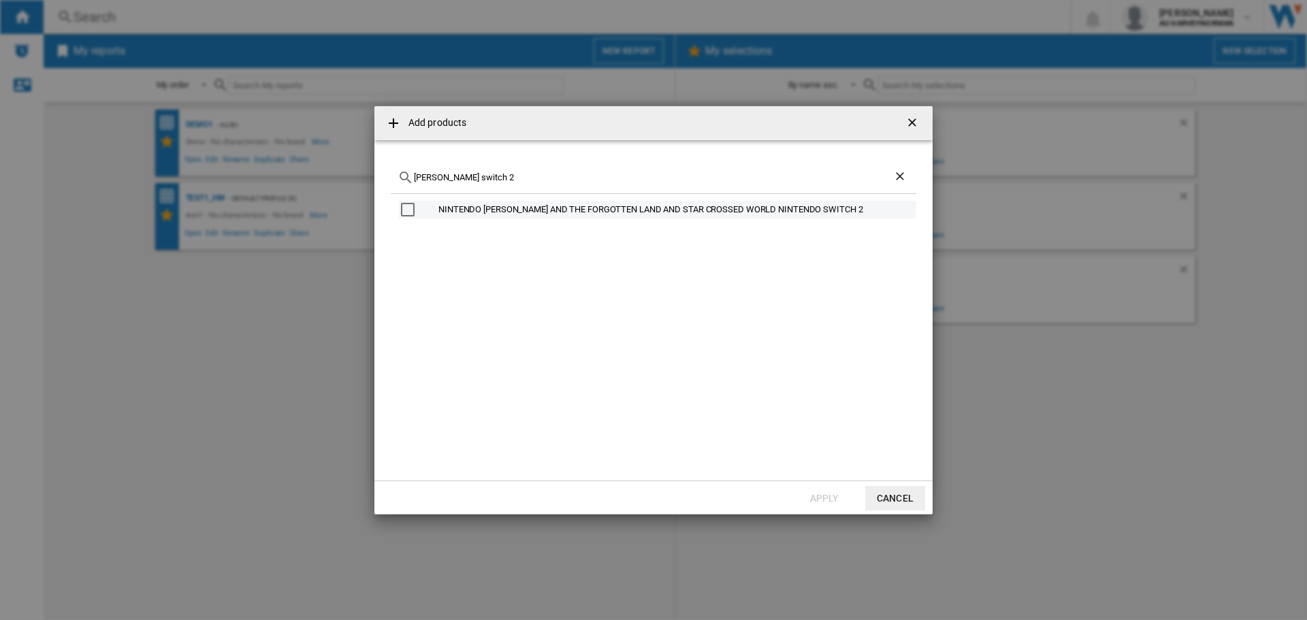
type input "kirby switch 2"
click at [562, 208] on div "NINTENDO KIRBY AND THE FORGOTTEN LAND AND STAR CROSSED WORLD NINTENDO SWITCH 2" at bounding box center [676, 210] width 476 height 14
click at [806, 496] on button "Apply" at bounding box center [824, 498] width 60 height 25
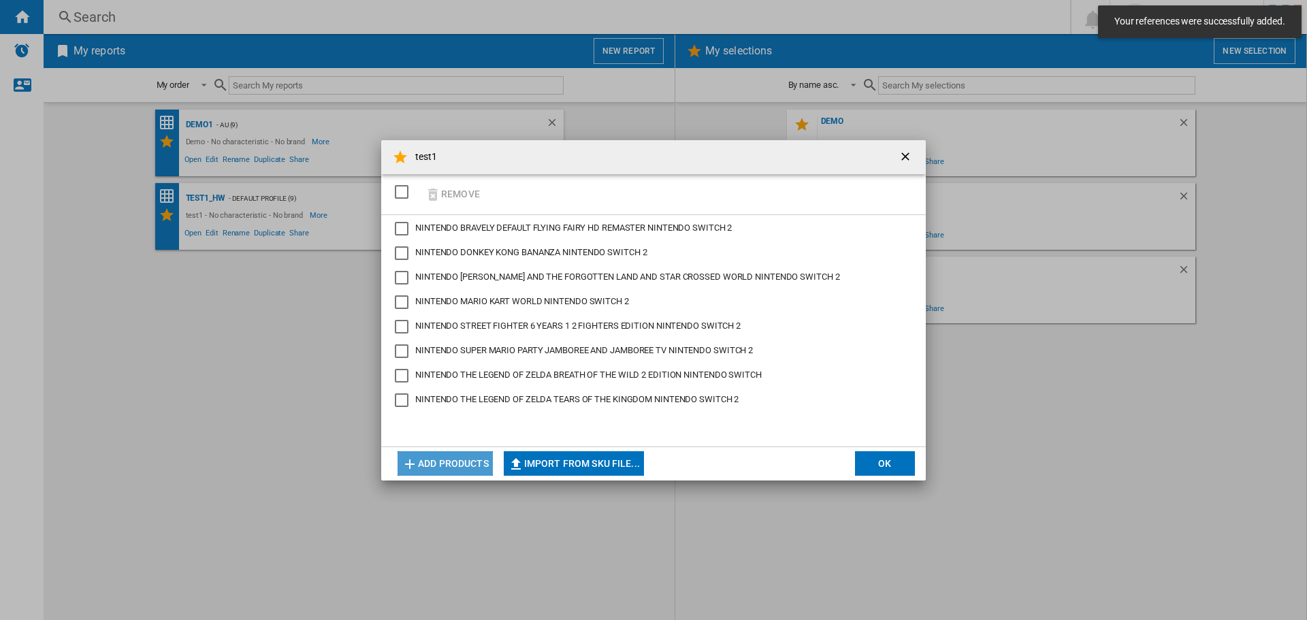
click at [445, 470] on button "Add products" at bounding box center [445, 463] width 95 height 25
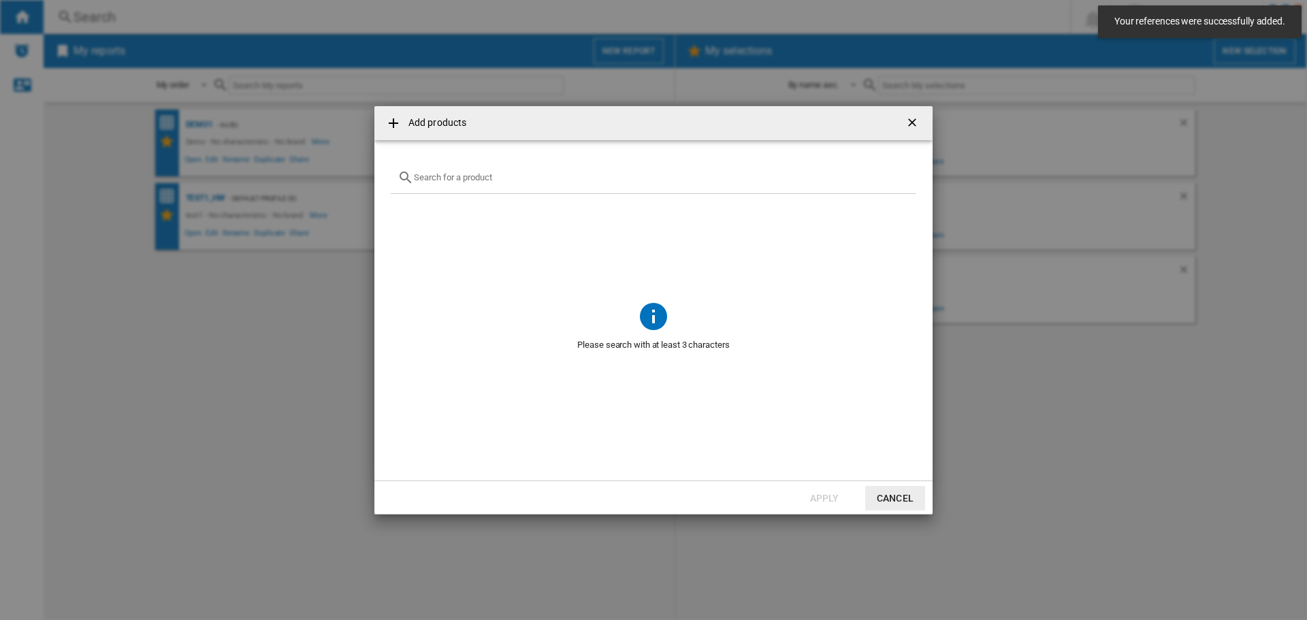
click at [490, 172] on div "Add products ..." at bounding box center [654, 178] width 526 height 32
click at [490, 177] on input "Add products ..." at bounding box center [662, 177] width 496 height 10
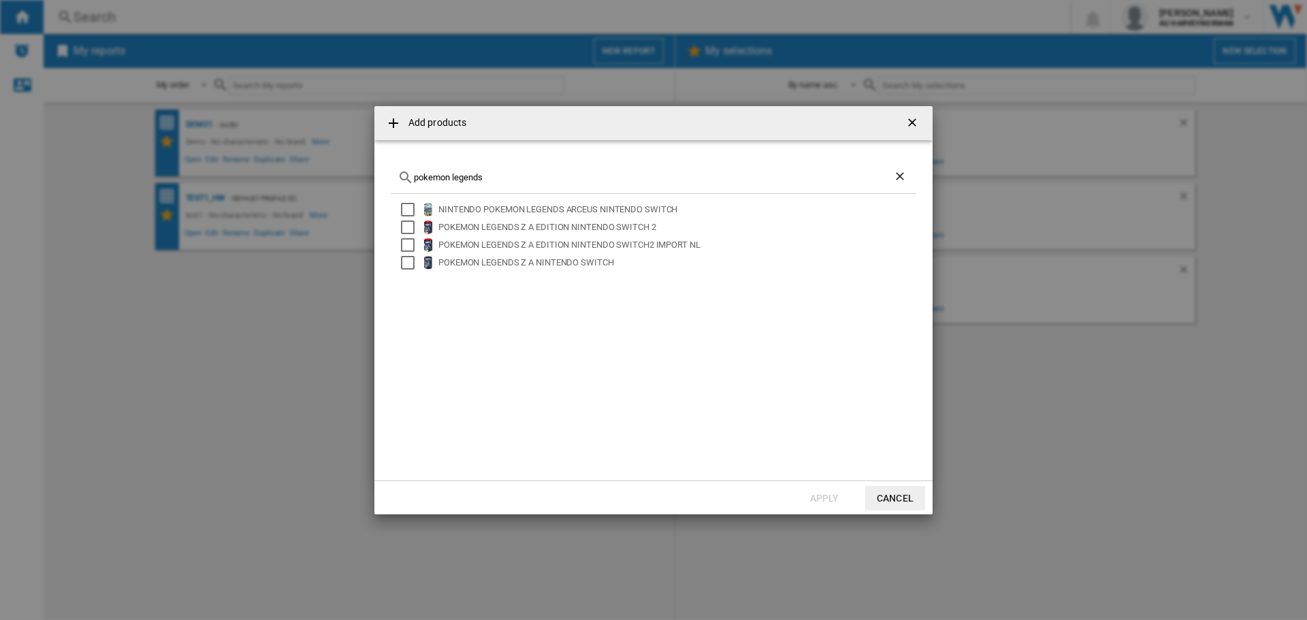
type input "pokemon legends"
drag, startPoint x: 406, startPoint y: 229, endPoint x: 494, endPoint y: 229, distance: 87.8
click at [406, 229] on div "Select" at bounding box center [408, 228] width 14 height 14
click at [818, 499] on button "Apply" at bounding box center [824, 498] width 60 height 25
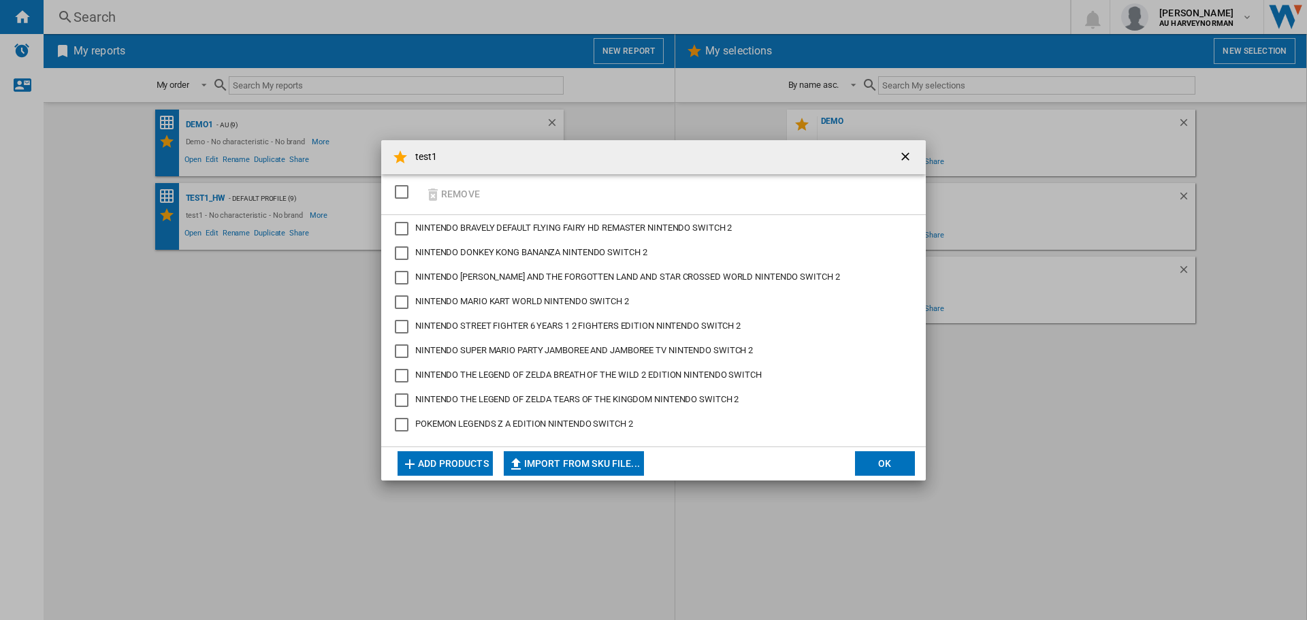
click at [870, 457] on button "OK" at bounding box center [885, 463] width 60 height 25
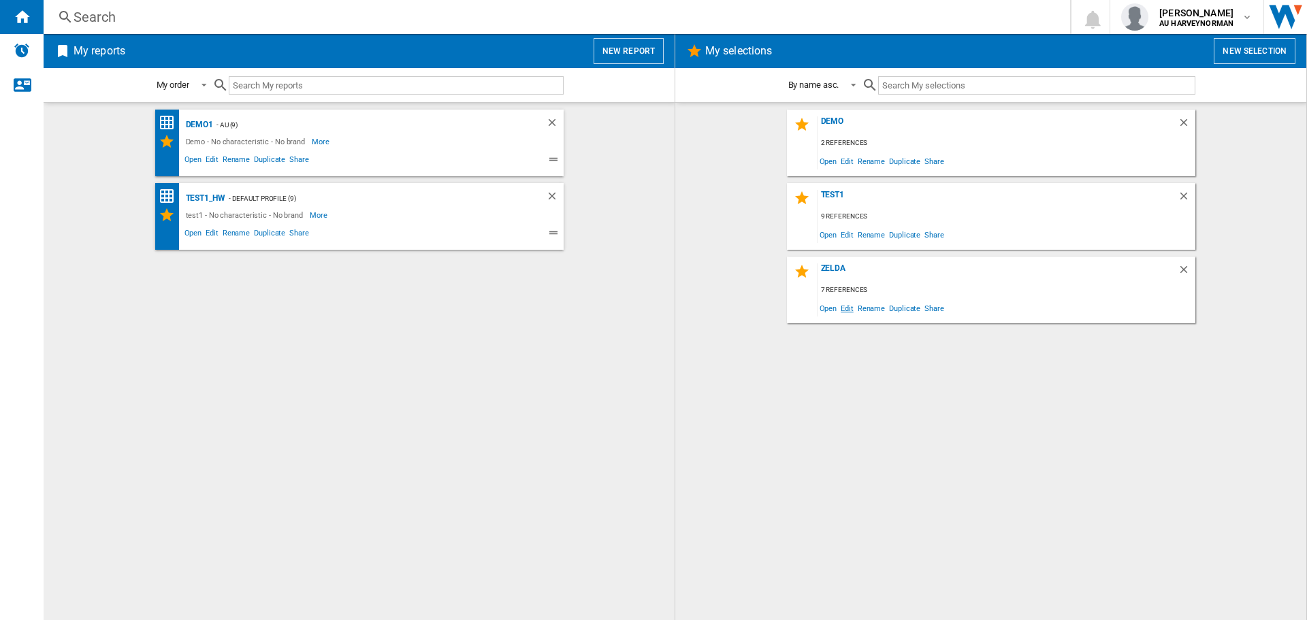
click at [849, 313] on span "Edit" at bounding box center [847, 308] width 17 height 18
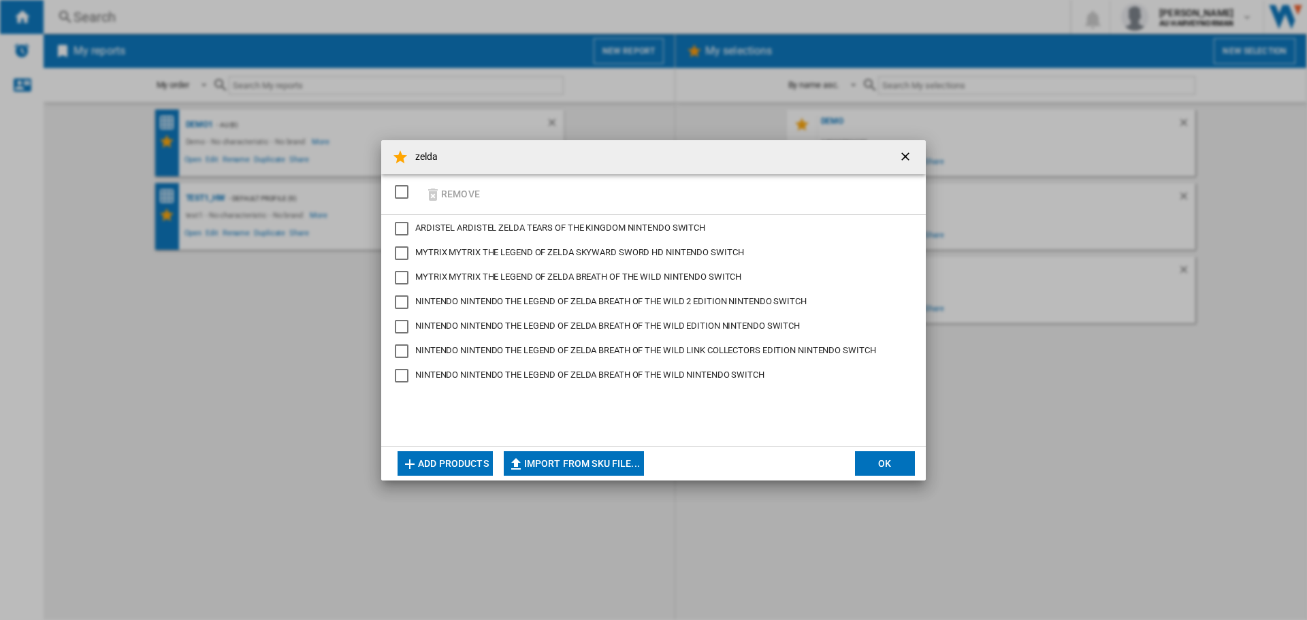
click at [871, 466] on button "OK" at bounding box center [885, 463] width 60 height 25
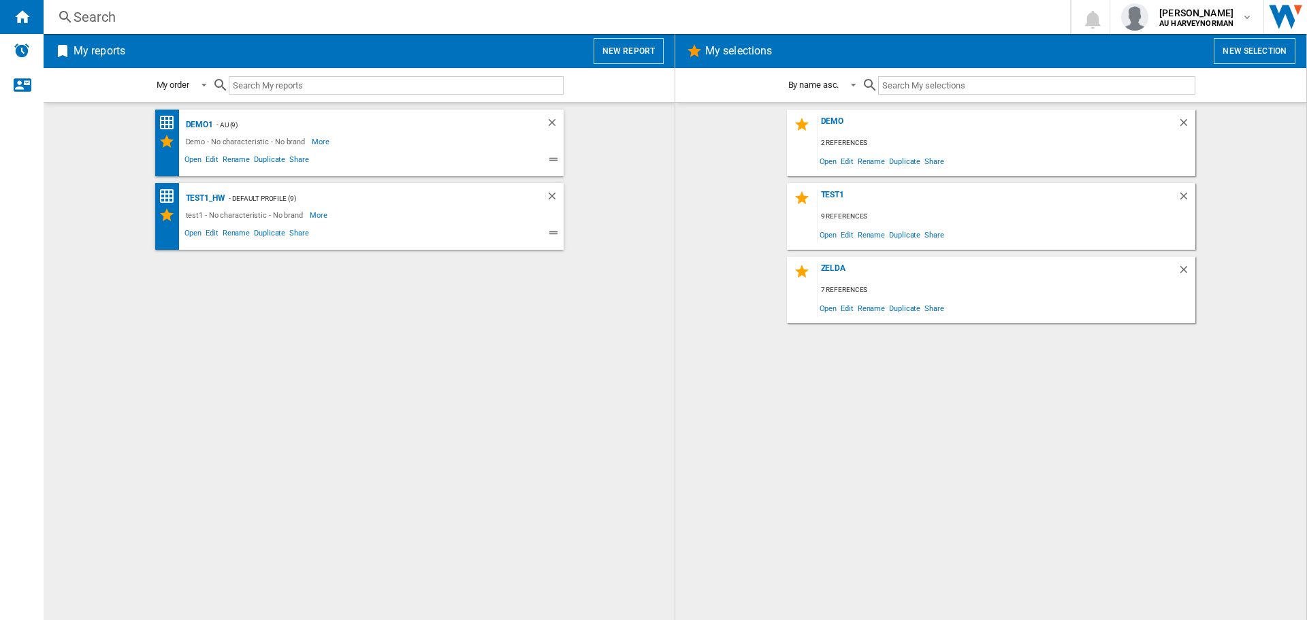
click at [613, 54] on button "New report" at bounding box center [629, 51] width 70 height 26
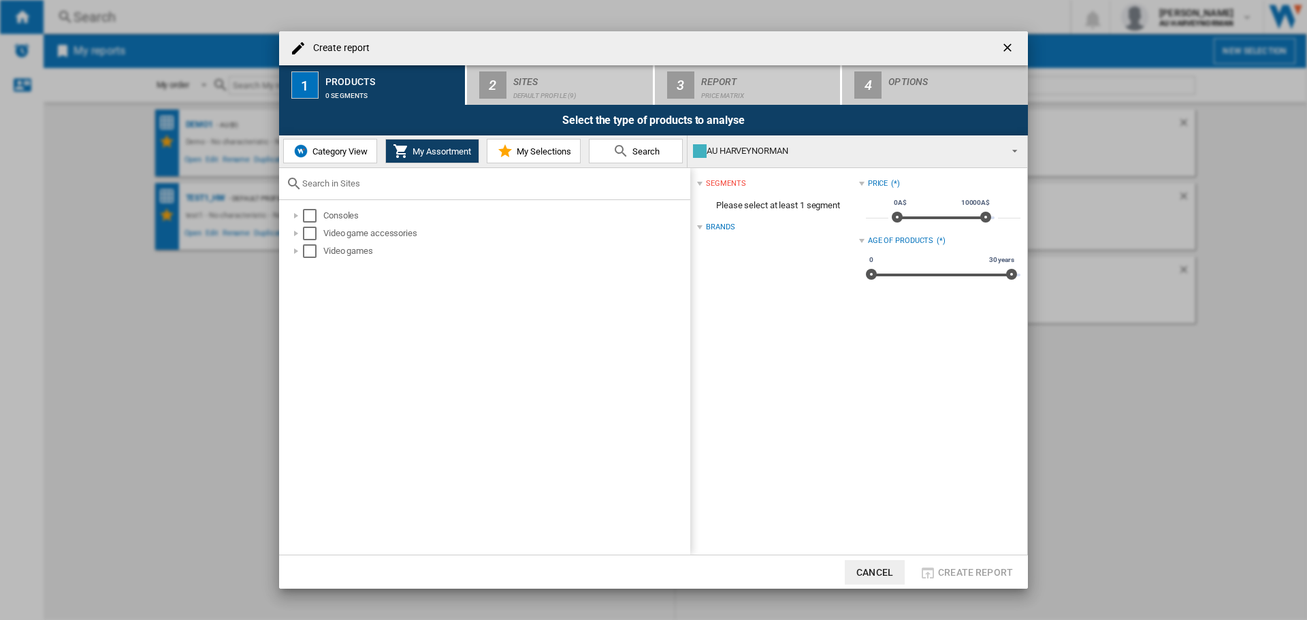
click at [562, 147] on span "My Selections" at bounding box center [542, 151] width 58 height 10
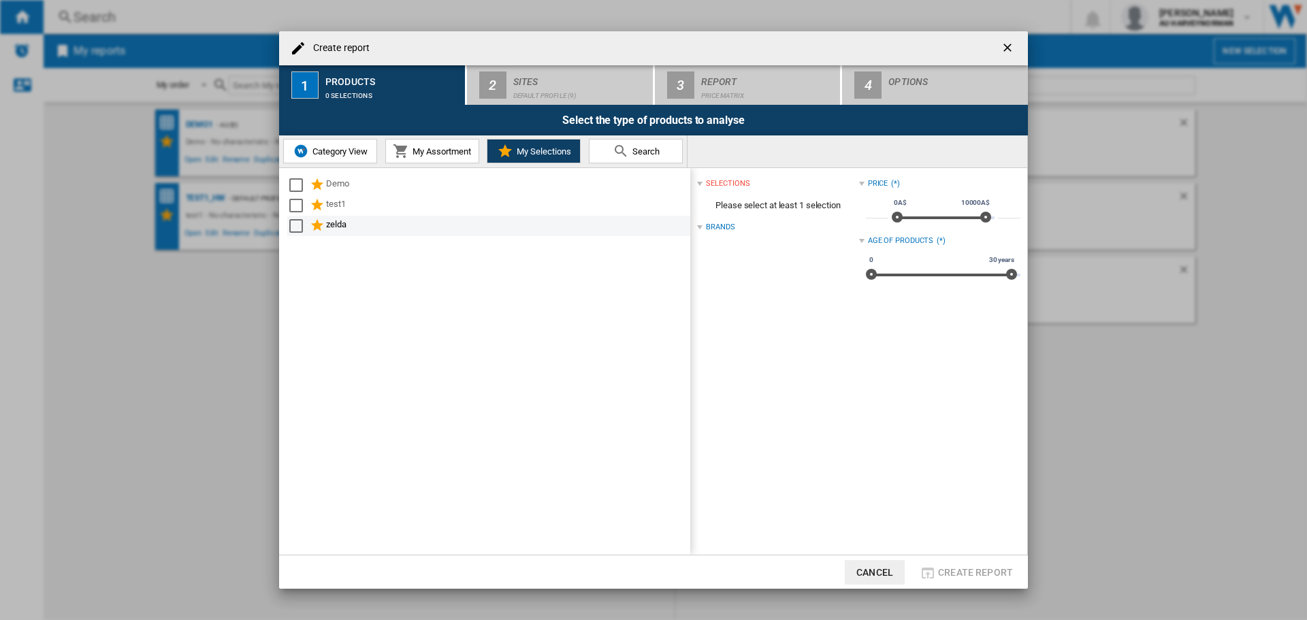
click at [295, 233] on md-checkbox "Select" at bounding box center [299, 226] width 20 height 16
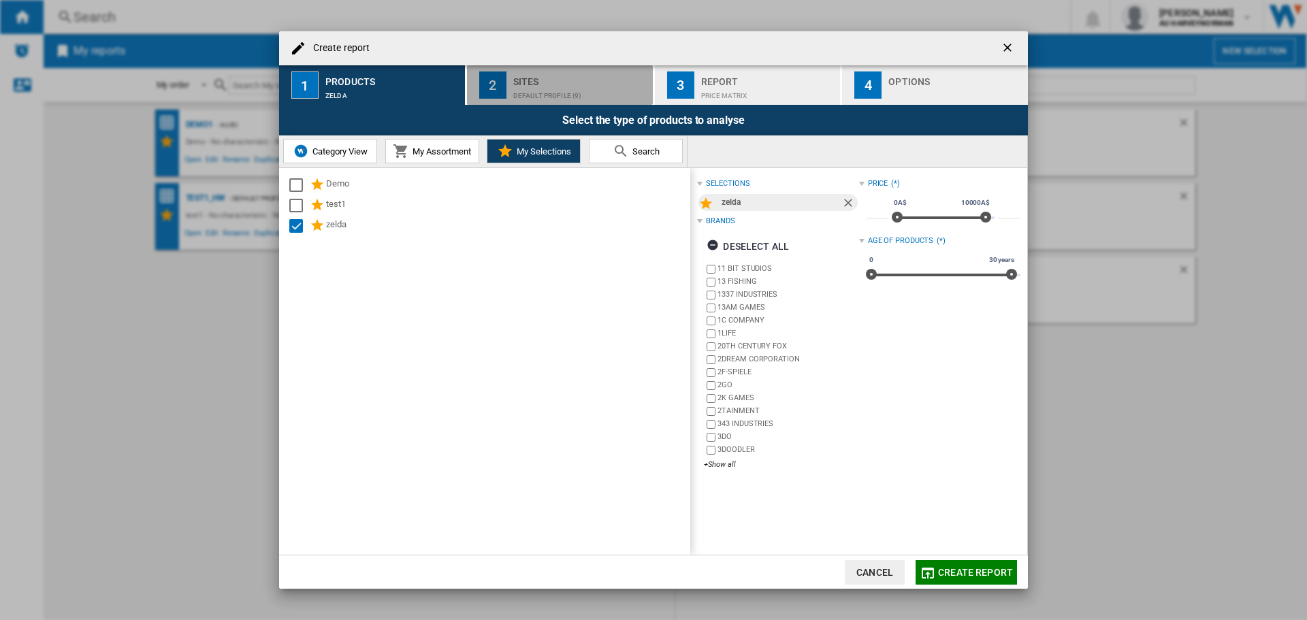
click at [519, 94] on div "Default profile (9)" at bounding box center [580, 92] width 134 height 14
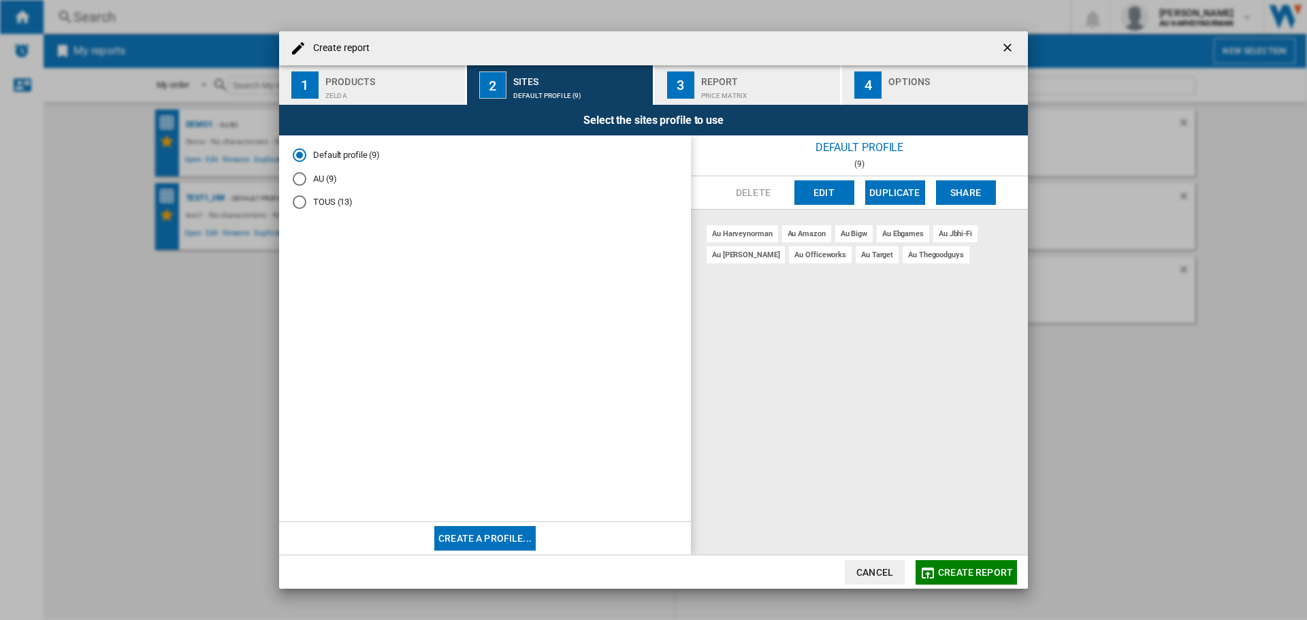
click at [330, 180] on md-radio-button "AU (9)" at bounding box center [485, 178] width 385 height 13
click at [714, 85] on div "Price Matrix" at bounding box center [768, 92] width 134 height 14
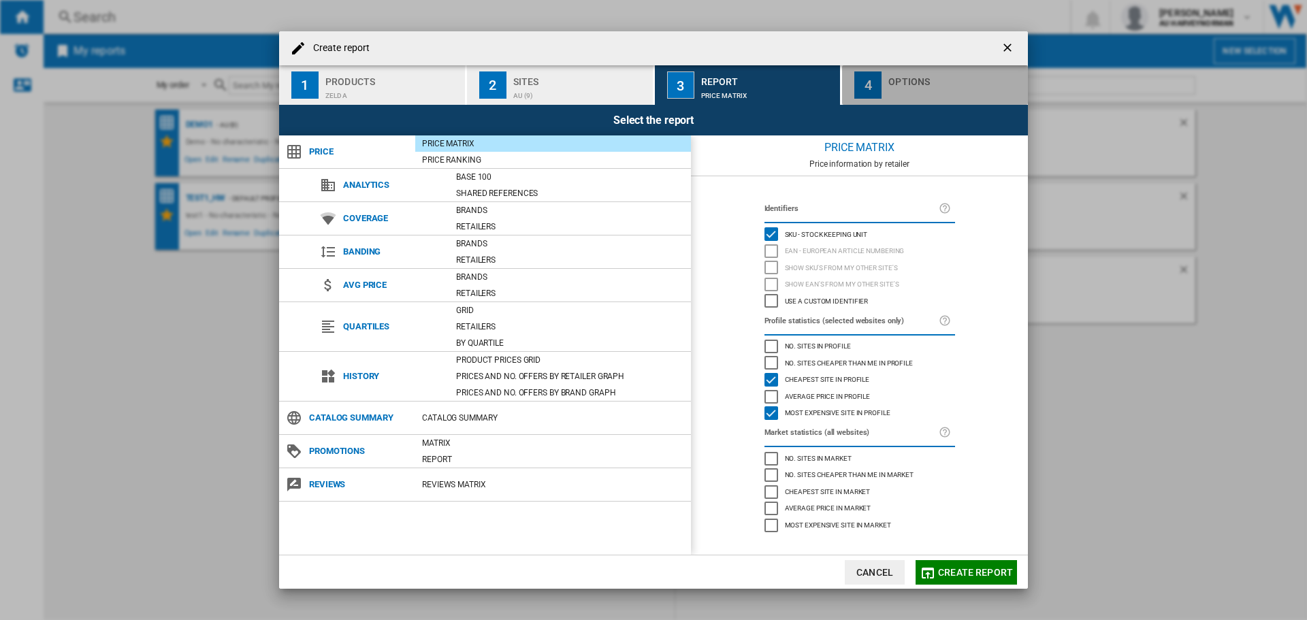
click at [907, 93] on div "button" at bounding box center [955, 92] width 134 height 14
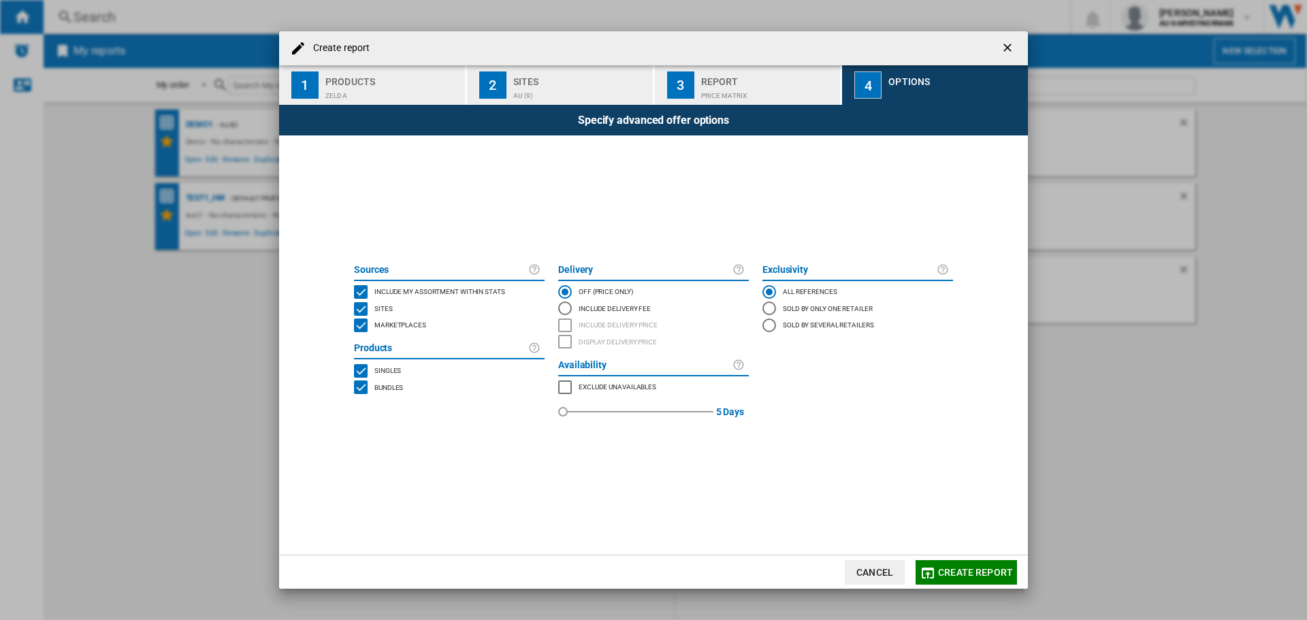
click at [977, 578] on button "Create report" at bounding box center [966, 572] width 101 height 25
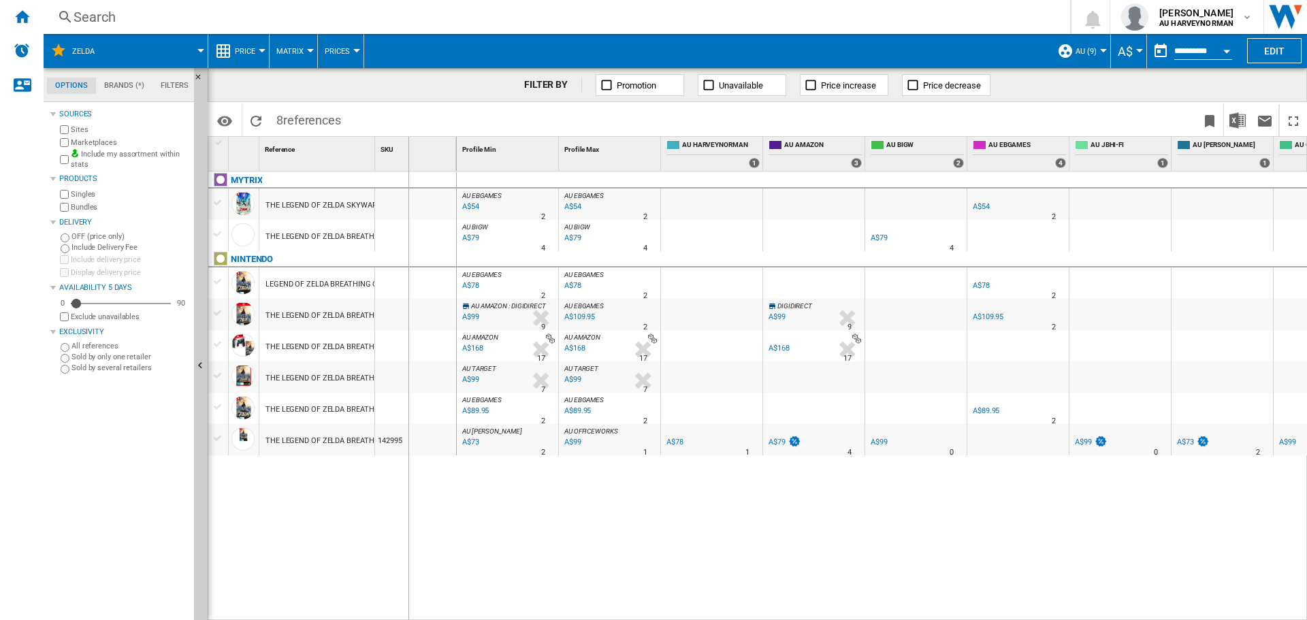
drag, startPoint x: 371, startPoint y: 152, endPoint x: 408, endPoint y: 152, distance: 36.8
click at [408, 152] on div "1 Reference 1 SKU 1" at bounding box center [332, 154] width 248 height 34
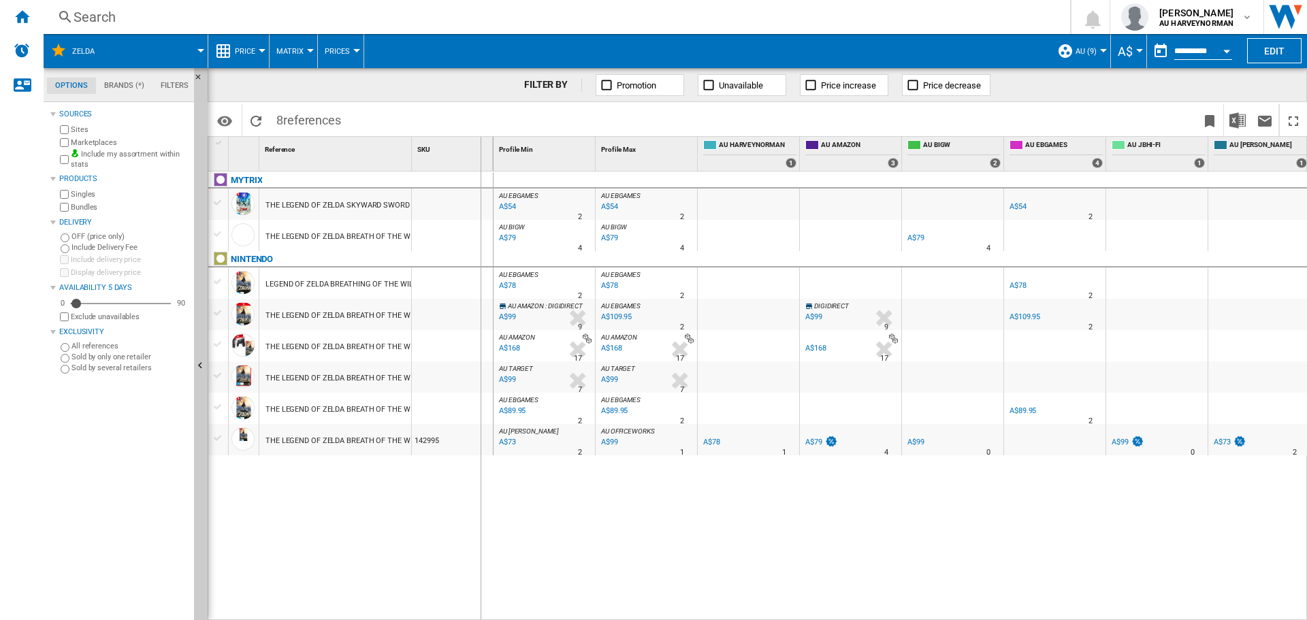
drag, startPoint x: 413, startPoint y: 155, endPoint x: 480, endPoint y: 159, distance: 66.8
click at [480, 159] on div "SKU 1" at bounding box center [453, 154] width 82 height 34
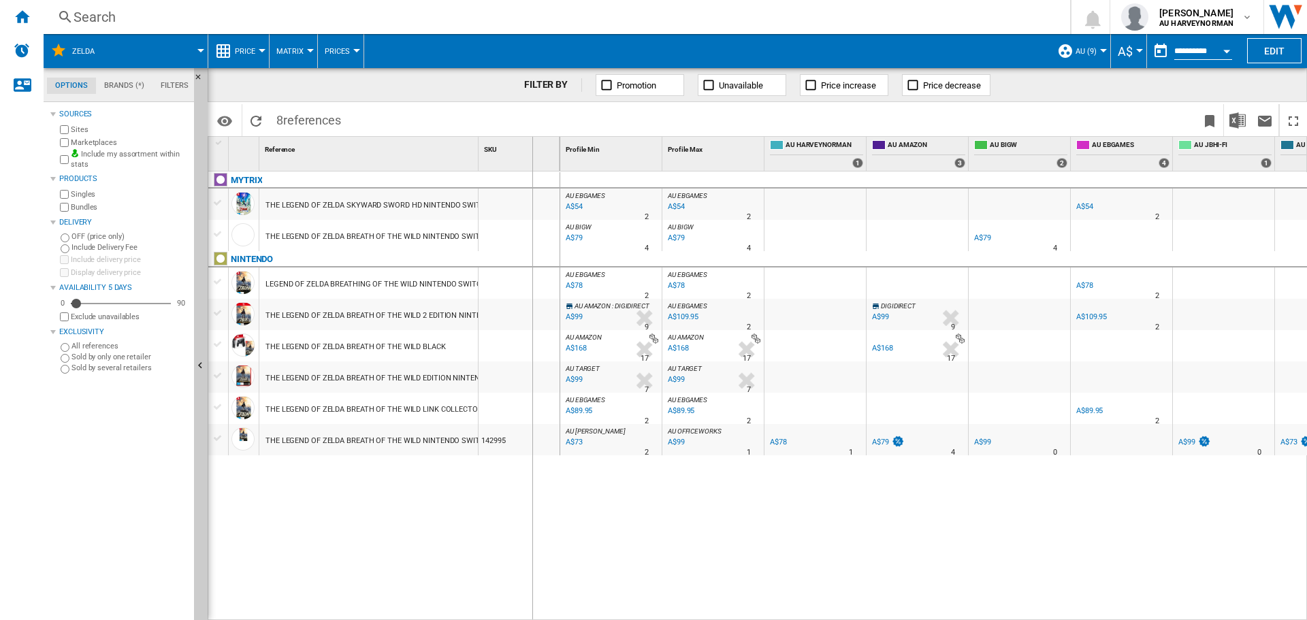
drag, startPoint x: 480, startPoint y: 159, endPoint x: 532, endPoint y: 156, distance: 51.8
click at [532, 156] on div "SKU 1" at bounding box center [520, 154] width 82 height 34
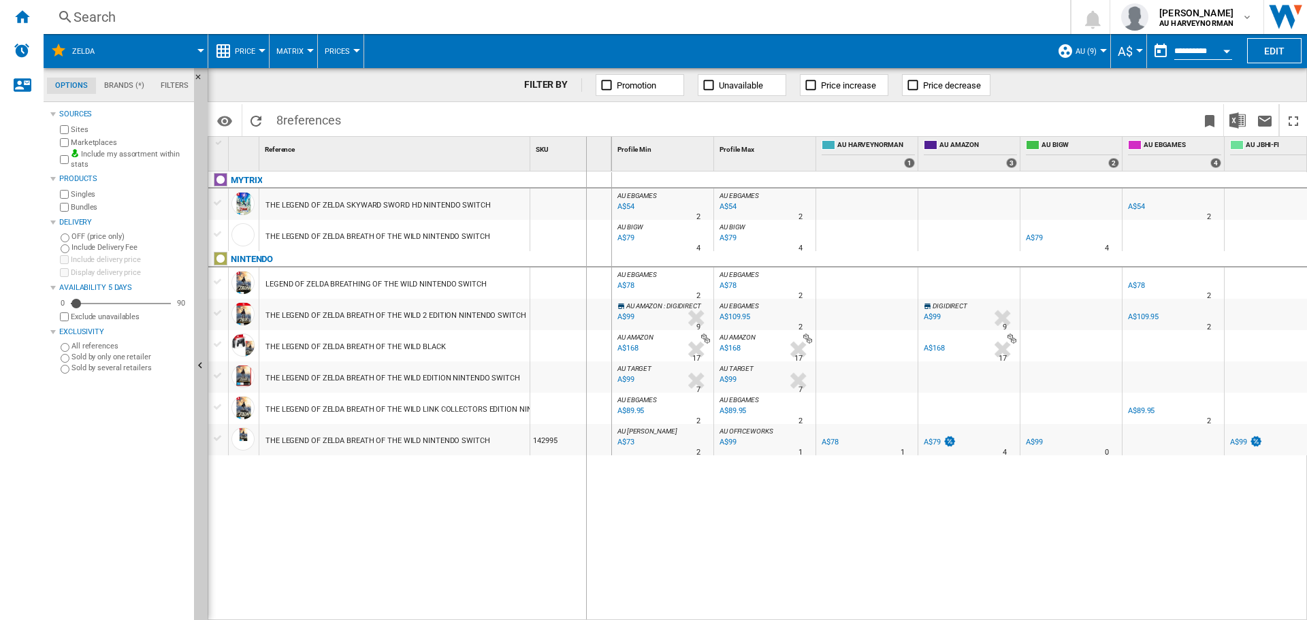
drag, startPoint x: 532, startPoint y: 156, endPoint x: 585, endPoint y: 156, distance: 53.8
click at [585, 156] on div "SKU 1" at bounding box center [571, 154] width 82 height 34
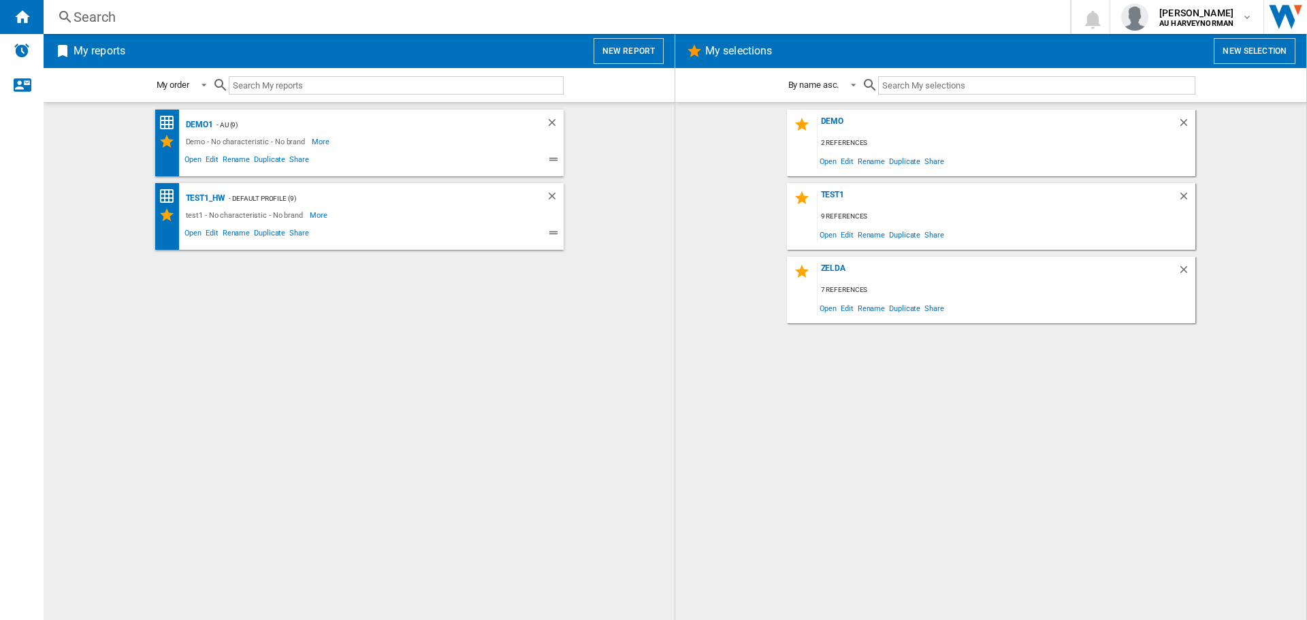
click at [628, 56] on button "New report" at bounding box center [629, 51] width 70 height 26
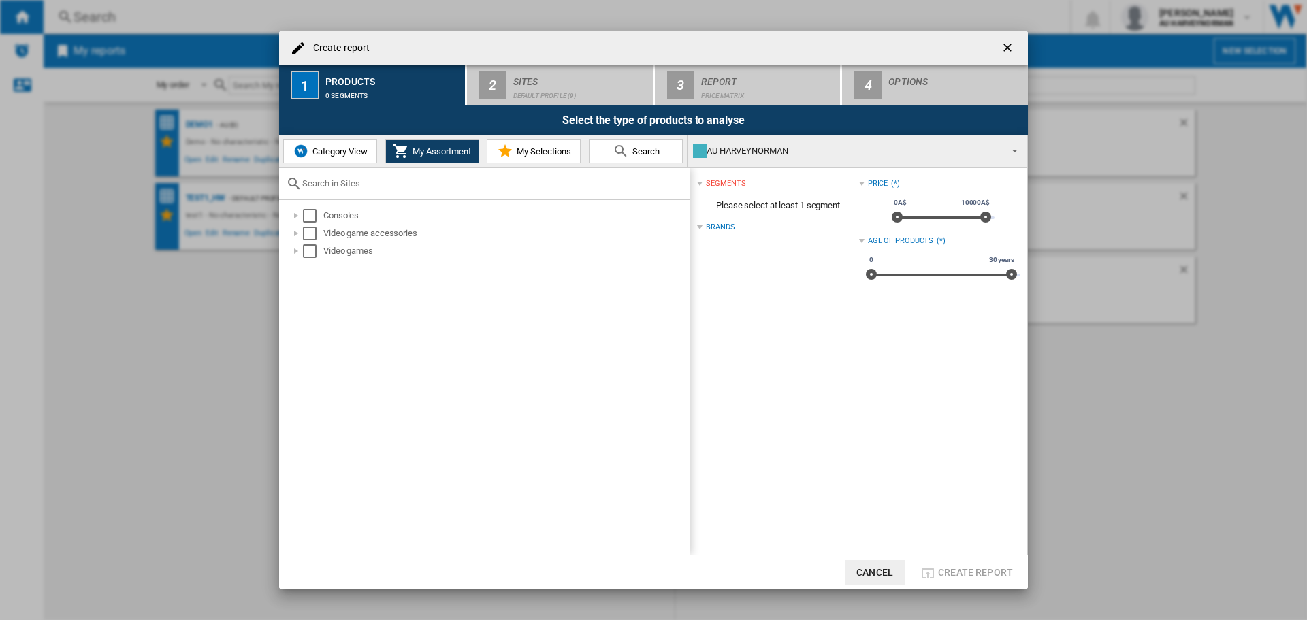
click at [551, 149] on span "My Selections" at bounding box center [542, 151] width 58 height 10
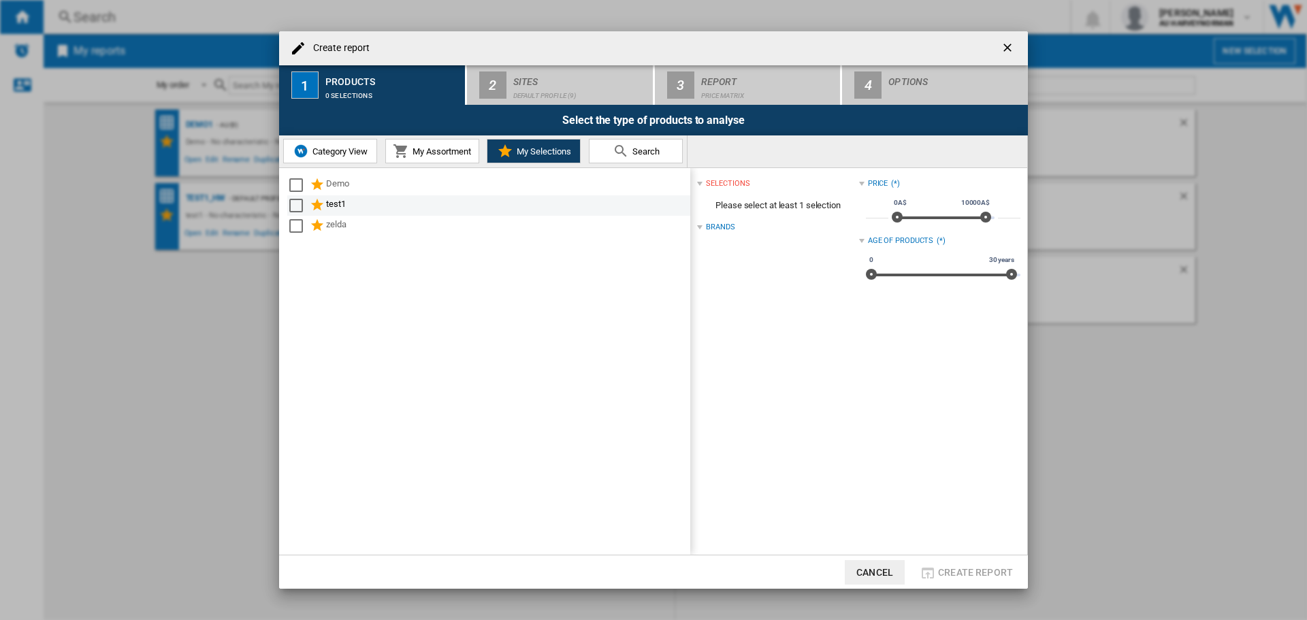
click at [327, 206] on div "test1" at bounding box center [507, 205] width 362 height 16
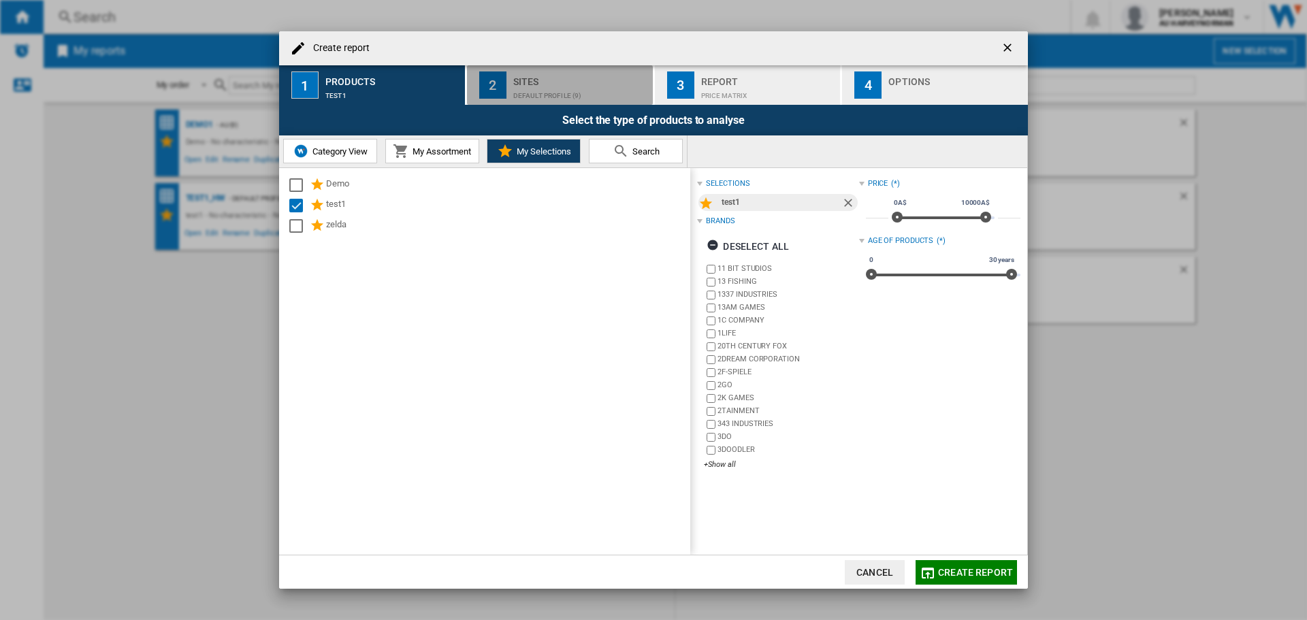
click at [543, 88] on div "Default profile (9)" at bounding box center [580, 92] width 134 height 14
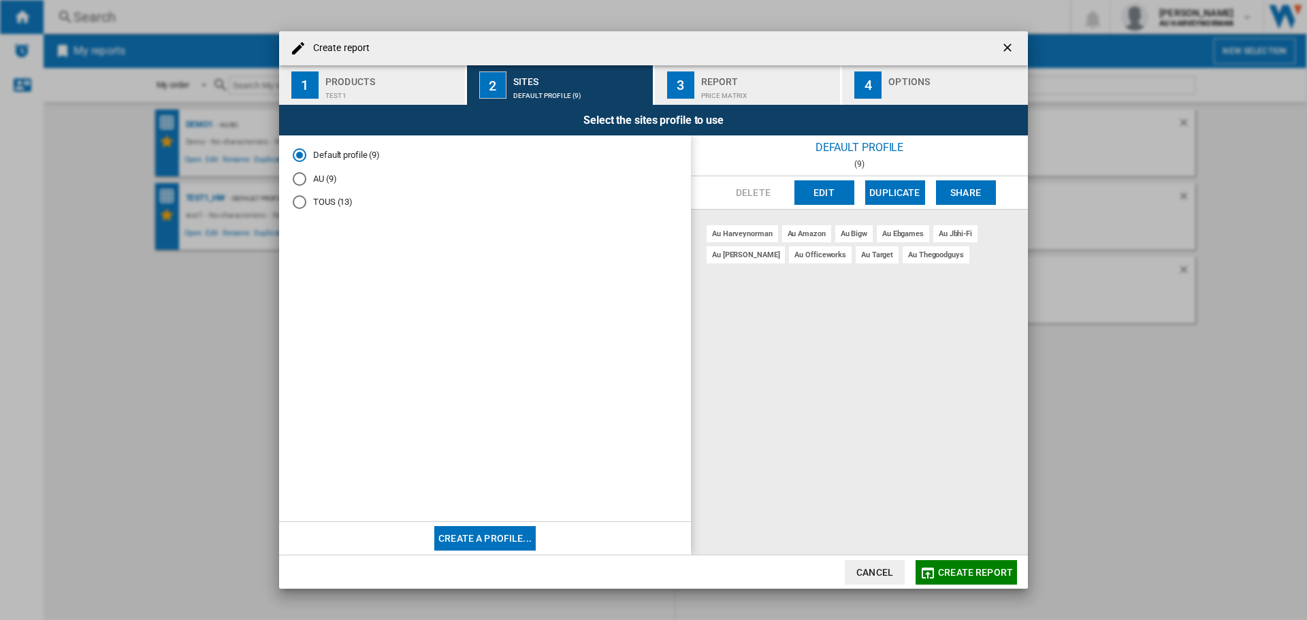
click at [332, 180] on md-radio-button "AU (9)" at bounding box center [485, 178] width 385 height 13
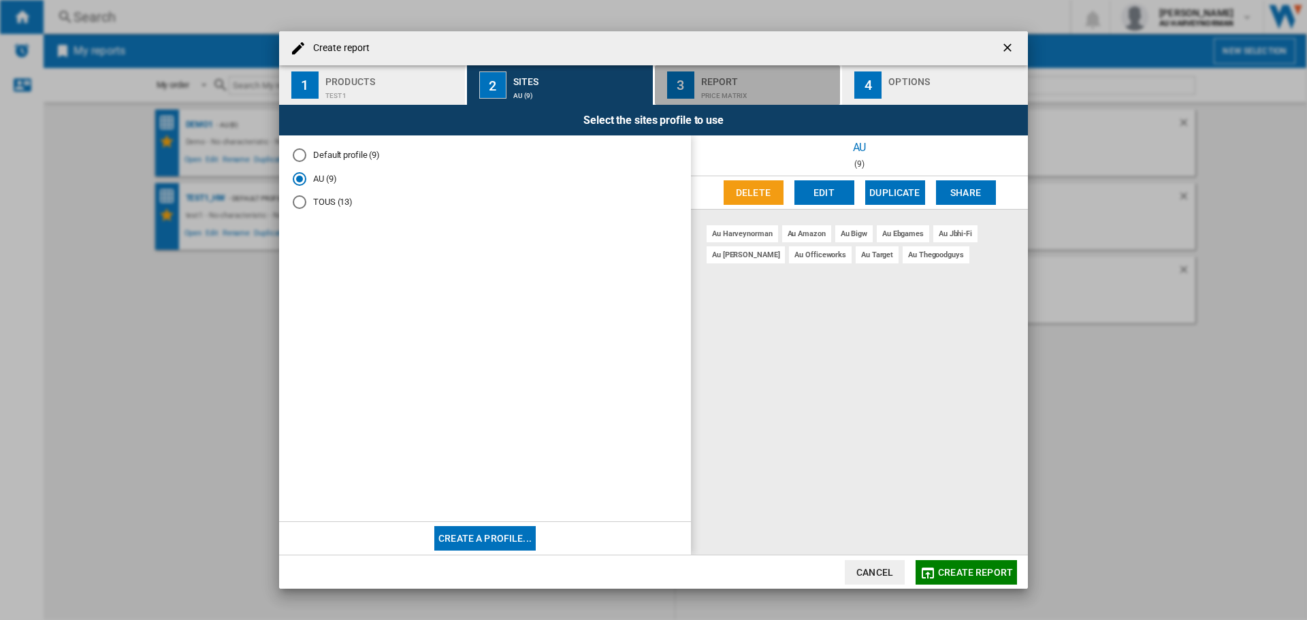
click at [746, 99] on div "Price Matrix" at bounding box center [768, 92] width 134 height 14
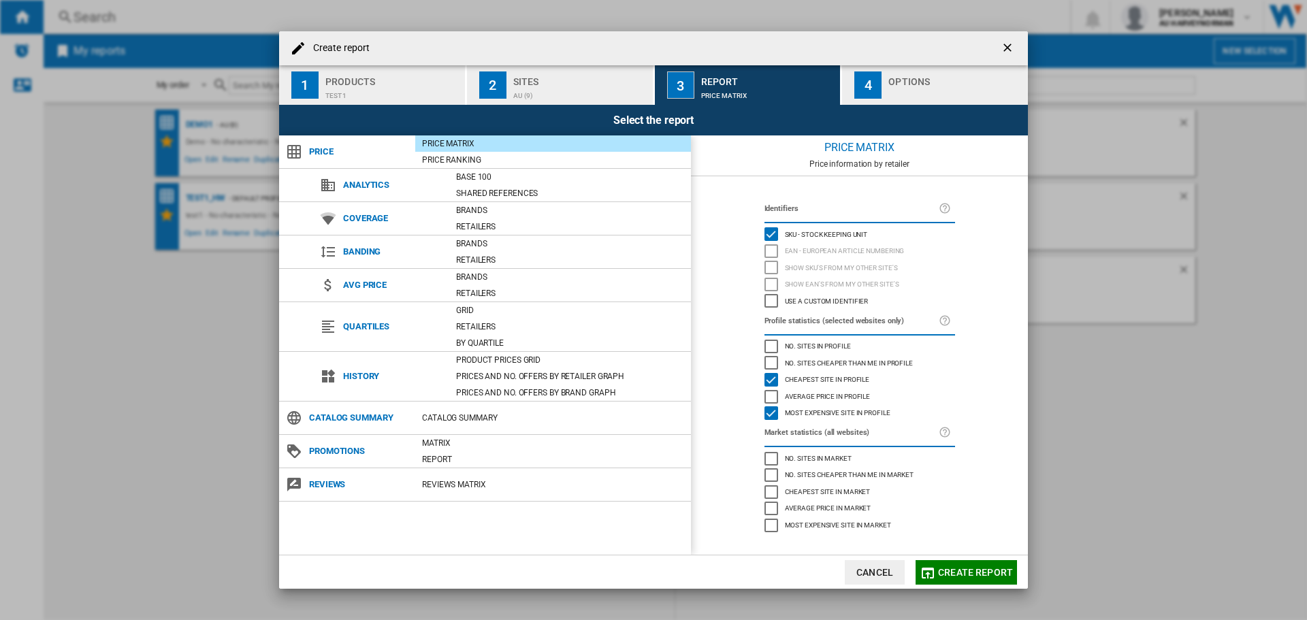
click at [886, 91] on button "4 Options" at bounding box center [935, 84] width 186 height 39
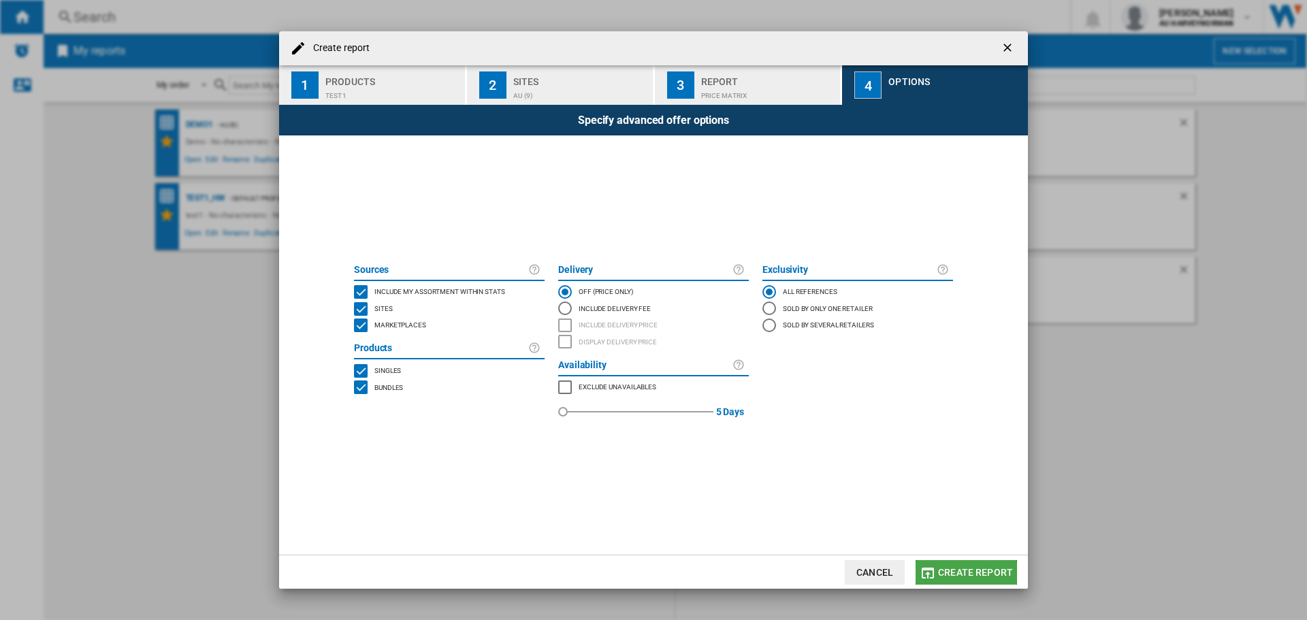
click at [953, 577] on span "Create report" at bounding box center [975, 572] width 75 height 11
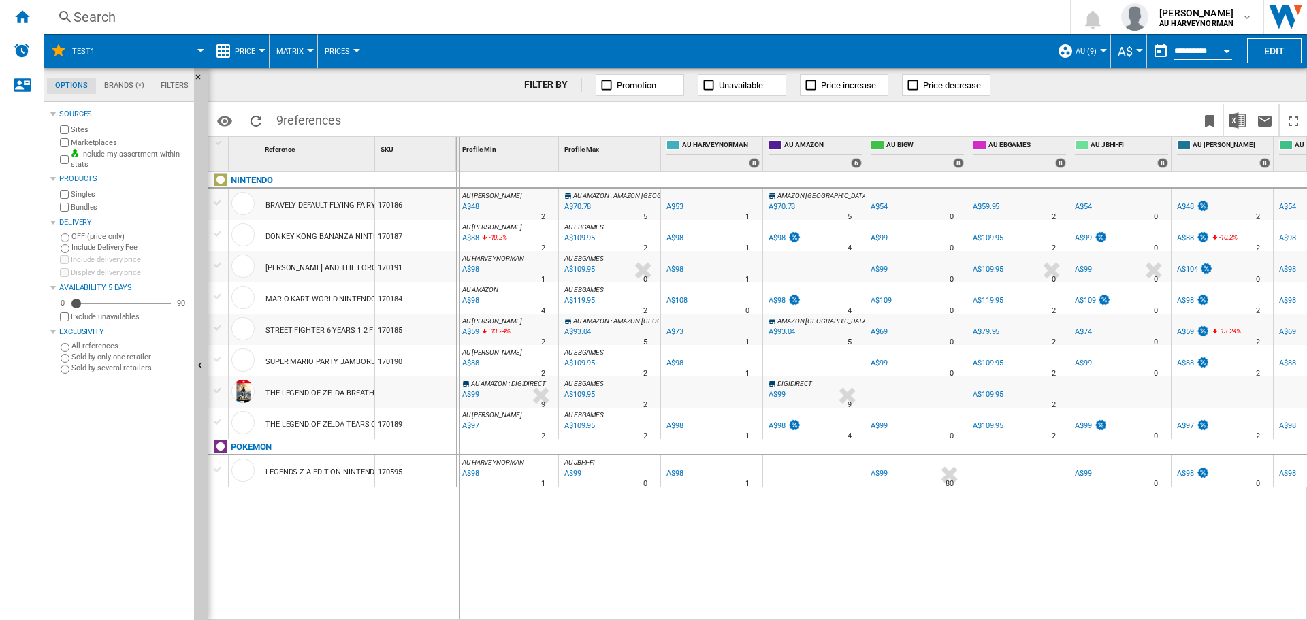
drag, startPoint x: 372, startPoint y: 155, endPoint x: 459, endPoint y: 155, distance: 86.4
click at [459, 155] on div "1 Reference 1 SKU 1 NINTENDO BRAVELY DEFAULT FLYING FAIRY HD REMASTER NINTENDO …" at bounding box center [757, 378] width 1098 height 483
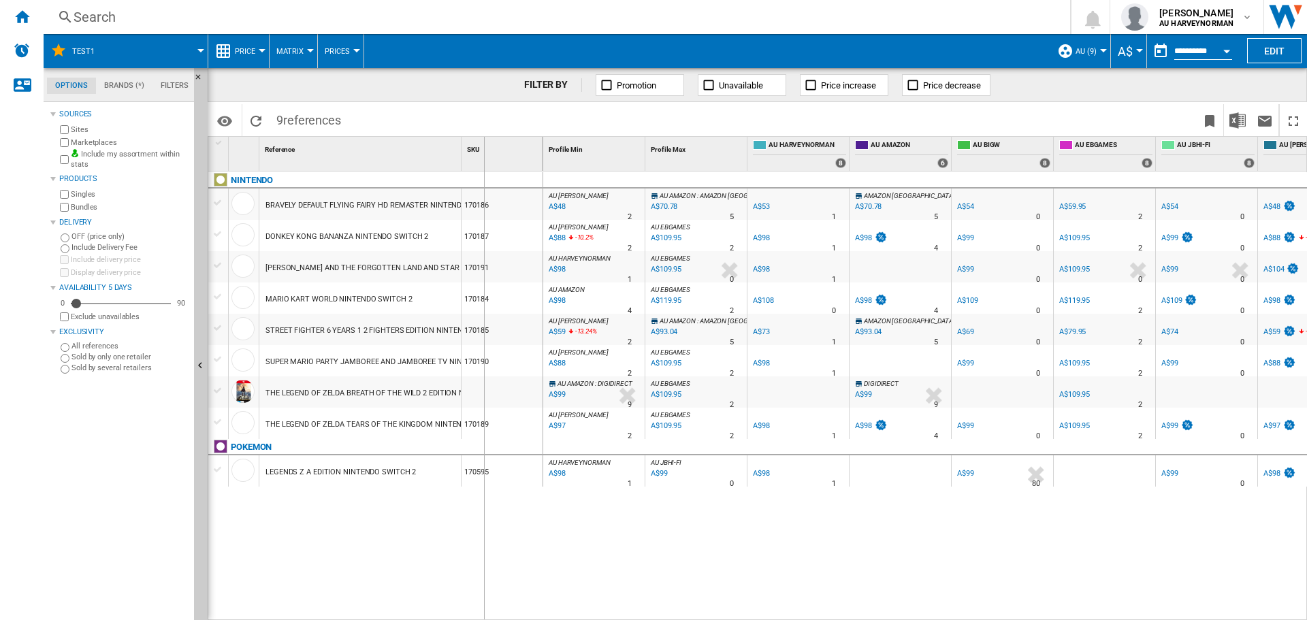
drag, startPoint x: 459, startPoint y: 155, endPoint x: 483, endPoint y: 157, distance: 24.5
click at [483, 157] on div "1 Reference 1 SKU 1" at bounding box center [375, 154] width 335 height 34
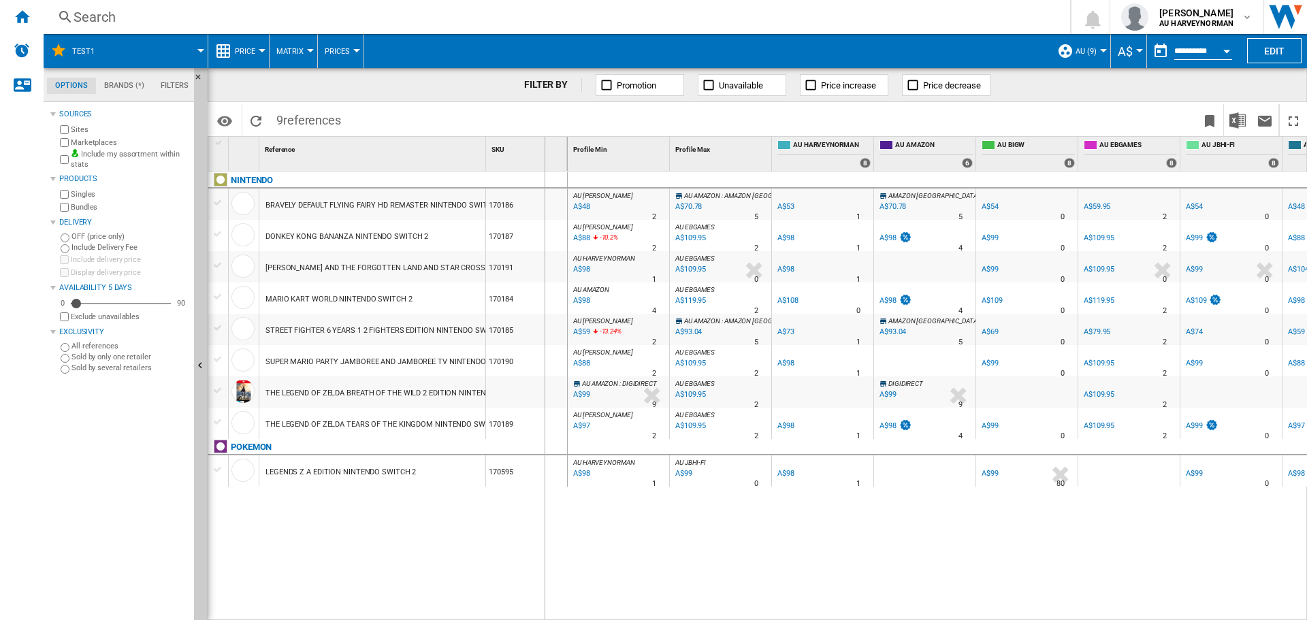
drag, startPoint x: 483, startPoint y: 157, endPoint x: 544, endPoint y: 150, distance: 60.9
click at [544, 150] on div "1 Reference 1 SKU 1" at bounding box center [387, 154] width 359 height 34
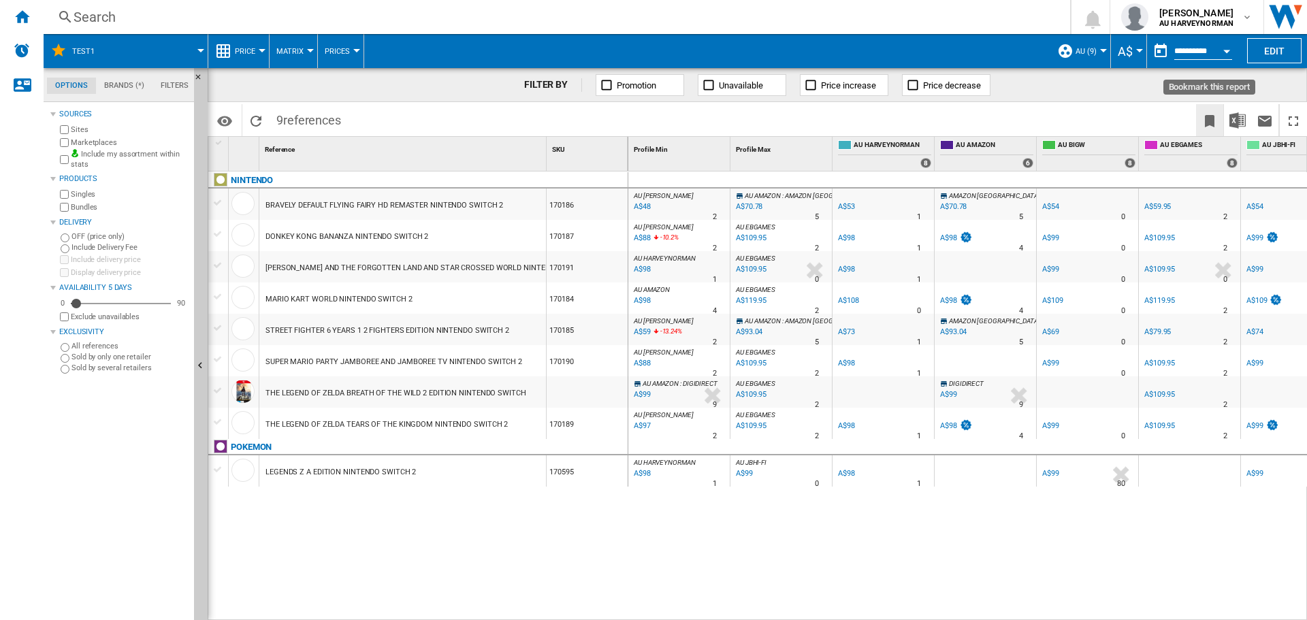
click at [1203, 123] on ng-md-icon "Bookmark this report" at bounding box center [1209, 121] width 16 height 16
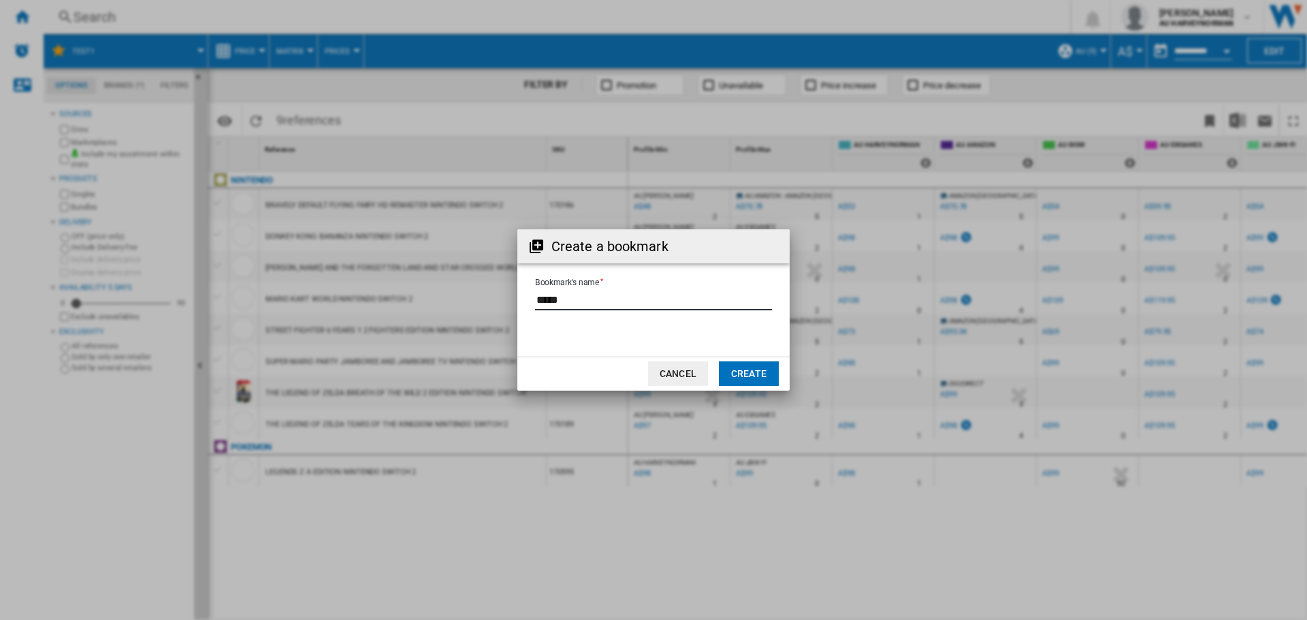
click at [577, 300] on input "Bookmark's name" at bounding box center [653, 300] width 237 height 20
type input "********"
click at [749, 373] on button "Create" at bounding box center [749, 373] width 60 height 25
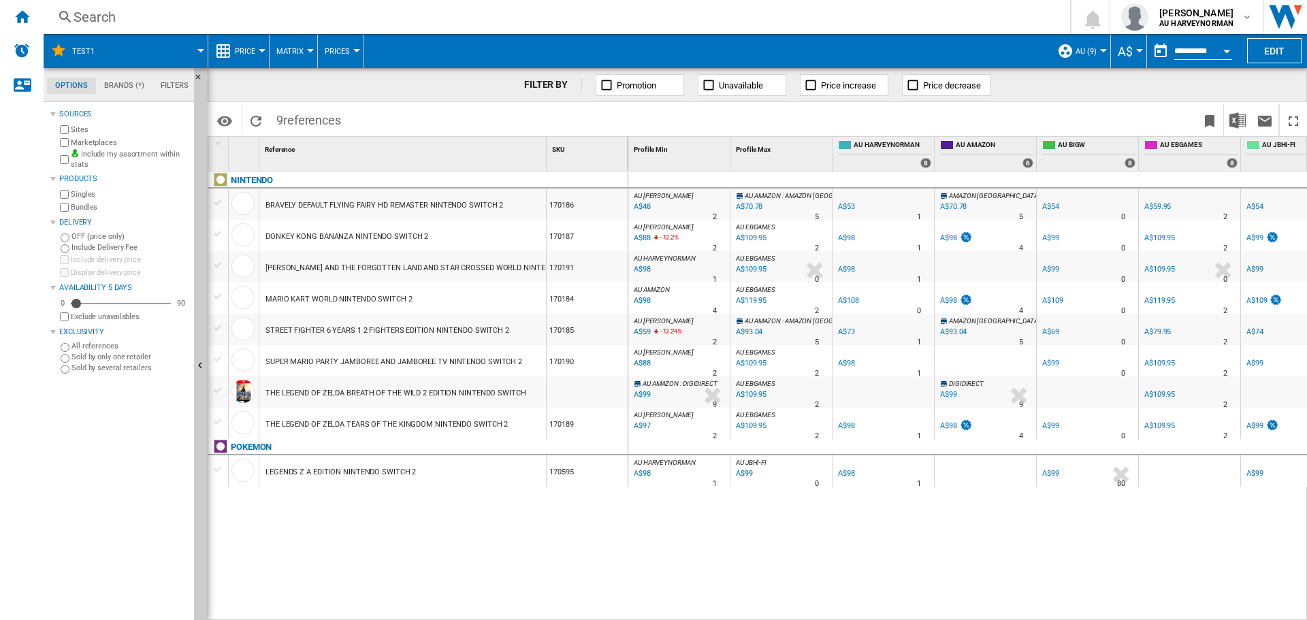
click at [1054, 270] on div "A$99" at bounding box center [1050, 269] width 17 height 9
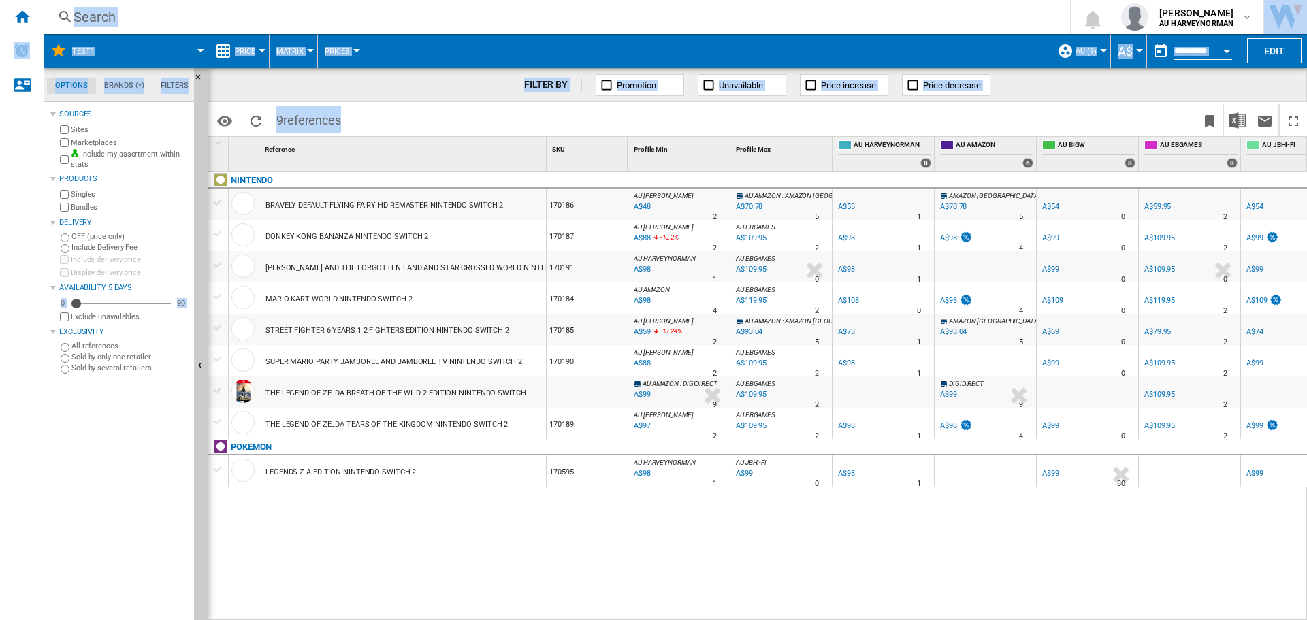
drag, startPoint x: 922, startPoint y: 613, endPoint x: 992, endPoint y: 621, distance: 69.9
click at [992, 619] on html "In order to access Insight, please log out and log in again OK NEW Search Searc…" at bounding box center [653, 310] width 1307 height 620
click at [646, 239] on div "A$88" at bounding box center [641, 238] width 19 height 14
click at [1231, 49] on button "Open calendar" at bounding box center [1226, 49] width 25 height 25
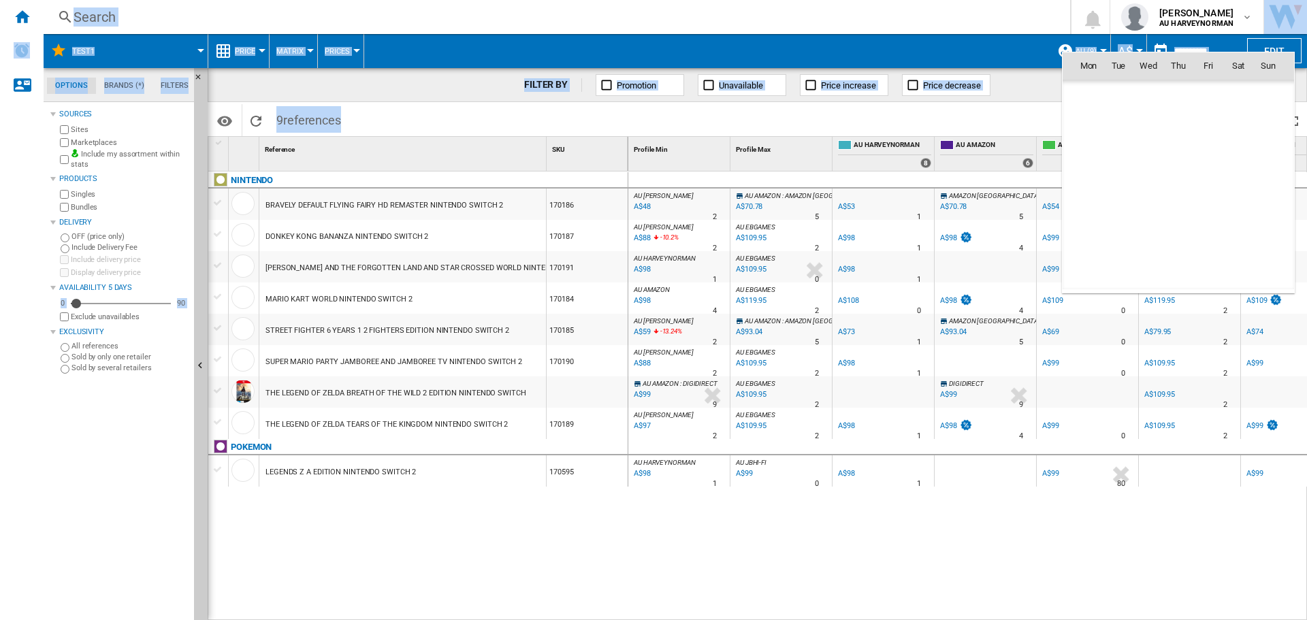
scroll to position [6494, 0]
click at [1266, 121] on span "10" at bounding box center [1268, 125] width 27 height 27
type input "**********"
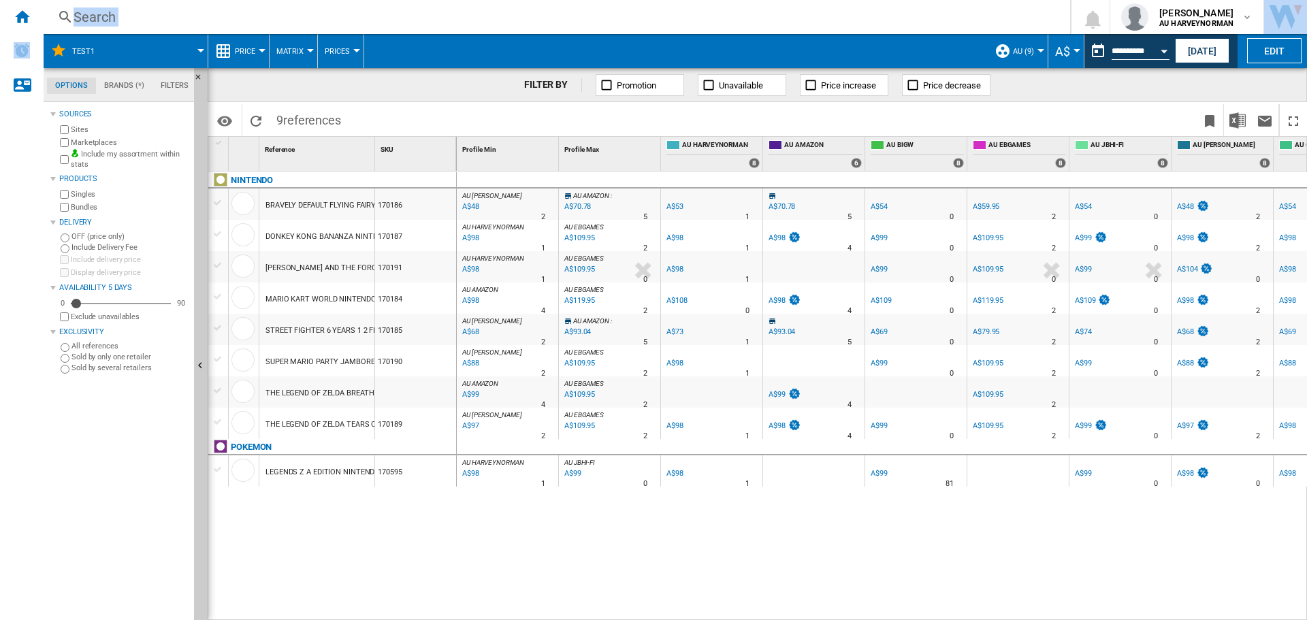
click at [244, 52] on span "Price" at bounding box center [245, 51] width 20 height 9
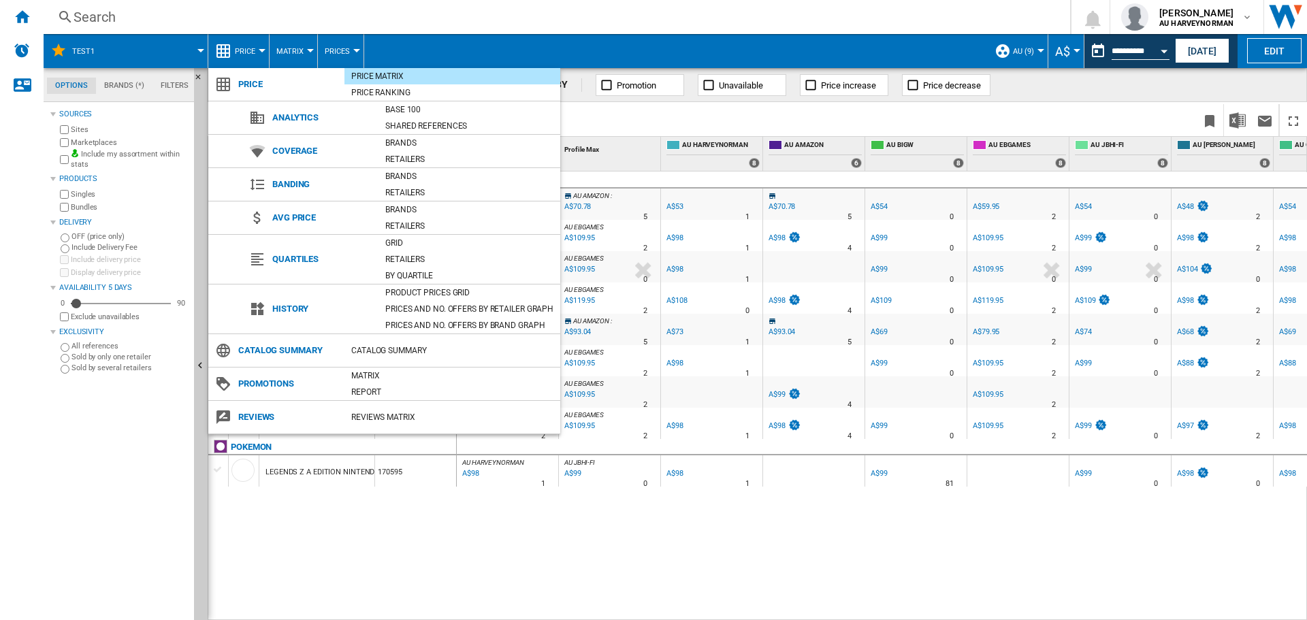
drag, startPoint x: 407, startPoint y: 292, endPoint x: 567, endPoint y: 289, distance: 160.0
click at [410, 292] on div "Product prices grid" at bounding box center [469, 293] width 182 height 14
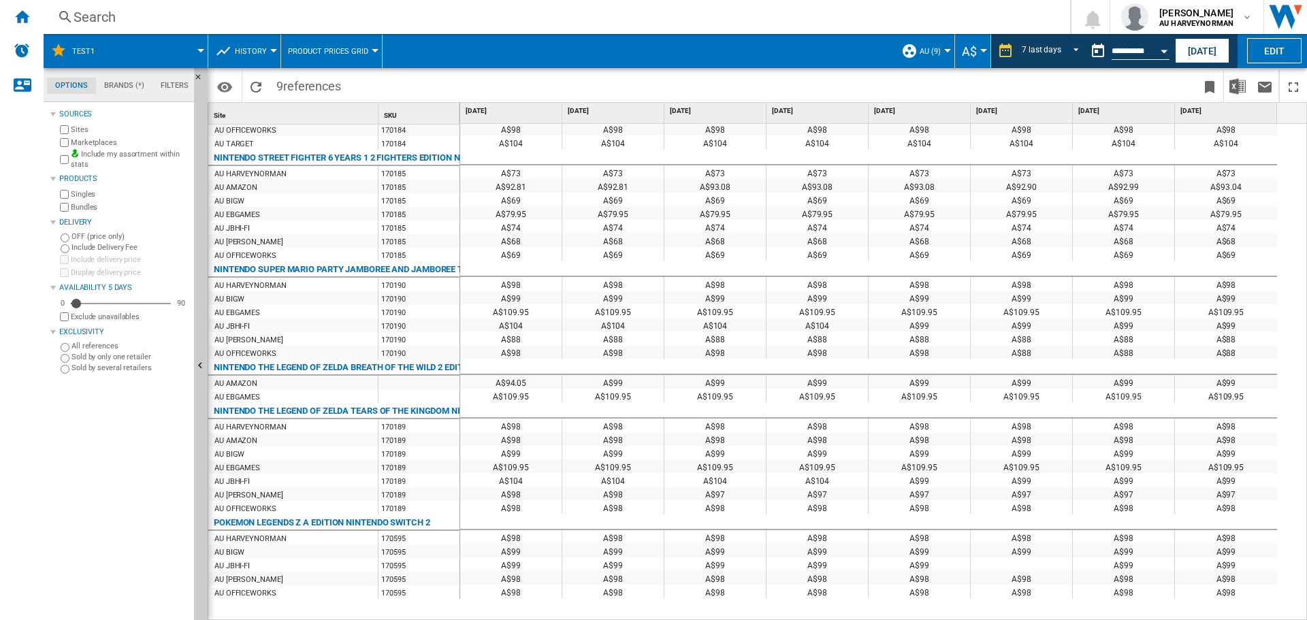
scroll to position [163, 0]
